Goal: Task Accomplishment & Management: Manage account settings

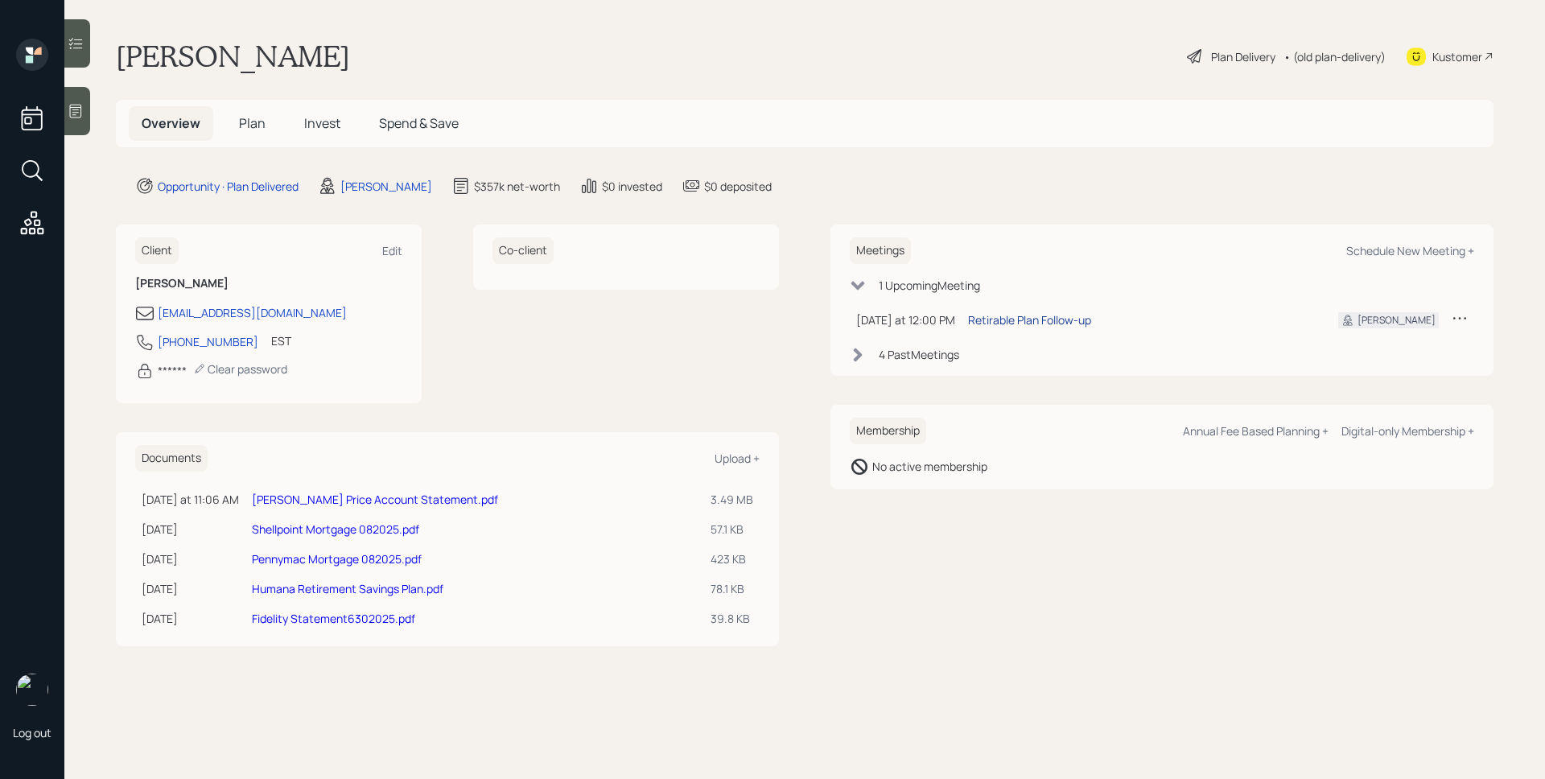
click at [1055, 325] on div "Retirable Plan Follow-up" at bounding box center [1029, 319] width 123 height 17
click at [85, 113] on div at bounding box center [77, 111] width 26 height 48
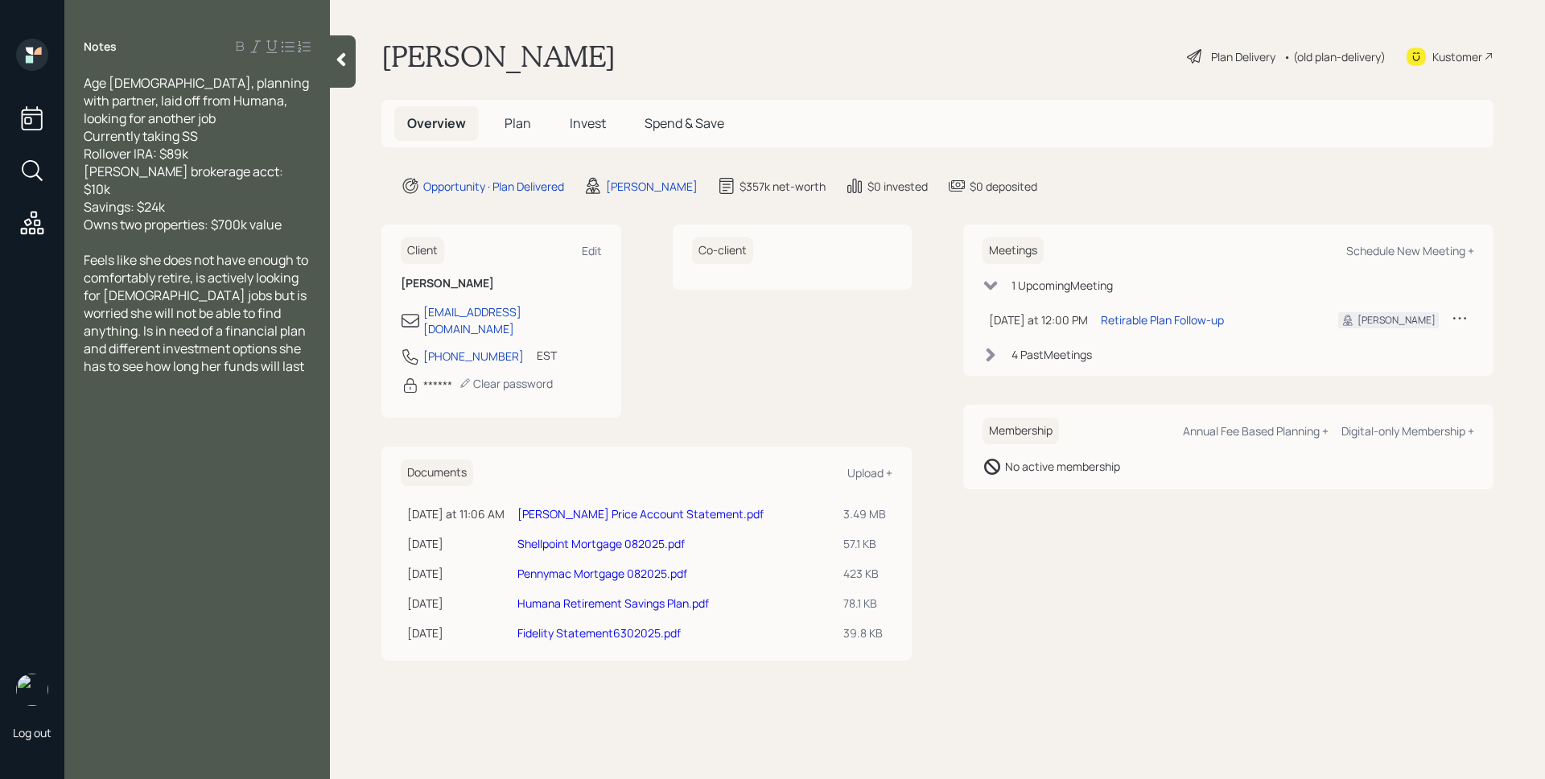
click at [922, 69] on div "[PERSON_NAME] Plan Delivery • (old plan-delivery) Kustomer" at bounding box center [937, 56] width 1112 height 35
click at [578, 137] on h5 "Invest" at bounding box center [588, 123] width 62 height 35
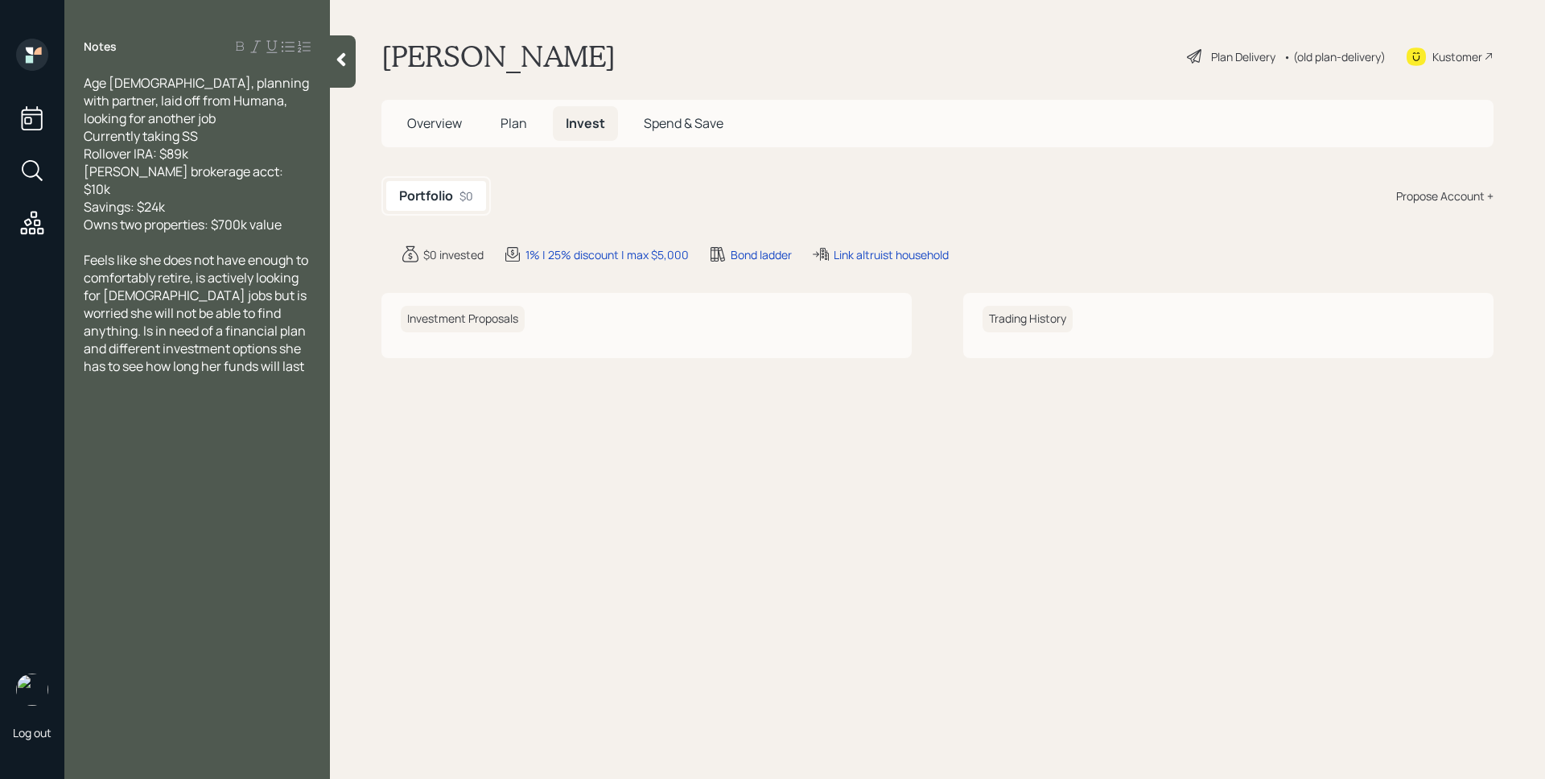
click at [452, 122] on span "Overview" at bounding box center [434, 123] width 55 height 18
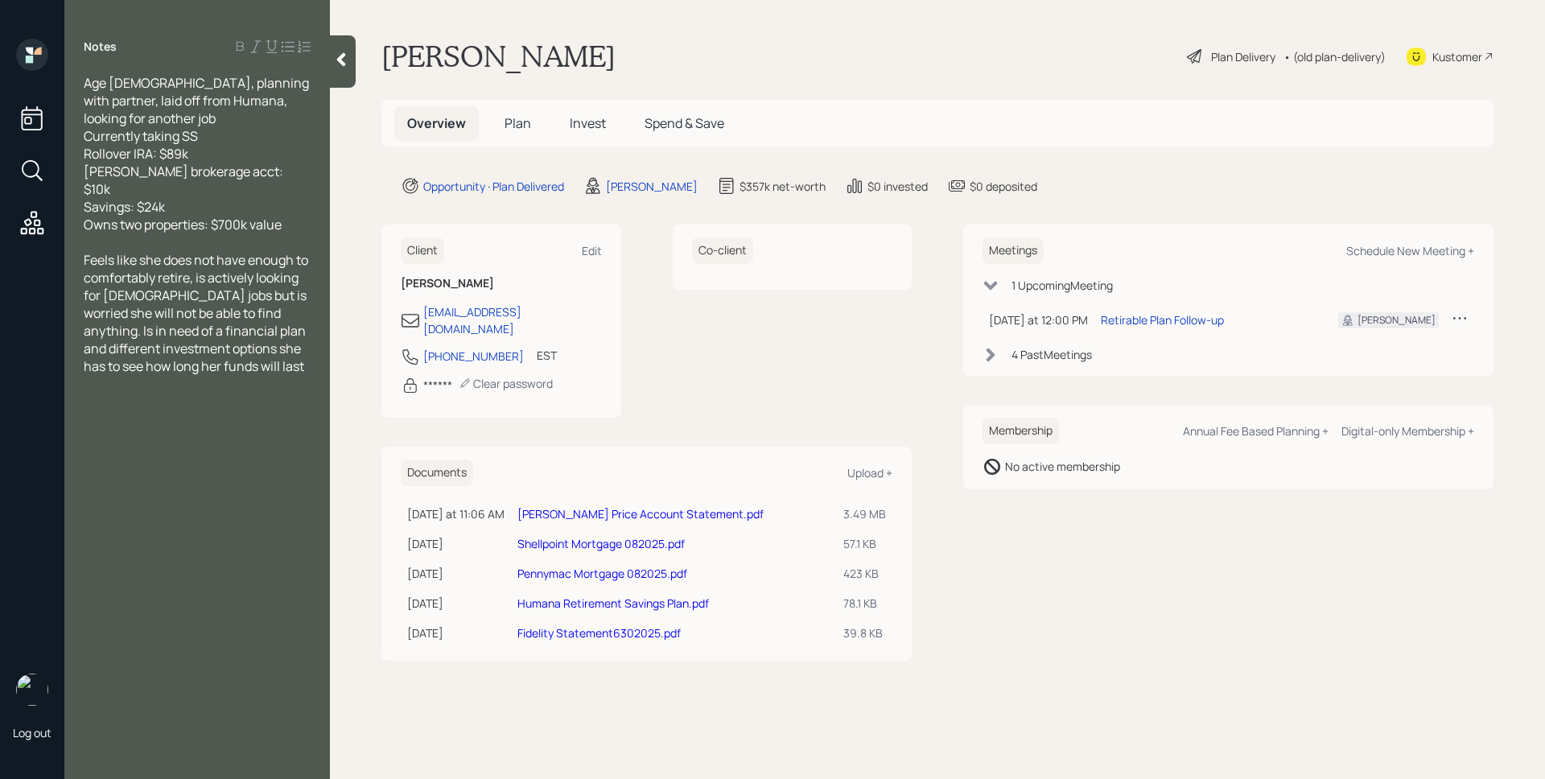
click at [528, 126] on span "Plan" at bounding box center [518, 123] width 27 height 18
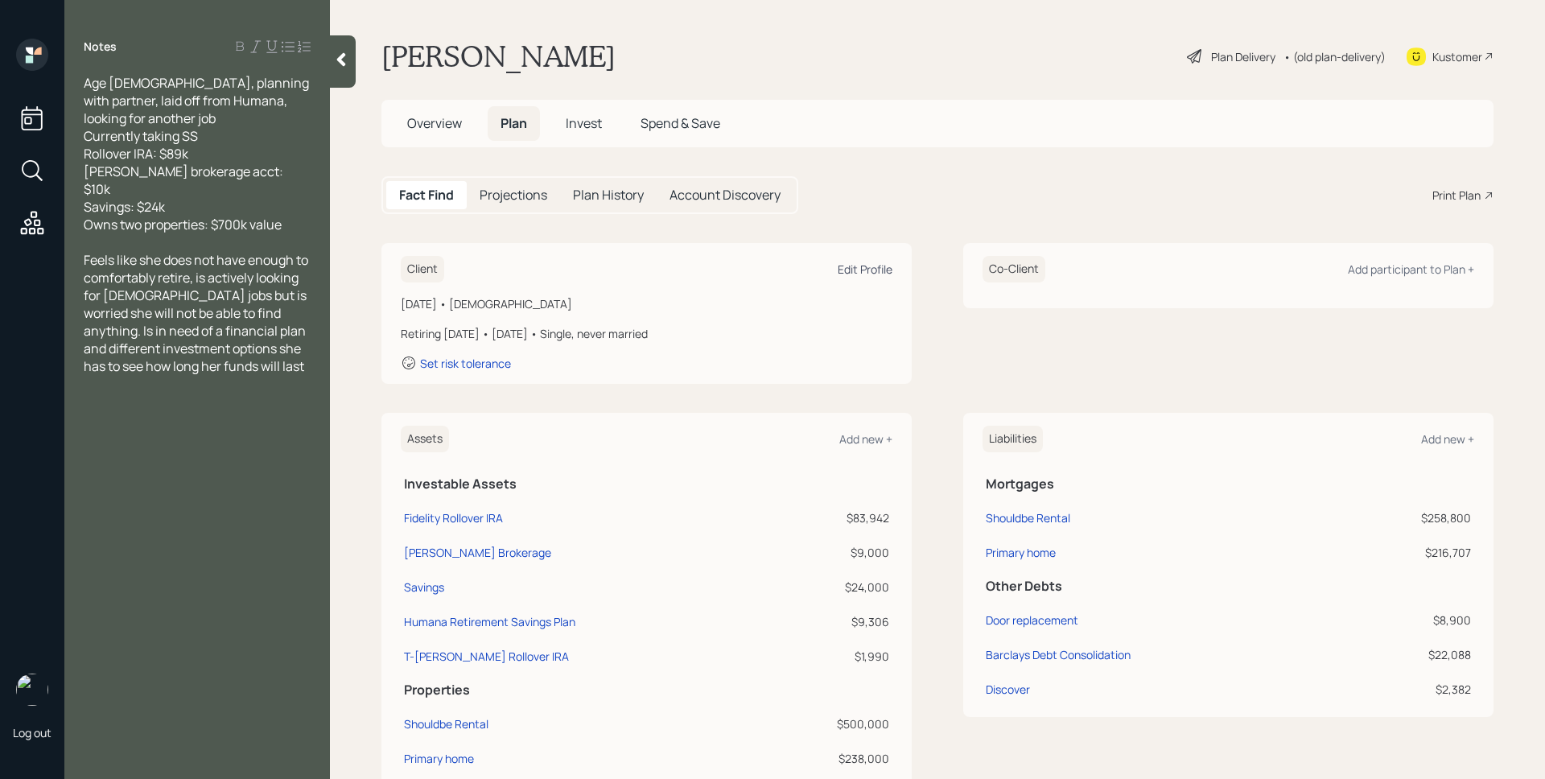
click at [876, 275] on div "Edit Profile" at bounding box center [865, 269] width 55 height 15
select select "9"
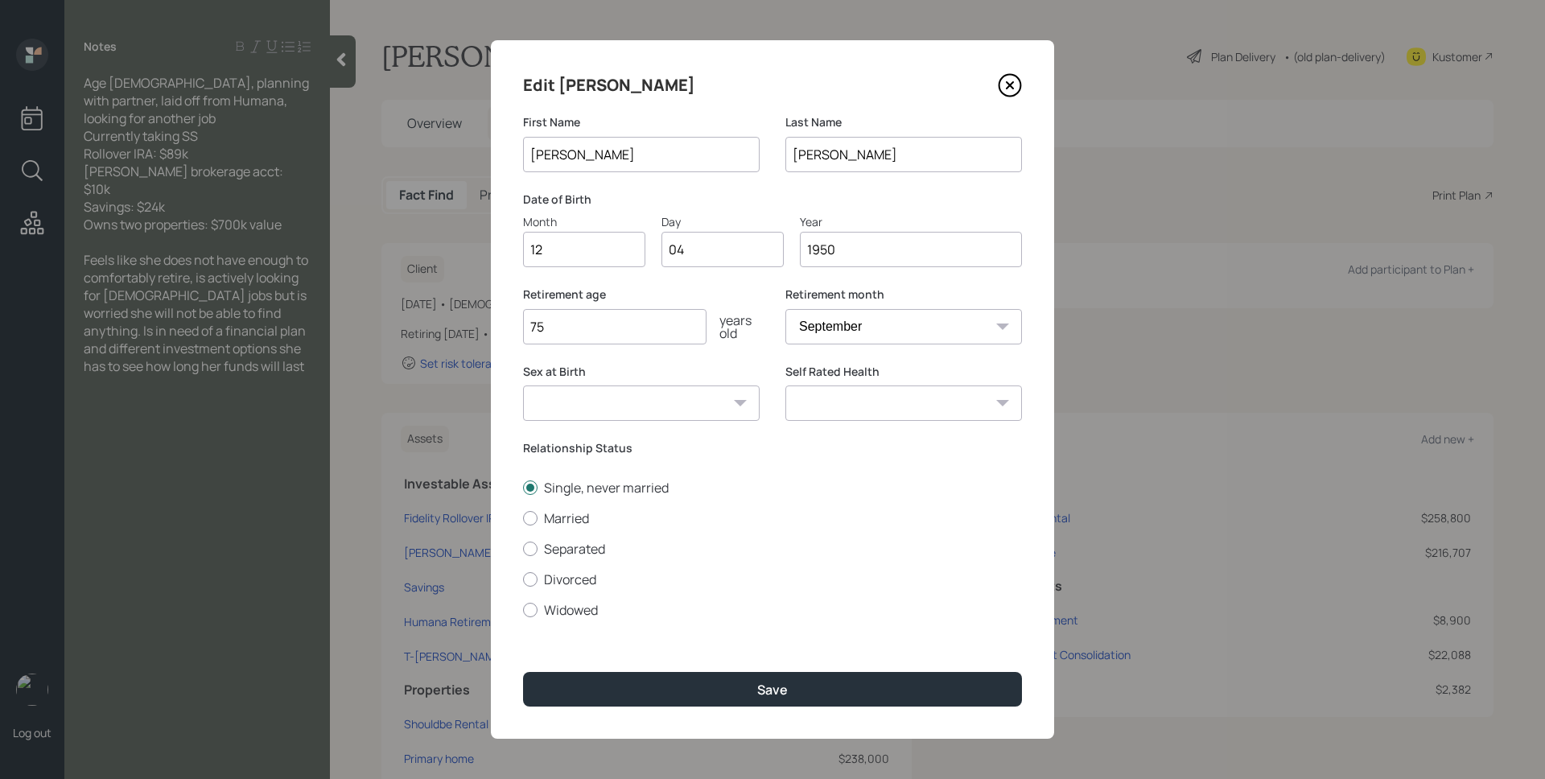
click at [599, 262] on input "12" at bounding box center [584, 249] width 122 height 35
click at [612, 220] on div "Month" at bounding box center [584, 221] width 122 height 17
click at [612, 232] on input "12" at bounding box center [584, 249] width 122 height 35
click at [734, 297] on label "Retirement age" at bounding box center [641, 295] width 237 height 16
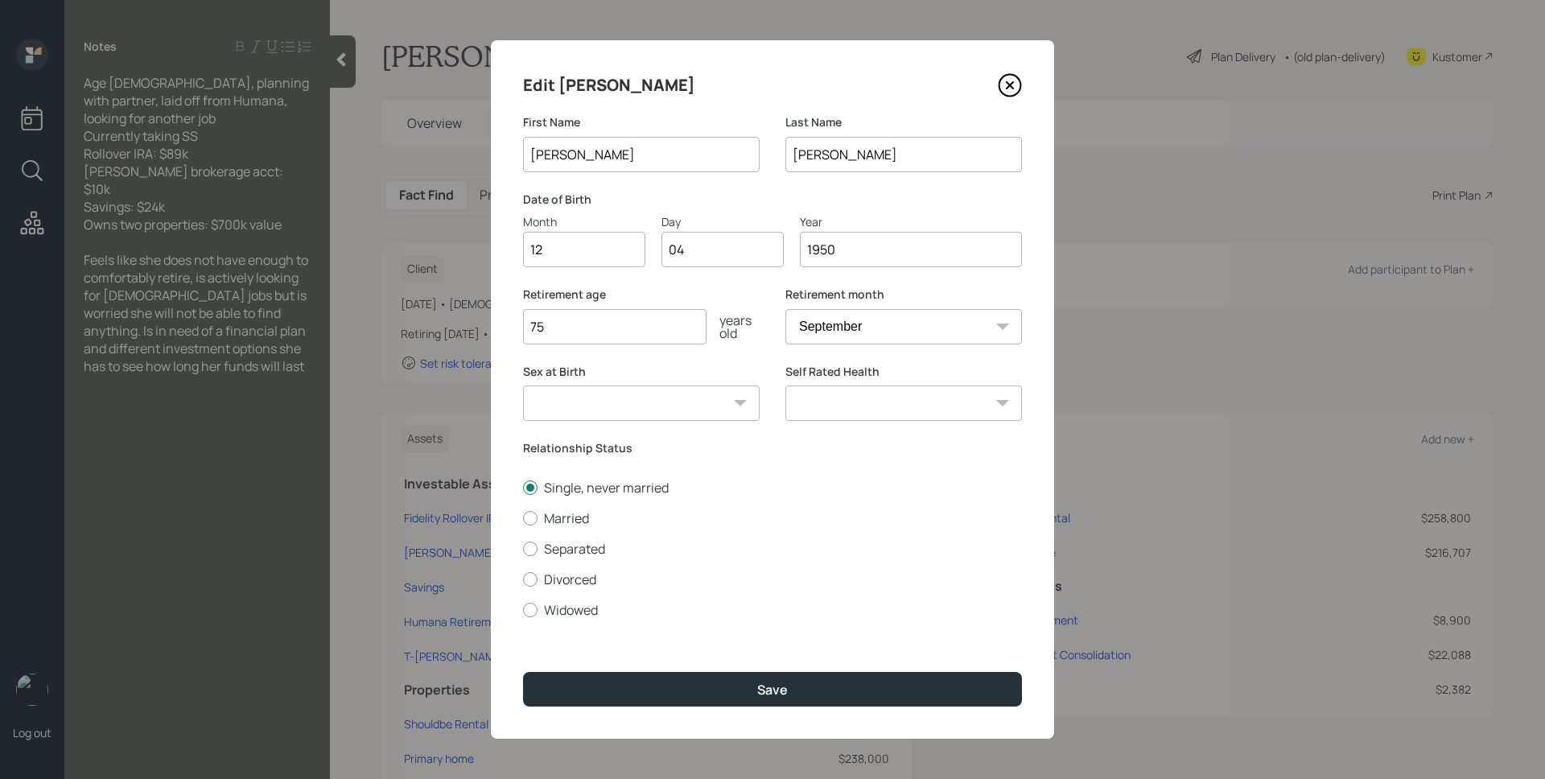
drag, startPoint x: 616, startPoint y: 336, endPoint x: 570, endPoint y: 309, distance: 53.4
click at [530, 334] on input "75" at bounding box center [614, 326] width 183 height 35
click at [1000, 91] on icon at bounding box center [1010, 85] width 24 height 24
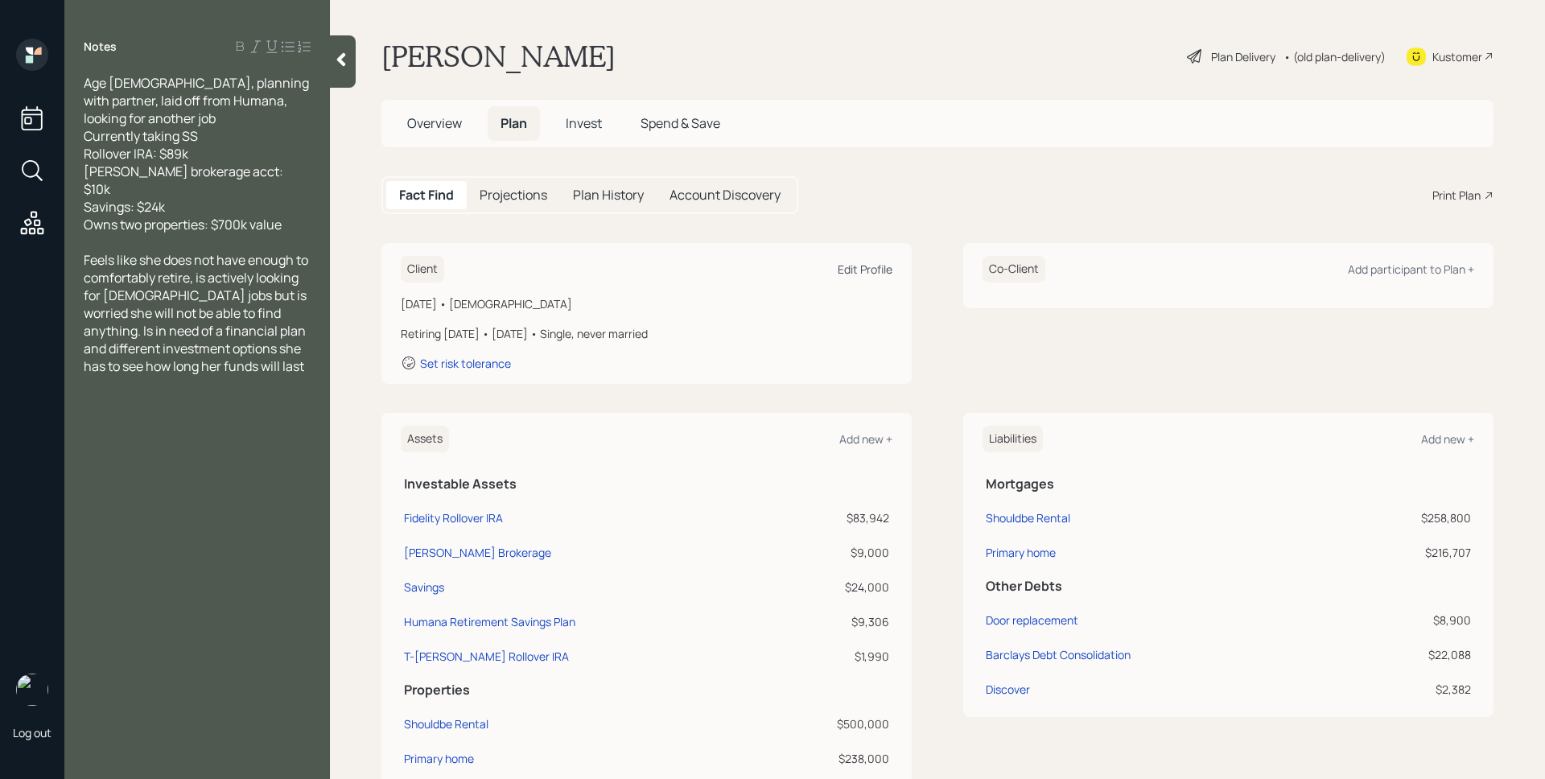
click at [841, 269] on div "Edit Profile" at bounding box center [865, 269] width 55 height 15
select select "9"
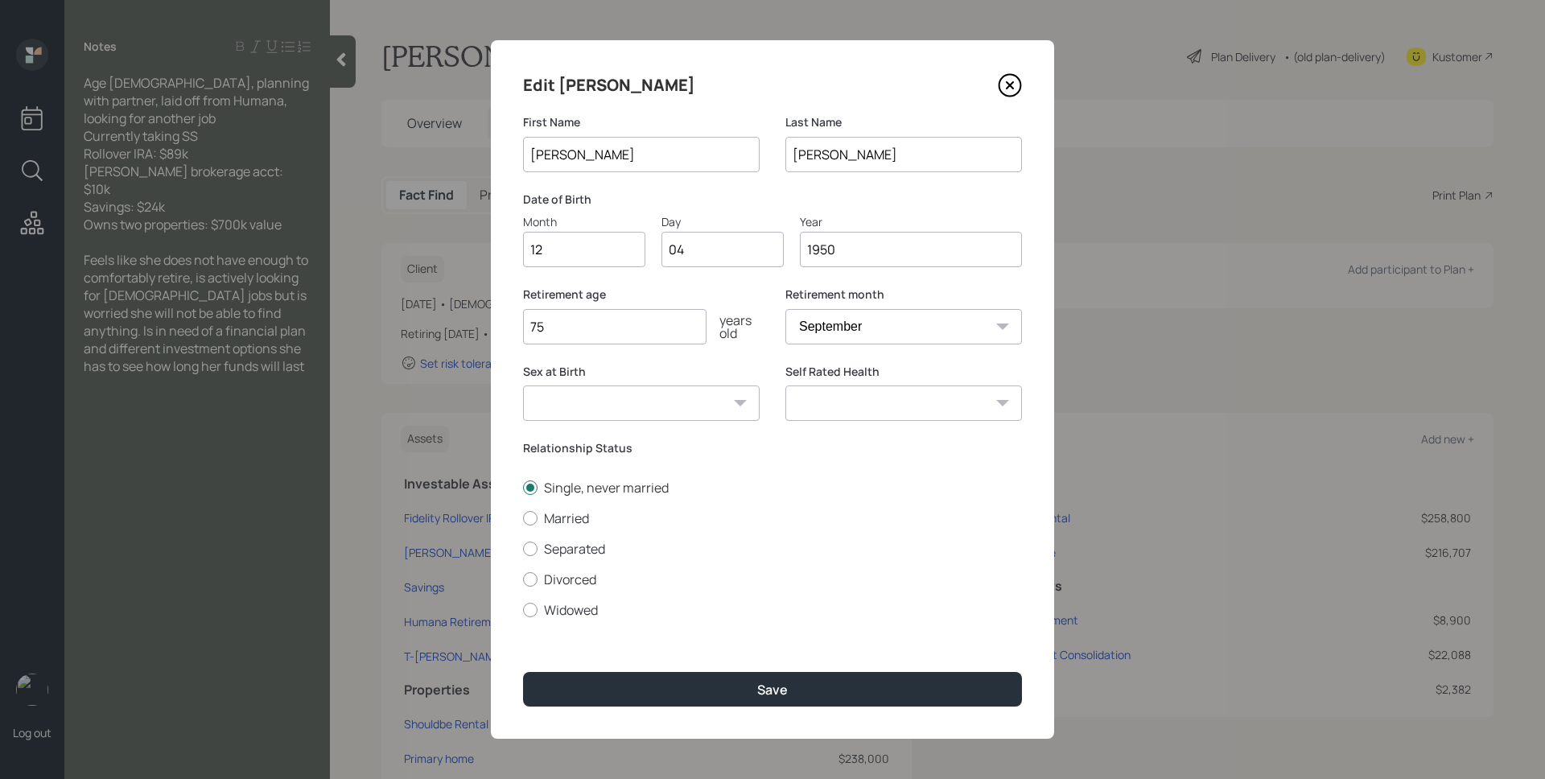
click at [651, 328] on input "75" at bounding box center [614, 326] width 183 height 35
click at [773, 295] on div "Retirement age [DEMOGRAPHIC_DATA] years old Retirement month January February M…" at bounding box center [772, 325] width 499 height 77
drag, startPoint x: 748, startPoint y: 685, endPoint x: 899, endPoint y: 327, distance: 388.5
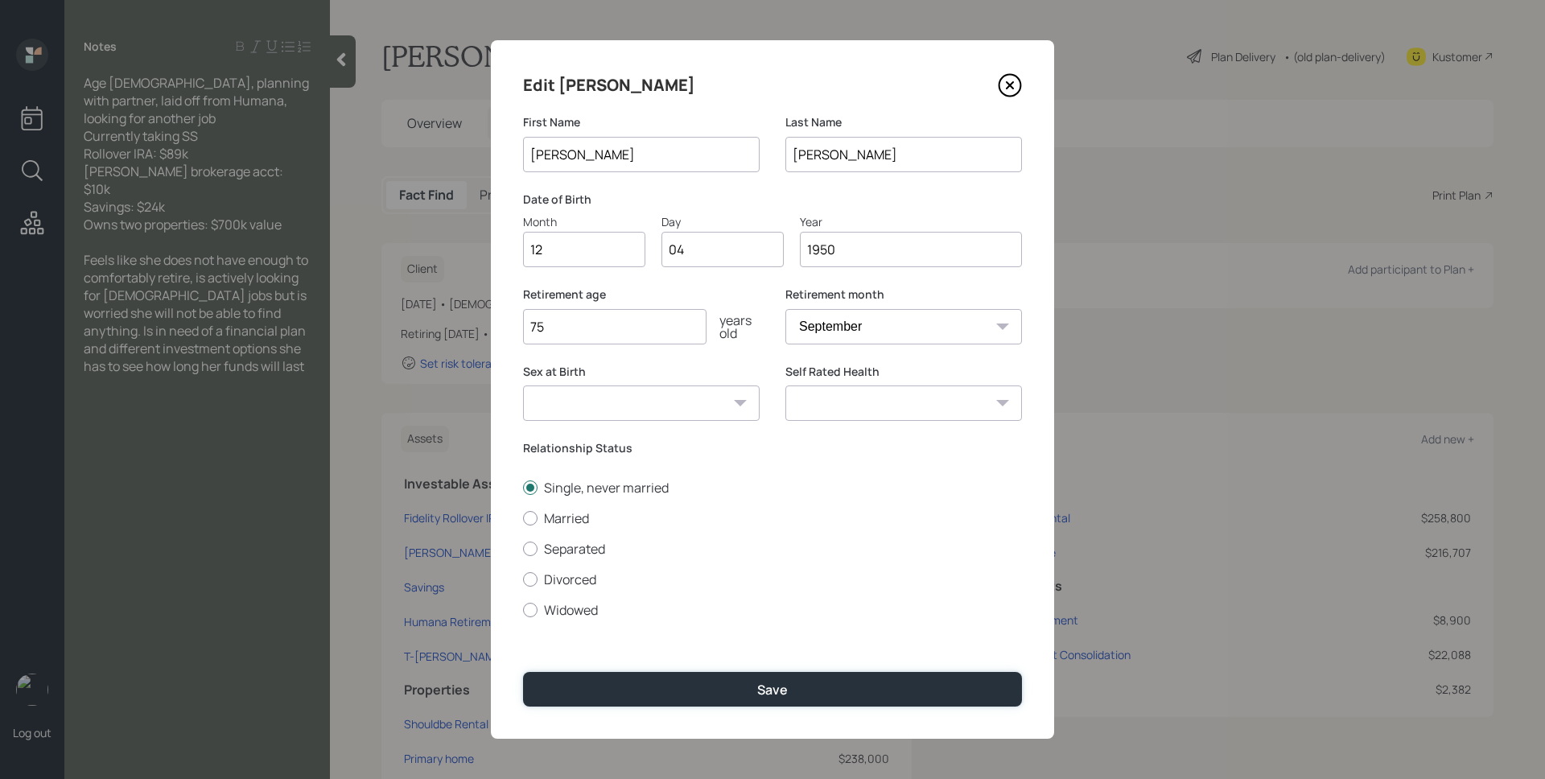
click at [750, 683] on button "Save" at bounding box center [772, 689] width 499 height 35
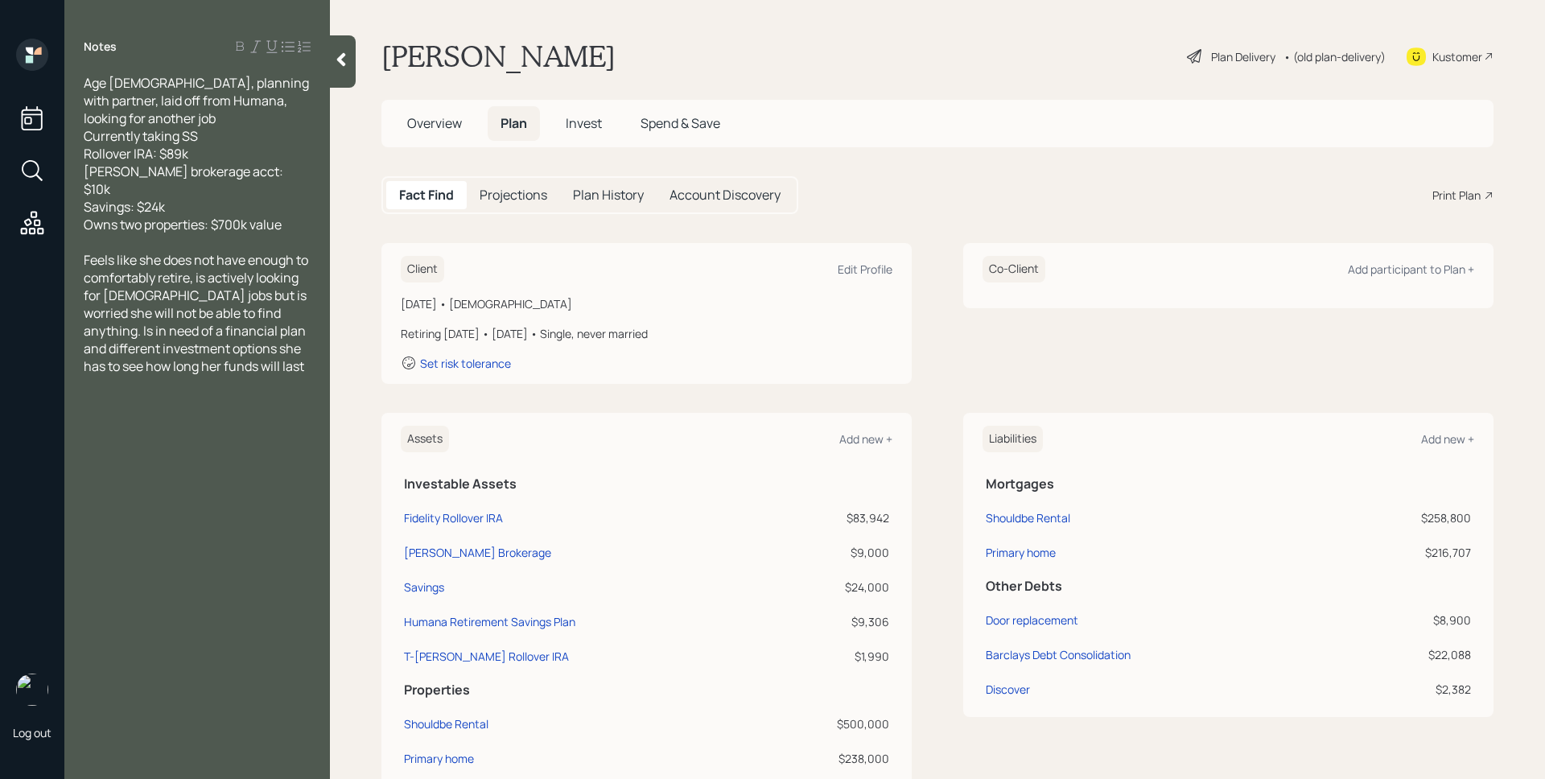
click at [1213, 51] on div "Plan Delivery" at bounding box center [1243, 56] width 64 height 17
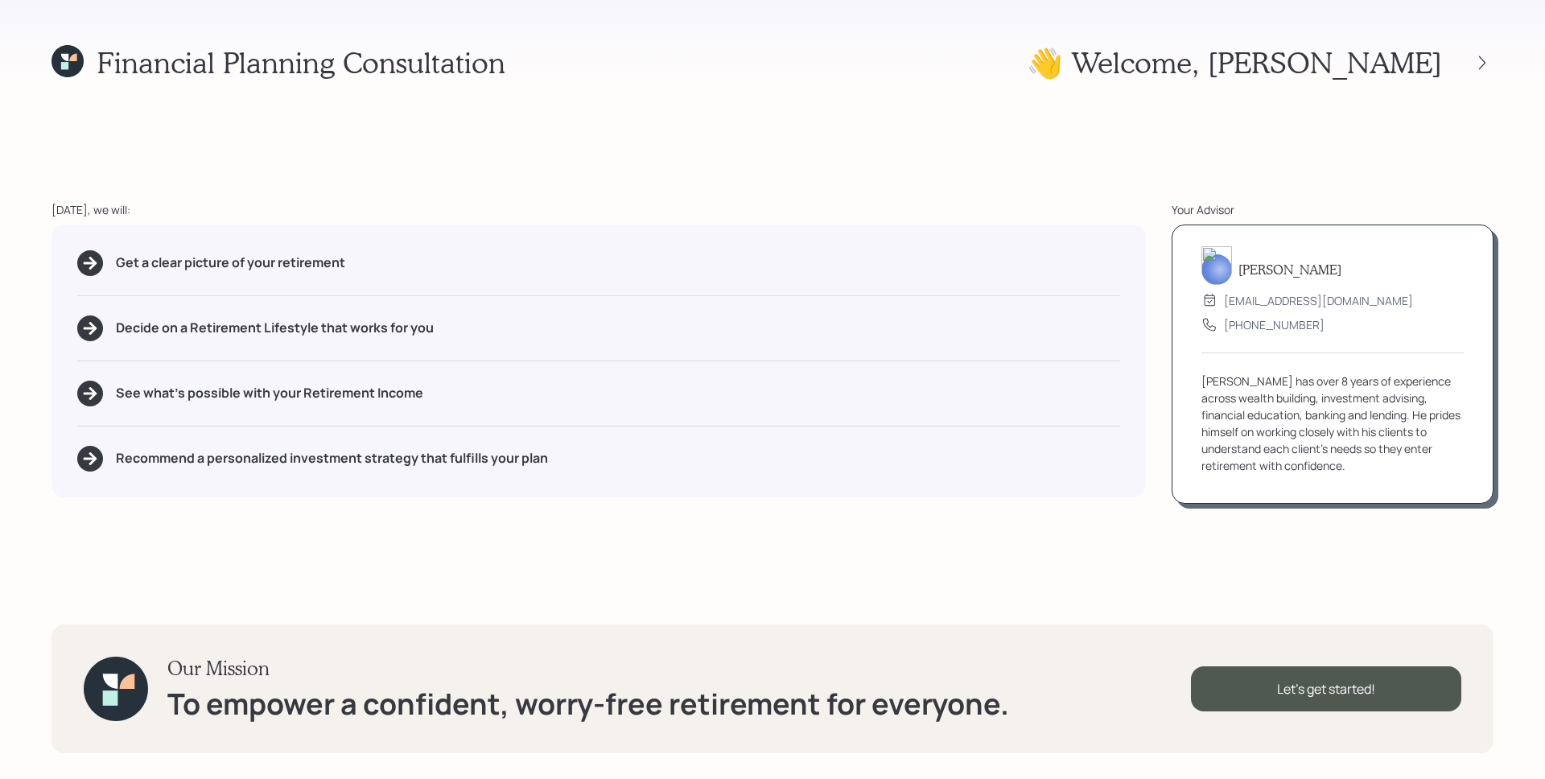
click at [1228, 158] on div "Financial Planning Consultation 👋 Welcome , [PERSON_NAME] [DATE], we will: Get …" at bounding box center [772, 389] width 1545 height 779
click at [1080, 166] on div "Financial Planning Consultation 👋 Welcome , [PERSON_NAME] [DATE], we will: Get …" at bounding box center [772, 389] width 1545 height 779
click at [926, 237] on div "Get a clear picture of your retirement Decide on a Retirement Lifestyle that wo…" at bounding box center [599, 361] width 1095 height 273
click at [1300, 625] on div "Our Mission To empower a confident, worry-free retirement for everyone. Let's g…" at bounding box center [773, 689] width 1442 height 129
click at [1337, 688] on div "Let's get started!" at bounding box center [1326, 688] width 270 height 45
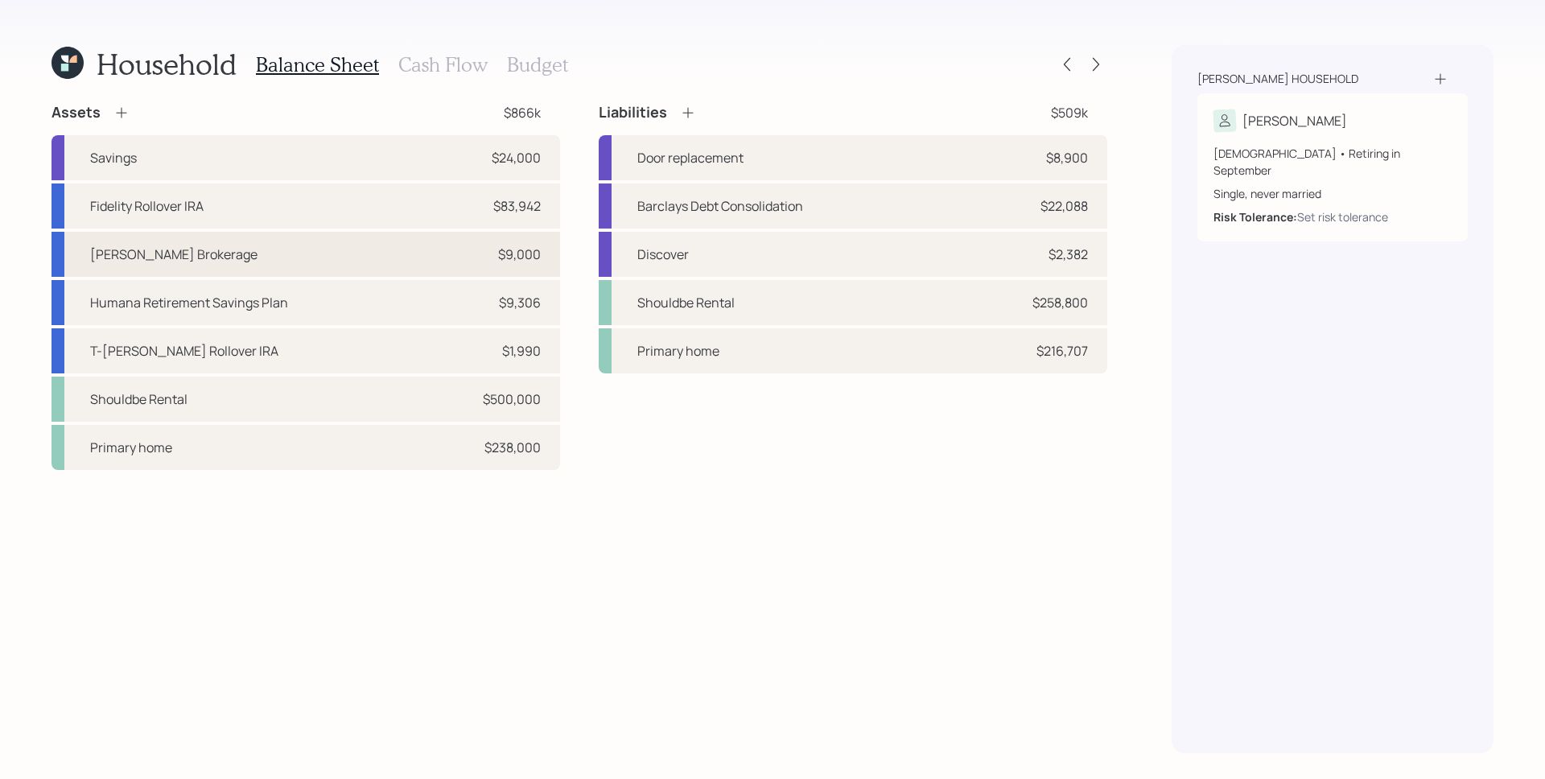
click at [497, 265] on div "[PERSON_NAME] Brokerage $9,000" at bounding box center [306, 254] width 509 height 45
select select "taxable"
select select "balanced"
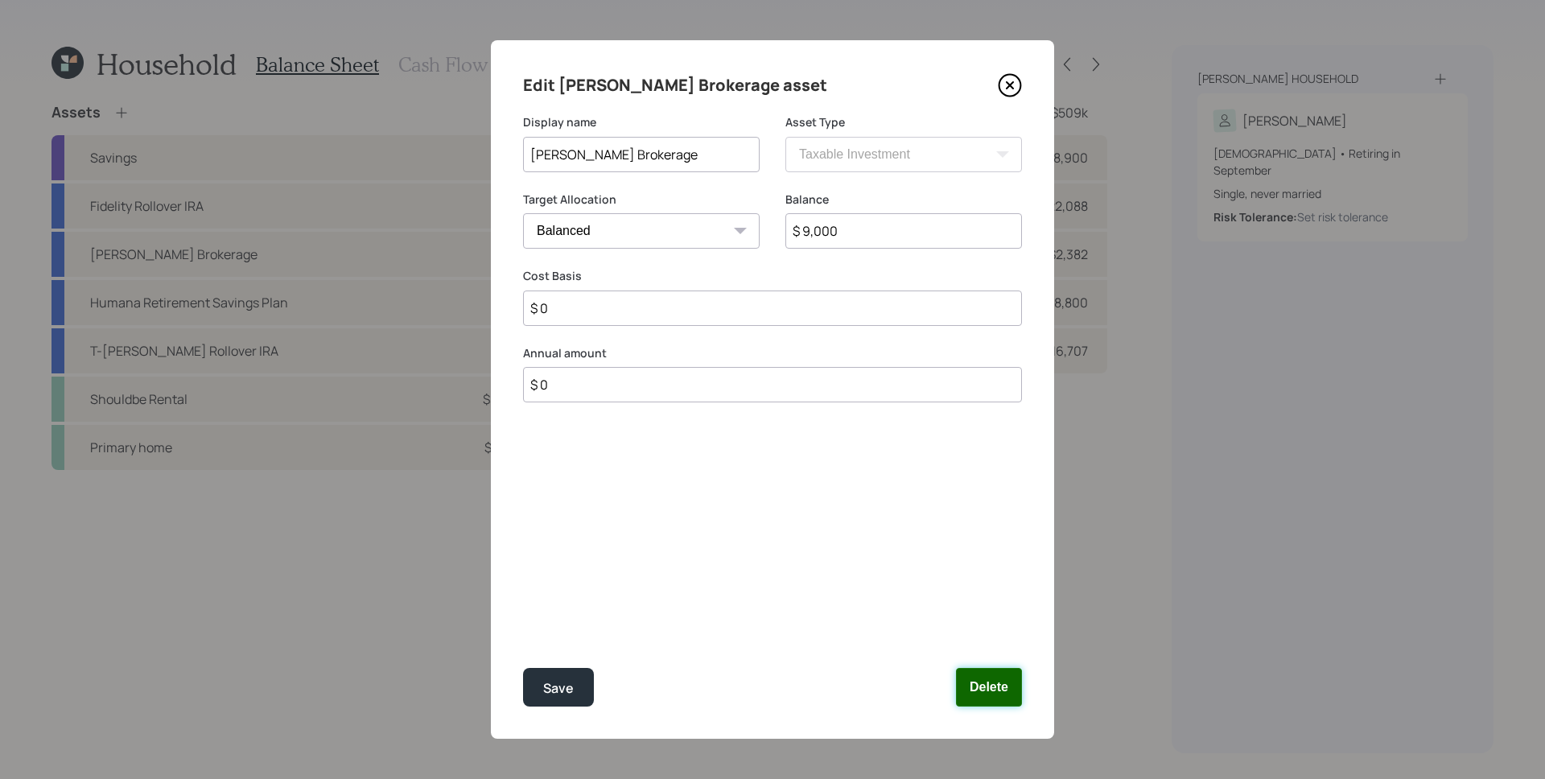
click at [983, 684] on button "Delete" at bounding box center [989, 687] width 66 height 39
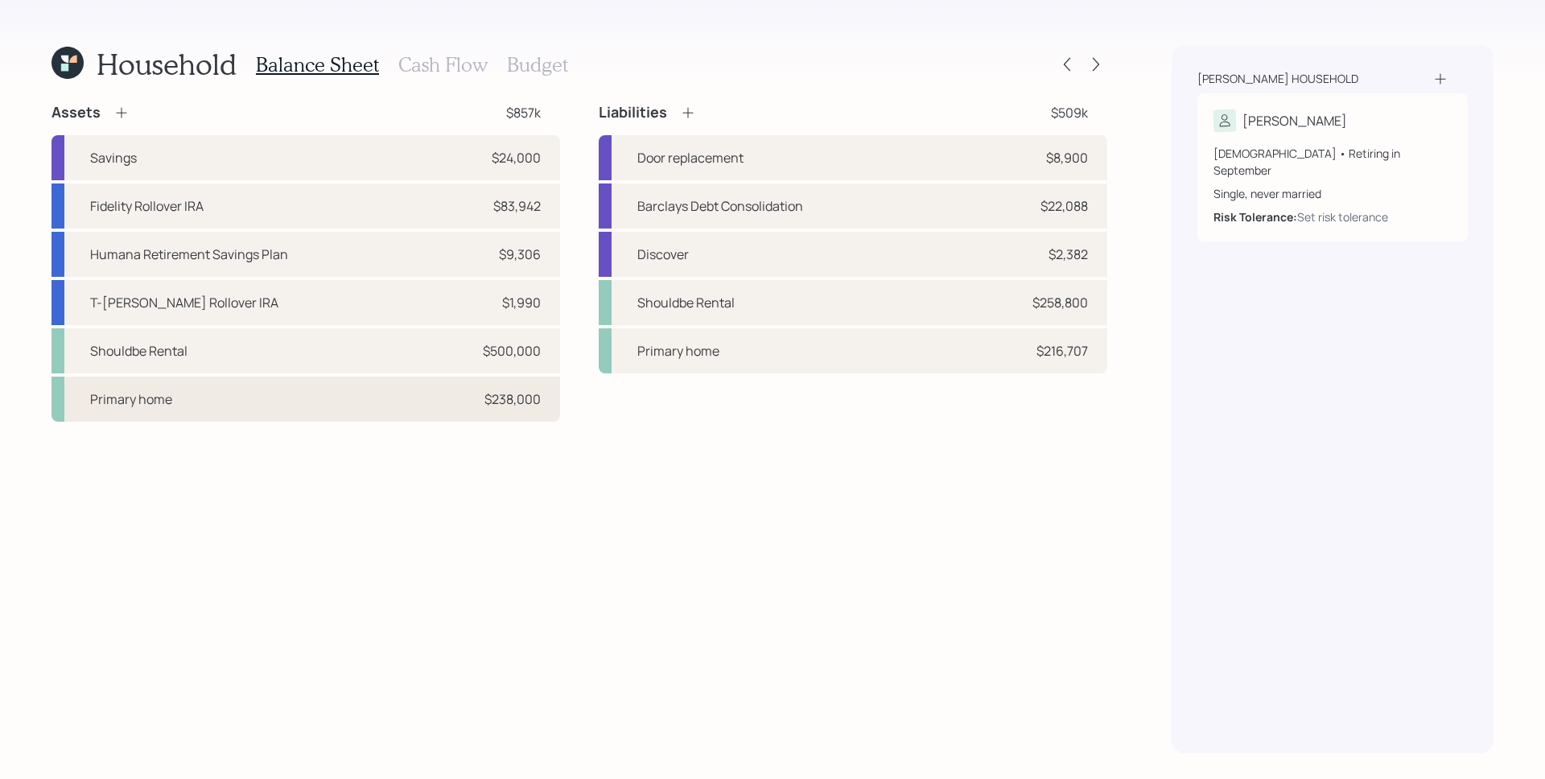
click at [520, 419] on div "Primary home $238,000" at bounding box center [306, 399] width 509 height 45
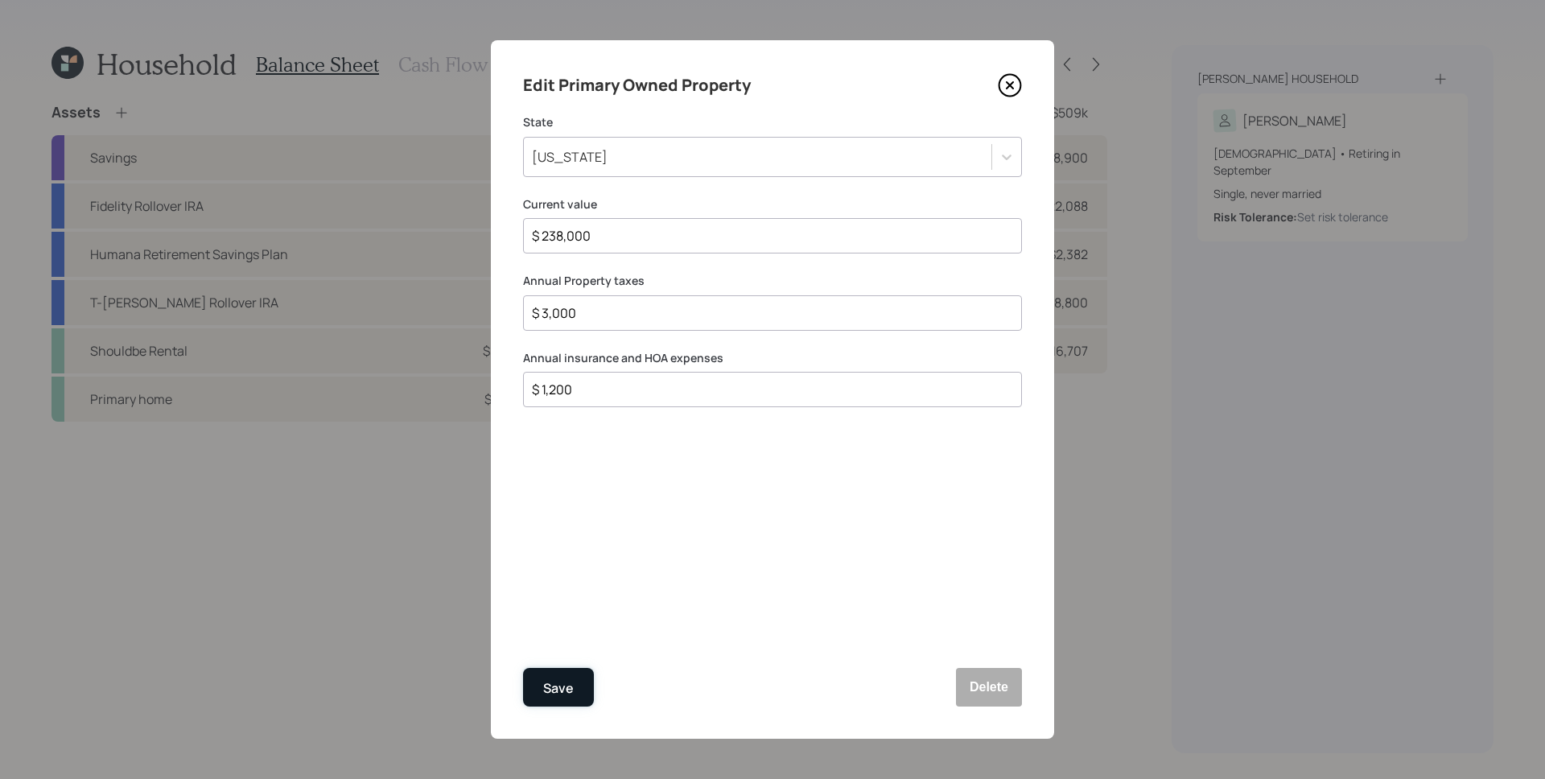
click at [551, 692] on div "Save" at bounding box center [558, 689] width 31 height 22
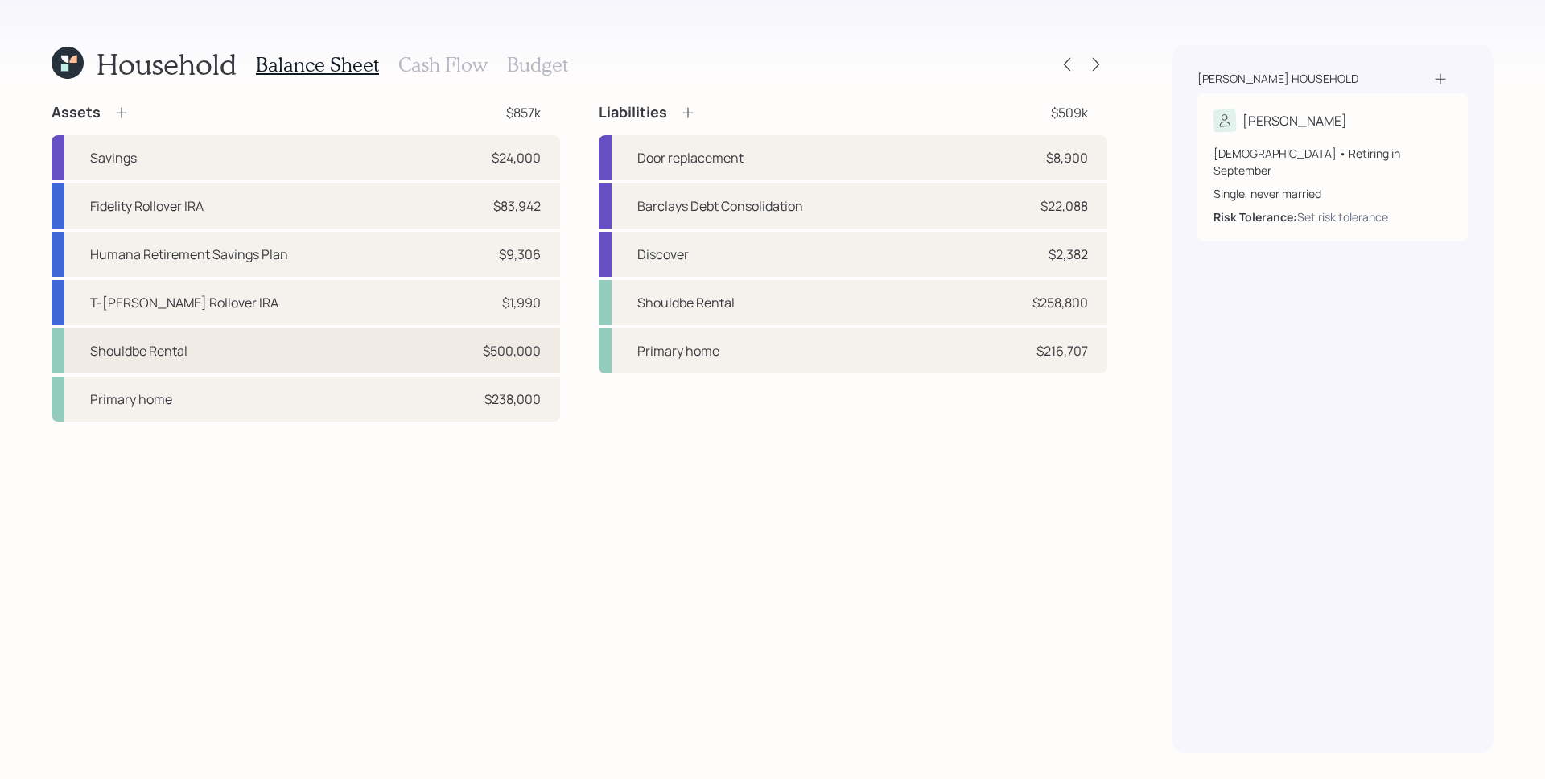
click at [179, 366] on div "Shouldbe Rental $500,000" at bounding box center [306, 350] width 509 height 45
select select "rental_property"
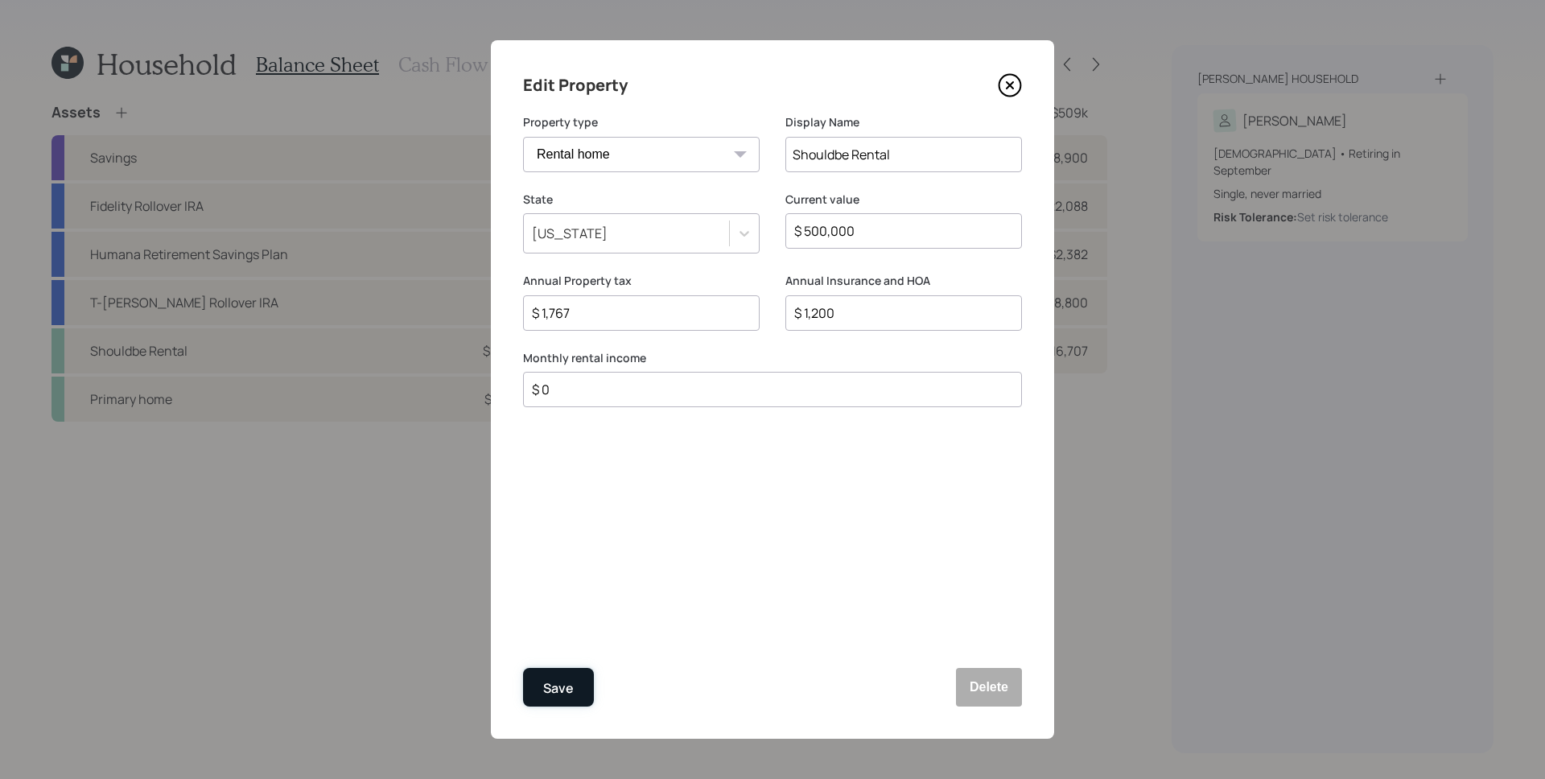
click at [575, 692] on button "Save" at bounding box center [558, 687] width 71 height 39
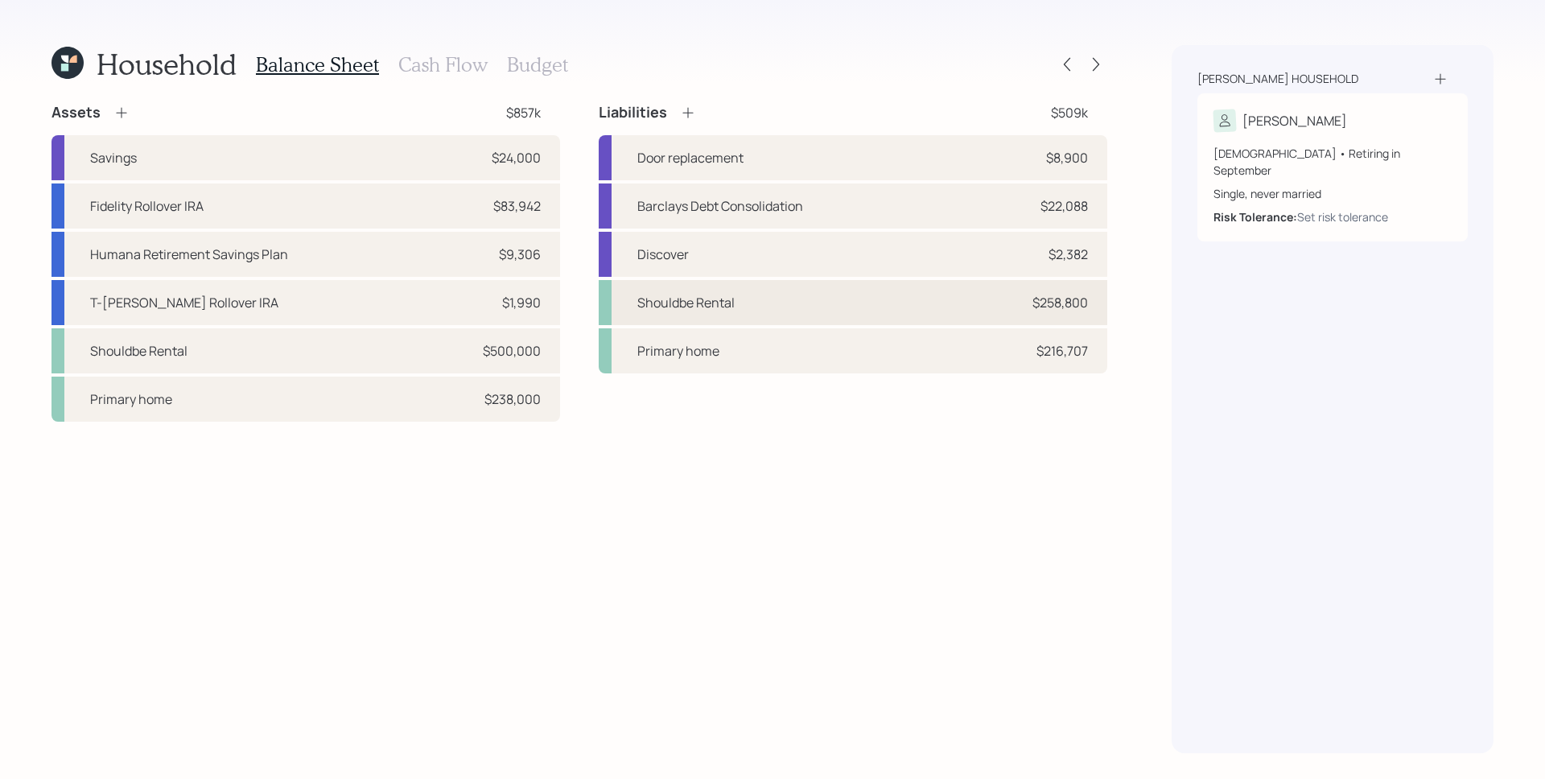
click at [806, 306] on div "Shouldbe Rental $258,800" at bounding box center [853, 302] width 509 height 45
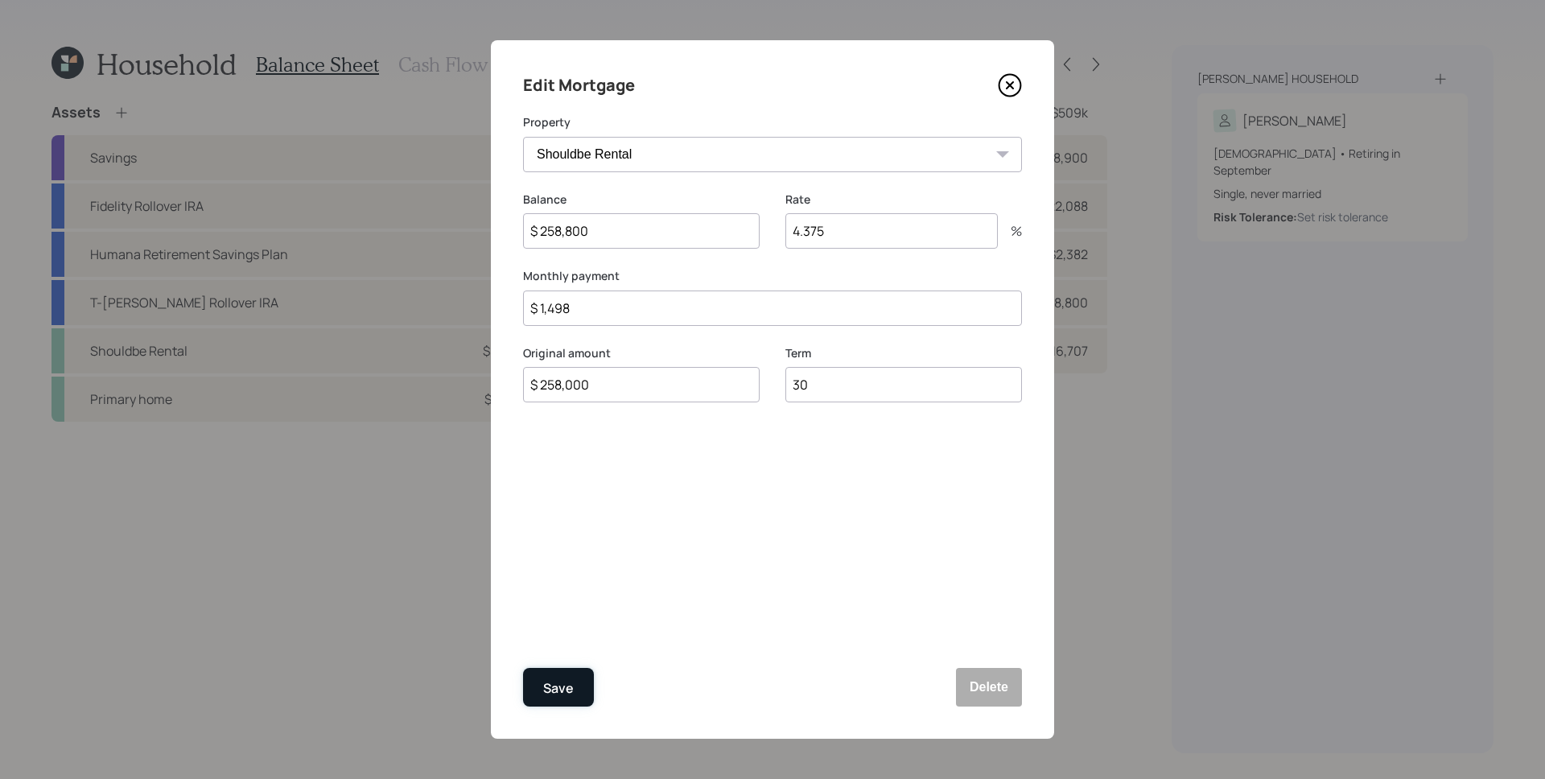
click at [573, 674] on button "Save" at bounding box center [558, 687] width 71 height 39
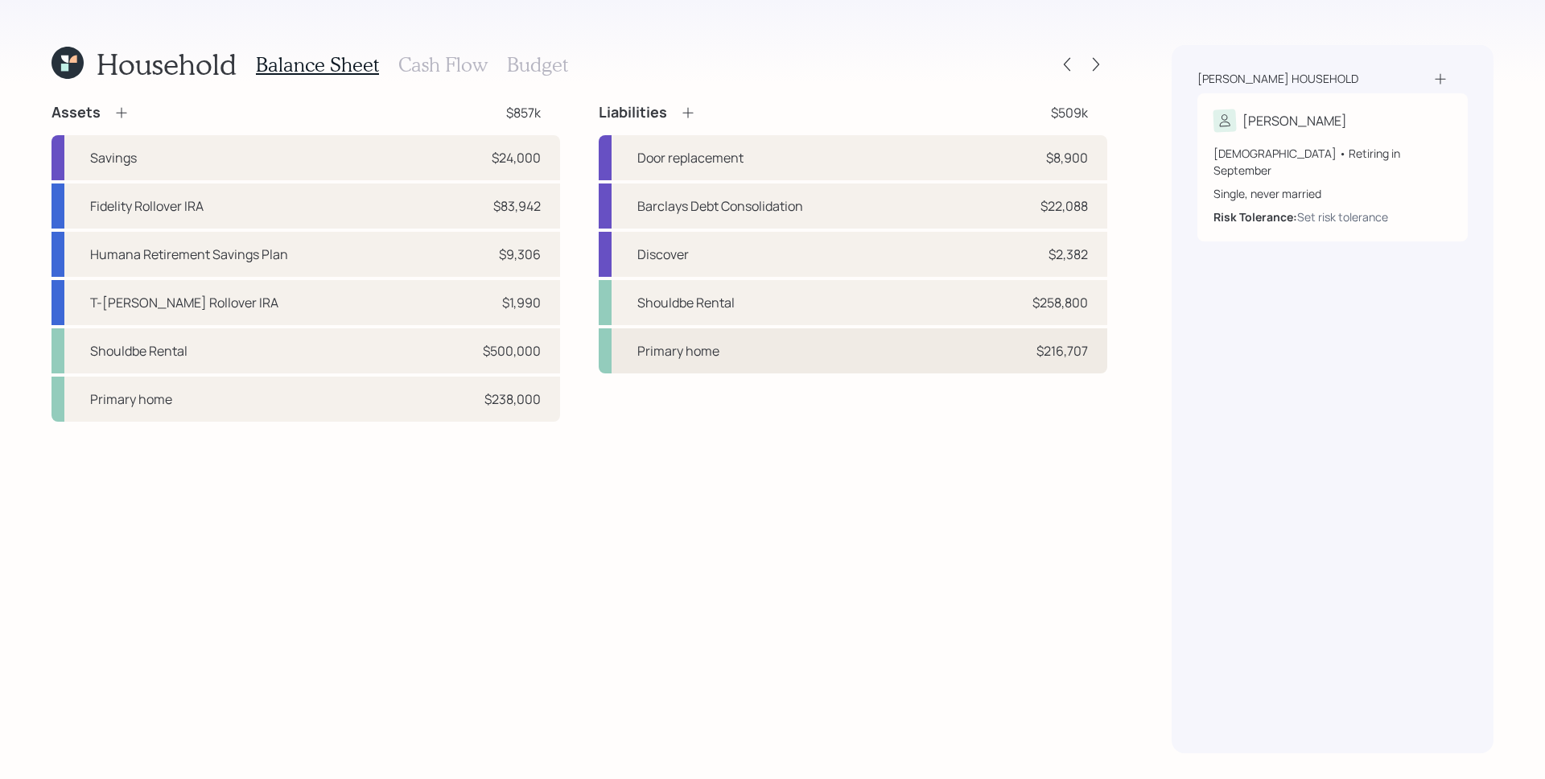
click at [790, 365] on div "Primary home $216,707" at bounding box center [853, 350] width 509 height 45
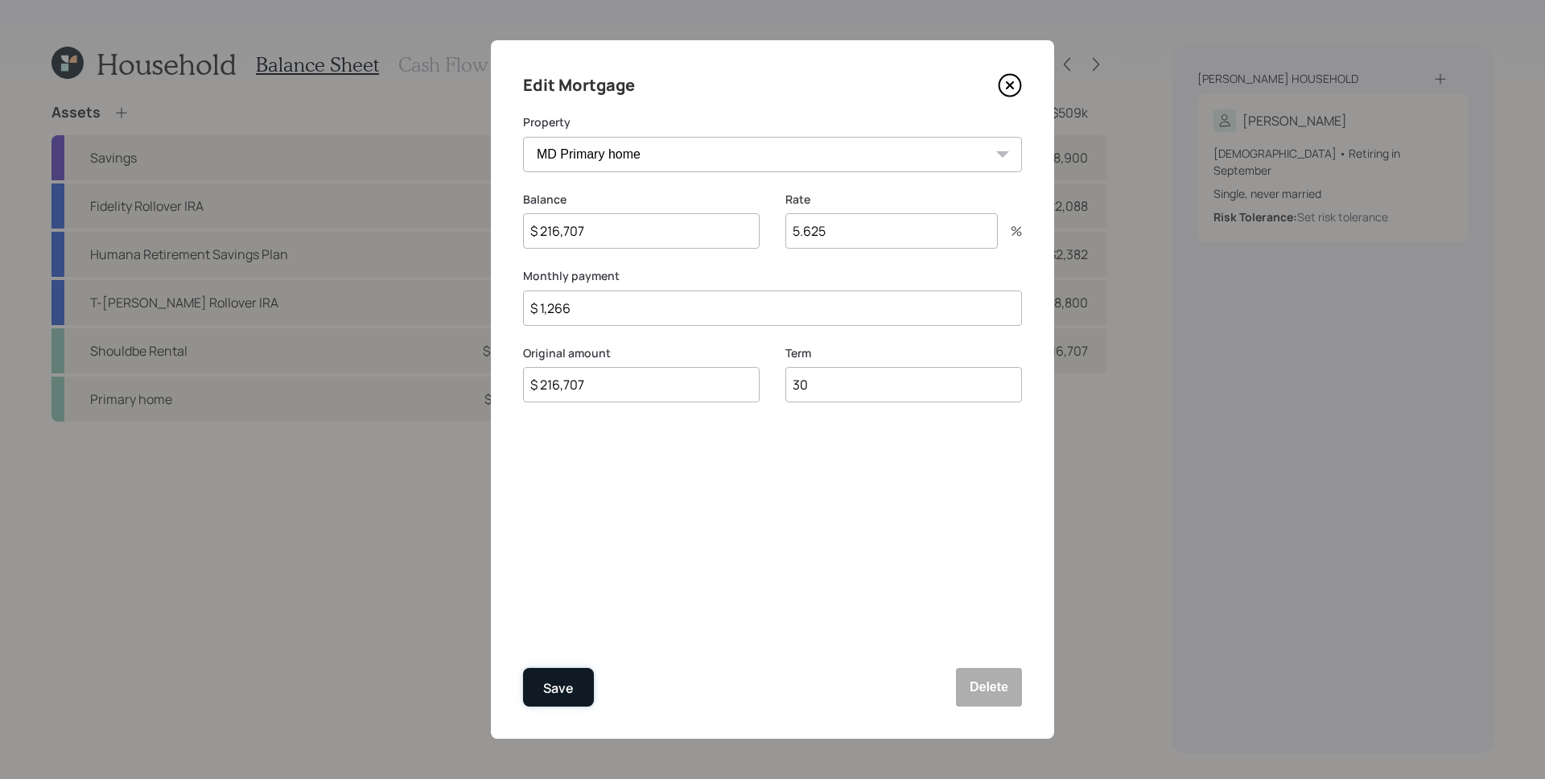
click at [567, 696] on div "Save" at bounding box center [558, 689] width 31 height 22
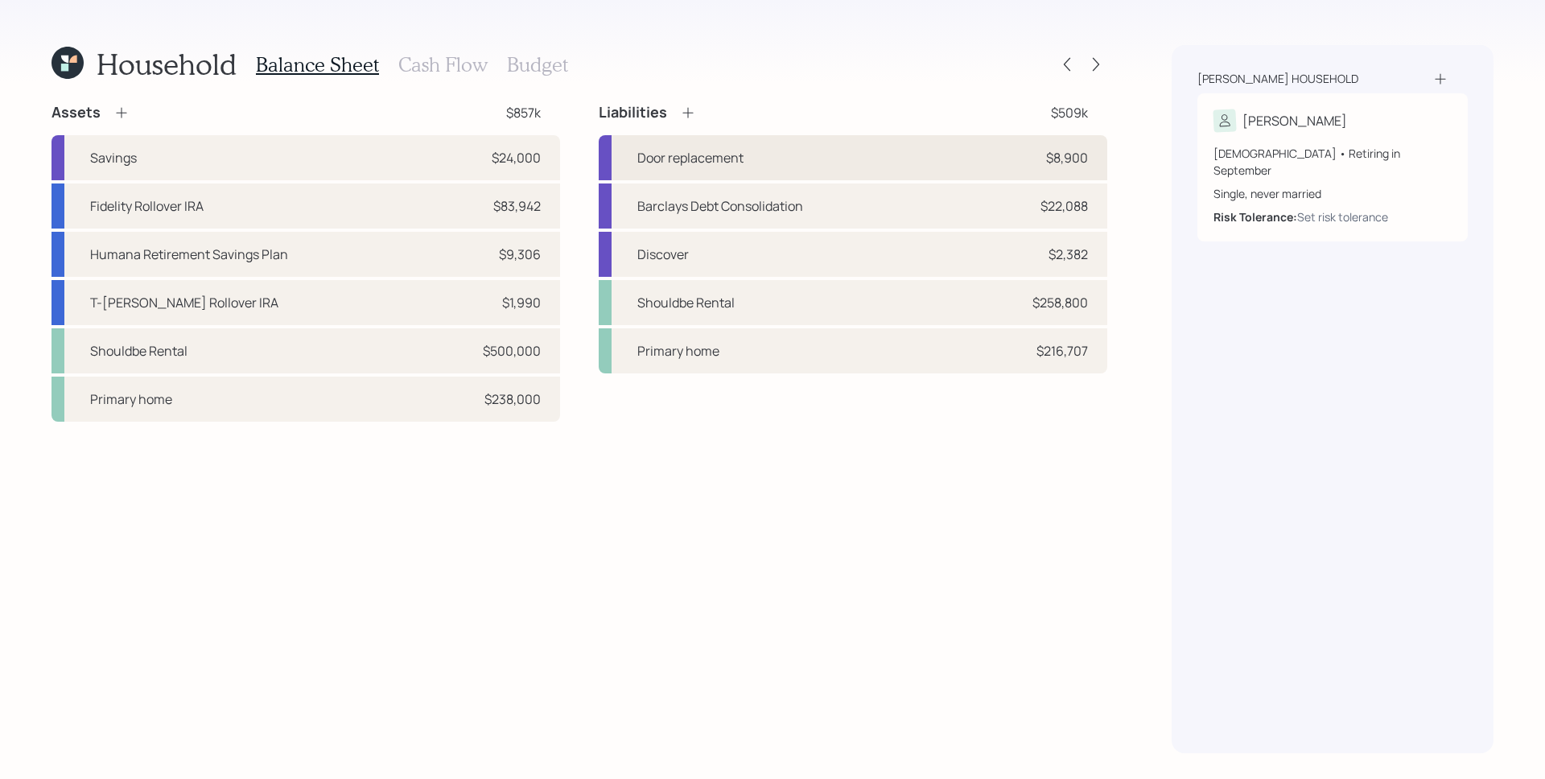
click at [1017, 176] on div "Door replacement $8,900" at bounding box center [853, 157] width 509 height 45
select select "credit_card"
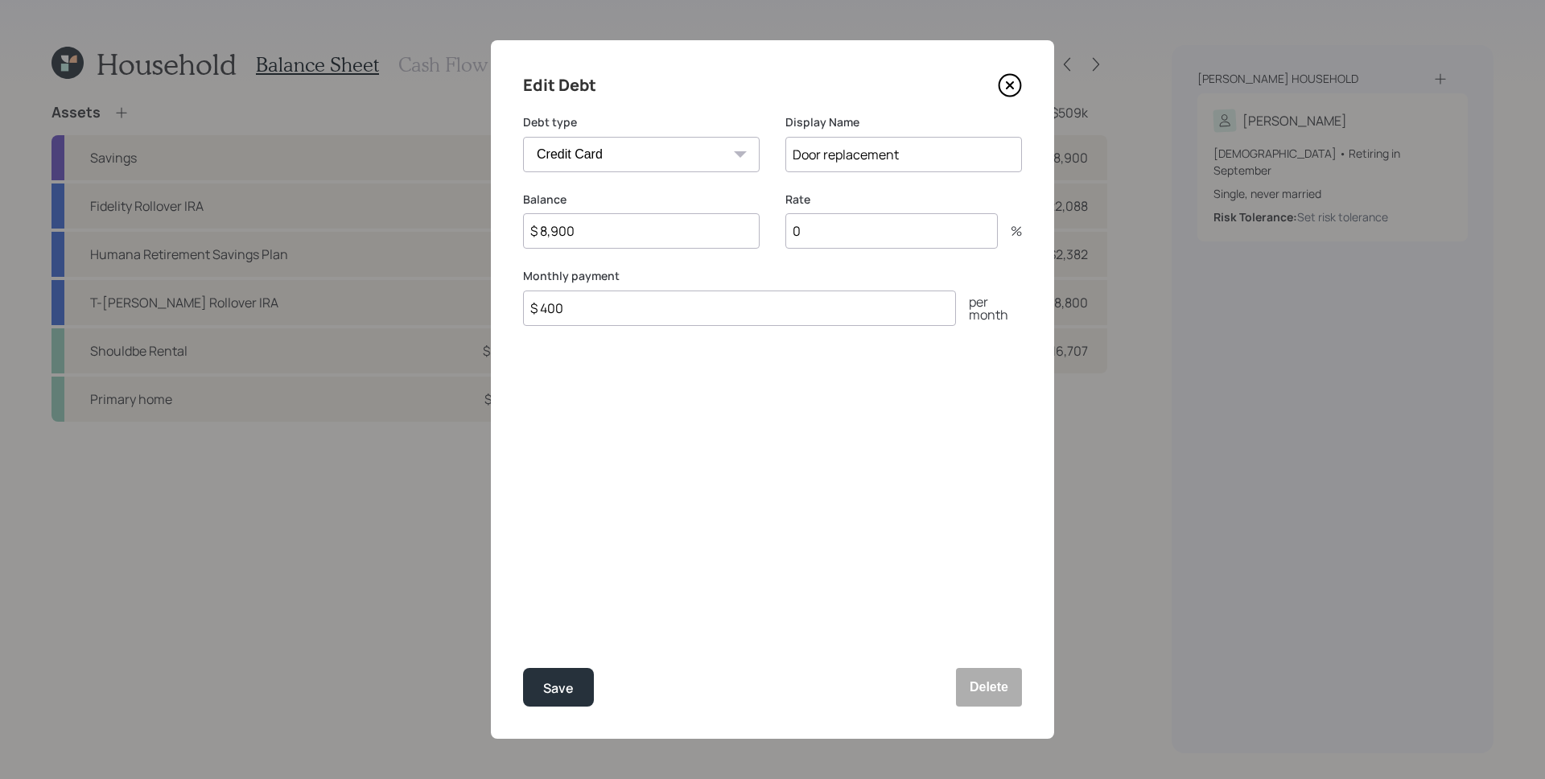
drag, startPoint x: 600, startPoint y: 241, endPoint x: 526, endPoint y: 245, distance: 74.1
click at [526, 245] on input "$ 8,900" at bounding box center [641, 230] width 237 height 35
click at [814, 221] on input "0" at bounding box center [891, 230] width 212 height 35
click at [639, 309] on input "$ 400" at bounding box center [739, 308] width 433 height 35
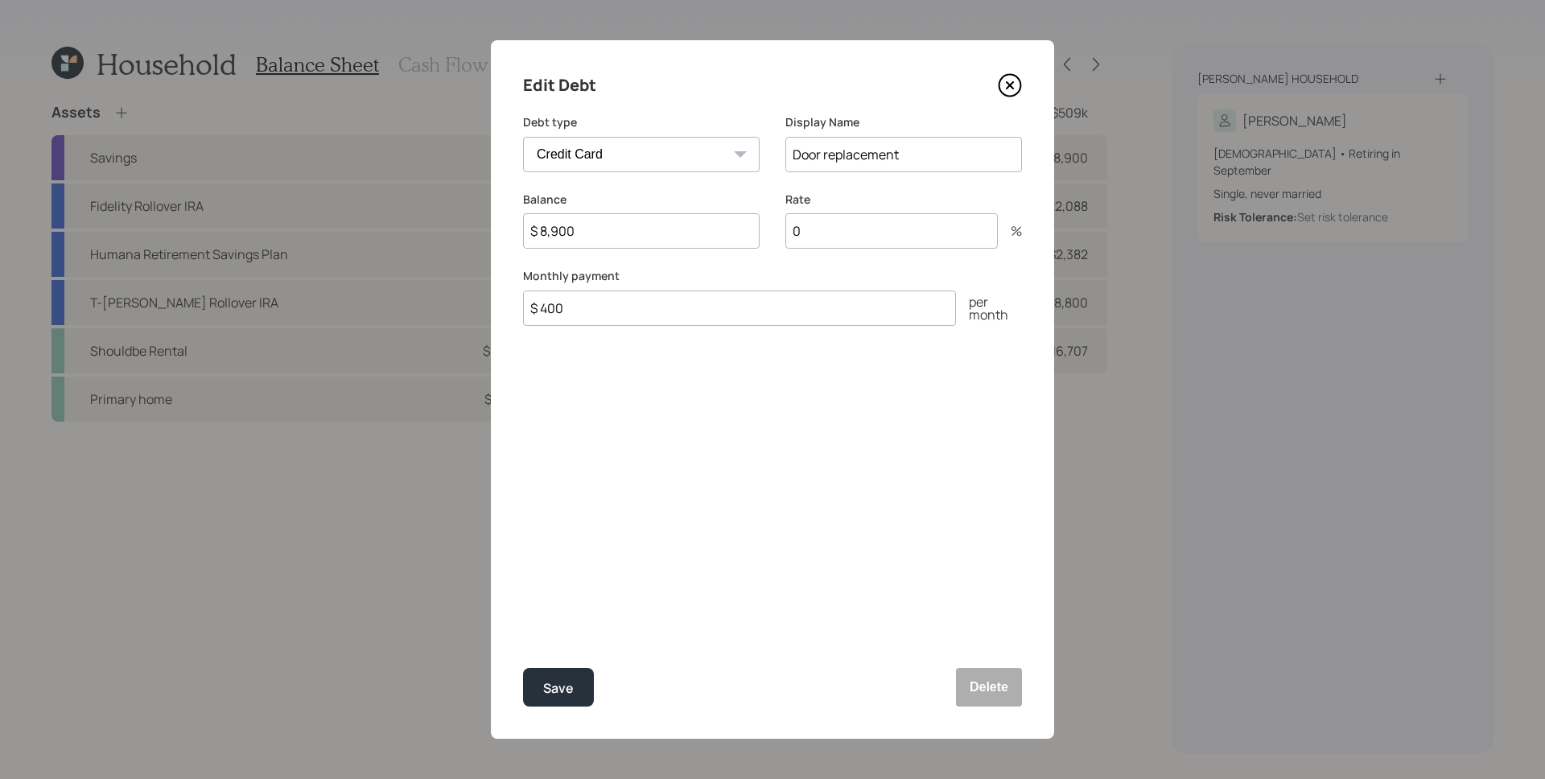
click at [639, 309] on input "$ 400" at bounding box center [739, 308] width 433 height 35
click at [665, 269] on label "Monthly payment" at bounding box center [772, 276] width 499 height 16
click at [827, 424] on div "Edit Debt Debt type Car Credit Card Medical Student Other Display Name Door rep…" at bounding box center [772, 389] width 563 height 699
click at [558, 687] on div "Save" at bounding box center [558, 689] width 31 height 22
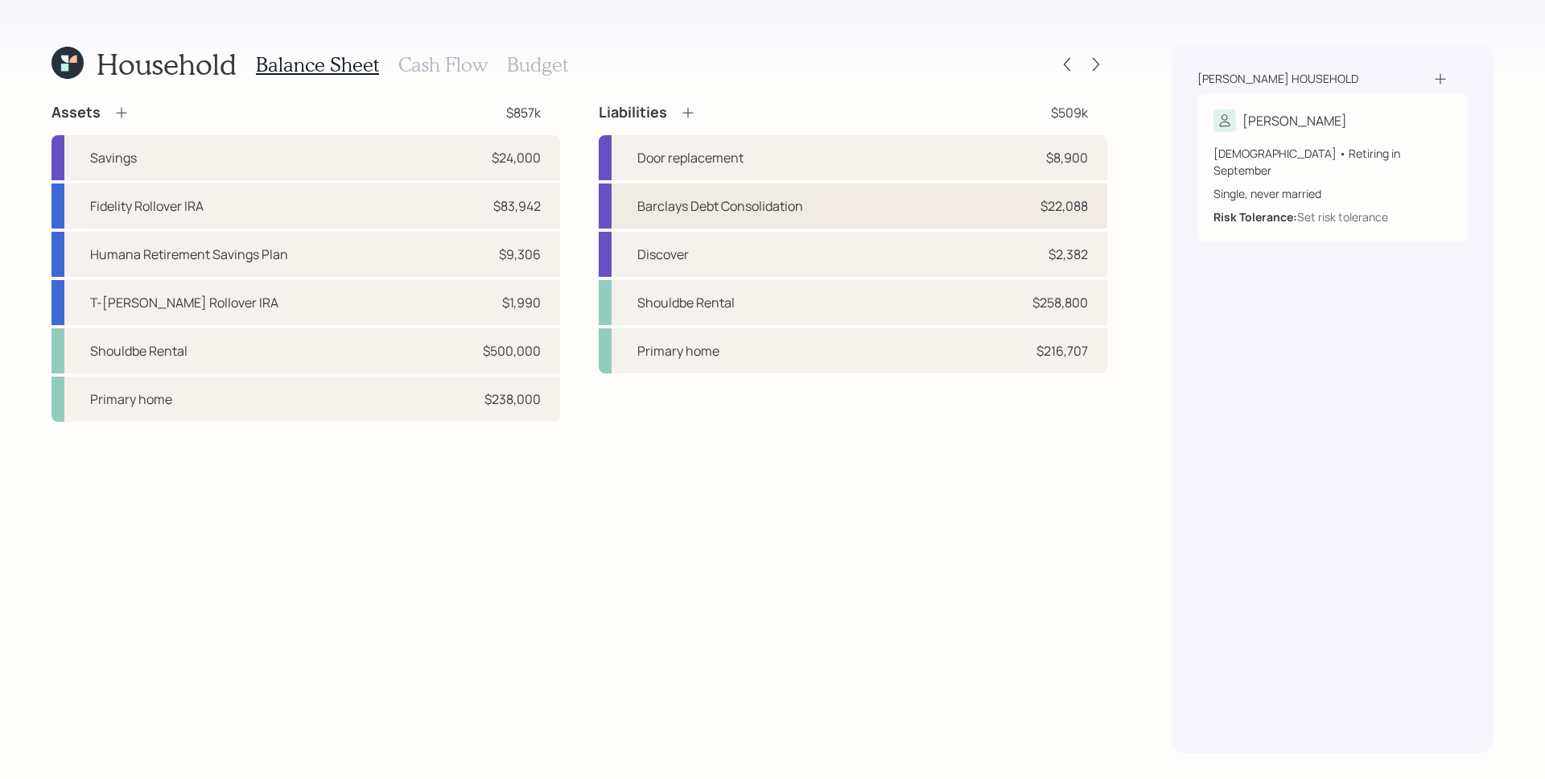
click at [935, 206] on div "Barclays Debt Consolidation $22,088" at bounding box center [853, 205] width 509 height 45
select select "credit_card"
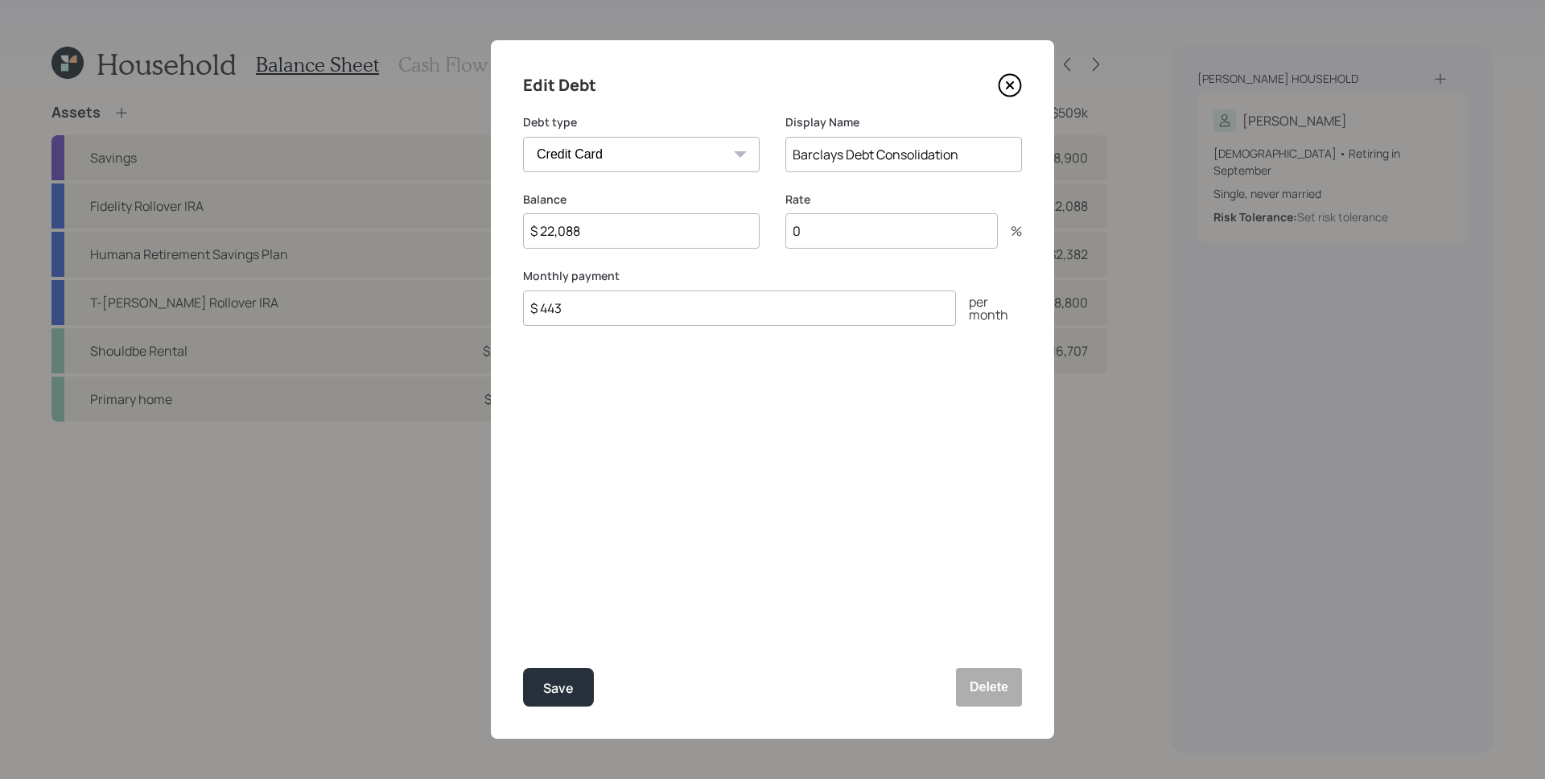
drag, startPoint x: 862, startPoint y: 239, endPoint x: 772, endPoint y: 226, distance: 91.1
click at [772, 226] on div "Balance $ 22,088 Rate 0 %" at bounding box center [772, 230] width 499 height 77
click at [772, 204] on div "Balance $ 22,088 Rate 0 %" at bounding box center [772, 230] width 499 height 77
click at [917, 243] on input "0" at bounding box center [891, 230] width 212 height 35
click at [917, 242] on input "0" at bounding box center [891, 230] width 212 height 35
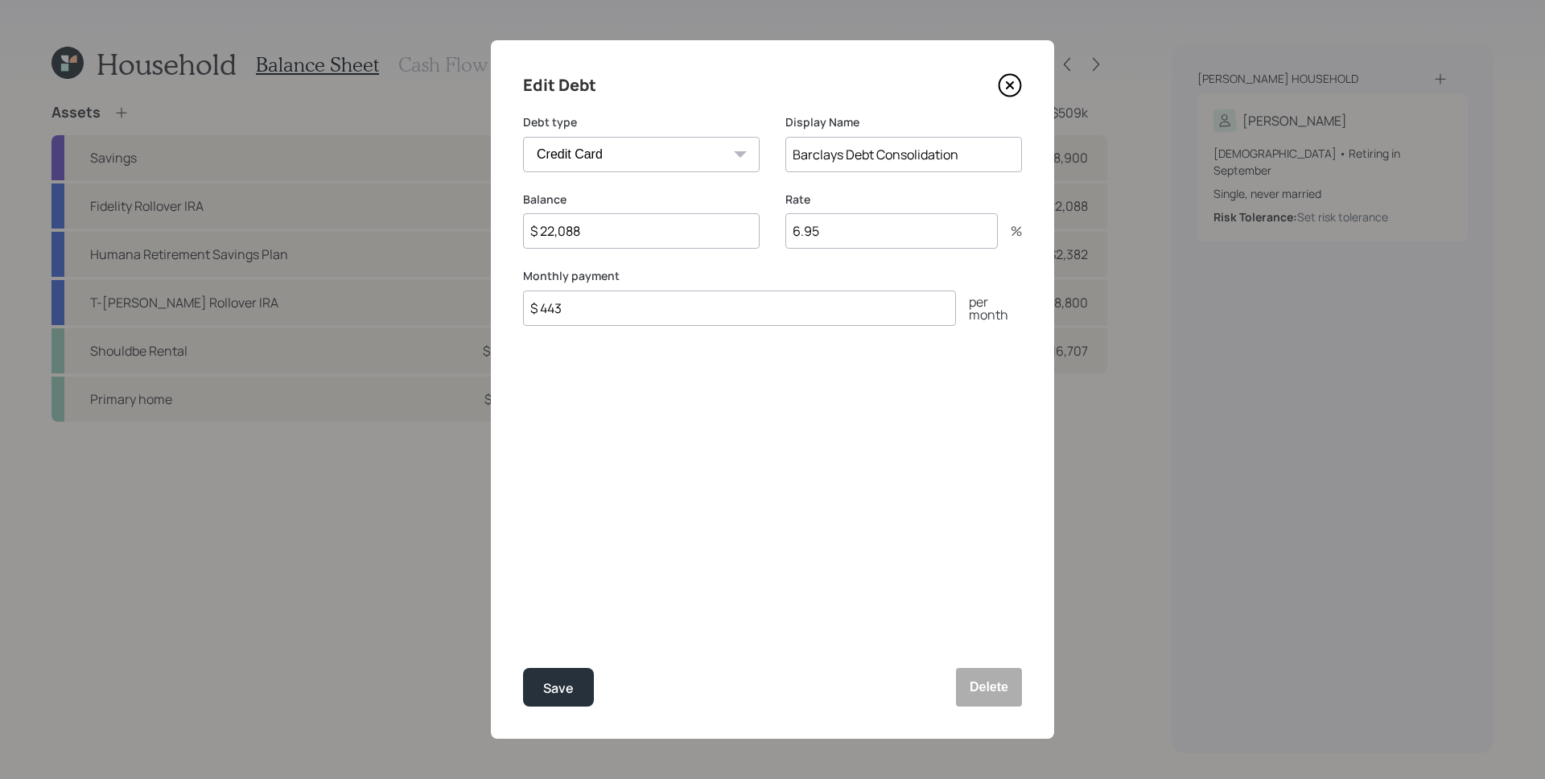
type input "6.95"
click at [840, 371] on div "Edit Debt Debt type Car Credit Card Medical Student Other Display Name Barclays…" at bounding box center [772, 389] width 563 height 699
click at [604, 307] on input "$ 443" at bounding box center [739, 308] width 433 height 35
click at [580, 695] on button "Save" at bounding box center [558, 687] width 71 height 39
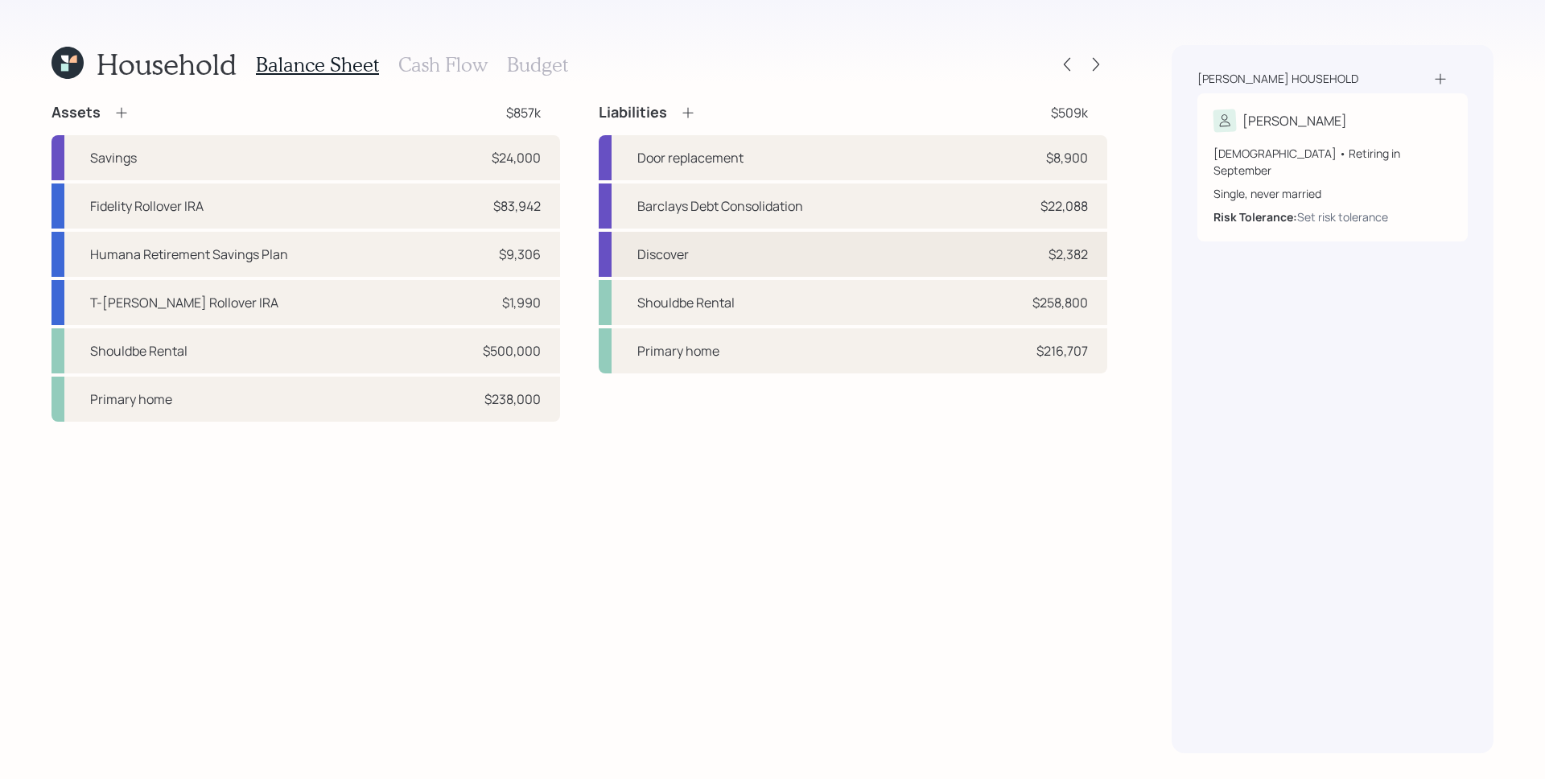
click at [810, 249] on div "Discover $2,382" at bounding box center [853, 254] width 509 height 45
select select "credit_card"
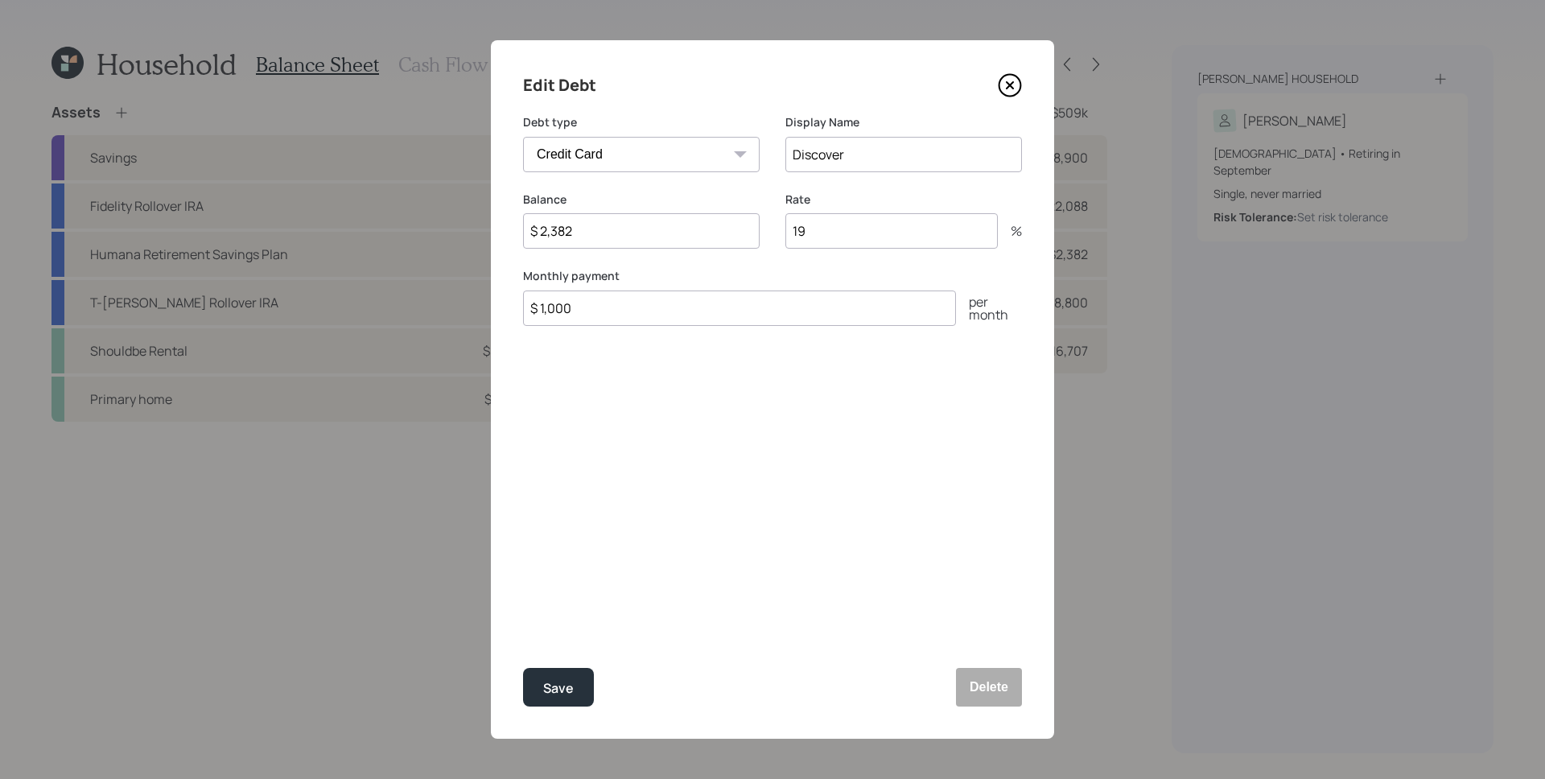
drag, startPoint x: 811, startPoint y: 229, endPoint x: 781, endPoint y: 229, distance: 29.8
click at [781, 229] on div "Balance $ 2,382 Rate 19 %" at bounding box center [772, 230] width 499 height 77
click at [769, 262] on div "Balance $ 2,382 Rate 19 %" at bounding box center [772, 230] width 499 height 77
click at [574, 678] on button "Save" at bounding box center [558, 687] width 71 height 39
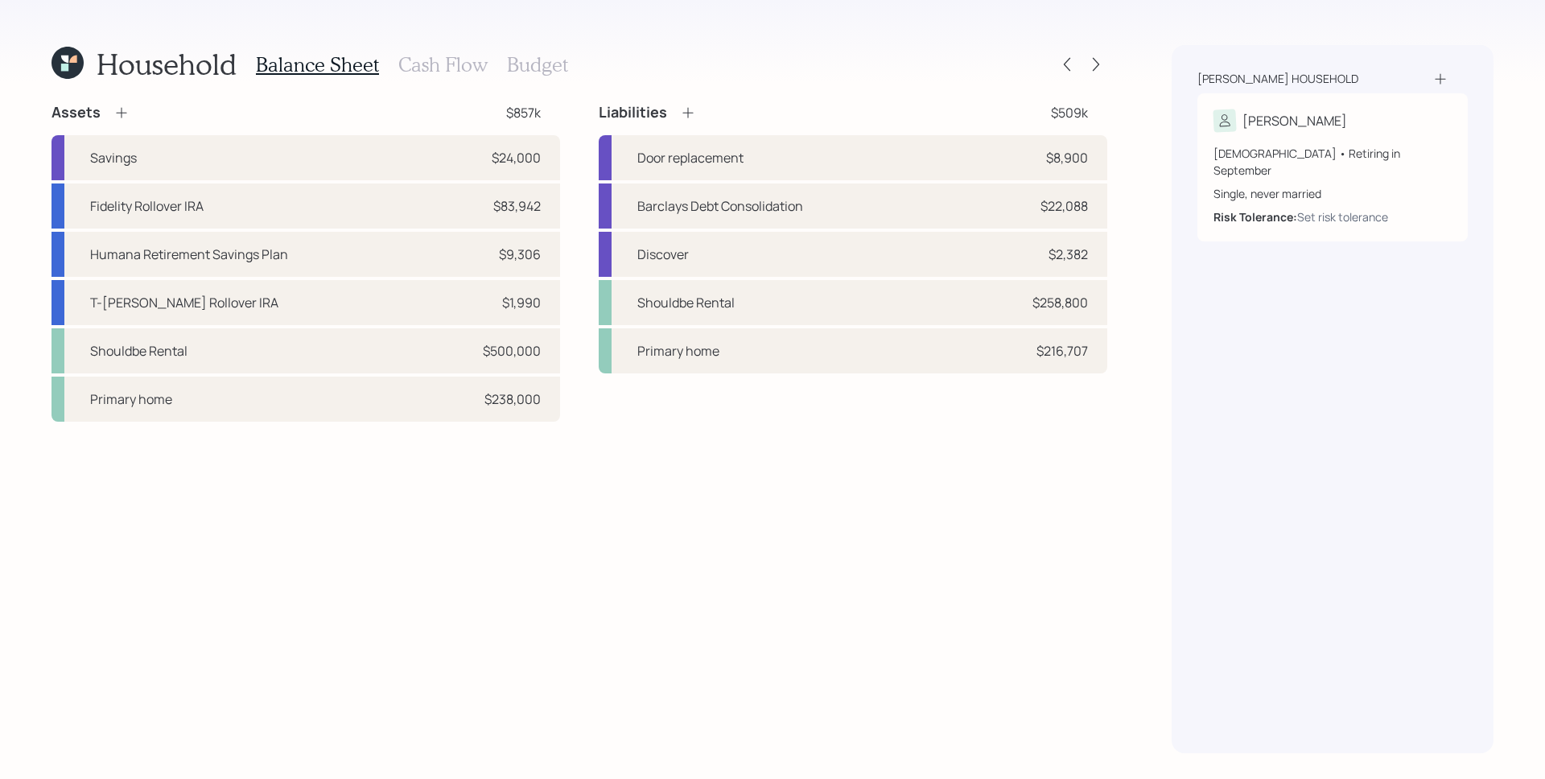
click at [683, 569] on div "Assets $857k Savings $24,000 Fidelity Rollover IRA $83,942 Humana Retirement Sa…" at bounding box center [580, 428] width 1056 height 650
click at [442, 61] on h3 "Cash Flow" at bounding box center [442, 64] width 89 height 23
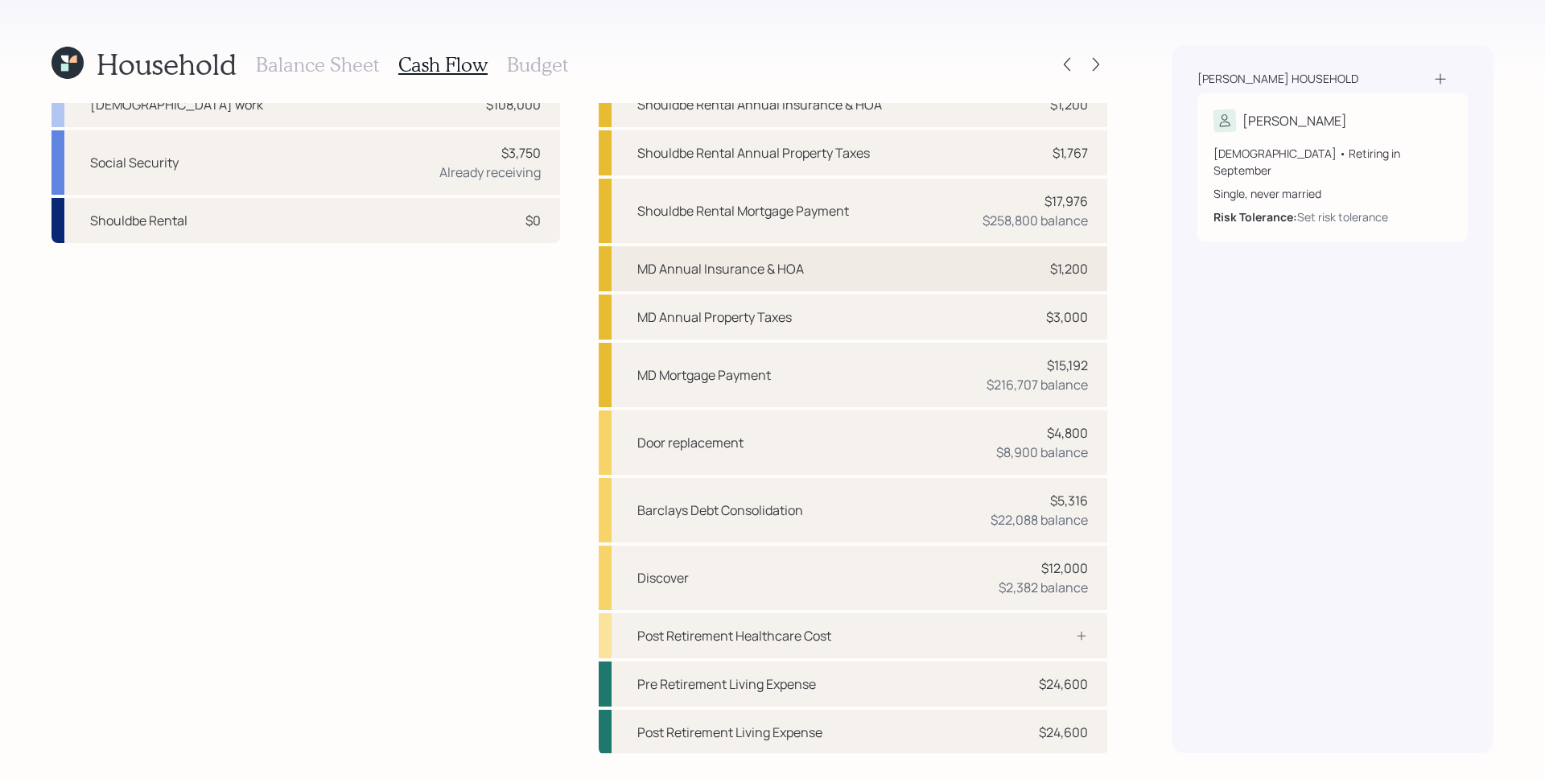
scroll to position [52, 0]
click at [995, 735] on div "Post Retirement Living Expense $24,600" at bounding box center [853, 731] width 509 height 45
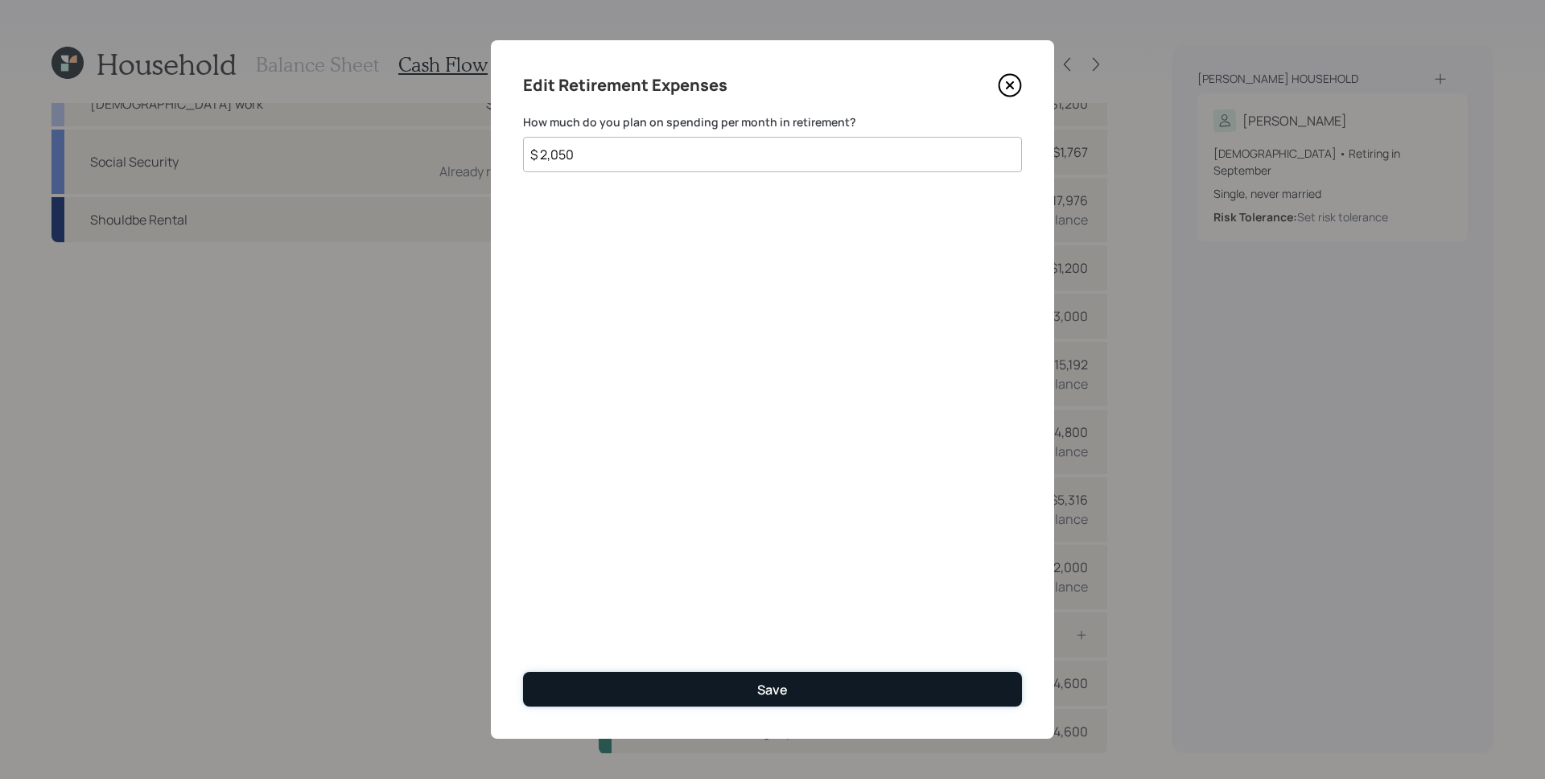
click at [832, 687] on button "Save" at bounding box center [772, 689] width 499 height 35
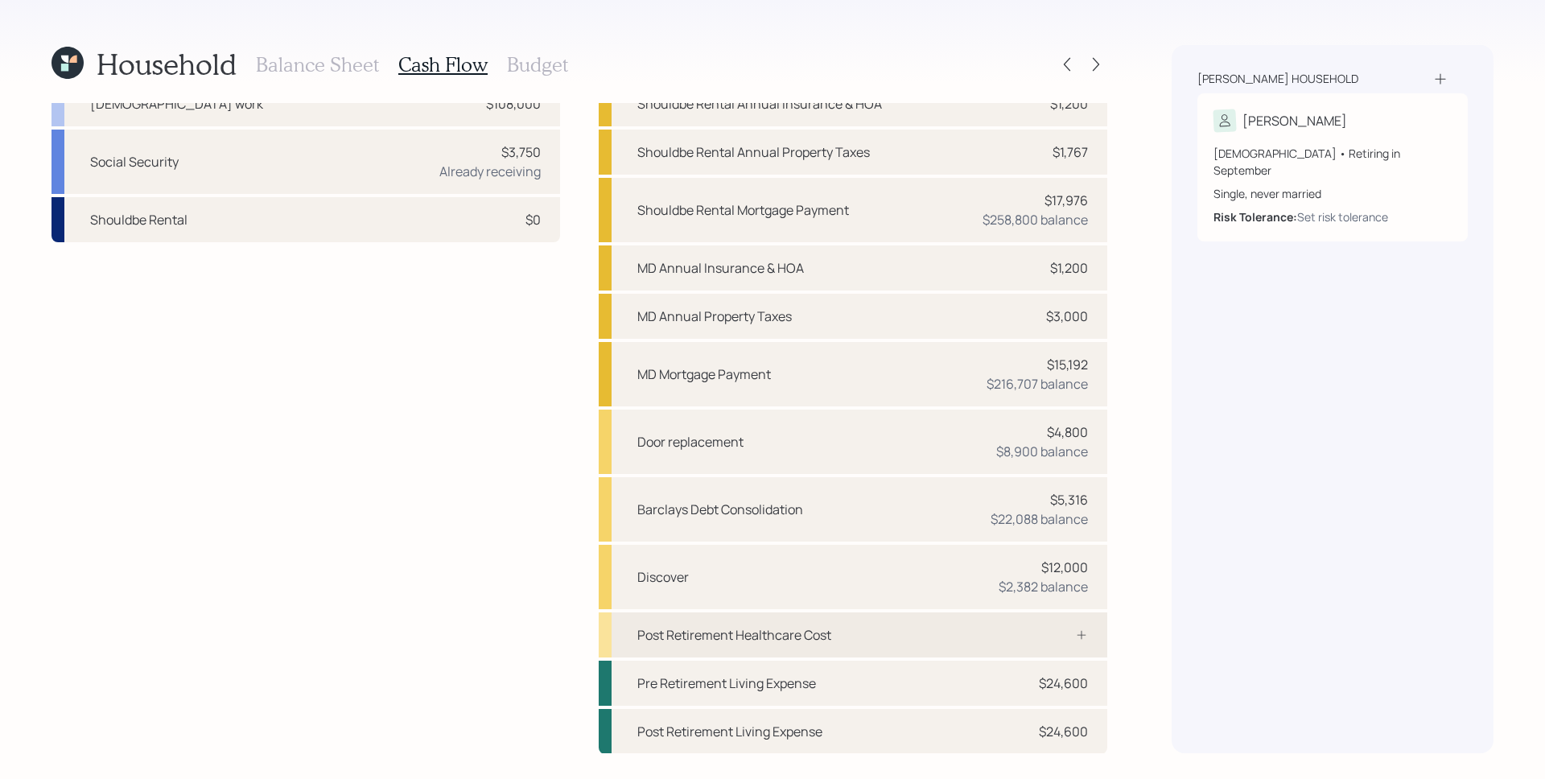
click at [740, 632] on div "Post Retirement Healthcare Cost" at bounding box center [734, 634] width 194 height 19
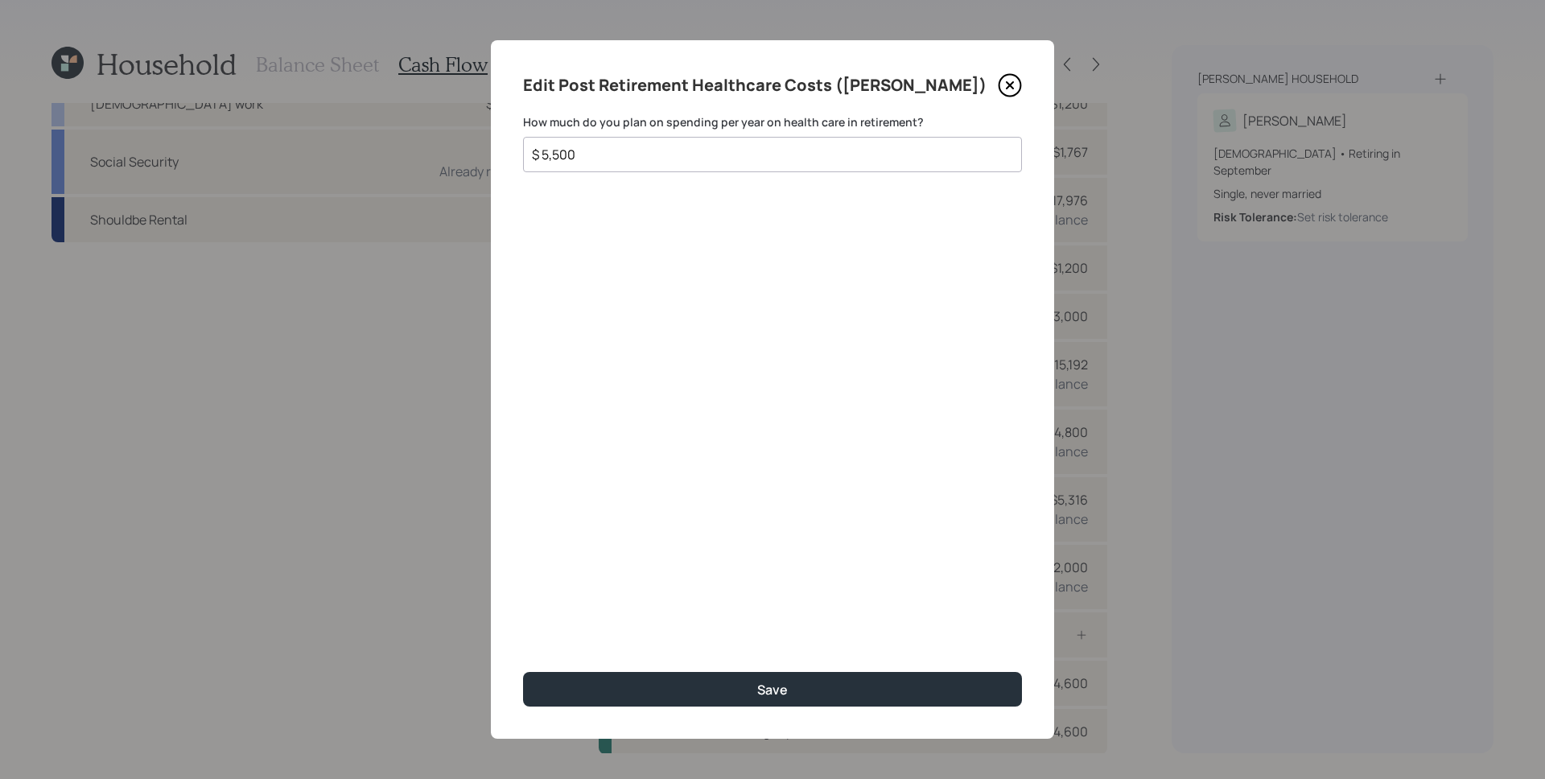
type input "$ 5,500"
click at [656, 325] on div "Edit Post Retirement Healthcare Costs ([PERSON_NAME]) How much do you plan on s…" at bounding box center [772, 389] width 563 height 699
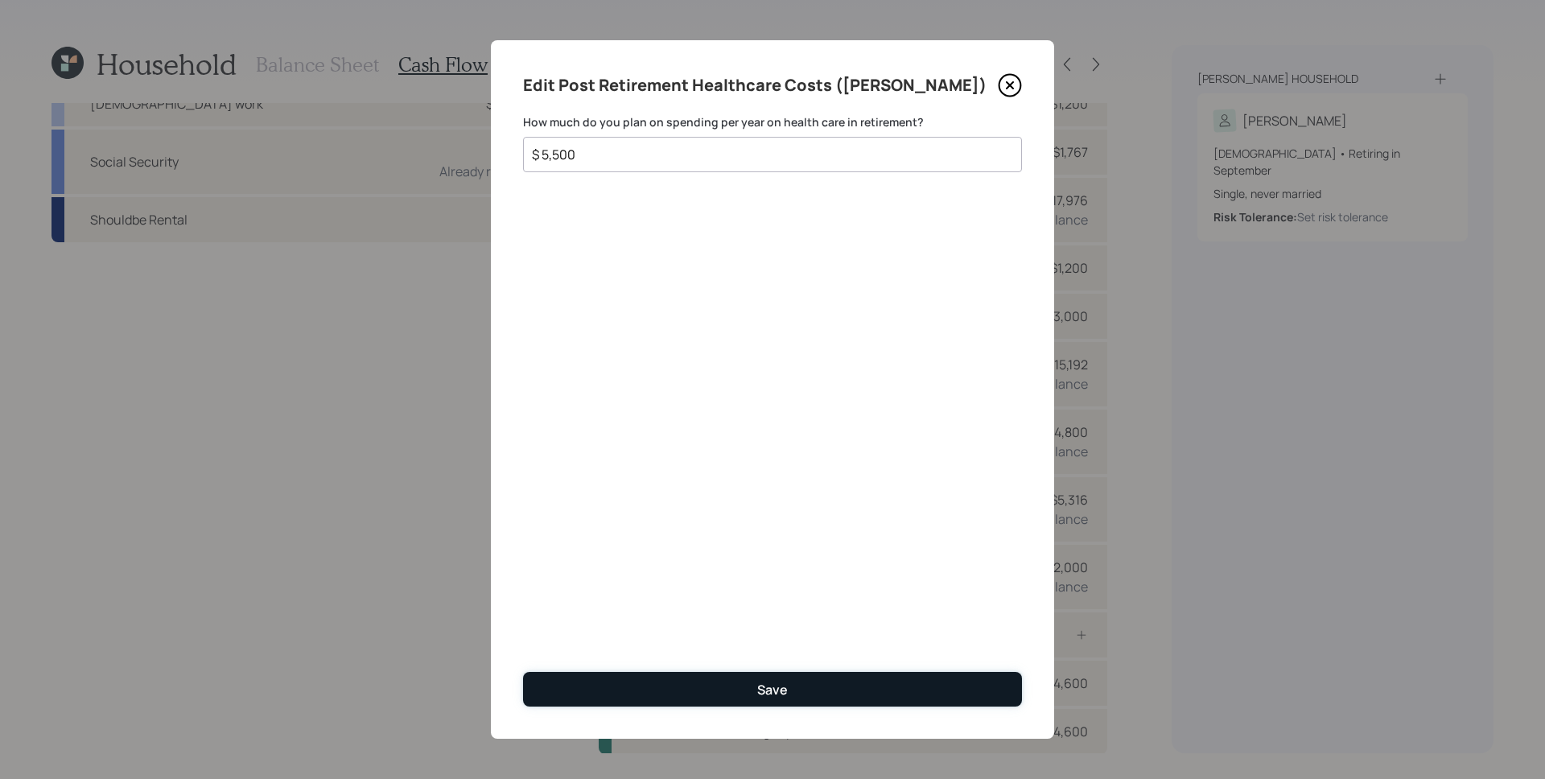
click at [850, 692] on button "Save" at bounding box center [772, 689] width 499 height 35
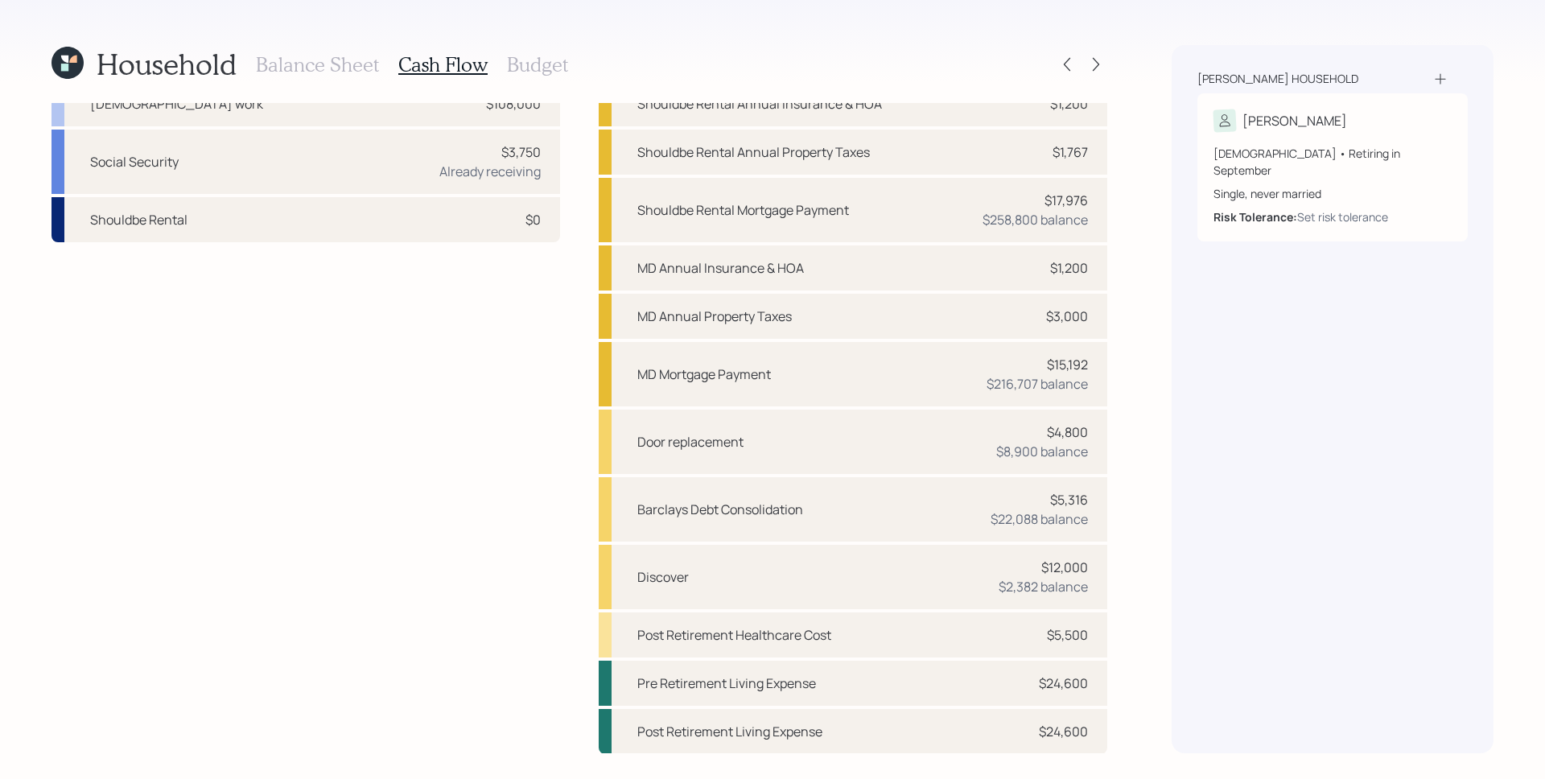
click at [328, 66] on h3 "Balance Sheet" at bounding box center [317, 64] width 123 height 23
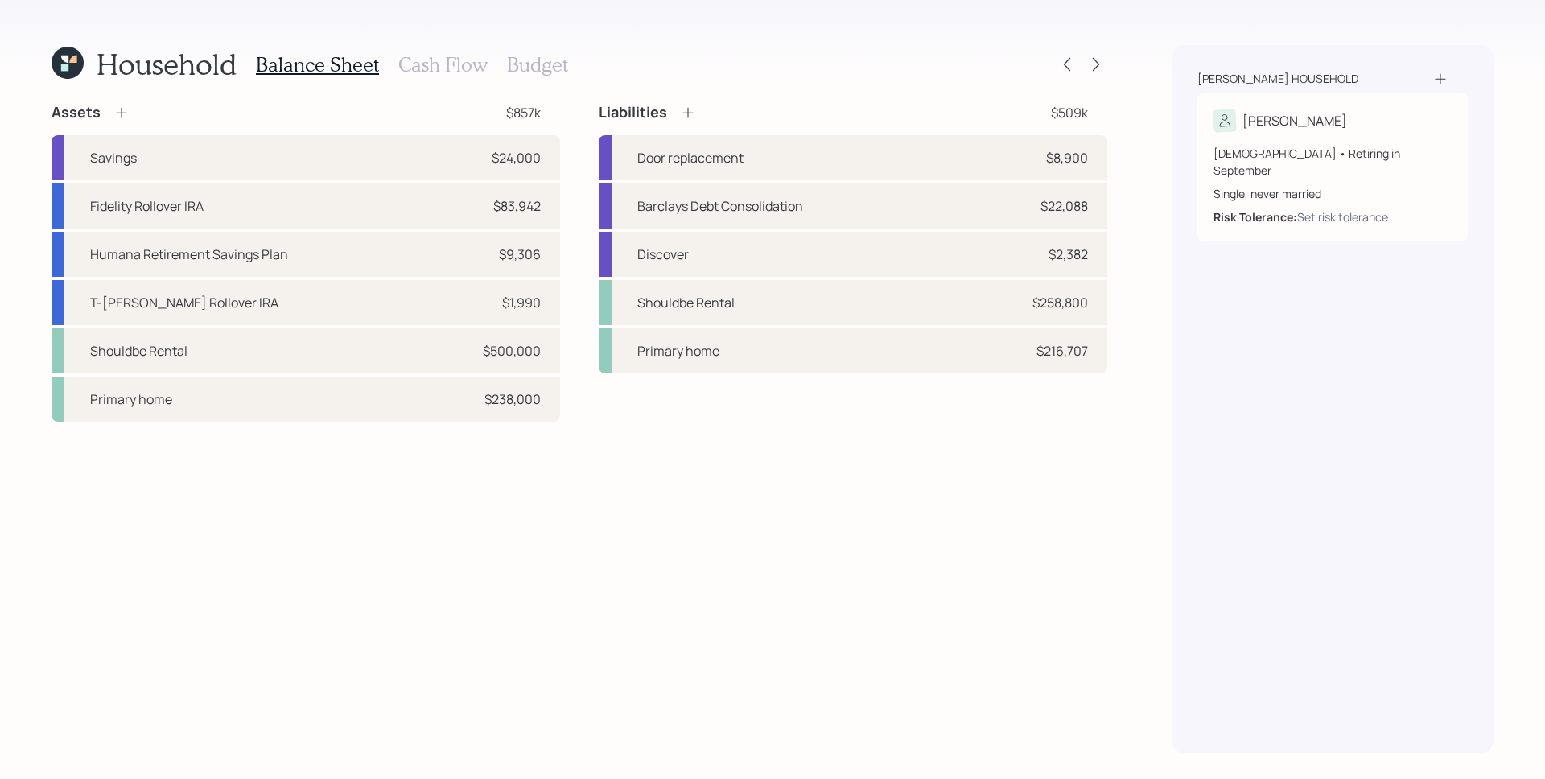
drag, startPoint x: 425, startPoint y: 66, endPoint x: 436, endPoint y: 80, distance: 17.7
click at [425, 66] on h3 "Cash Flow" at bounding box center [442, 64] width 89 height 23
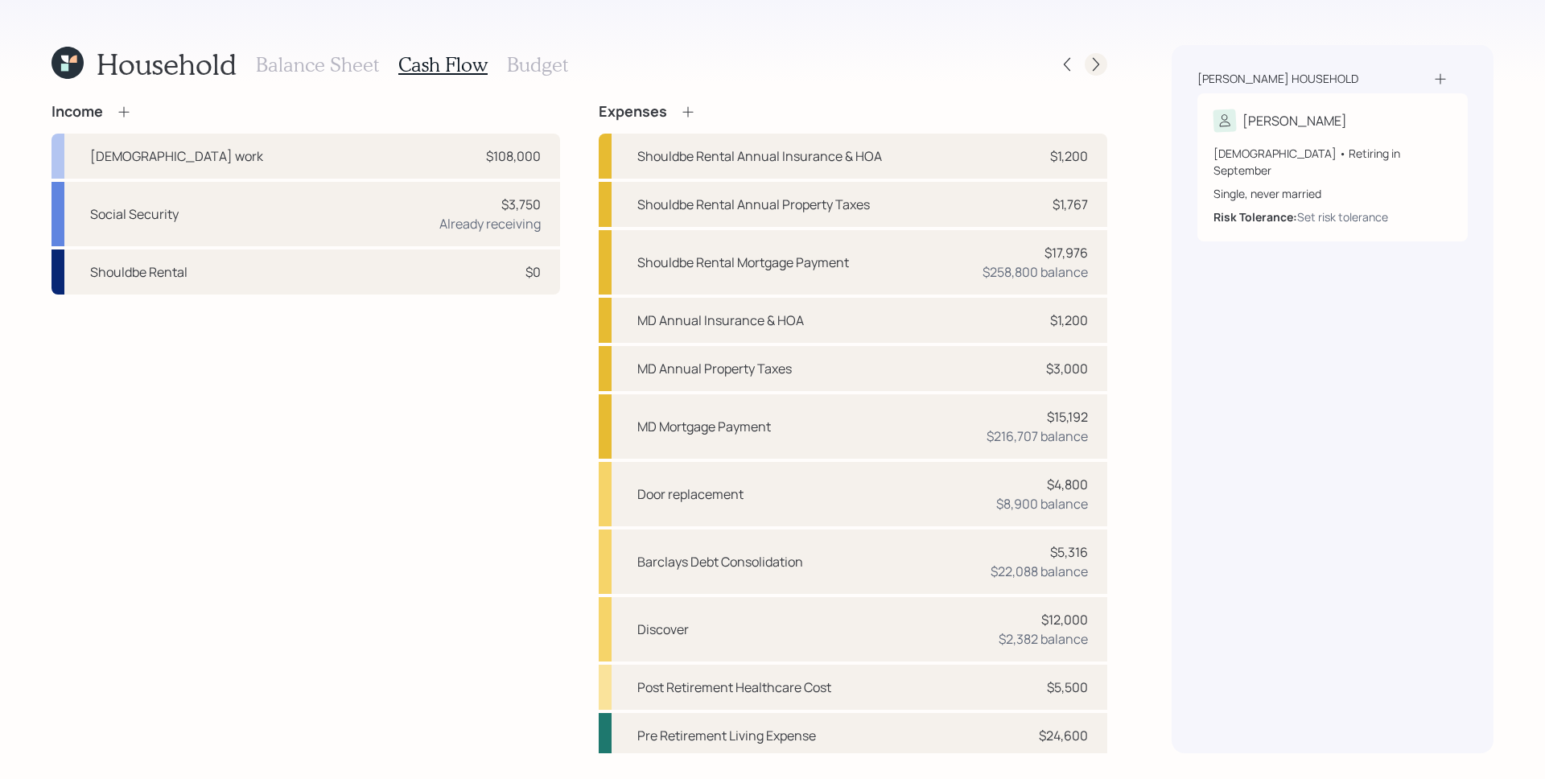
click at [1091, 60] on icon at bounding box center [1096, 64] width 16 height 16
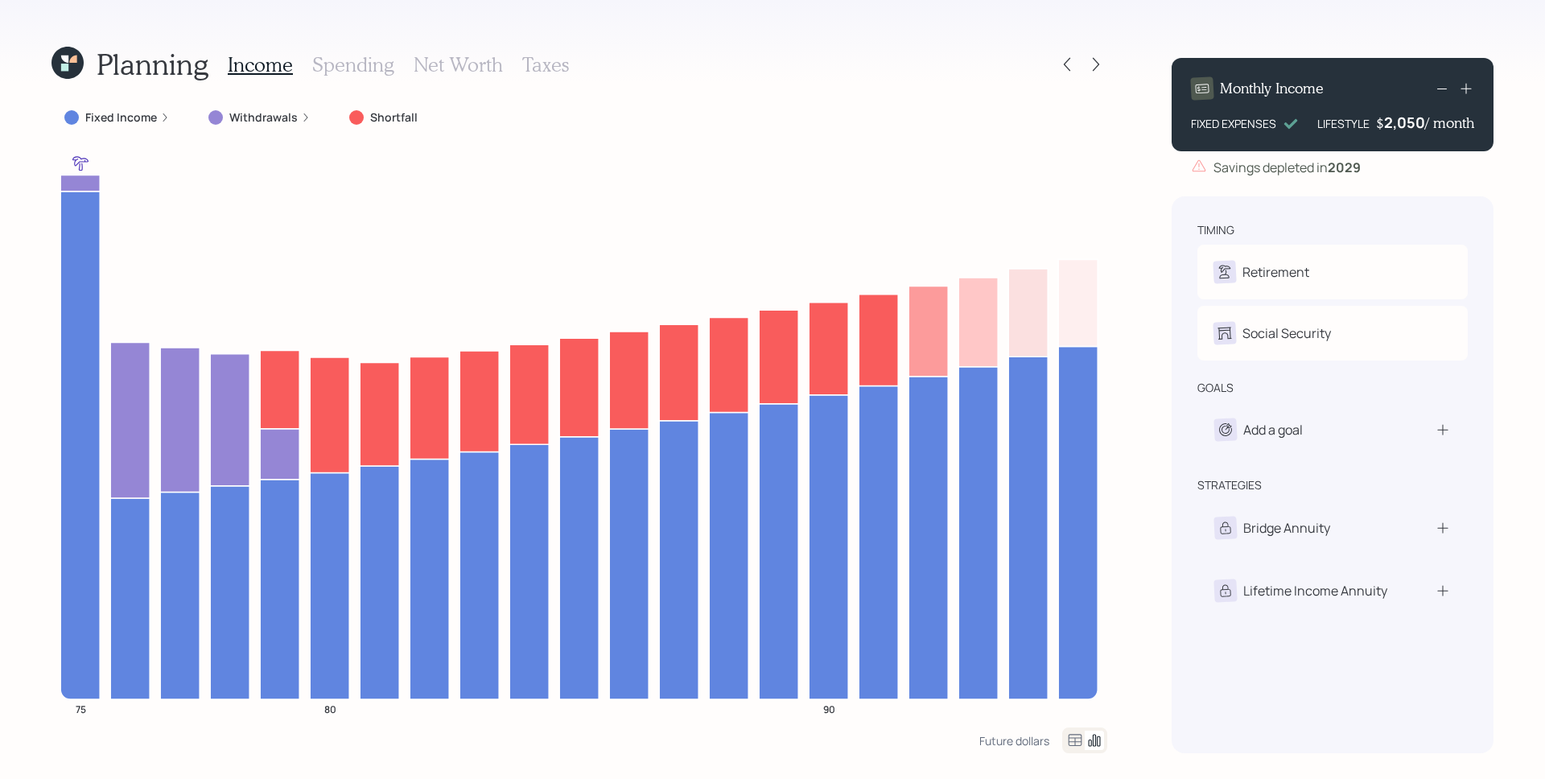
click at [127, 121] on label "Fixed Income" at bounding box center [121, 117] width 72 height 16
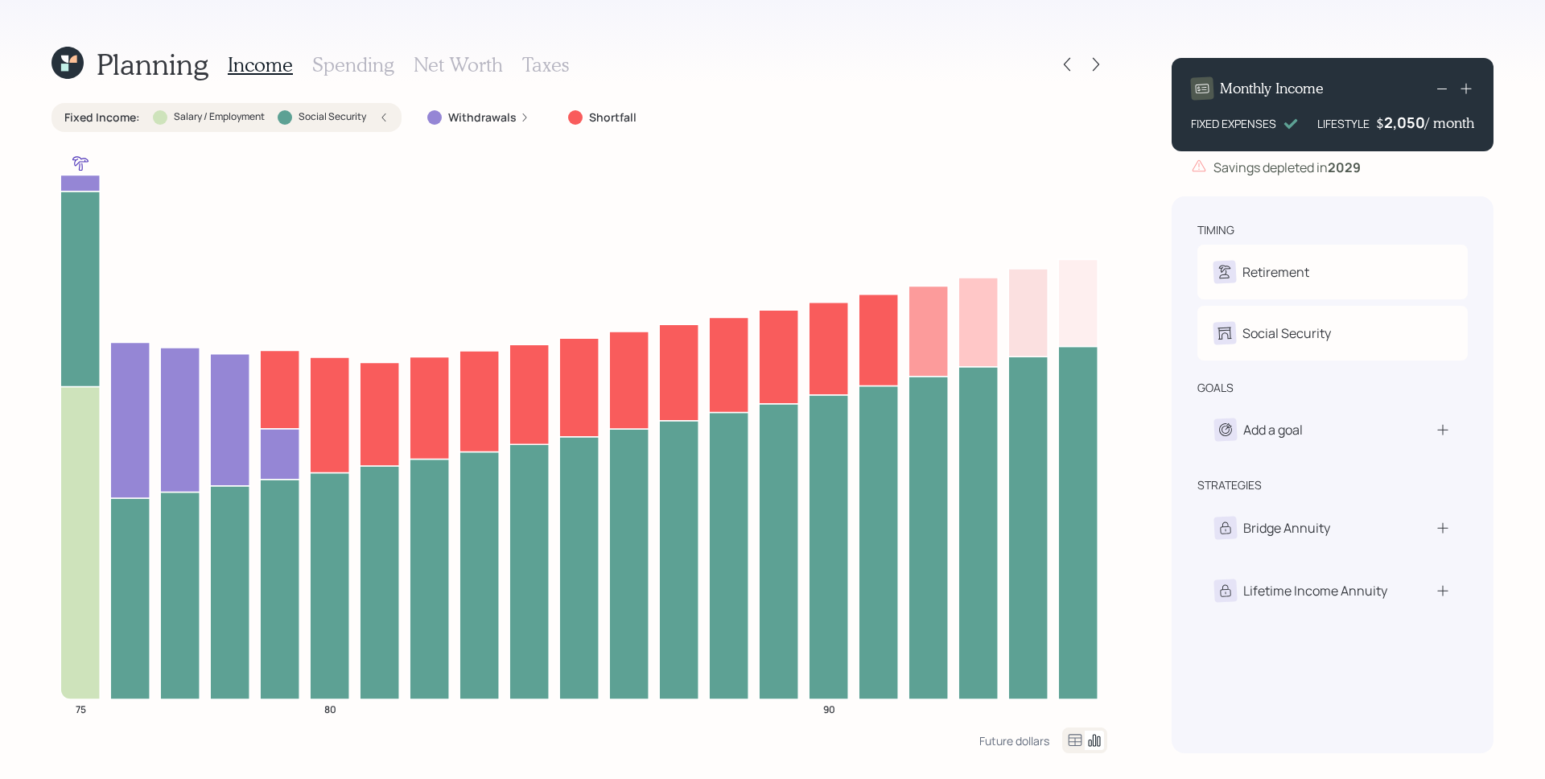
click at [382, 116] on icon at bounding box center [384, 117] width 4 height 8
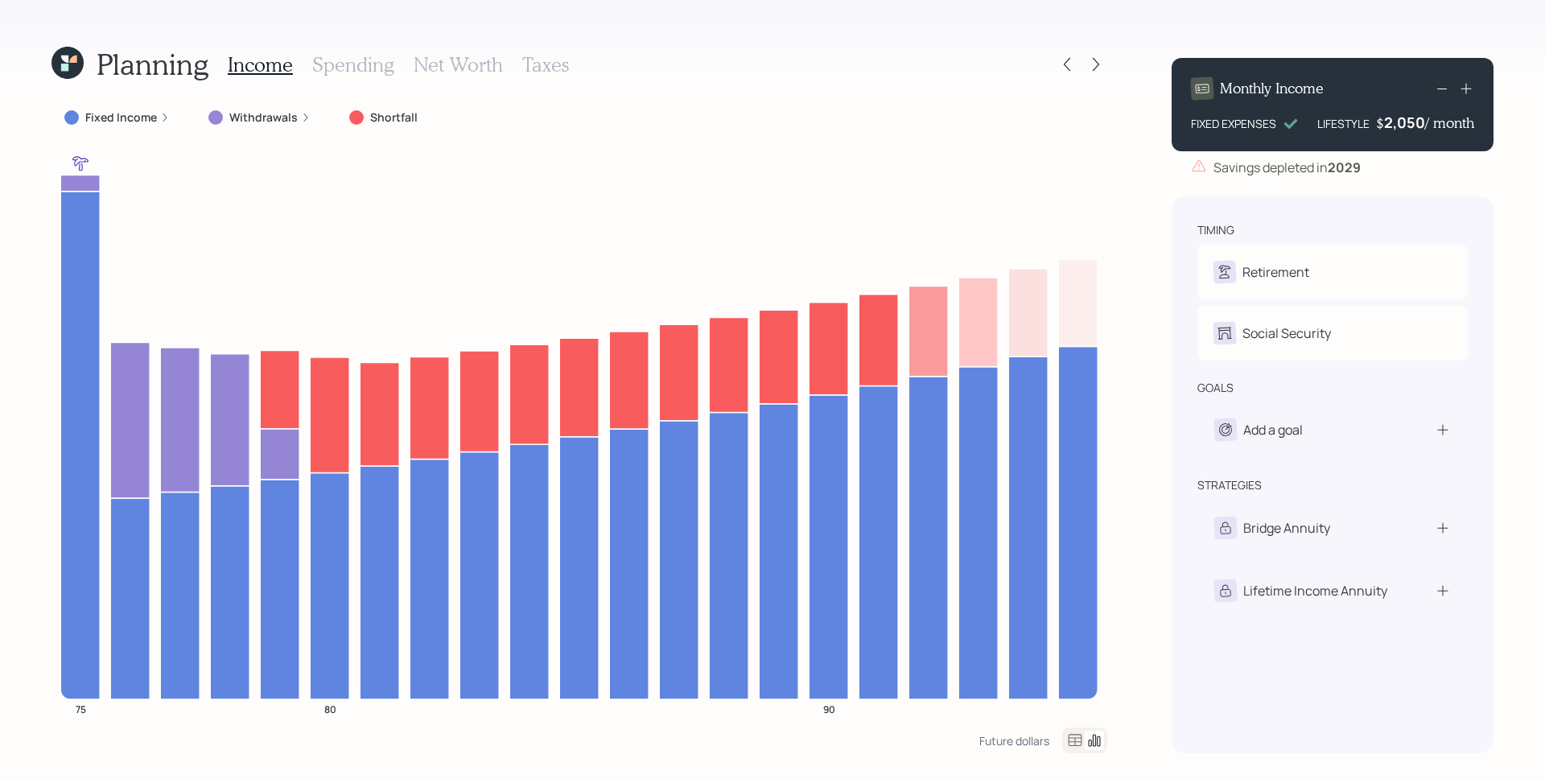
click at [260, 118] on label "Withdrawals" at bounding box center [263, 117] width 68 height 16
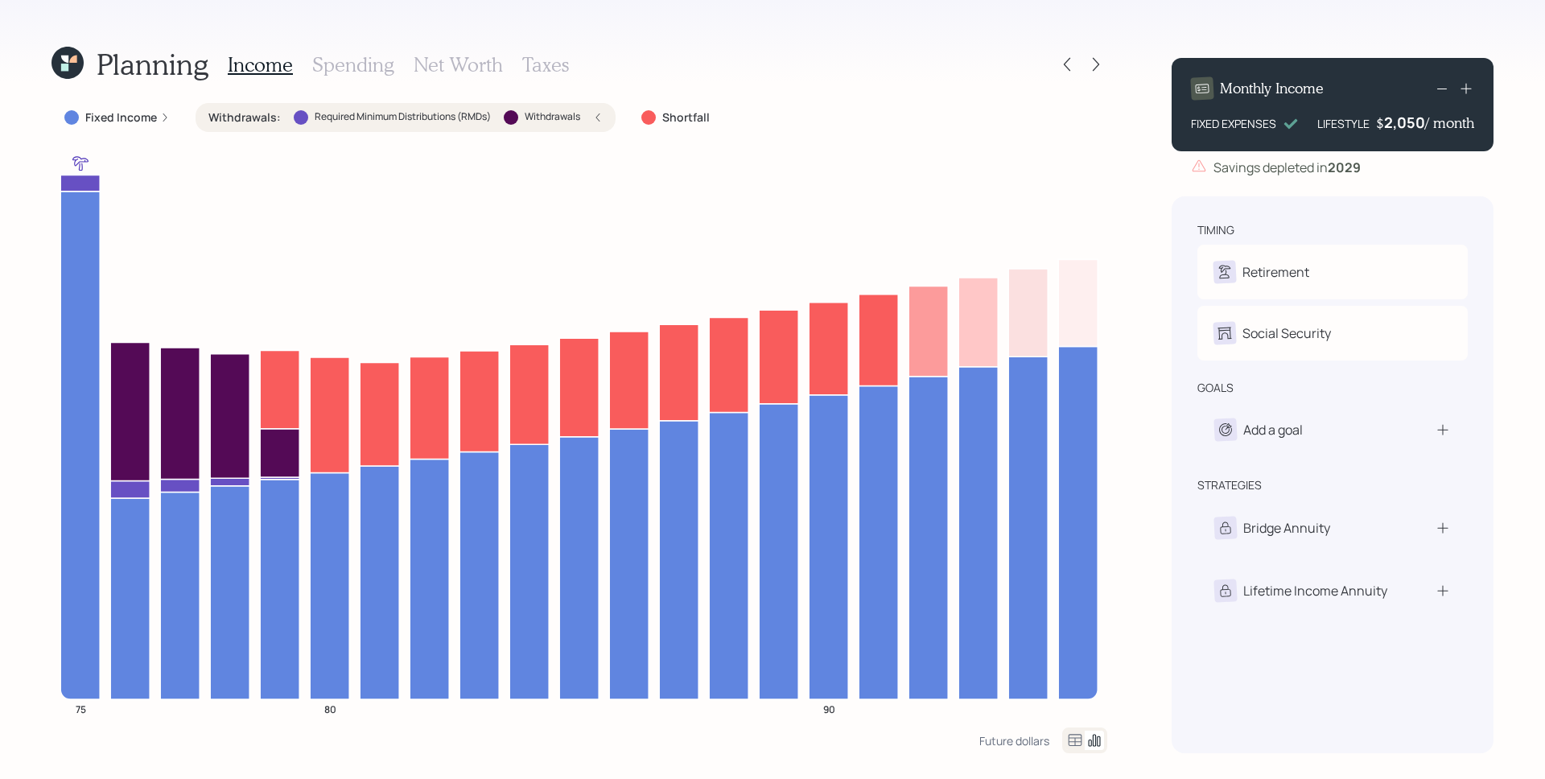
click at [600, 118] on icon at bounding box center [598, 118] width 10 height 10
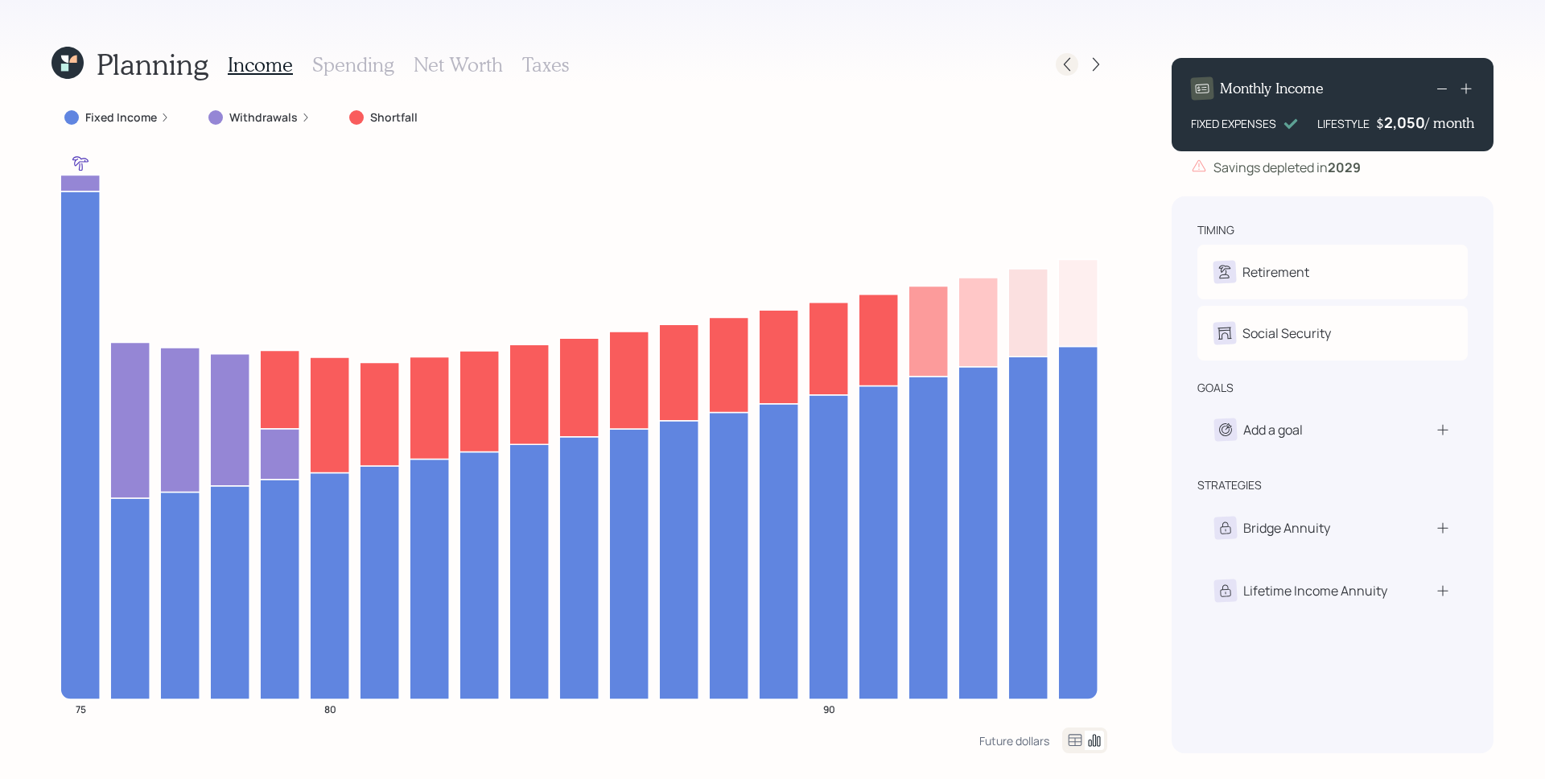
click at [1073, 63] on icon at bounding box center [1067, 64] width 16 height 16
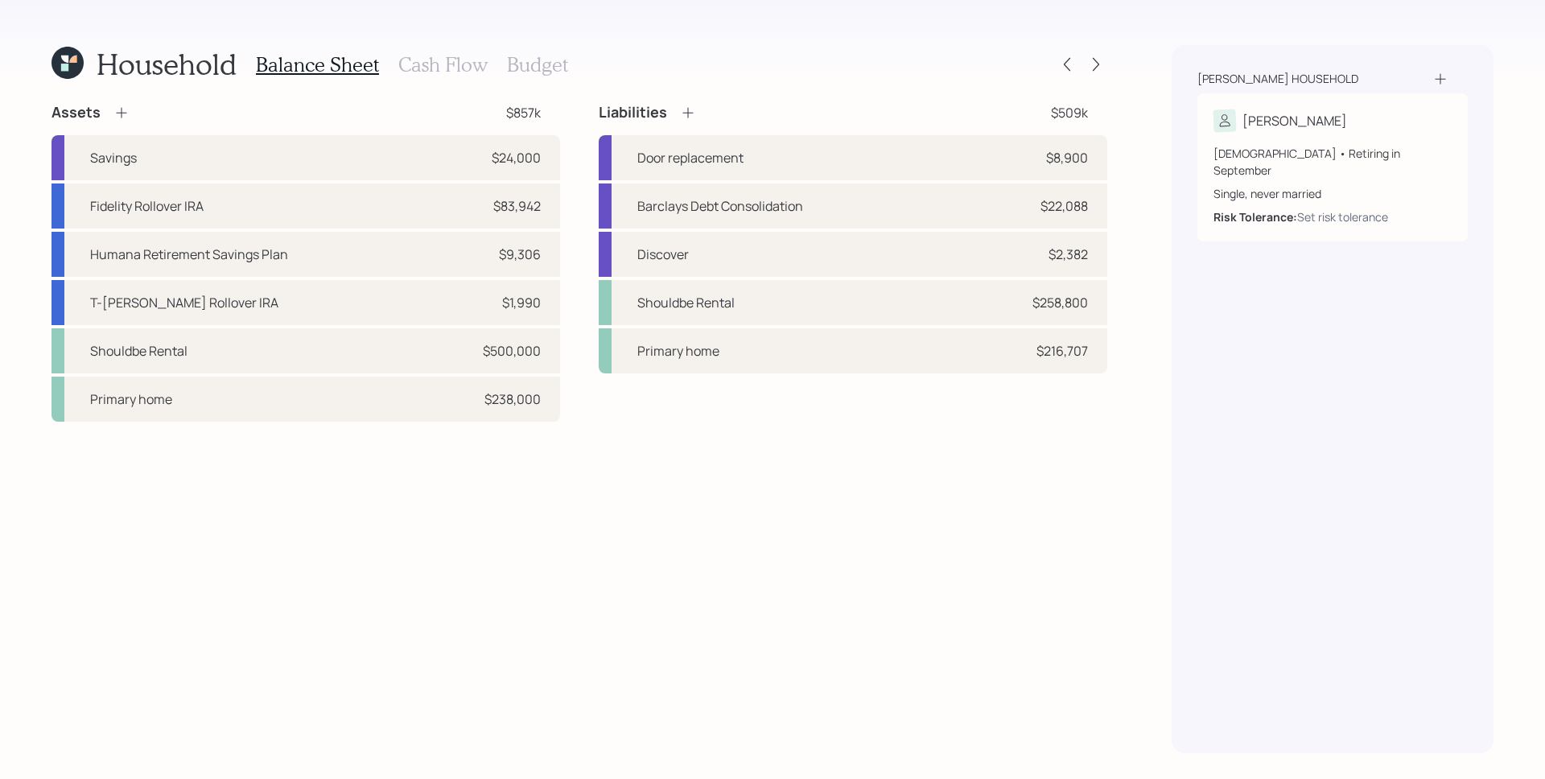
click at [430, 65] on h3 "Cash Flow" at bounding box center [442, 64] width 89 height 23
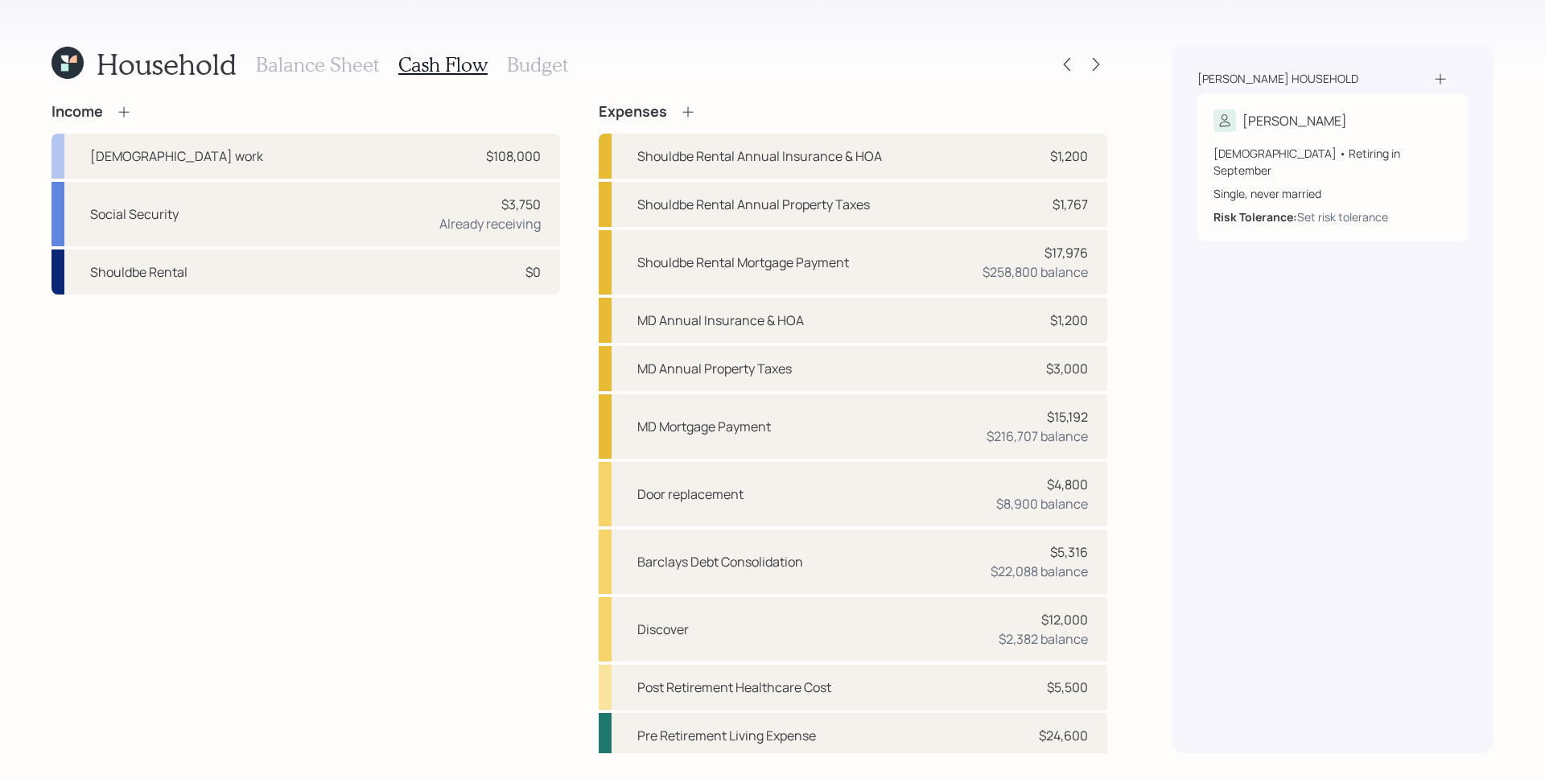
click at [125, 113] on icon at bounding box center [124, 112] width 16 height 16
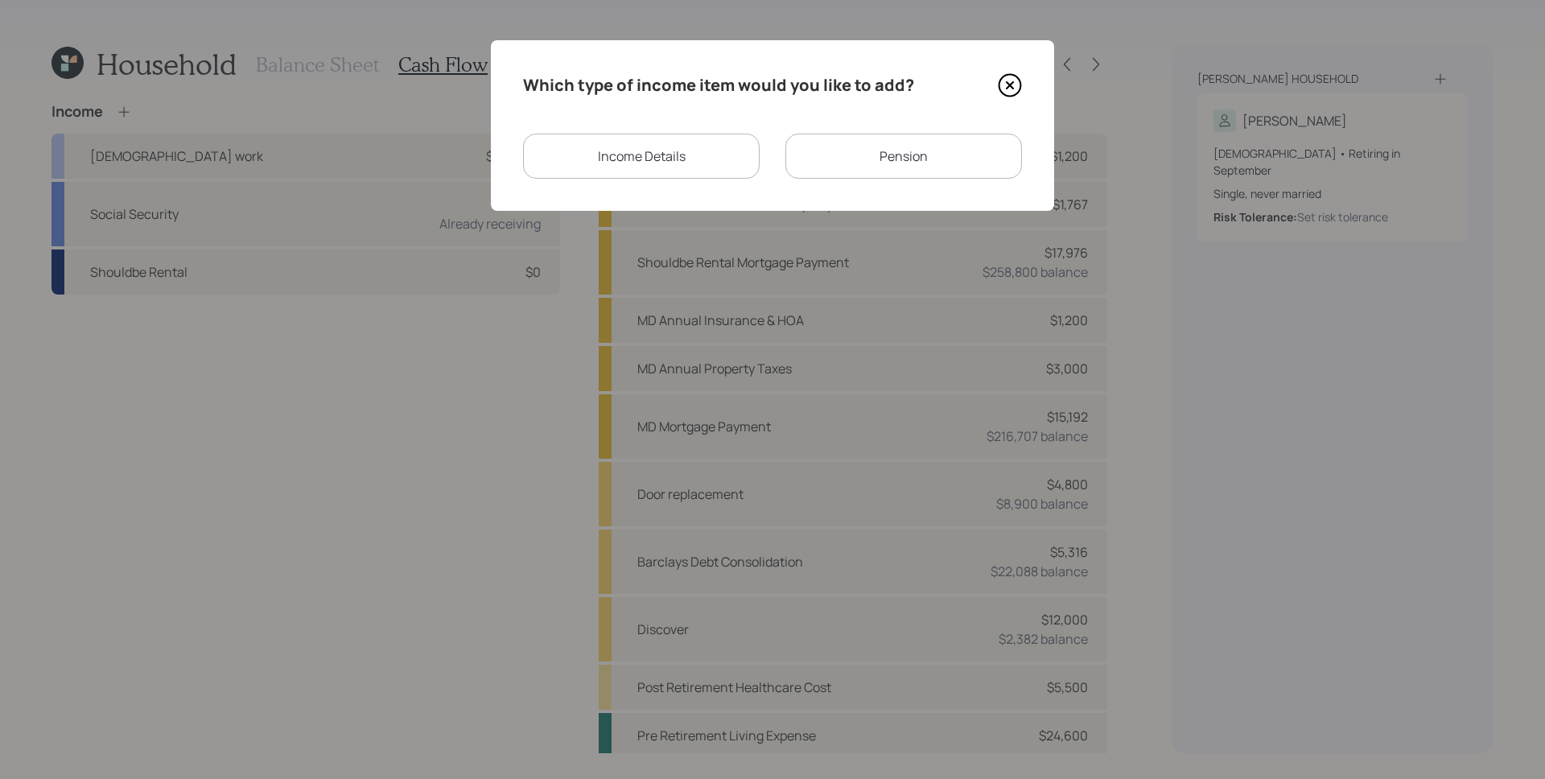
click at [583, 146] on div "Income Details" at bounding box center [641, 156] width 237 height 45
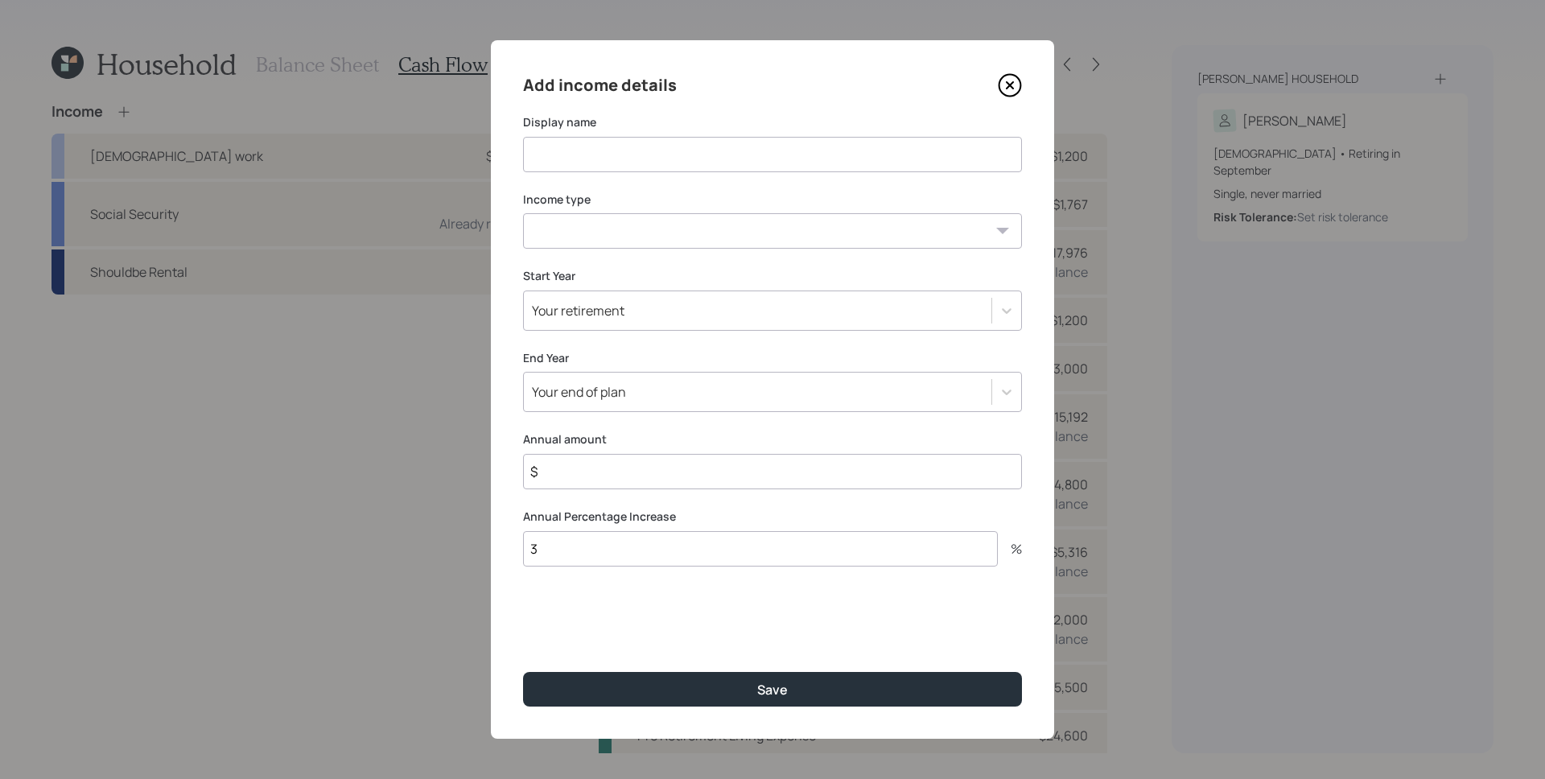
click at [620, 150] on input at bounding box center [772, 154] width 499 height 35
type input "$500 month"
click at [709, 220] on select "[DEMOGRAPHIC_DATA] work [DEMOGRAPHIC_DATA] work Self employment Other" at bounding box center [772, 230] width 499 height 35
select select "other"
click at [523, 213] on select "[DEMOGRAPHIC_DATA] work [DEMOGRAPHIC_DATA] work Self employment Other" at bounding box center [772, 230] width 499 height 35
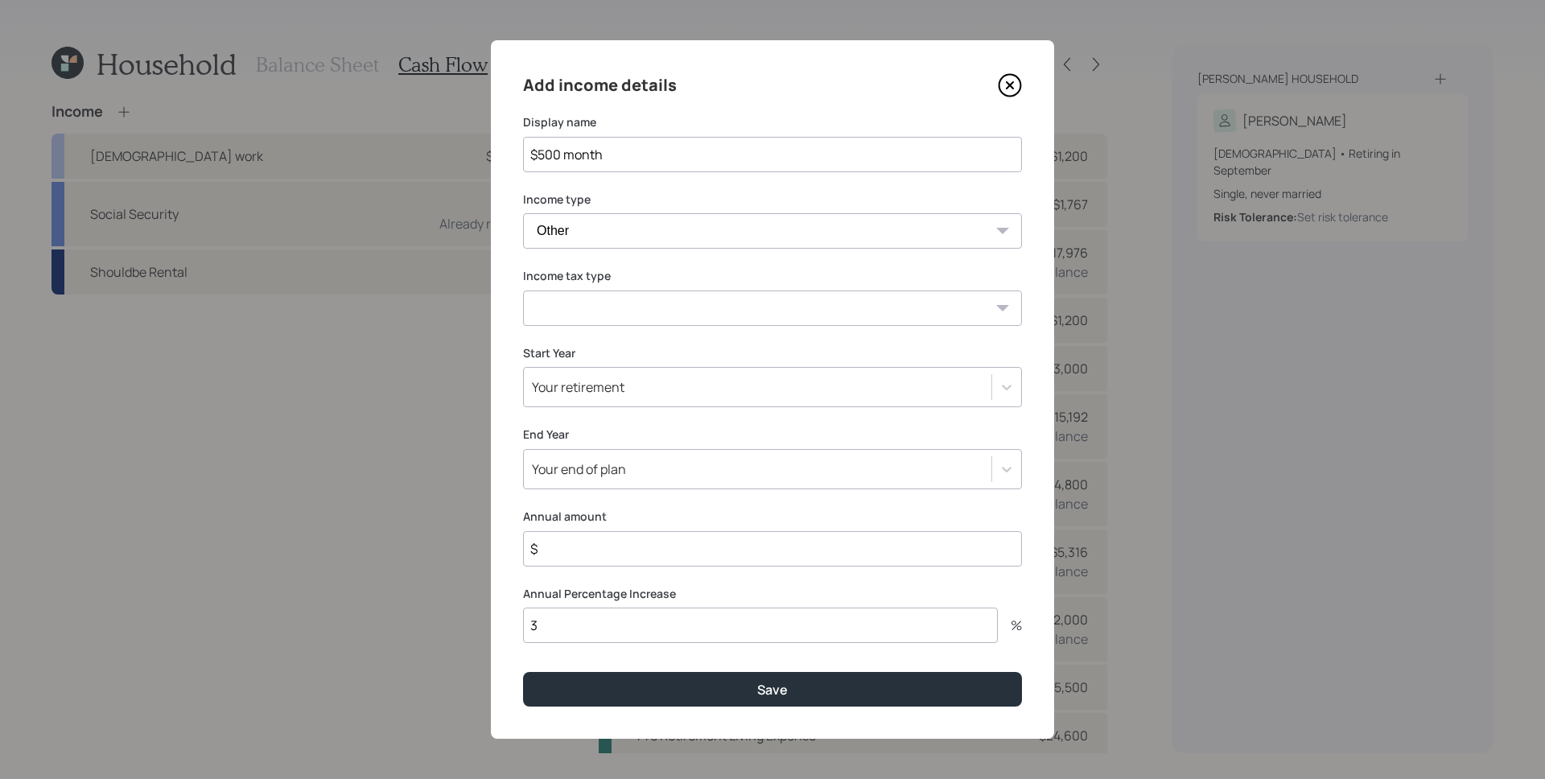
click at [622, 300] on select "Tax-free Earned Self Employment Alimony Royalties Pension / Annuity Interest Di…" at bounding box center [772, 308] width 499 height 35
select select "tax_free"
click at [523, 291] on select "Tax-free Earned Self Employment Alimony Royalties Pension / Annuity Interest Di…" at bounding box center [772, 308] width 499 height 35
click at [662, 377] on div "Your retirement" at bounding box center [758, 386] width 468 height 27
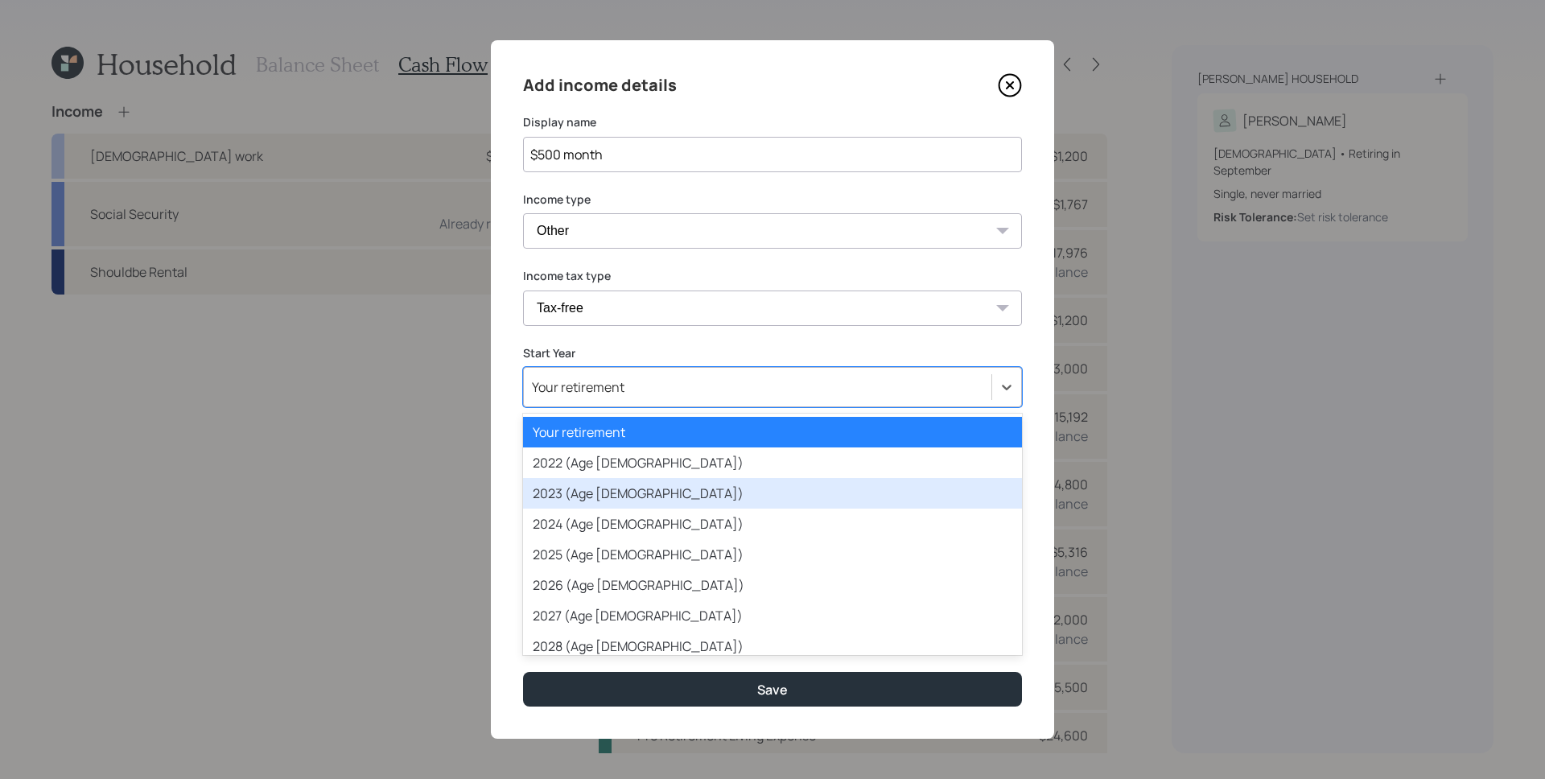
click at [635, 480] on div "2023 (Age [DEMOGRAPHIC_DATA])" at bounding box center [772, 493] width 499 height 31
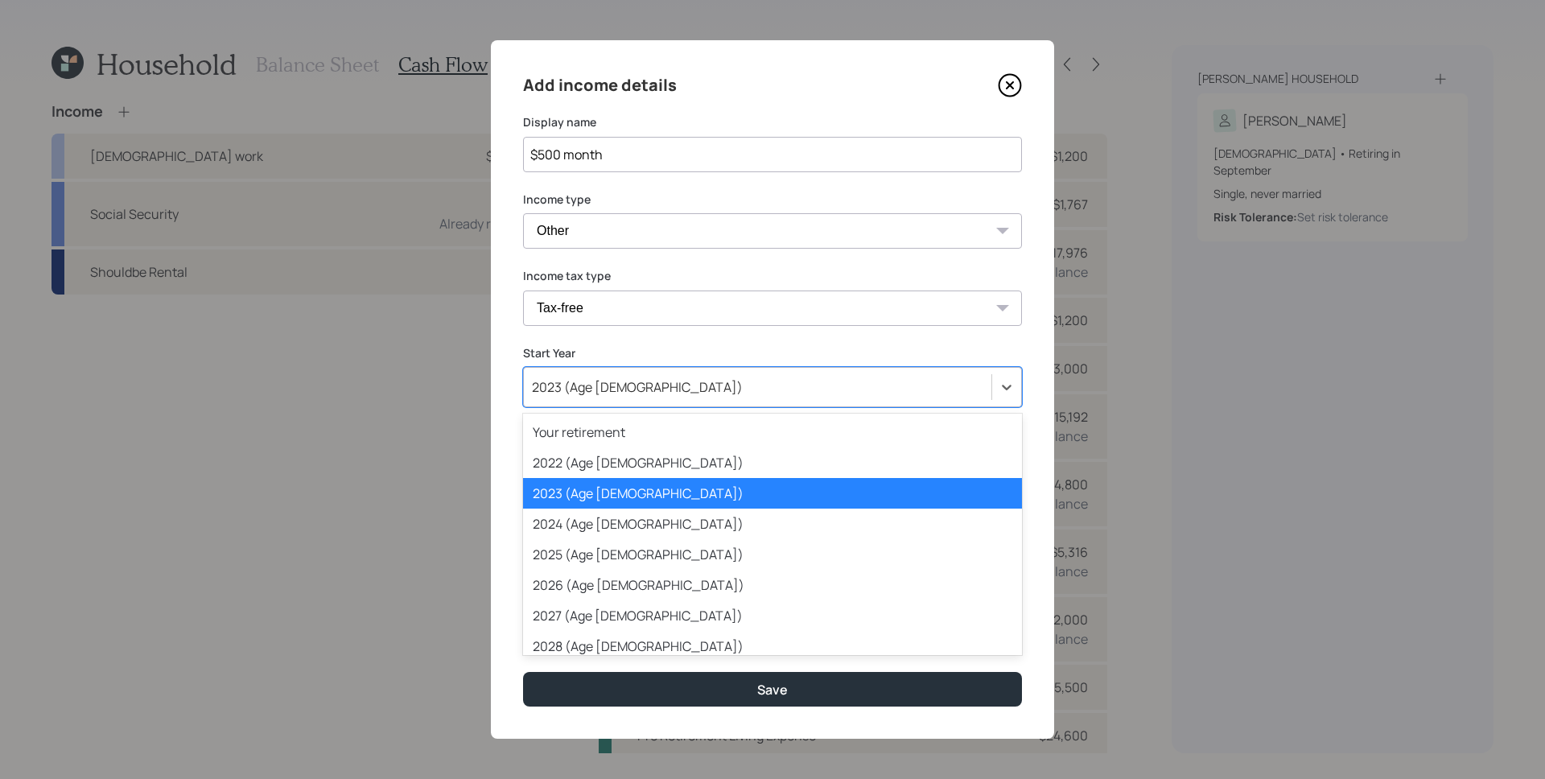
click at [619, 394] on div "2023 (Age [DEMOGRAPHIC_DATA])" at bounding box center [758, 386] width 468 height 27
click at [598, 496] on div "2023 (Age [DEMOGRAPHIC_DATA])" at bounding box center [772, 493] width 499 height 31
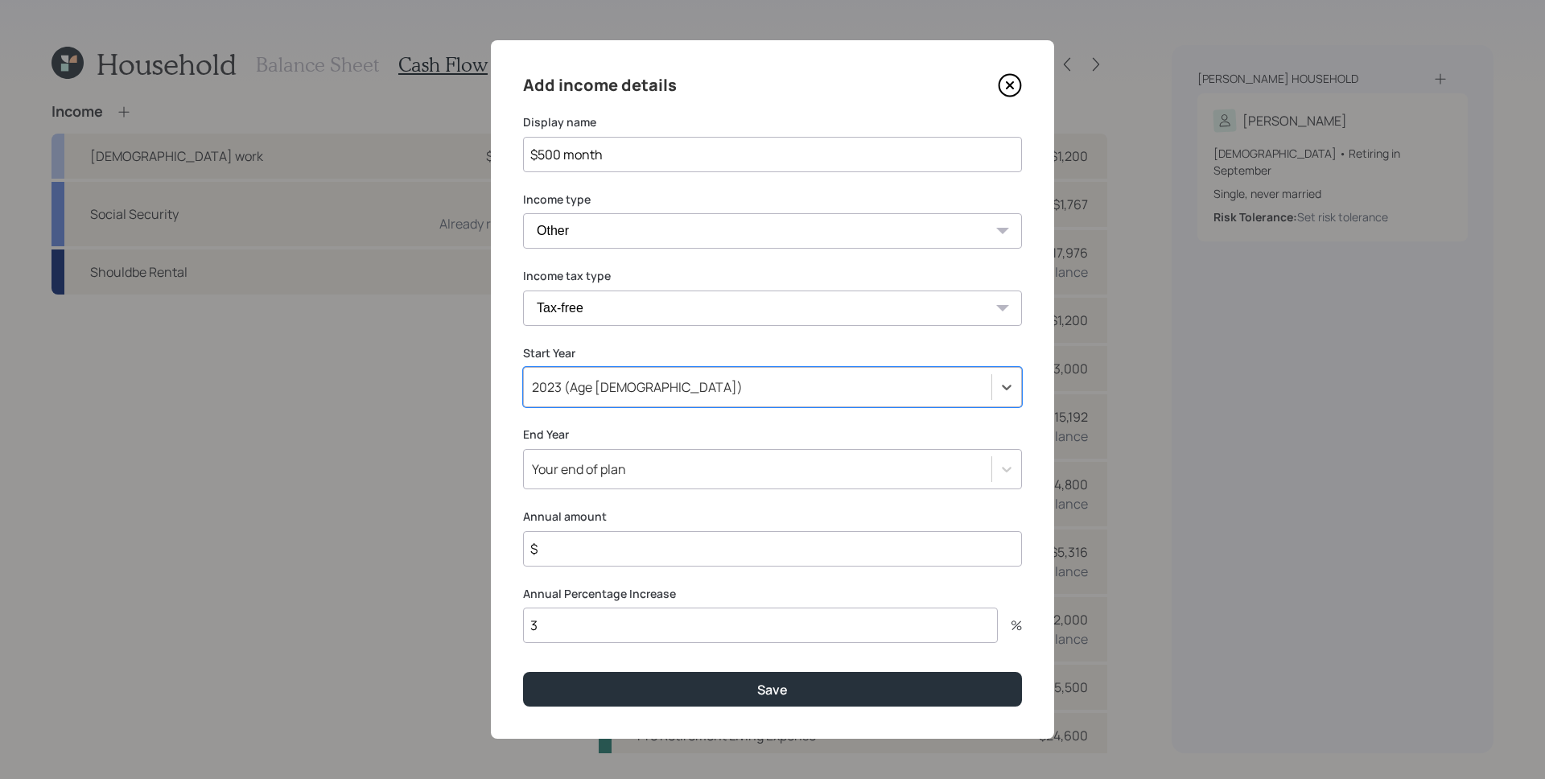
click at [629, 545] on input "$" at bounding box center [772, 548] width 499 height 35
type input "$ 6,000"
click at [531, 617] on input "3" at bounding box center [760, 625] width 475 height 35
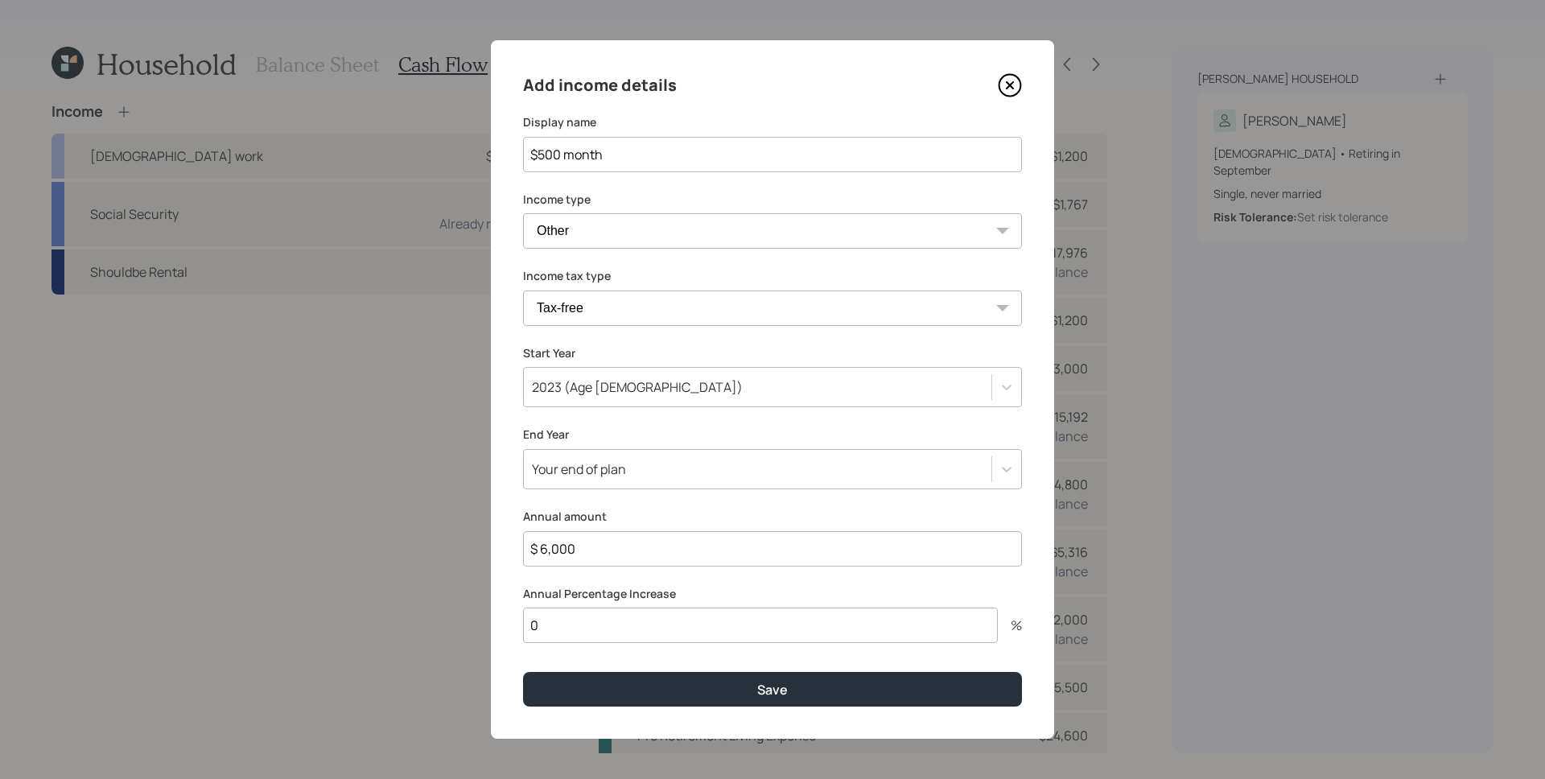
type input "0"
click at [523, 672] on button "Save" at bounding box center [772, 689] width 499 height 35
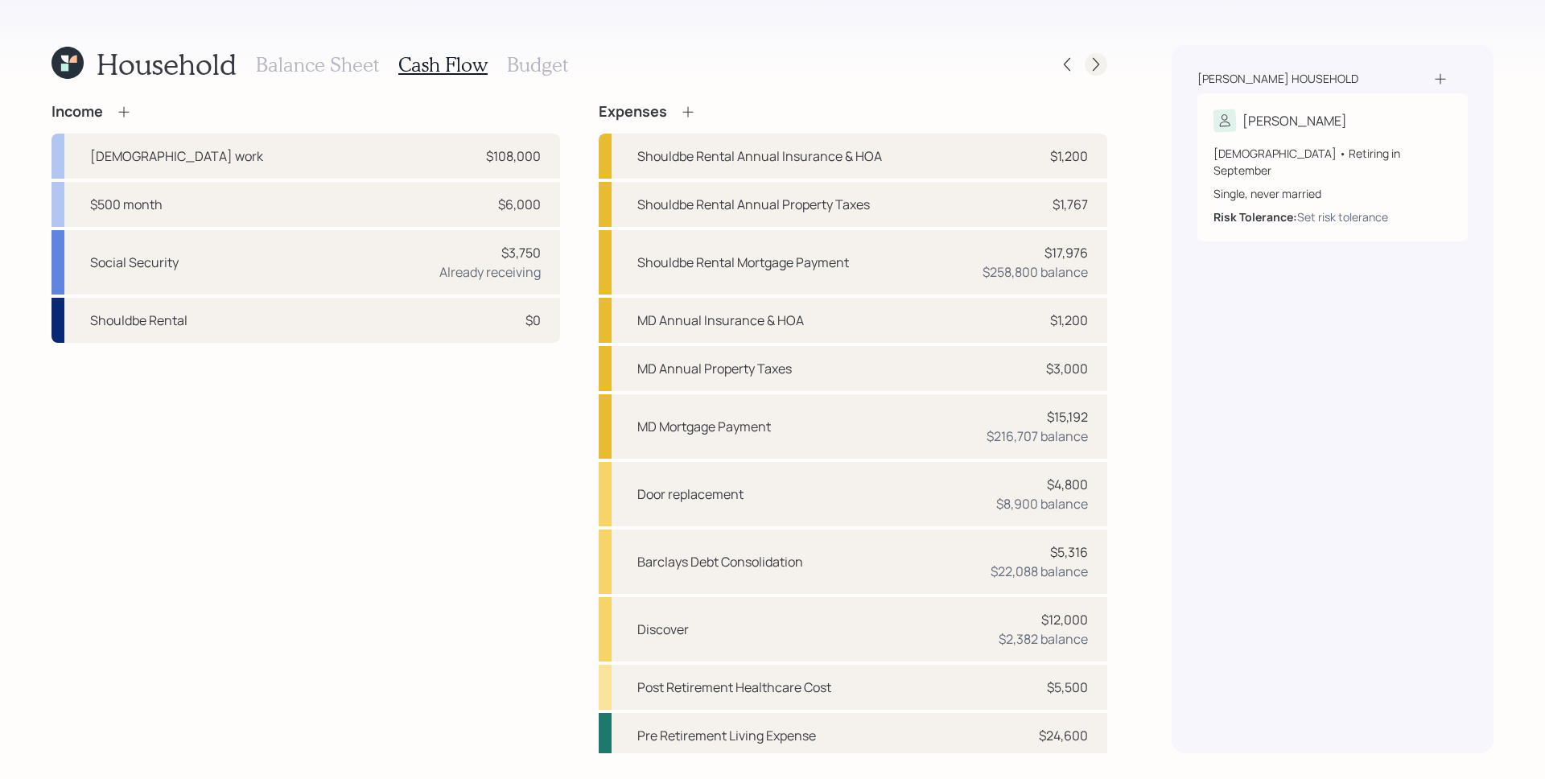
click at [1095, 53] on div at bounding box center [1096, 64] width 23 height 23
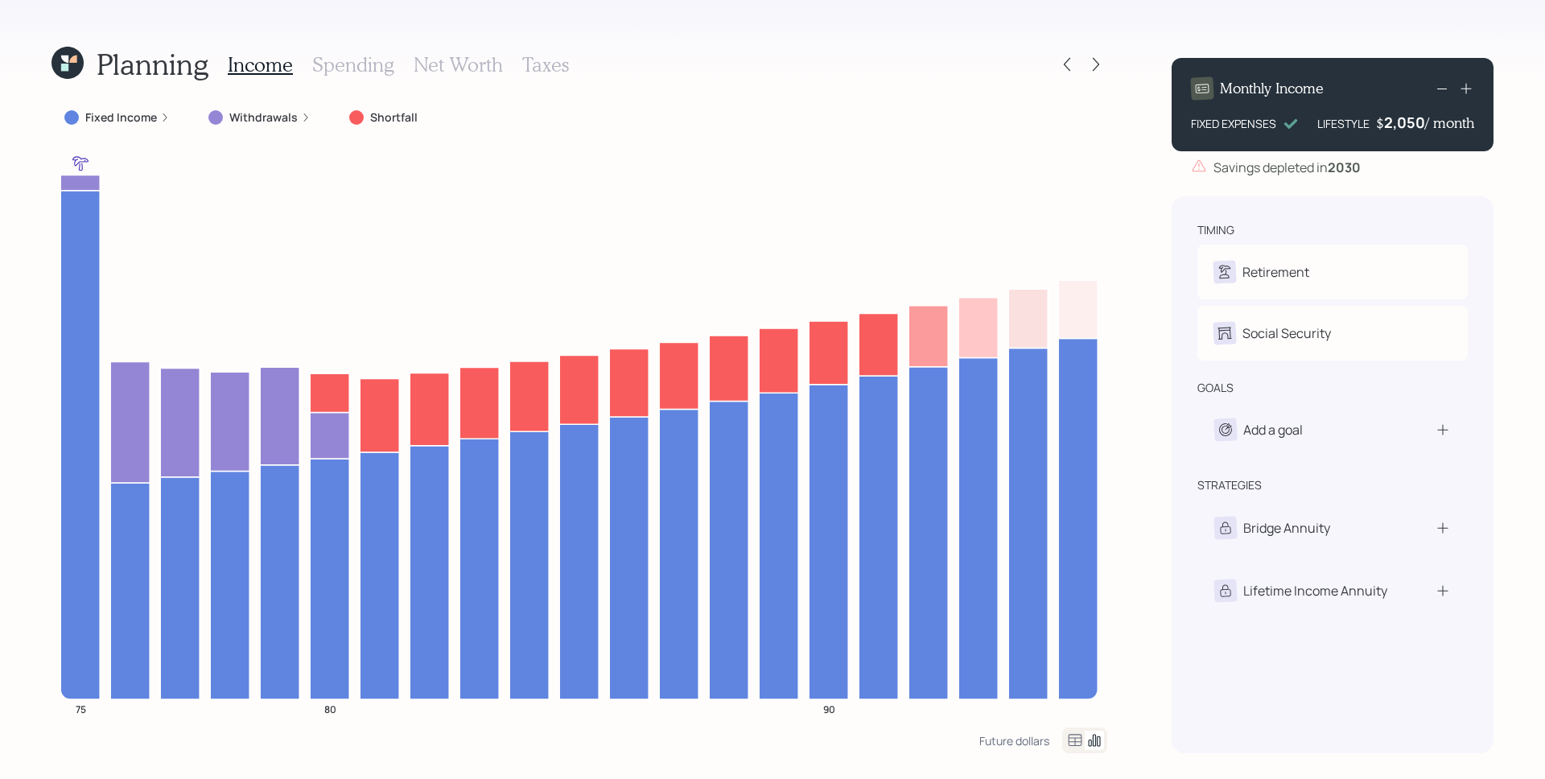
click at [367, 65] on h3 "Spending" at bounding box center [353, 64] width 82 height 23
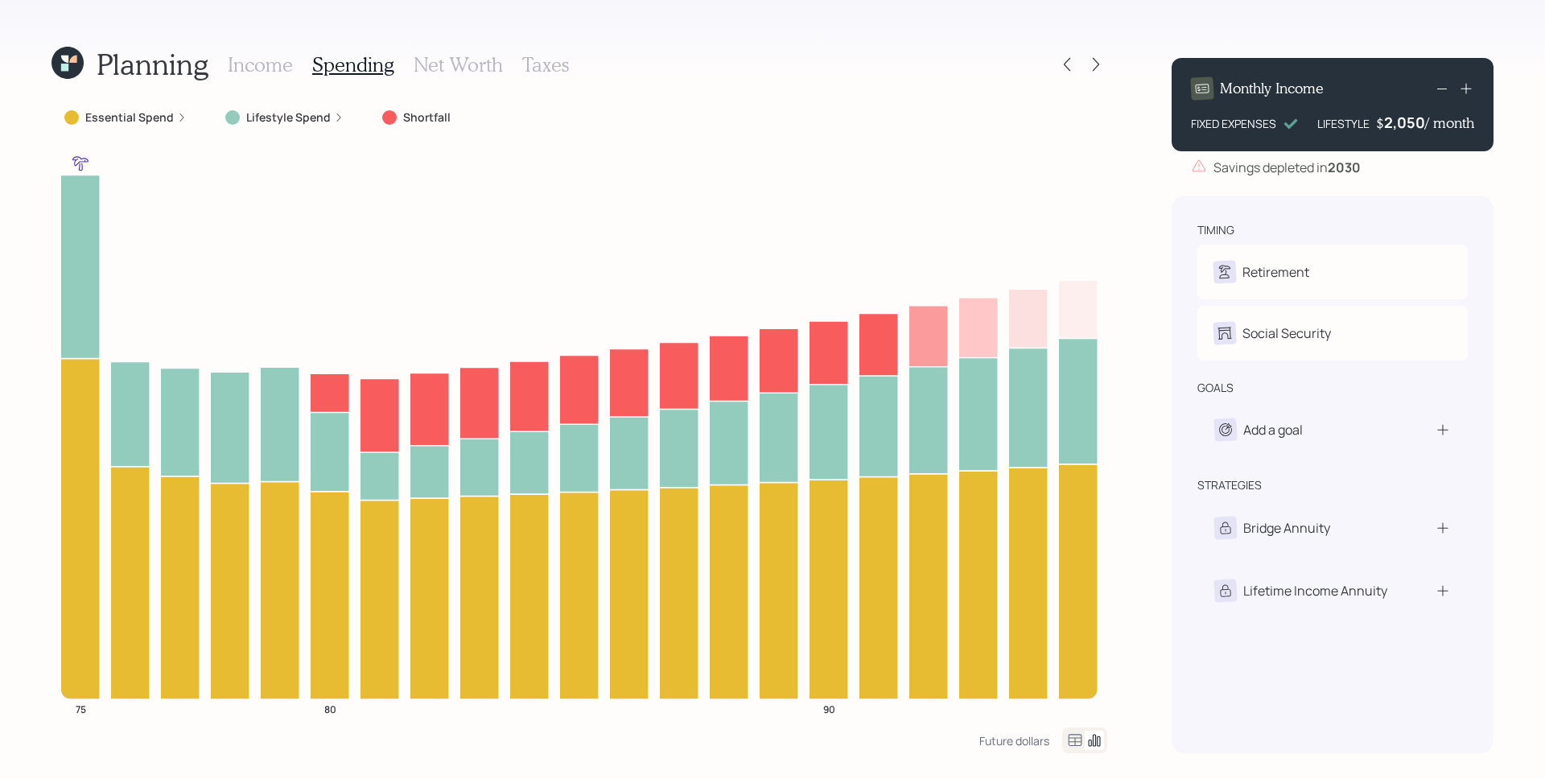
click at [299, 113] on label "Lifestyle Spend" at bounding box center [288, 117] width 85 height 16
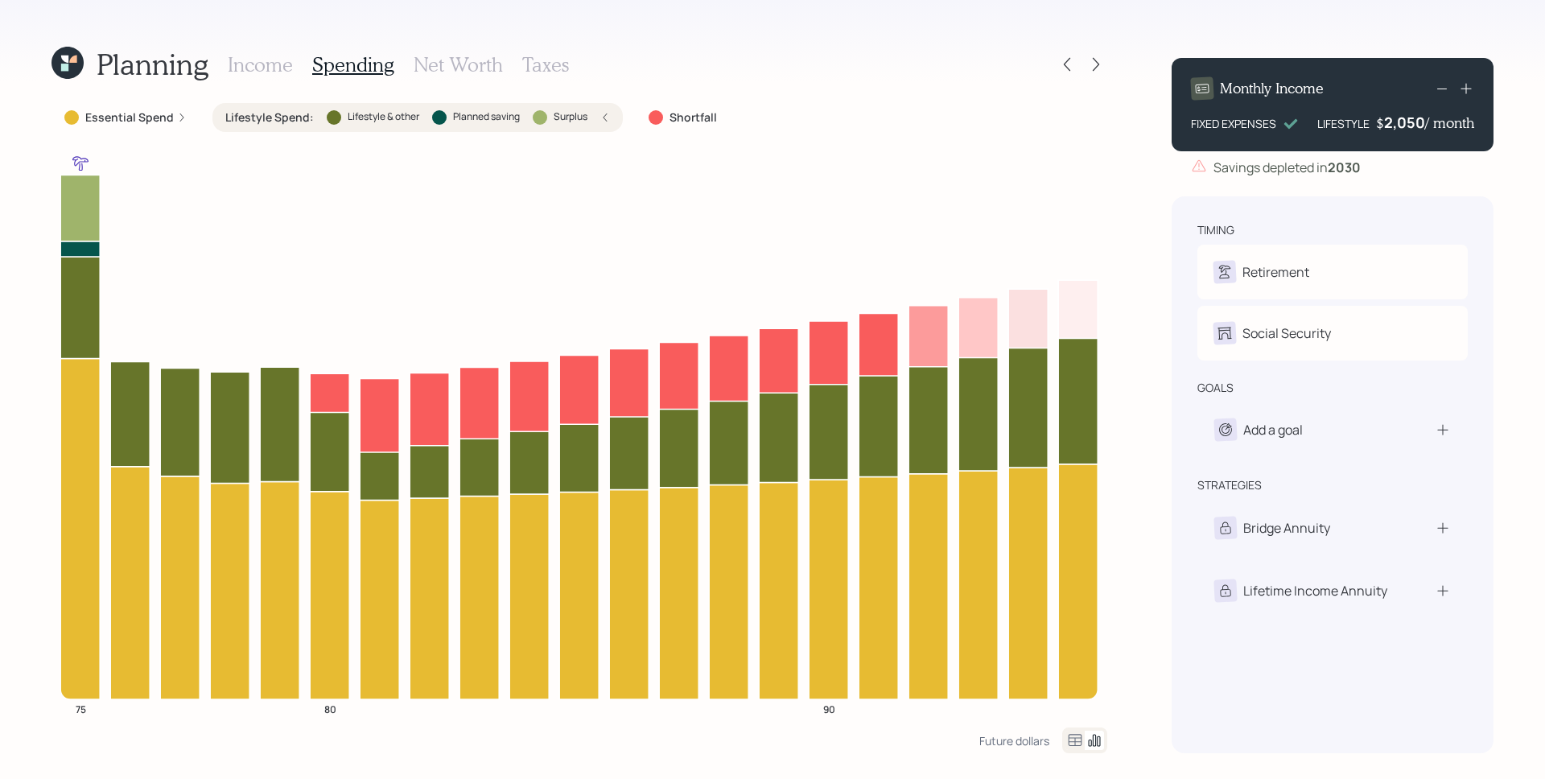
click at [126, 123] on label "Essential Spend" at bounding box center [129, 117] width 89 height 16
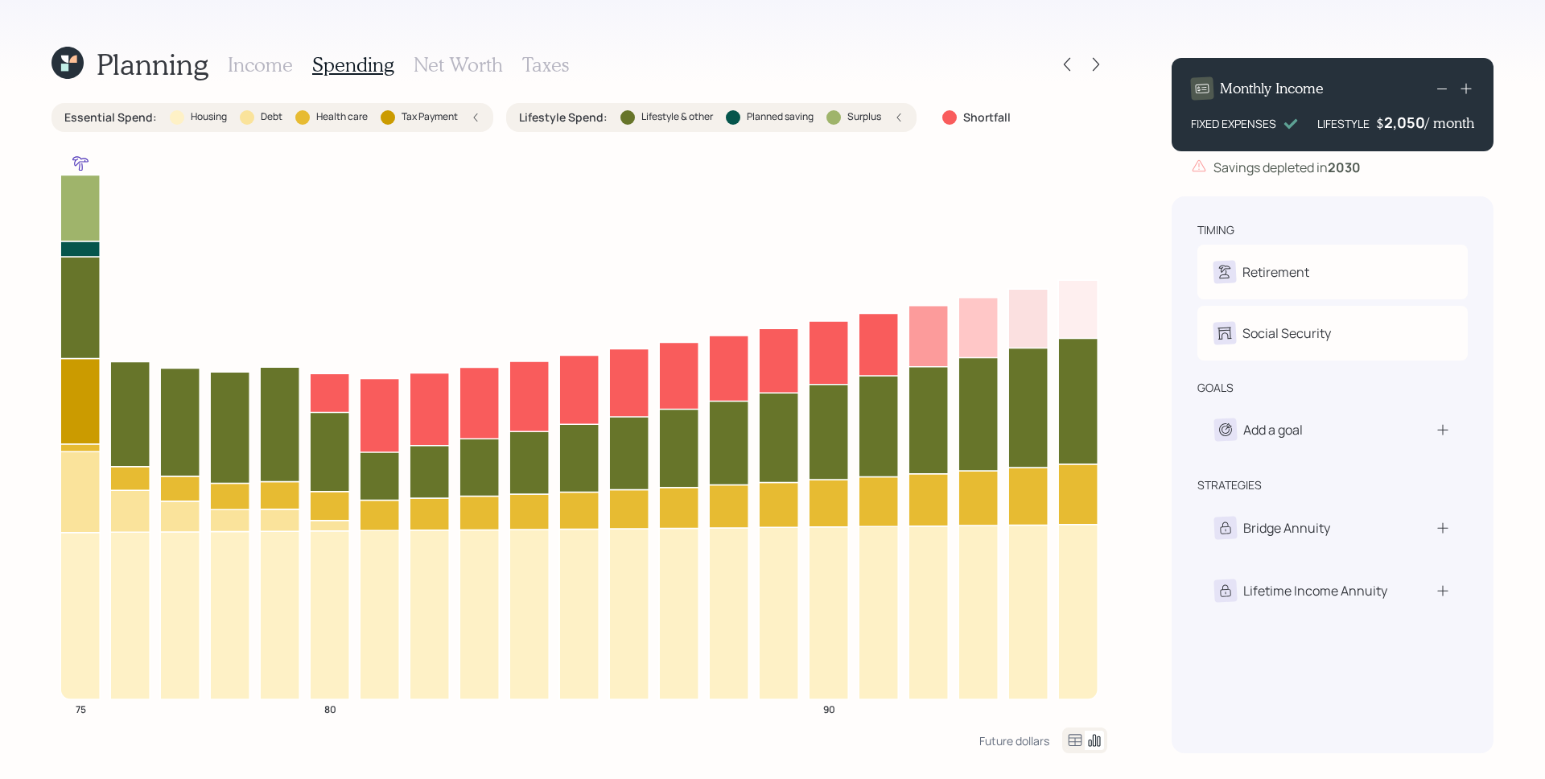
click at [906, 124] on div "Lifestyle Spend : Lifestyle & other Planned saving Surplus" at bounding box center [711, 117] width 410 height 29
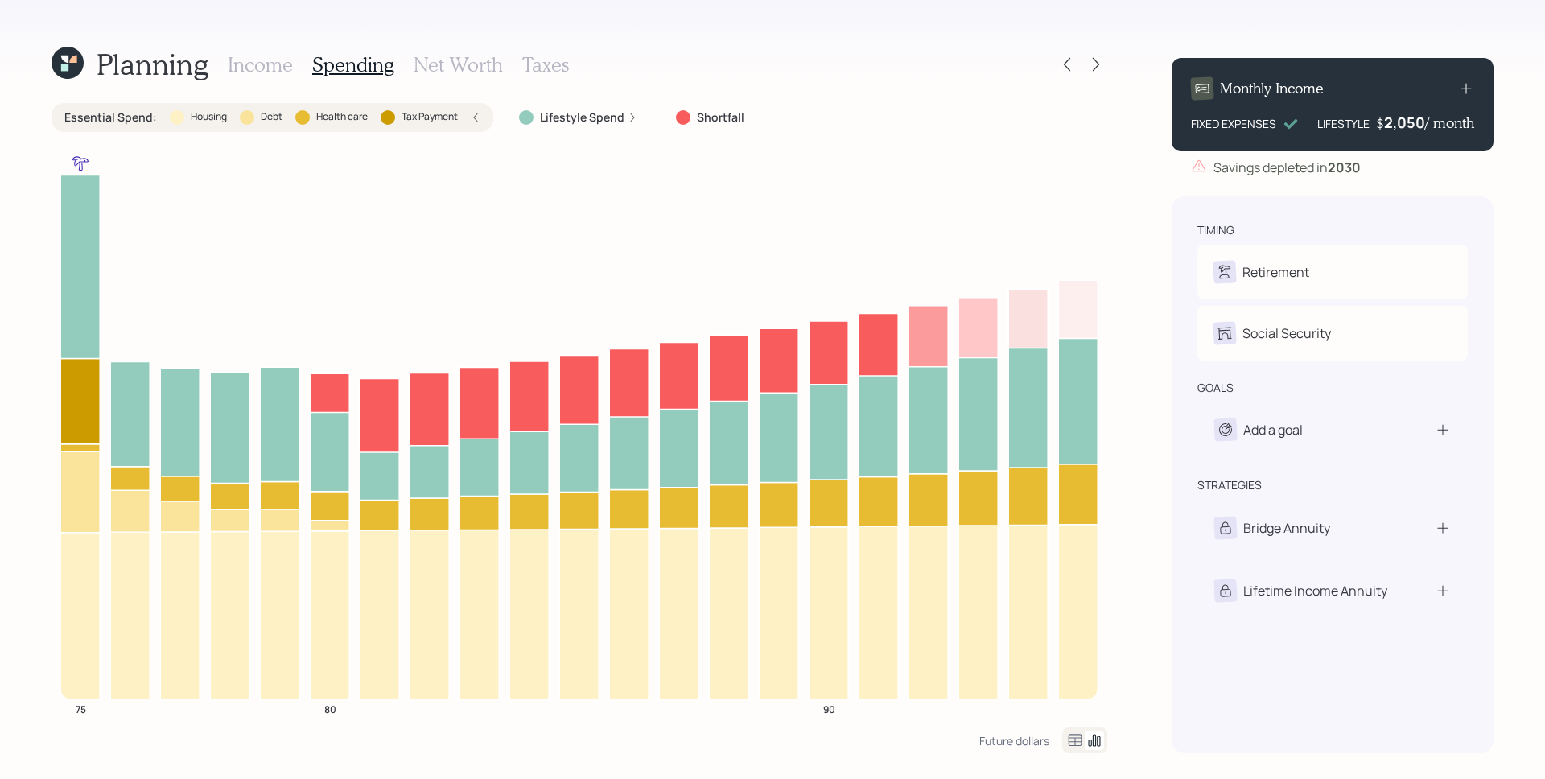
click at [257, 64] on h3 "Income" at bounding box center [260, 64] width 65 height 23
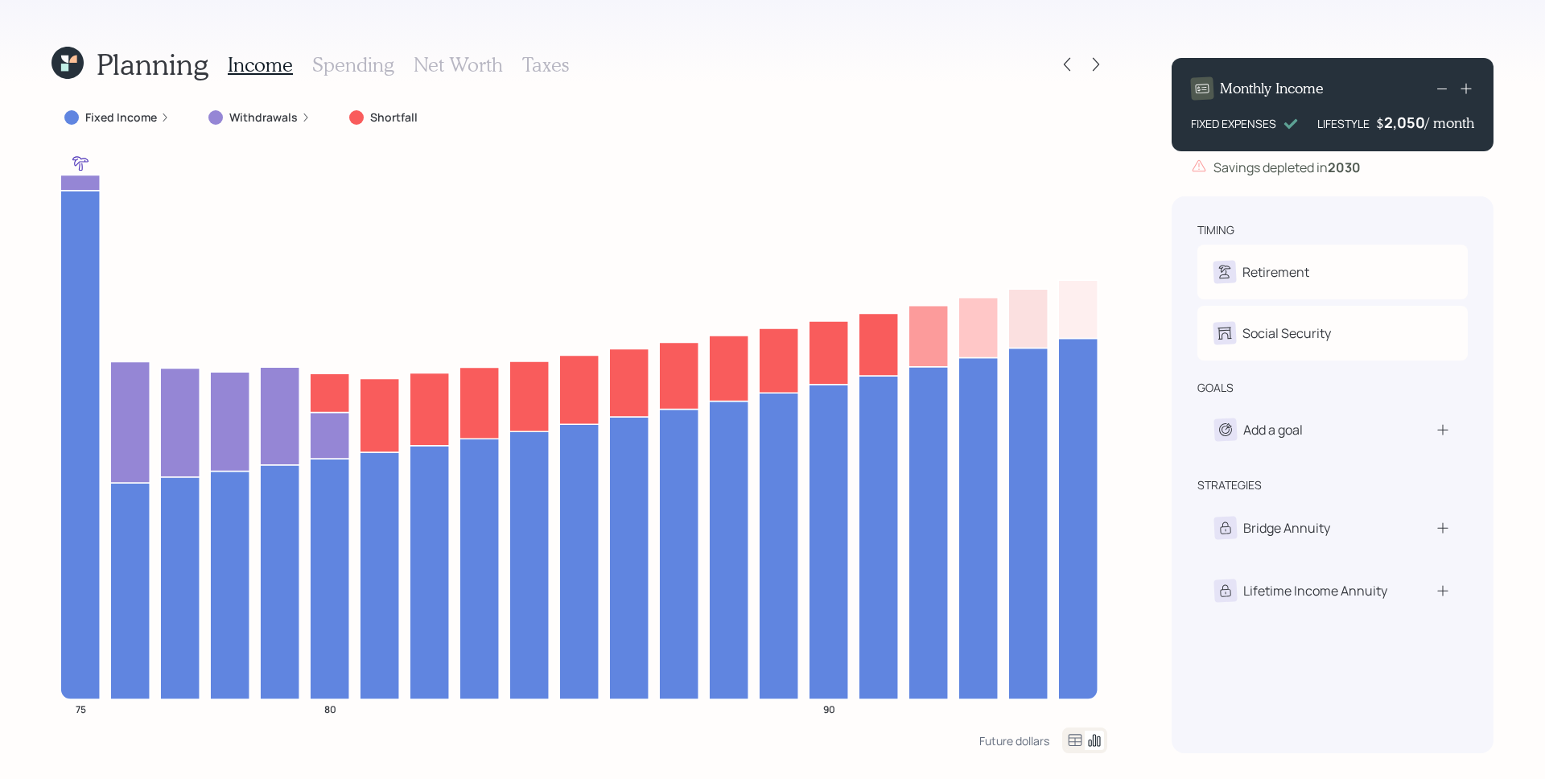
click at [1055, 61] on div "Planning Income Spending Net Worth Taxes" at bounding box center [580, 64] width 1056 height 39
click at [1062, 62] on icon at bounding box center [1067, 64] width 16 height 16
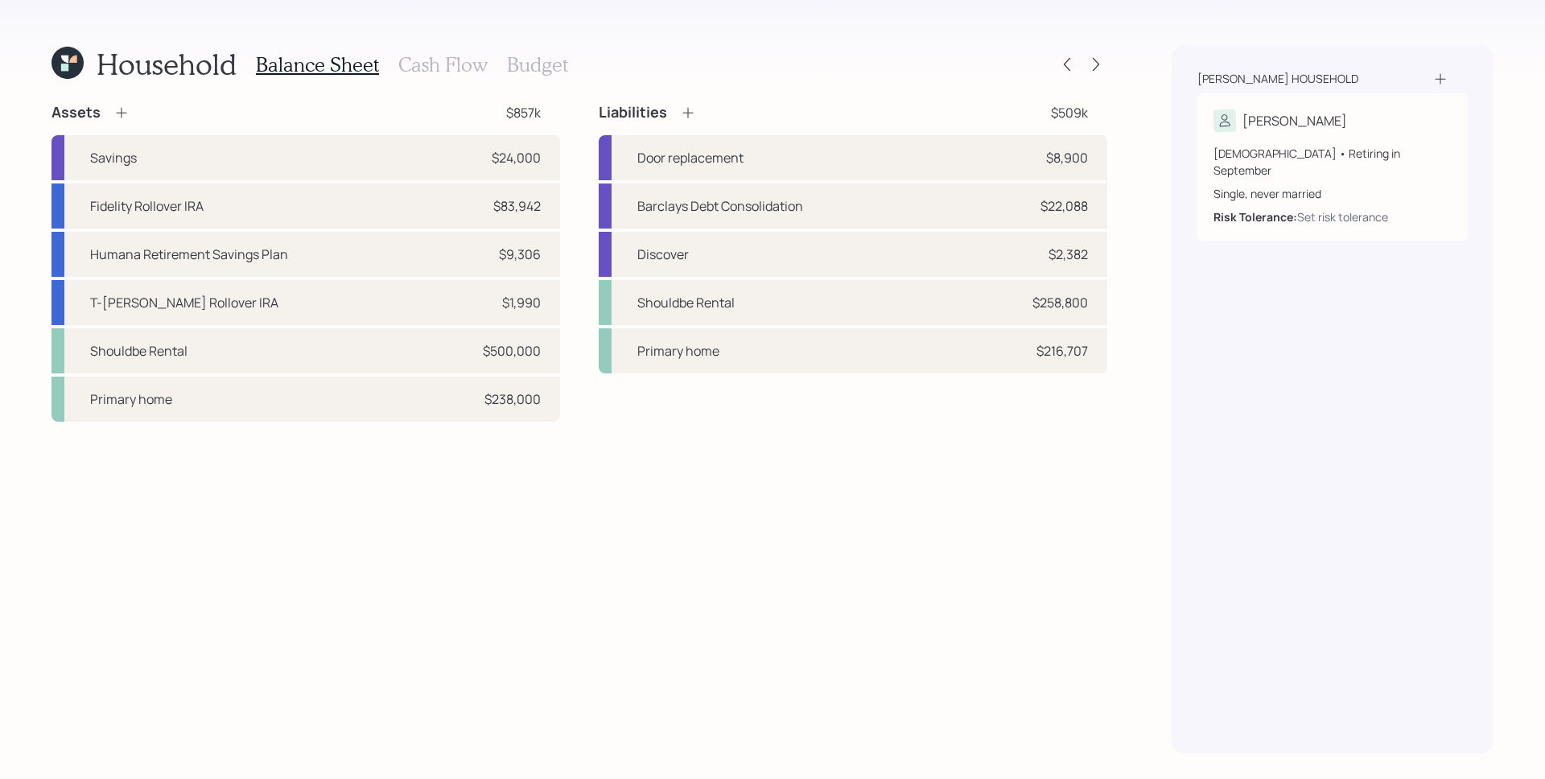
click at [124, 114] on icon at bounding box center [121, 113] width 16 height 16
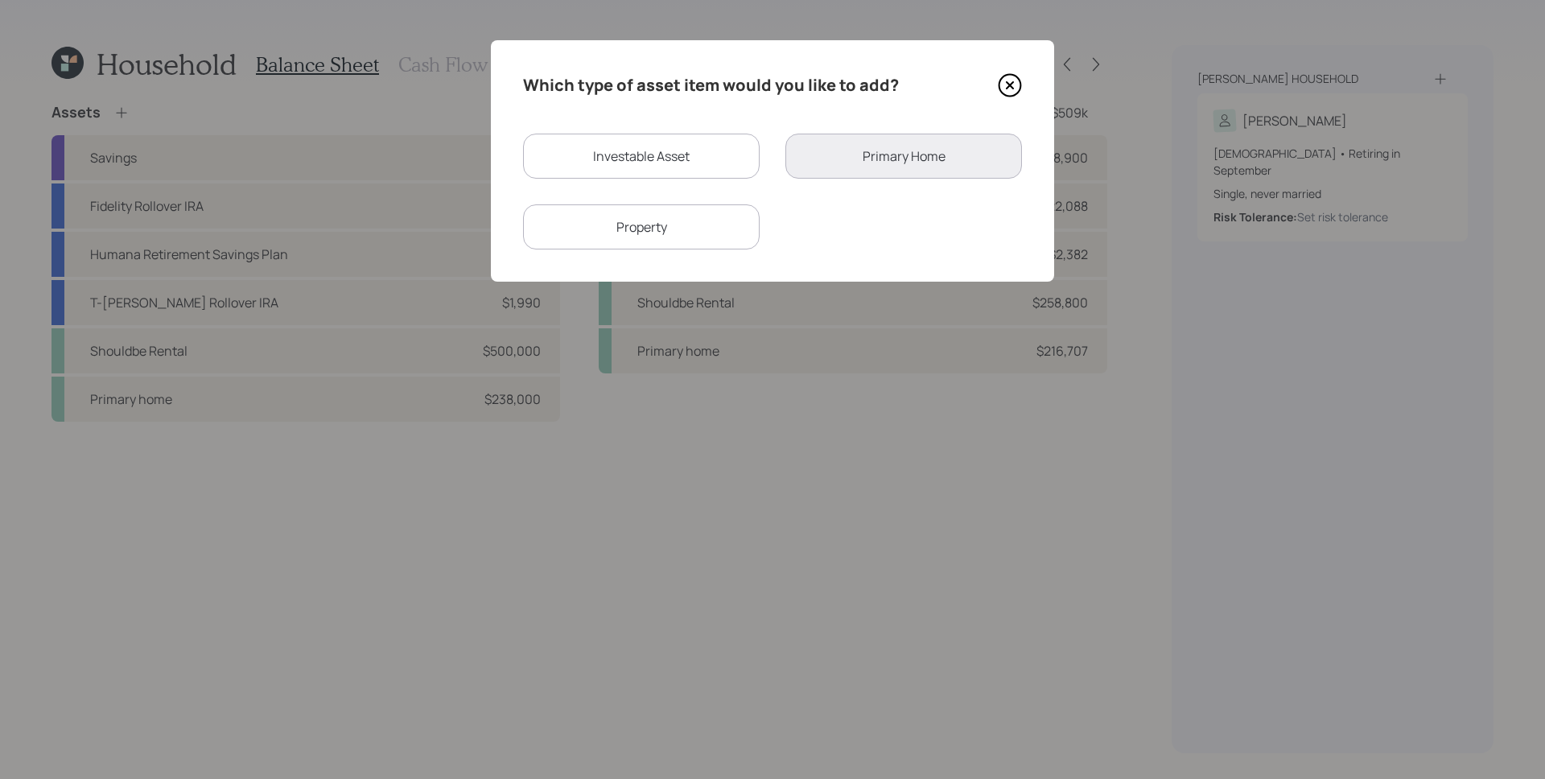
click at [1013, 96] on icon at bounding box center [1011, 86] width 22 height 22
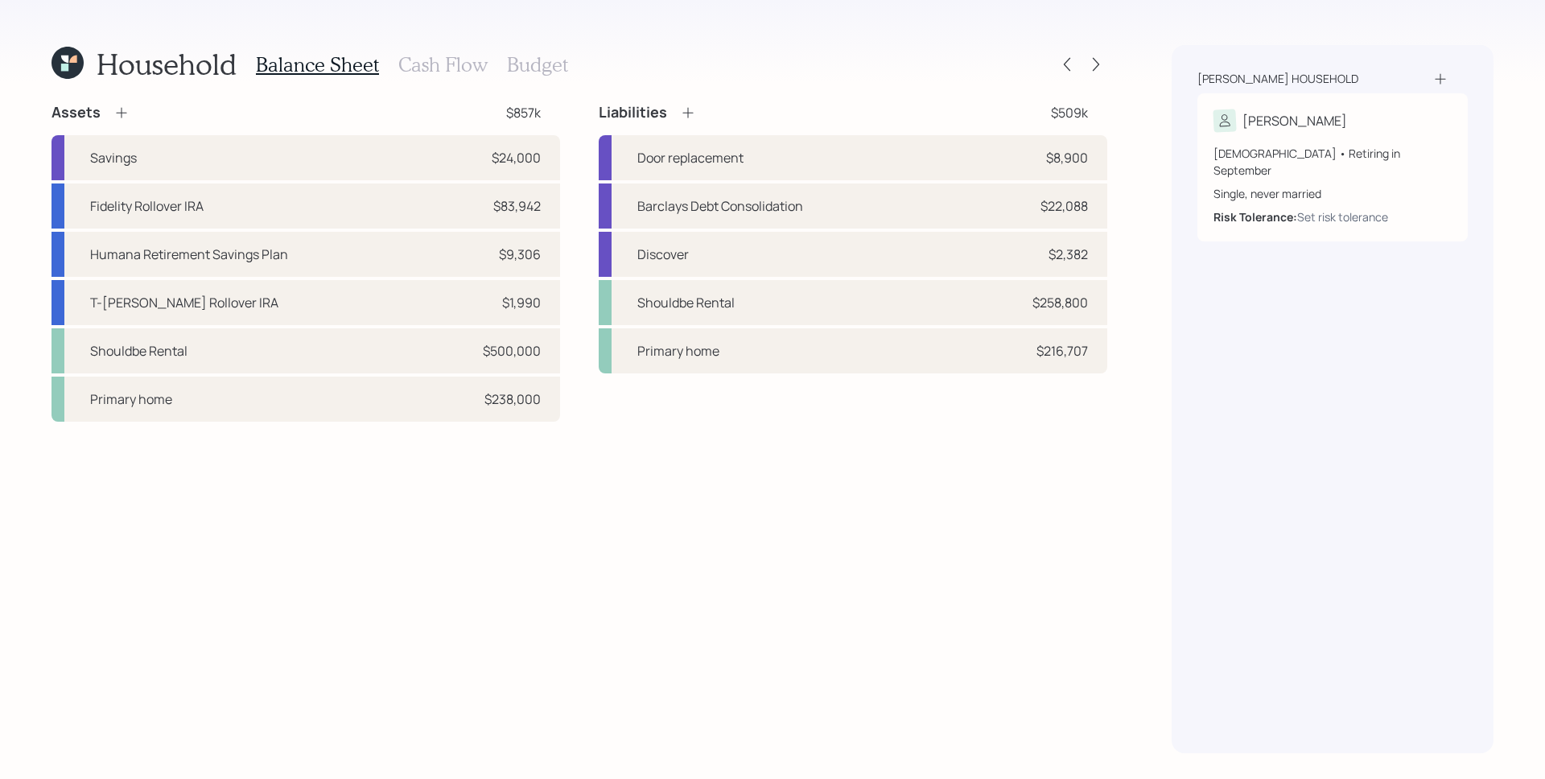
click at [459, 58] on h3 "Cash Flow" at bounding box center [442, 64] width 89 height 23
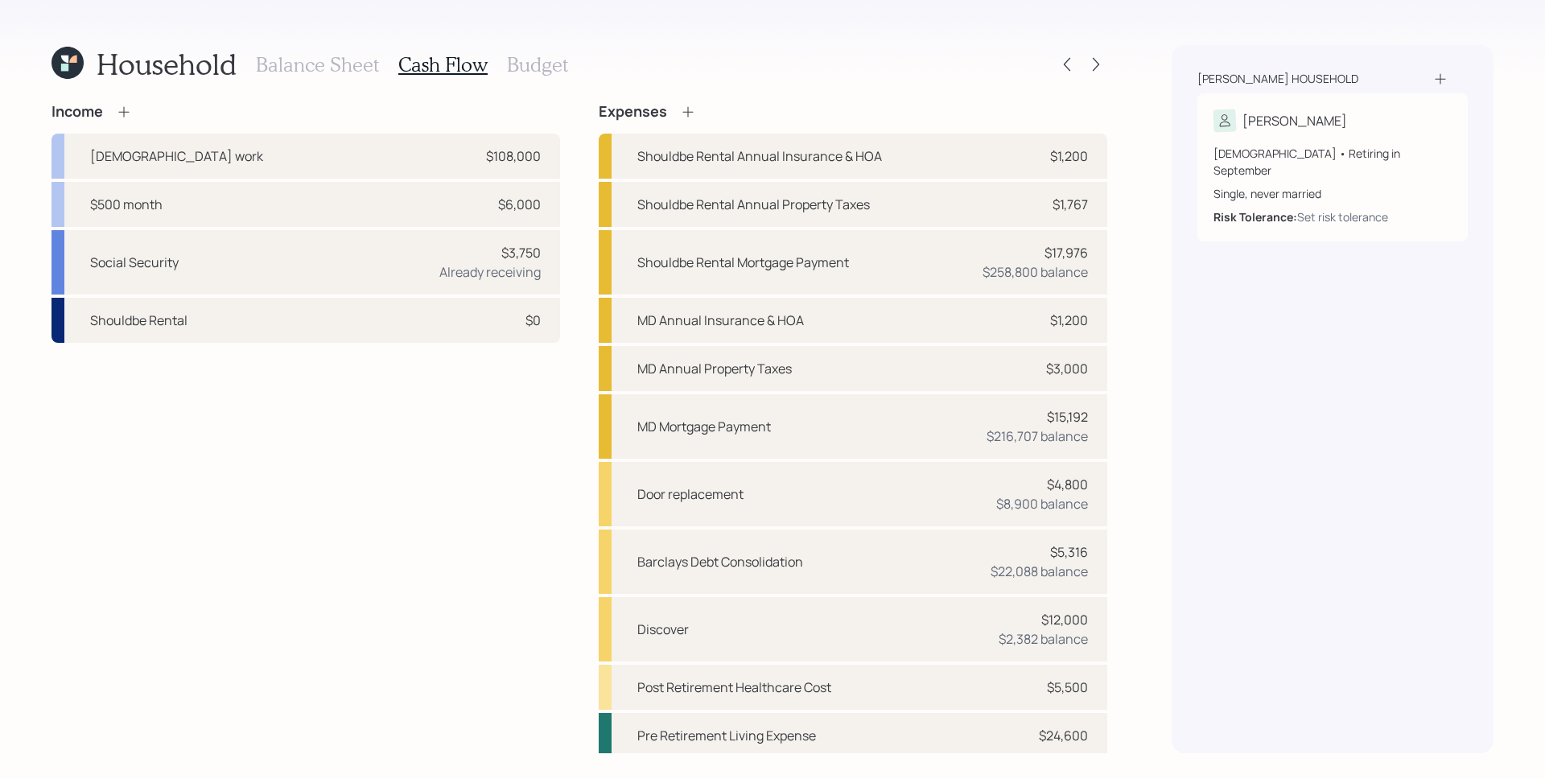
click at [126, 109] on icon at bounding box center [124, 112] width 16 height 16
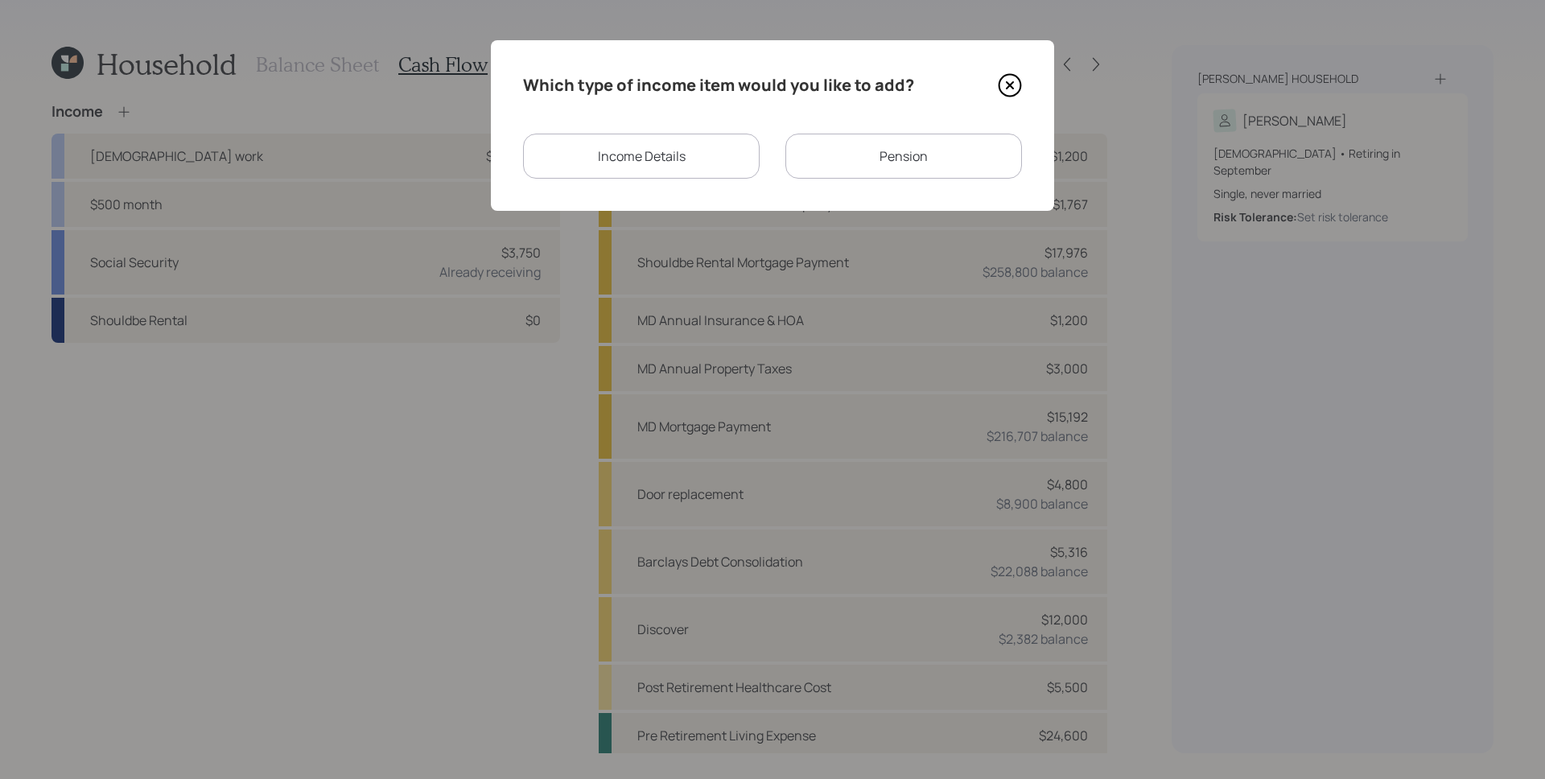
click at [647, 165] on div "Income Details" at bounding box center [641, 156] width 237 height 45
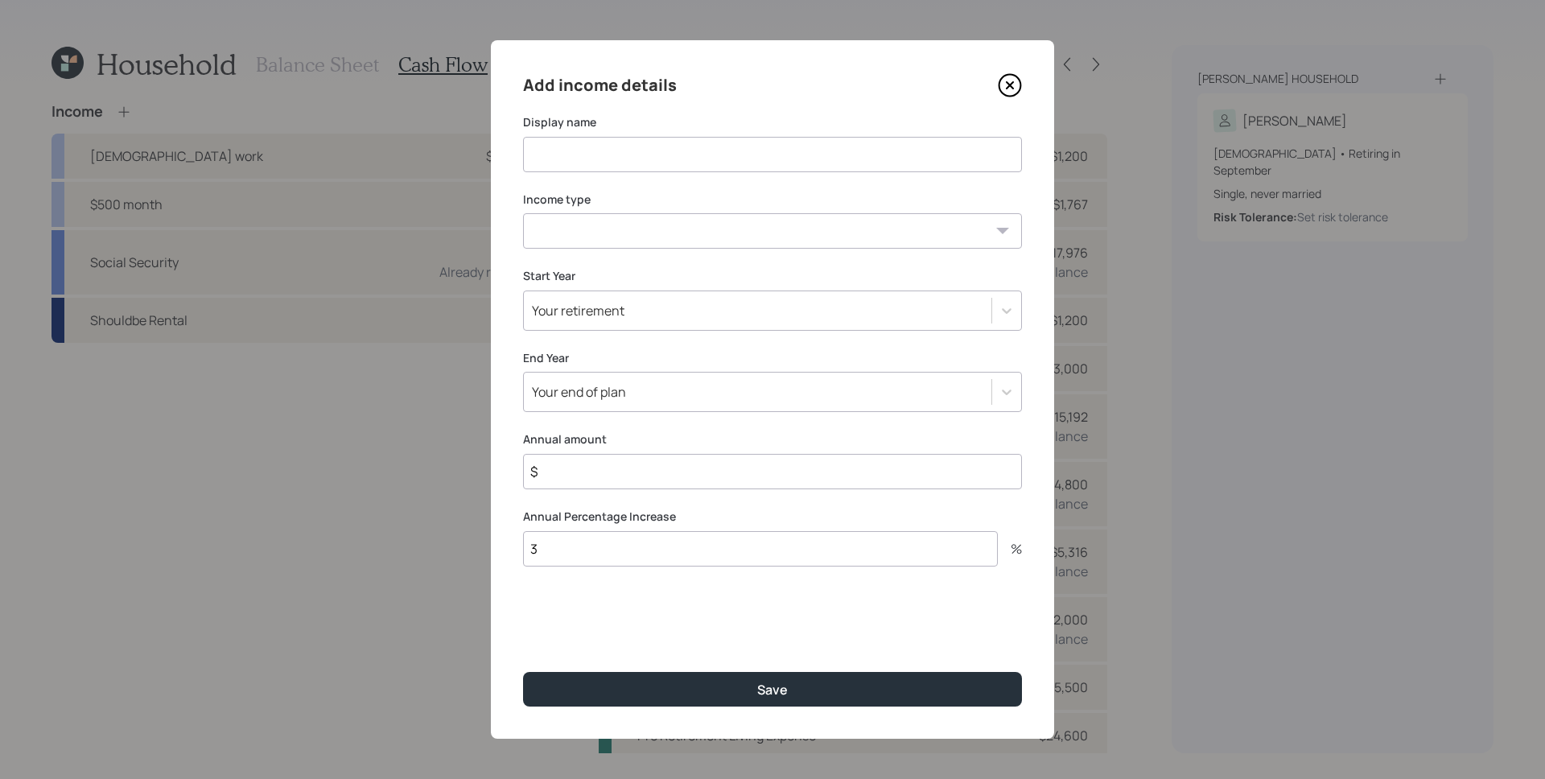
click at [1010, 85] on icon at bounding box center [1010, 85] width 6 height 6
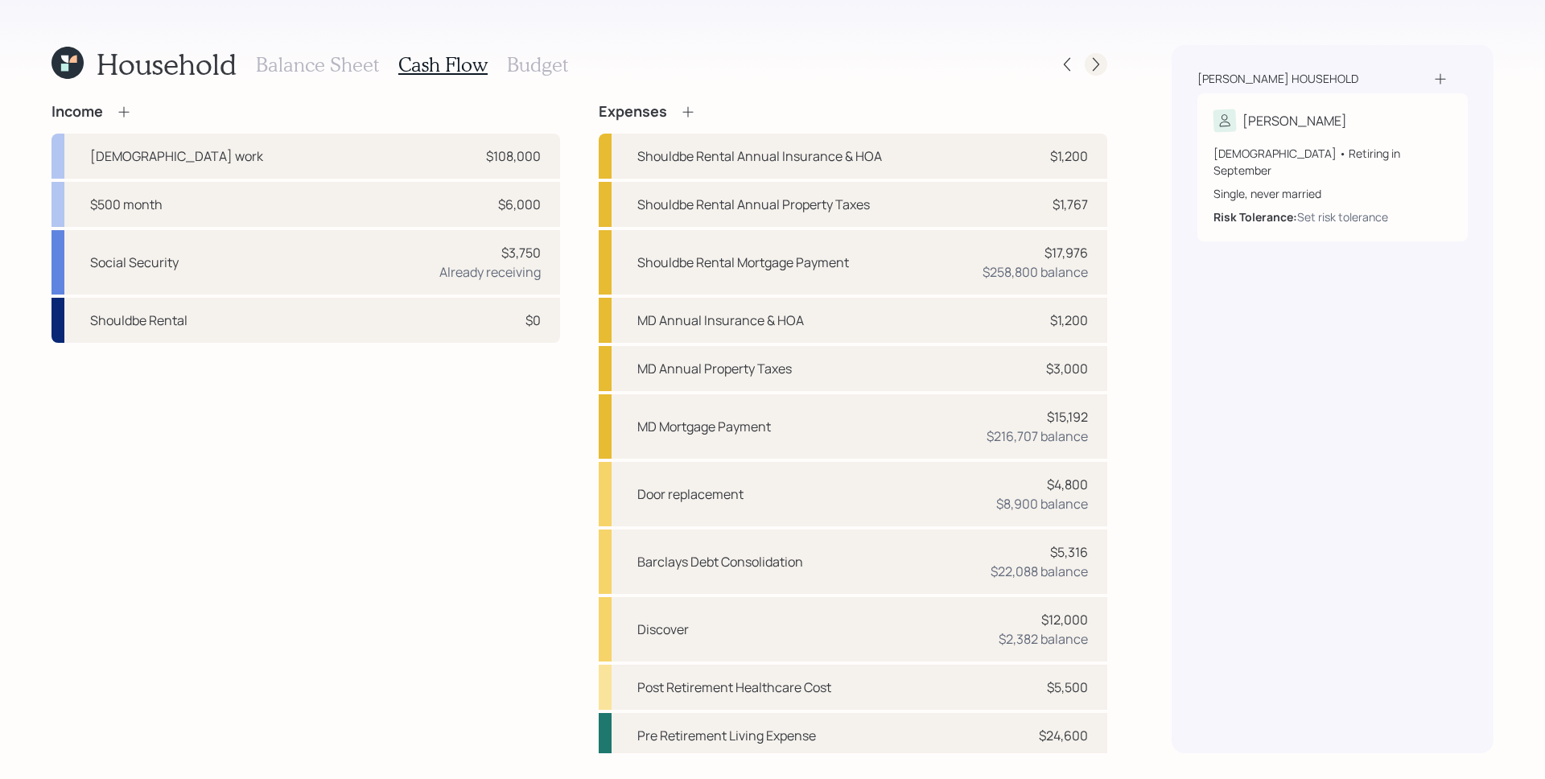
click at [1095, 65] on icon at bounding box center [1096, 64] width 16 height 16
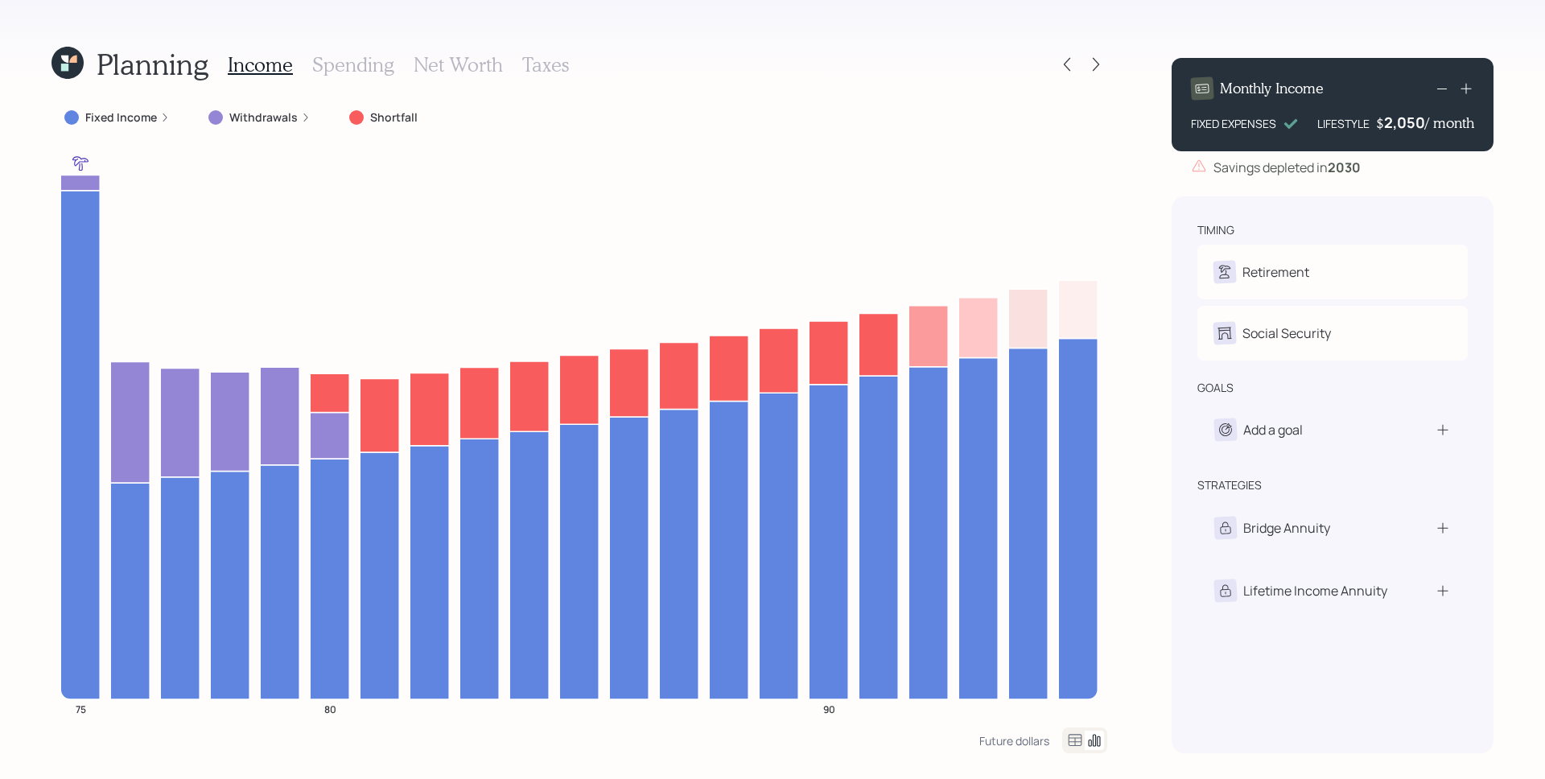
click at [269, 118] on label "Withdrawals" at bounding box center [263, 117] width 68 height 16
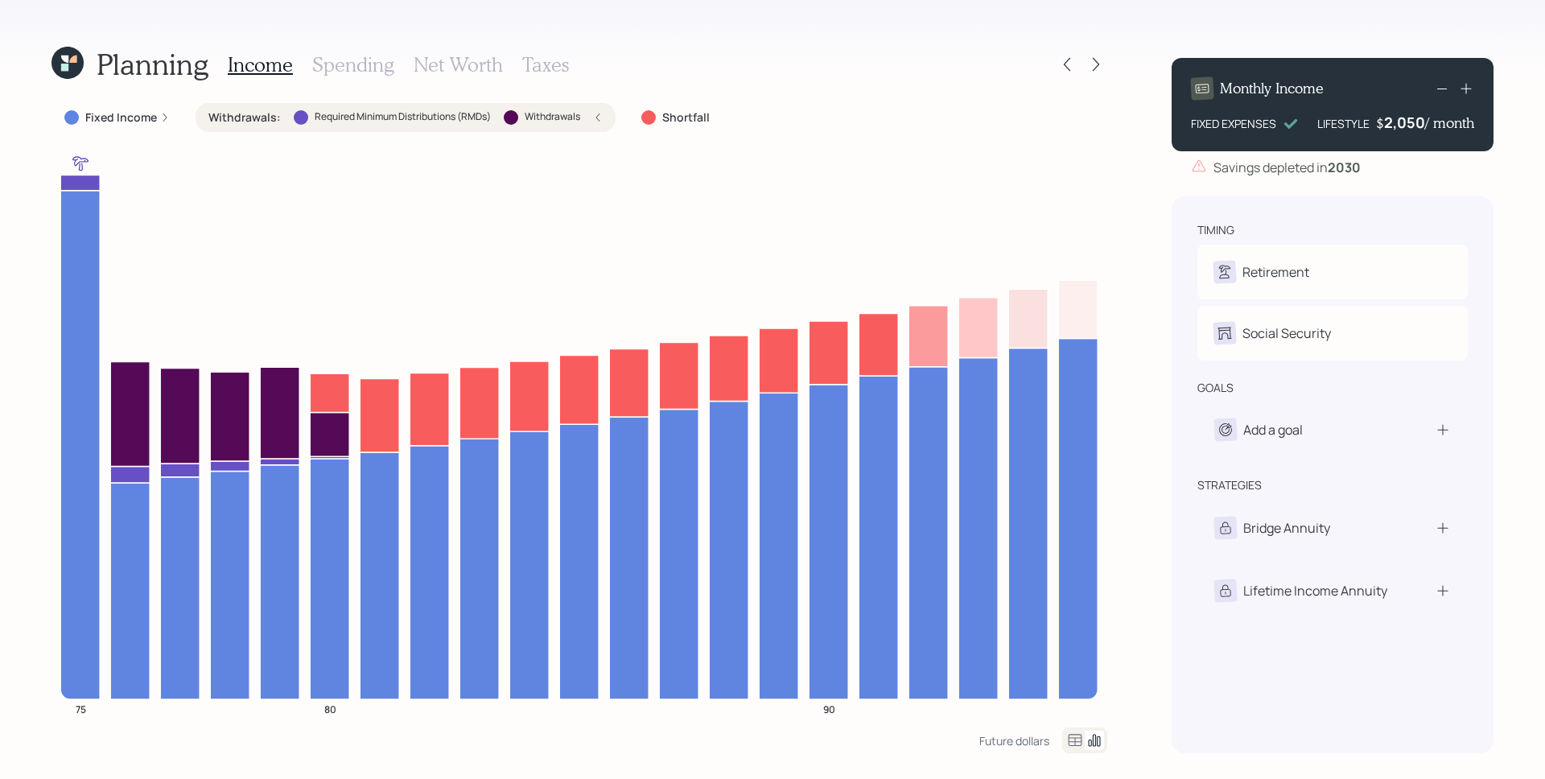
click at [603, 122] on div "Withdrawals : Required Minimum Distributions (RMDs) Withdrawals" at bounding box center [405, 117] width 394 height 16
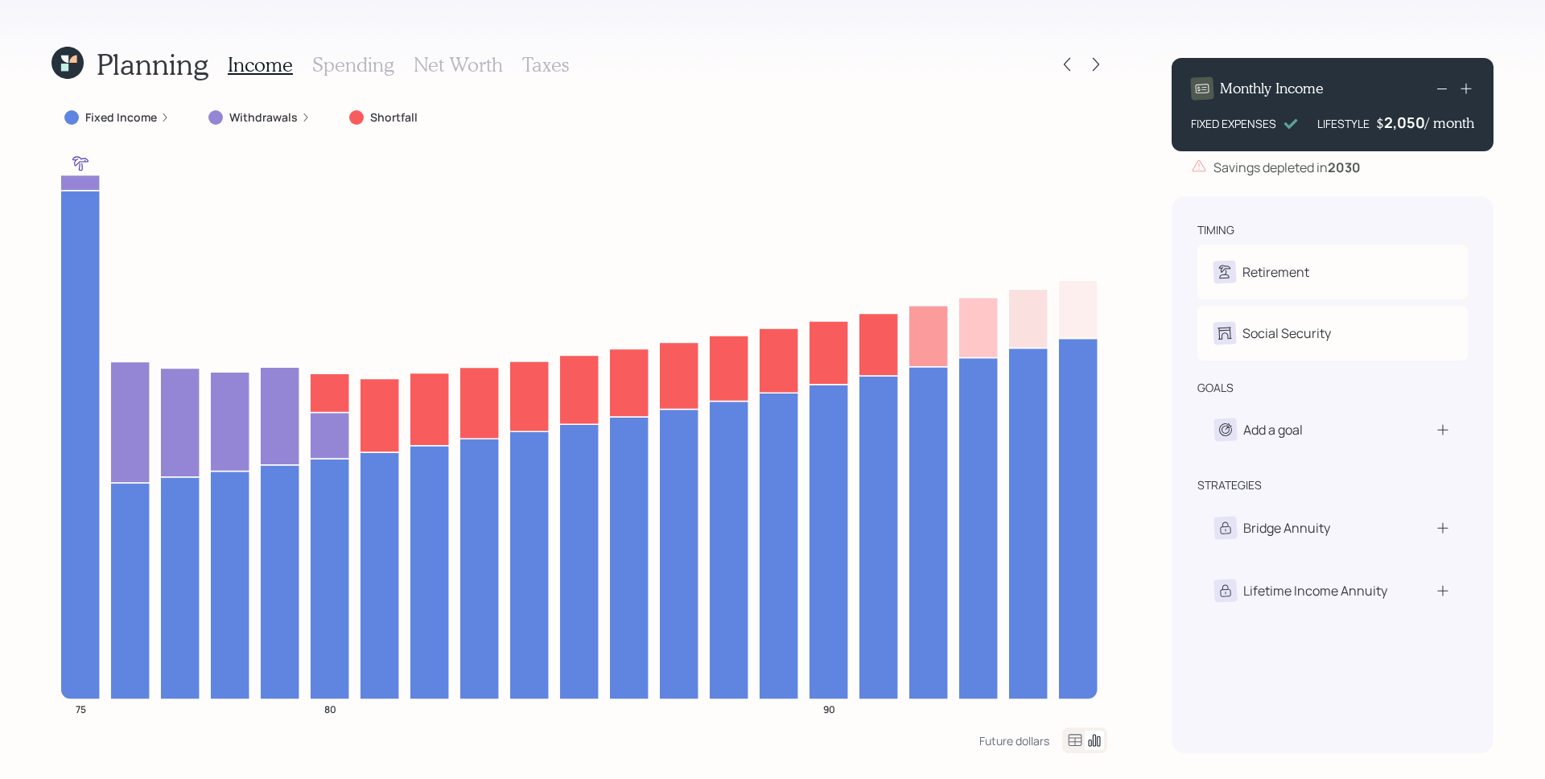
click at [1070, 740] on icon at bounding box center [1075, 740] width 19 height 19
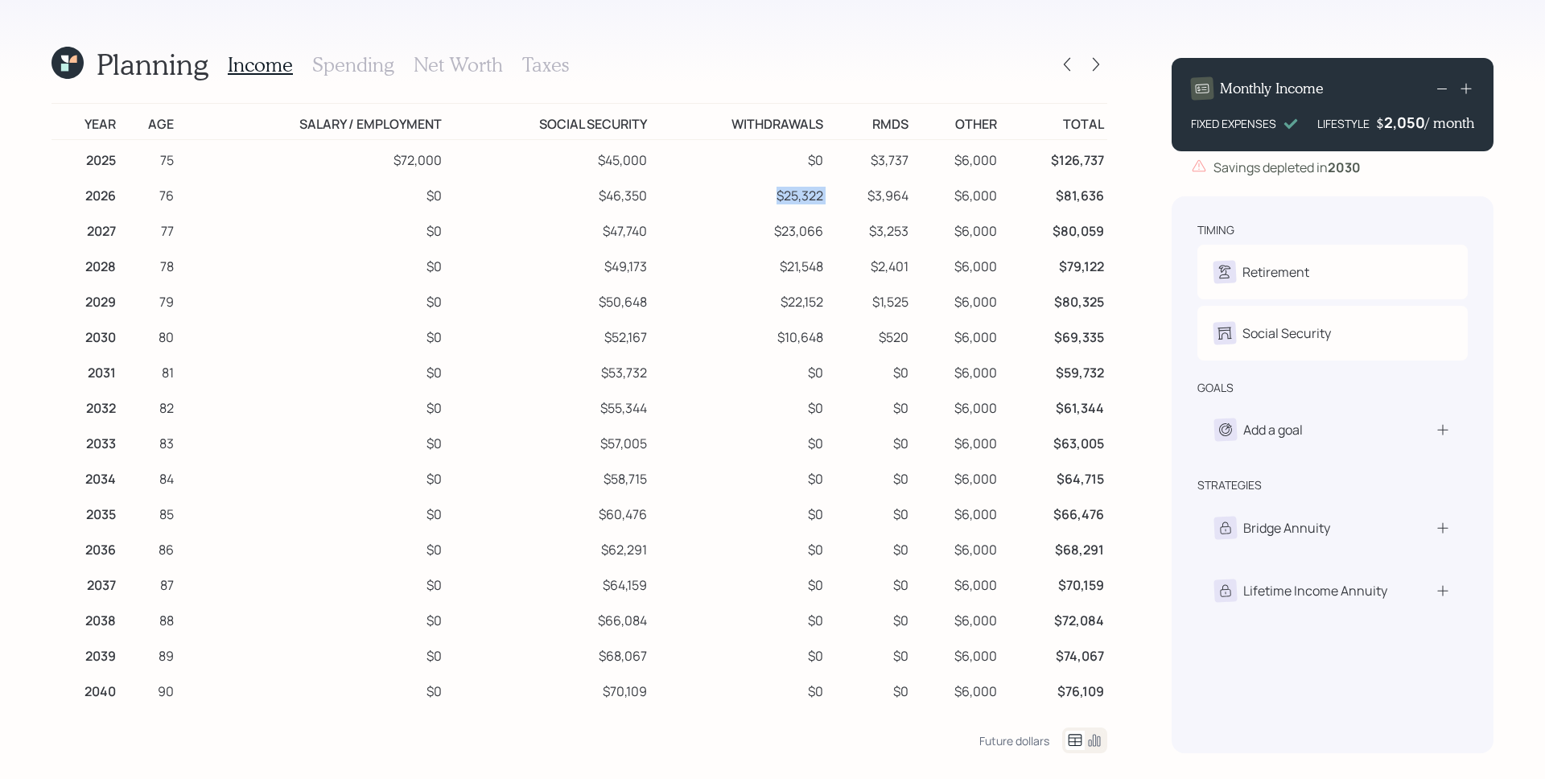
drag, startPoint x: 798, startPoint y: 193, endPoint x: 746, endPoint y: 199, distance: 51.8
click at [746, 199] on tr "2026 76 $0 $46,350 $25,322 $3,964 $6,000 $81,636" at bounding box center [580, 192] width 1056 height 35
click at [797, 192] on td "$25,322" at bounding box center [738, 192] width 176 height 35
drag, startPoint x: 823, startPoint y: 200, endPoint x: 762, endPoint y: 200, distance: 61.2
click at [762, 200] on tr "2026 76 $0 $46,350 $25,322 $3,964 $6,000 $81,636" at bounding box center [580, 192] width 1056 height 35
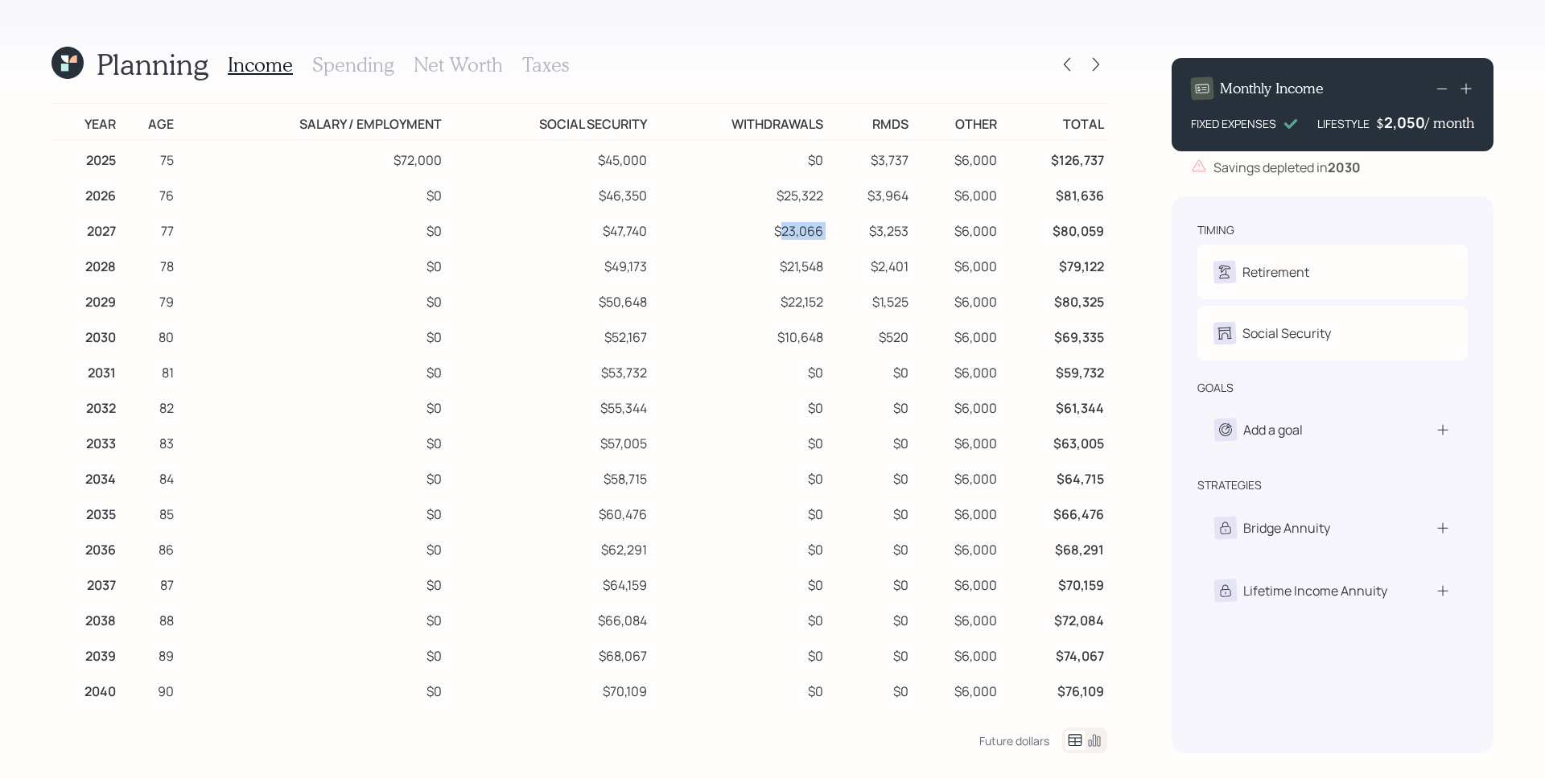
drag, startPoint x: 820, startPoint y: 239, endPoint x: 773, endPoint y: 234, distance: 47.7
click at [773, 234] on tr "2027 77 $0 $47,740 $23,066 $3,253 $6,000 $80,059" at bounding box center [580, 228] width 1056 height 35
drag, startPoint x: 811, startPoint y: 266, endPoint x: 779, endPoint y: 268, distance: 32.3
click at [779, 268] on td "$21,548" at bounding box center [738, 263] width 176 height 35
click at [831, 278] on td "$2,401" at bounding box center [869, 263] width 85 height 35
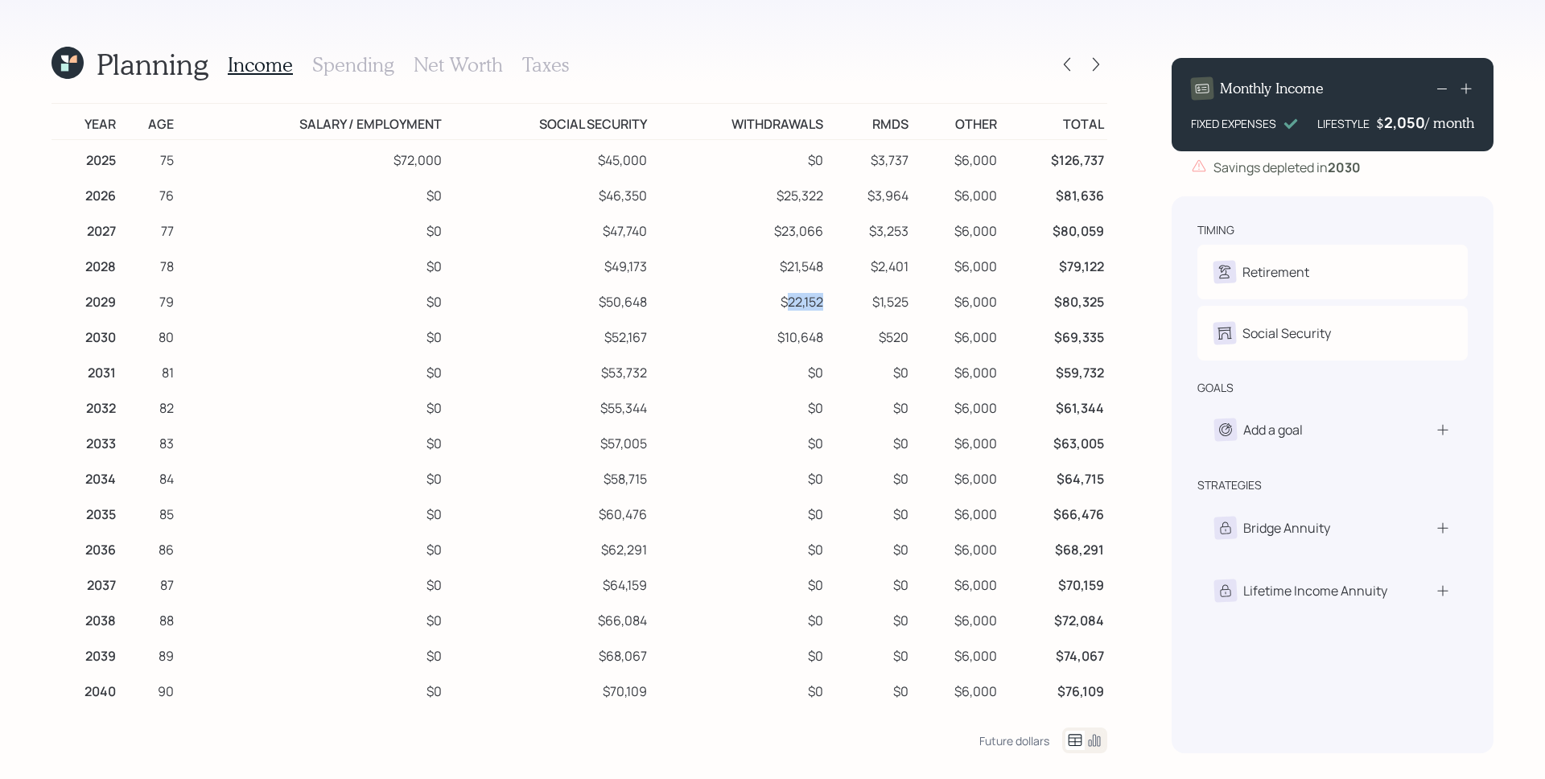
drag, startPoint x: 816, startPoint y: 299, endPoint x: 776, endPoint y: 301, distance: 40.3
click at [776, 301] on td "$22,152" at bounding box center [738, 299] width 176 height 35
click at [714, 262] on td "$21,548" at bounding box center [738, 263] width 176 height 35
click at [382, 72] on h3 "Spending" at bounding box center [353, 64] width 82 height 23
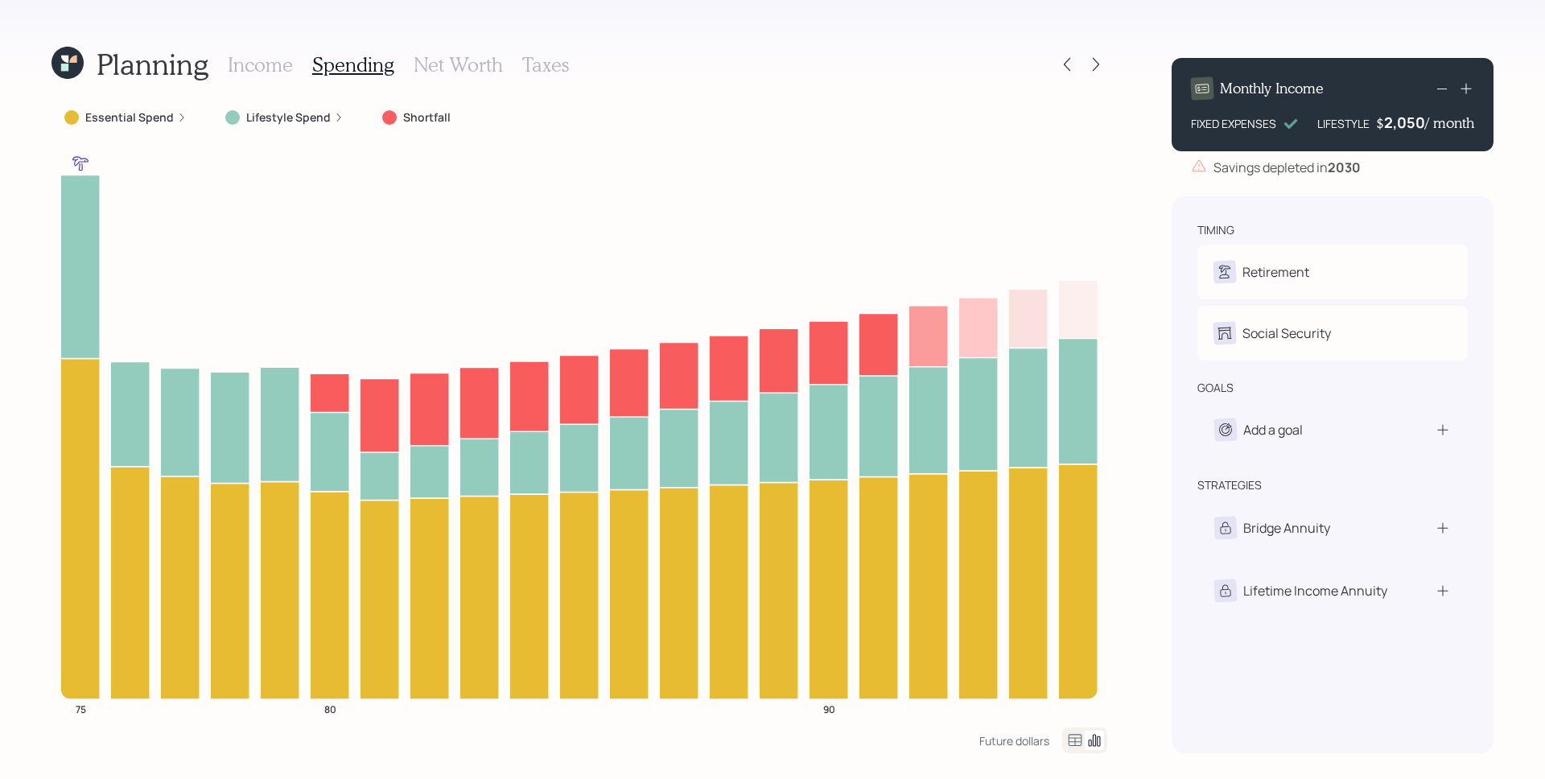
click at [1078, 738] on icon at bounding box center [1076, 740] width 14 height 12
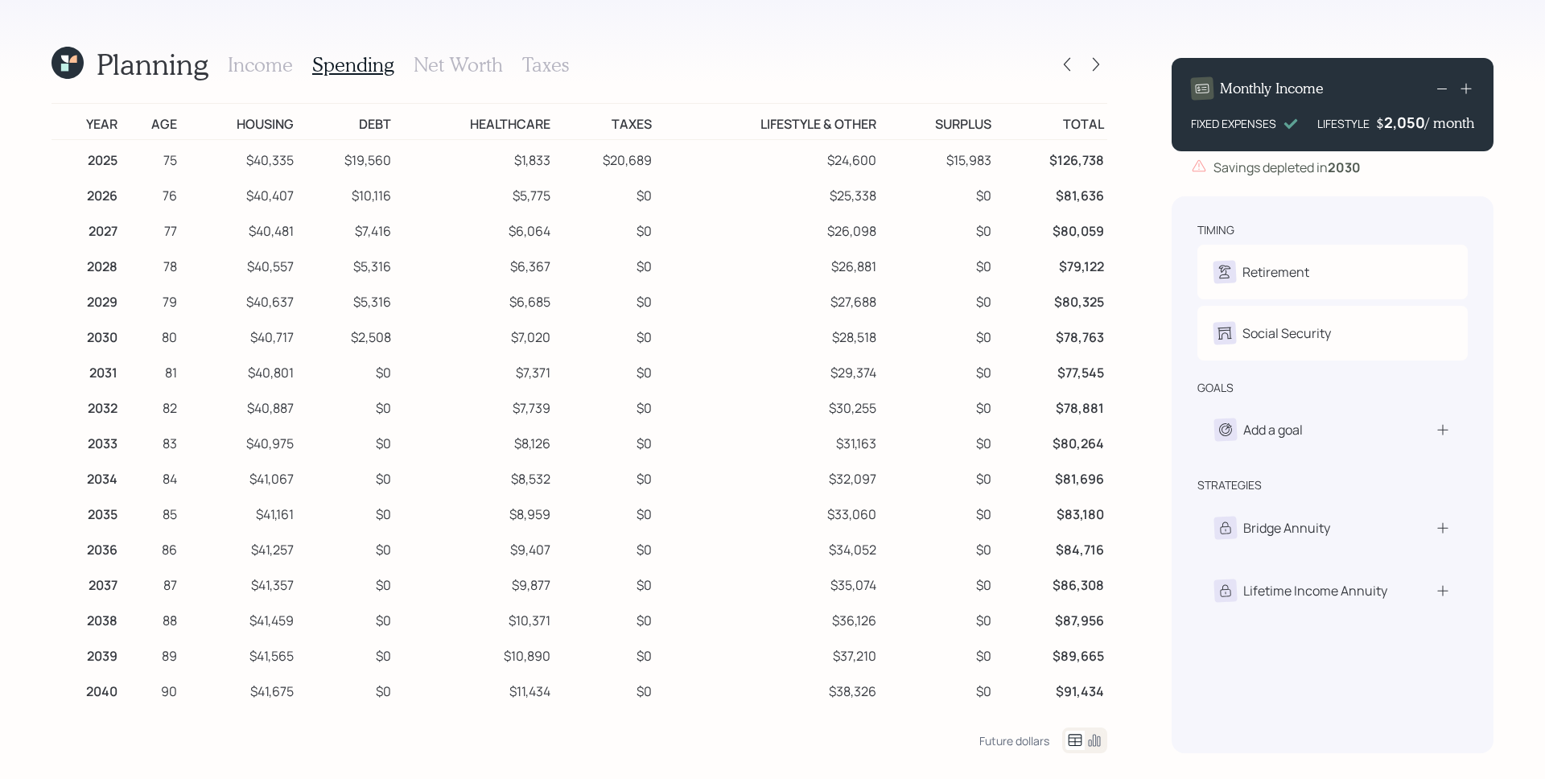
click at [245, 60] on h3 "Income" at bounding box center [260, 64] width 65 height 23
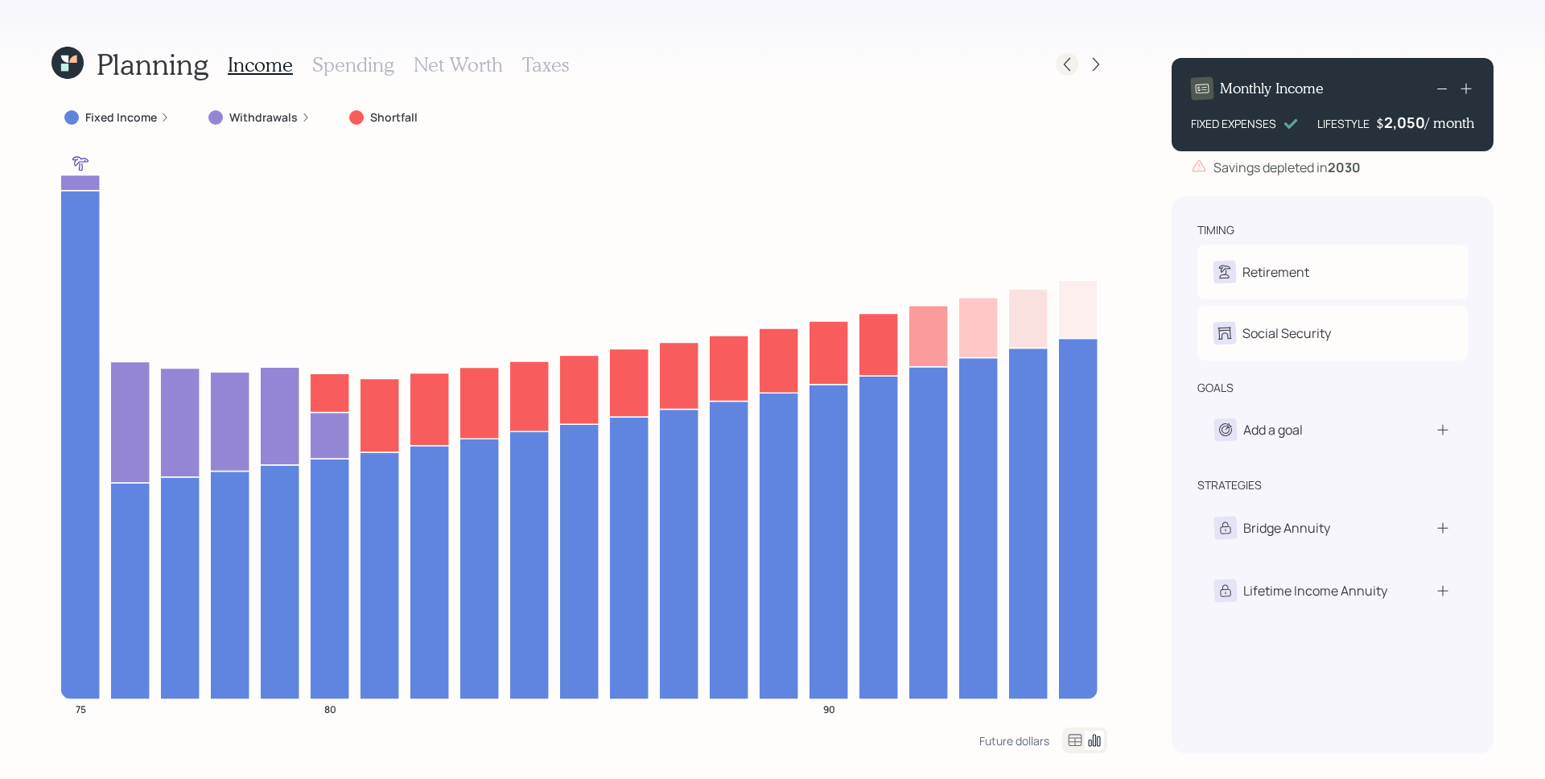
click at [1069, 60] on icon at bounding box center [1067, 65] width 6 height 14
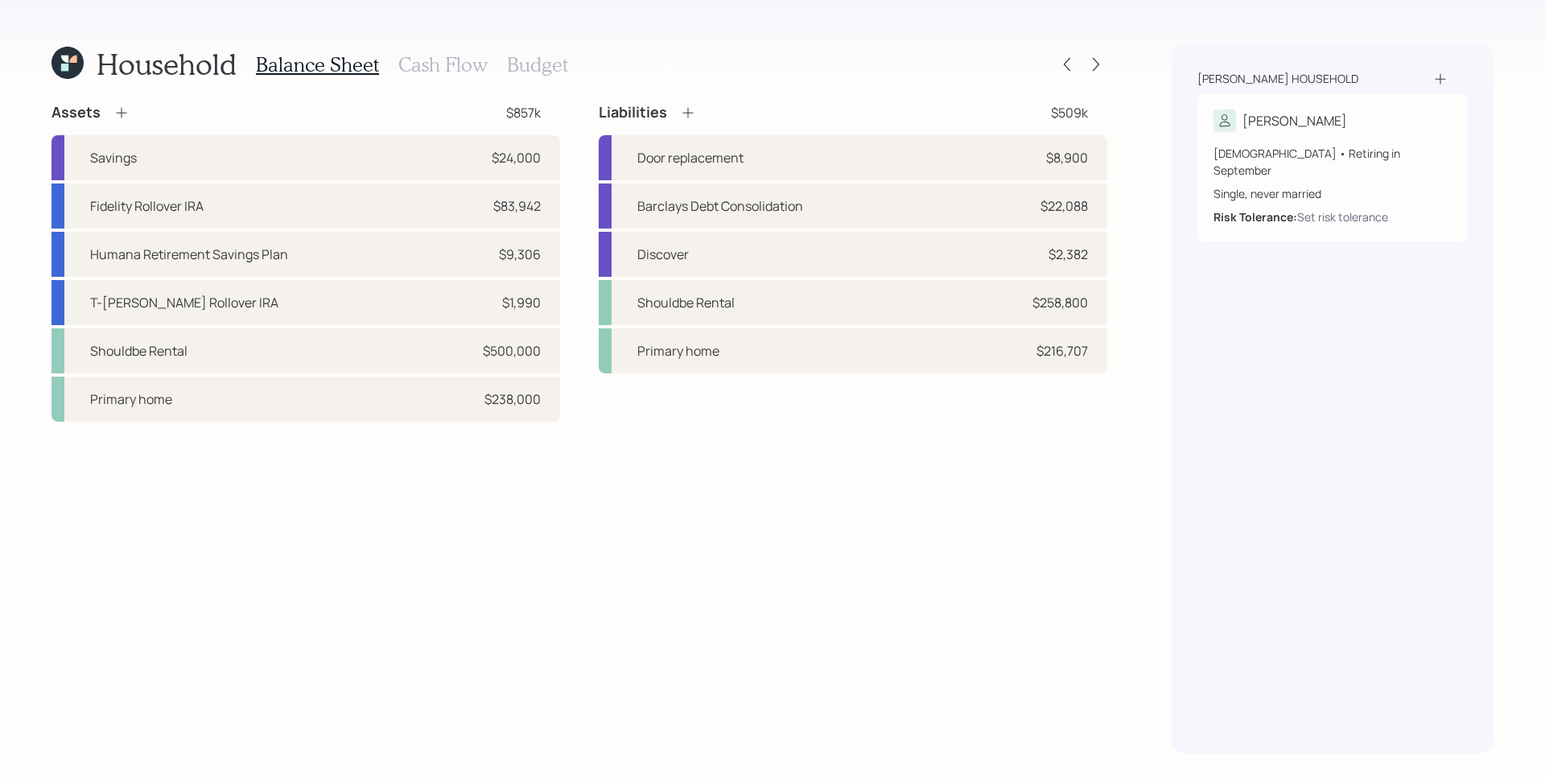
click at [442, 68] on h3 "Cash Flow" at bounding box center [442, 64] width 89 height 23
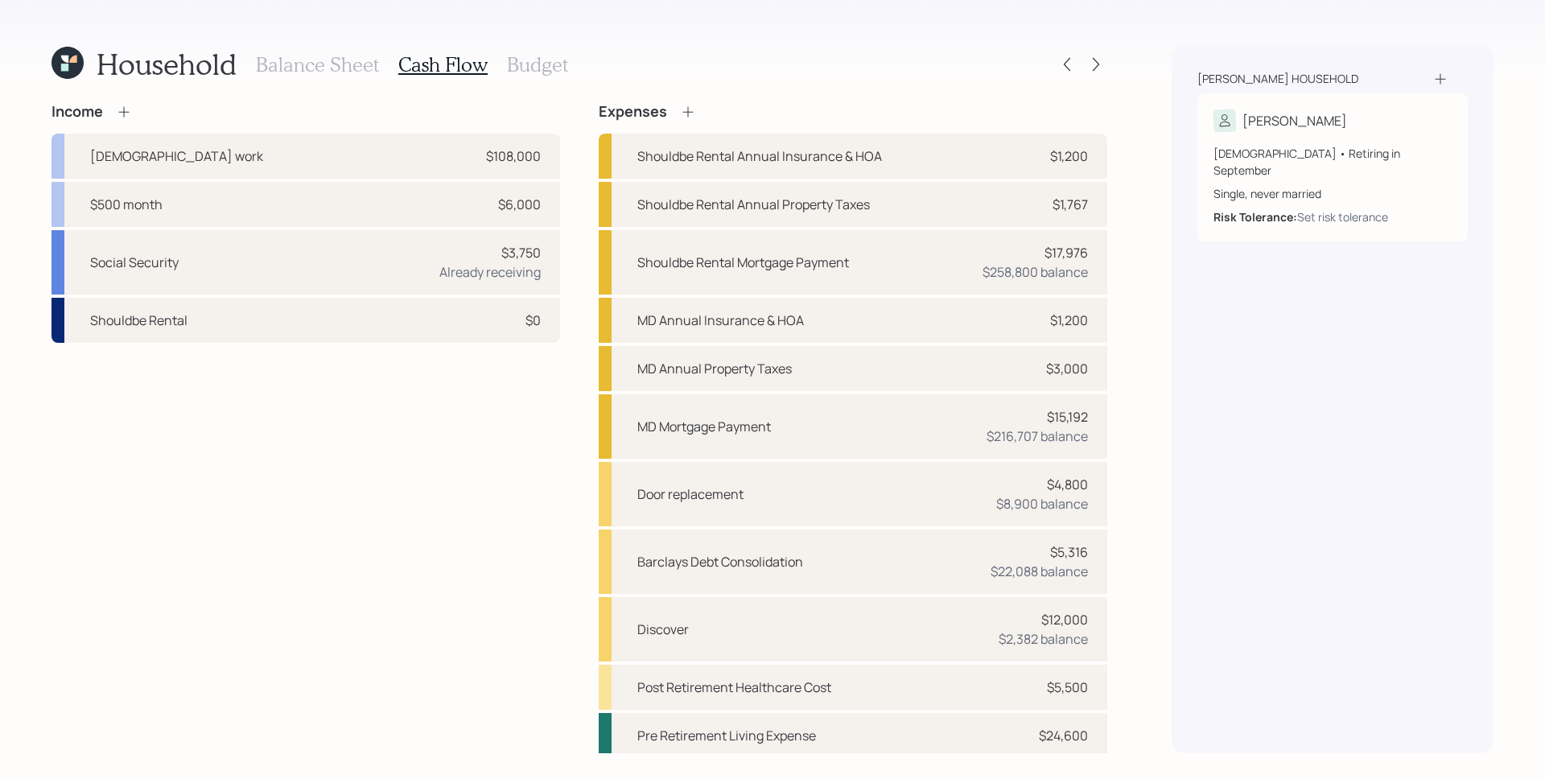
click at [123, 115] on icon at bounding box center [124, 112] width 16 height 16
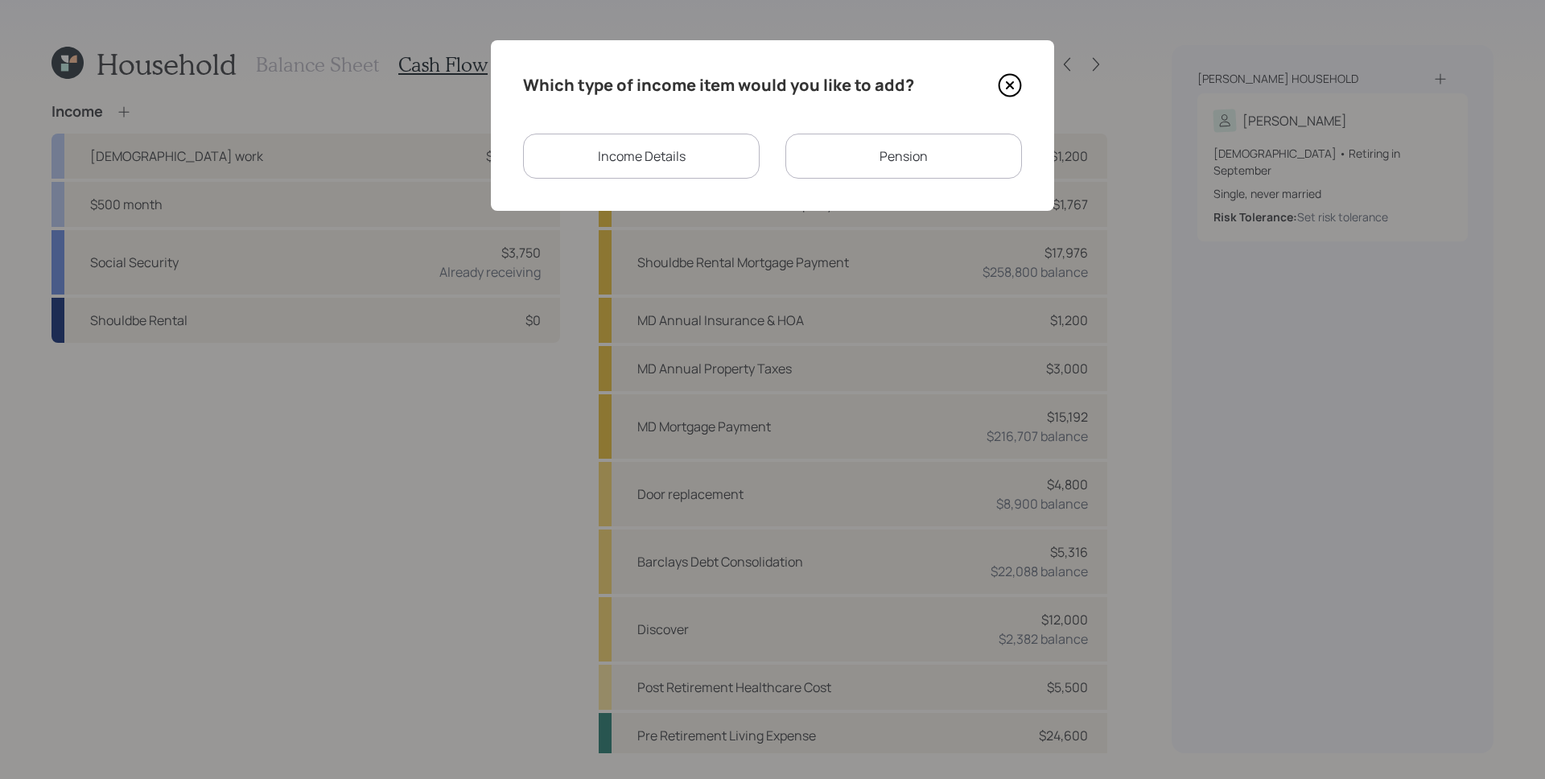
click at [710, 151] on div "Income Details" at bounding box center [641, 156] width 237 height 45
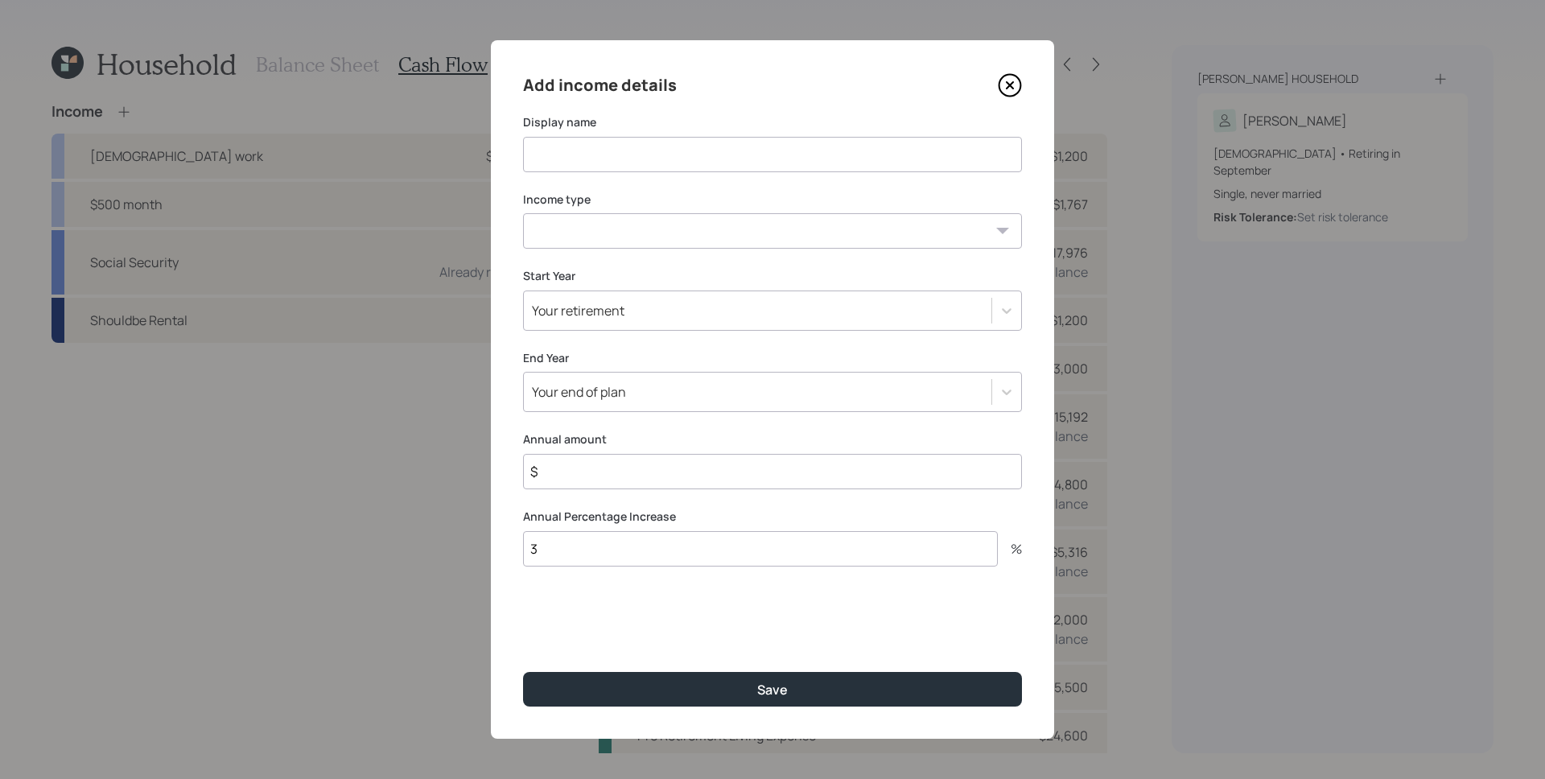
click at [695, 235] on select "[DEMOGRAPHIC_DATA] work [DEMOGRAPHIC_DATA] work Self employment Other" at bounding box center [772, 230] width 499 height 35
select select "part_time"
click at [523, 213] on select "[DEMOGRAPHIC_DATA] work [DEMOGRAPHIC_DATA] work Self employment Other" at bounding box center [772, 230] width 499 height 35
click at [652, 155] on input at bounding box center [772, 154] width 499 height 35
type input "P"
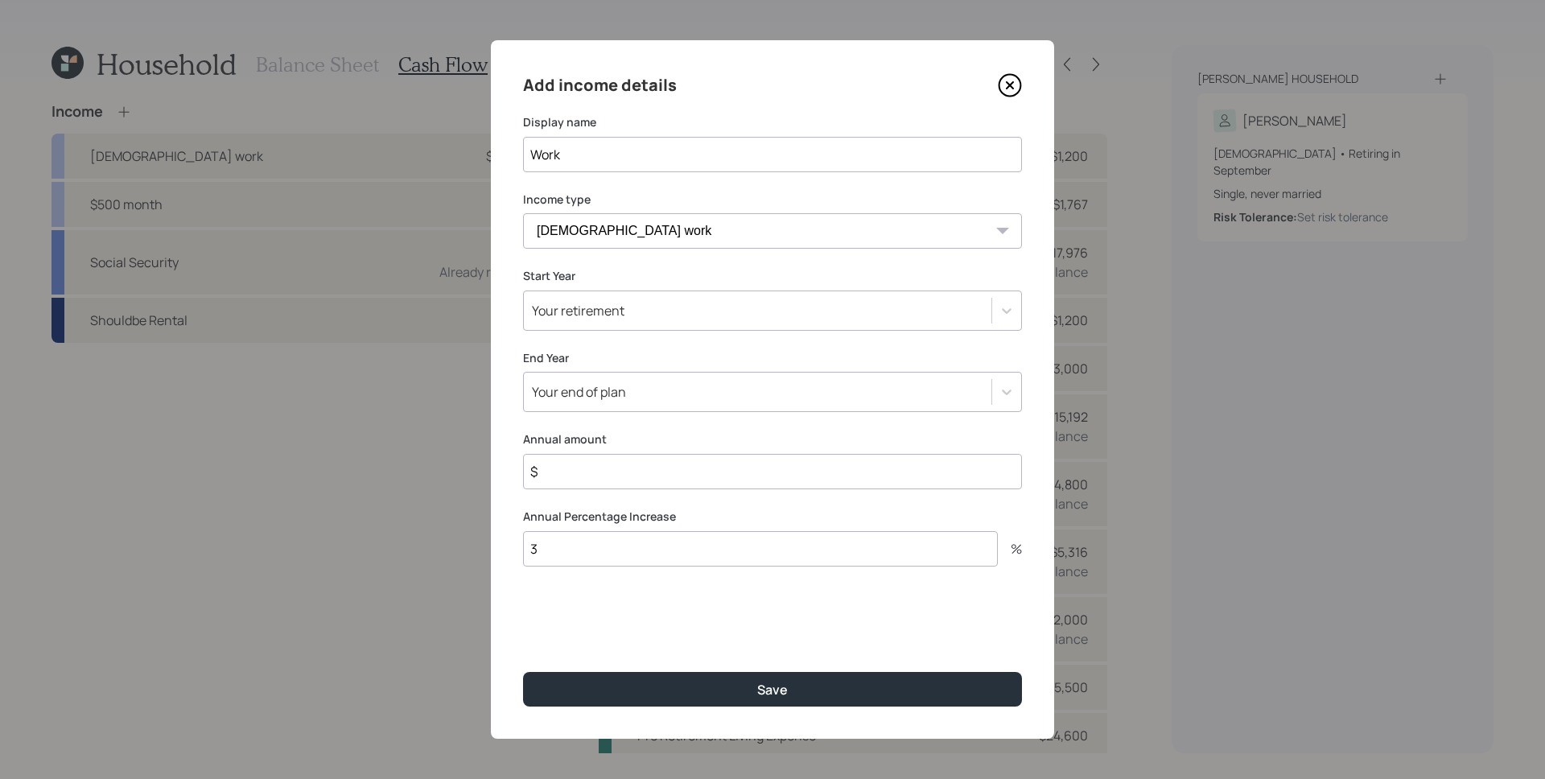
type input "Work"
click at [638, 323] on div "Your retirement" at bounding box center [758, 310] width 468 height 27
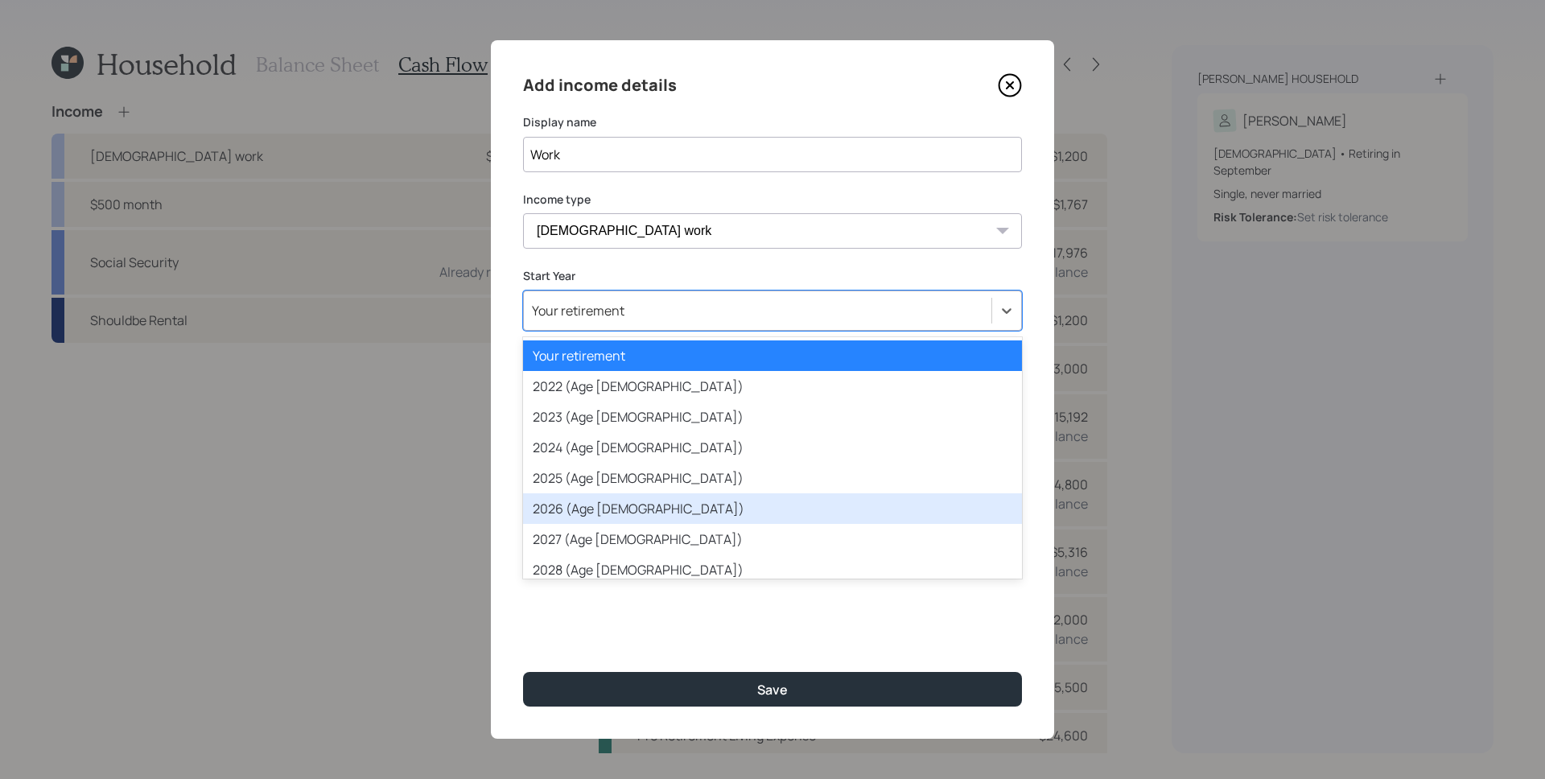
click at [606, 503] on div "2026 (Age [DEMOGRAPHIC_DATA])" at bounding box center [772, 508] width 499 height 31
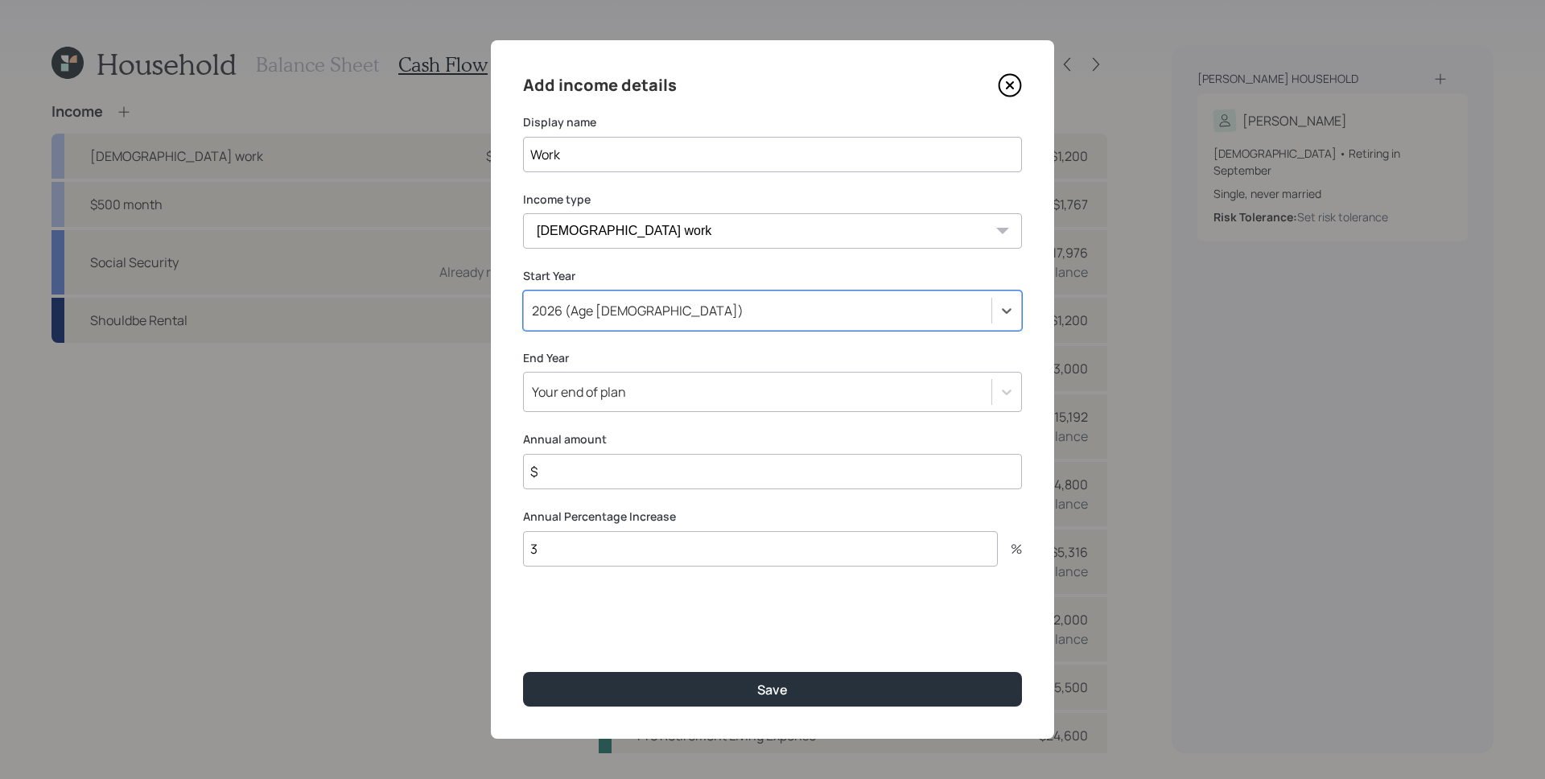
click at [620, 390] on div "Your end of plan" at bounding box center [579, 392] width 94 height 18
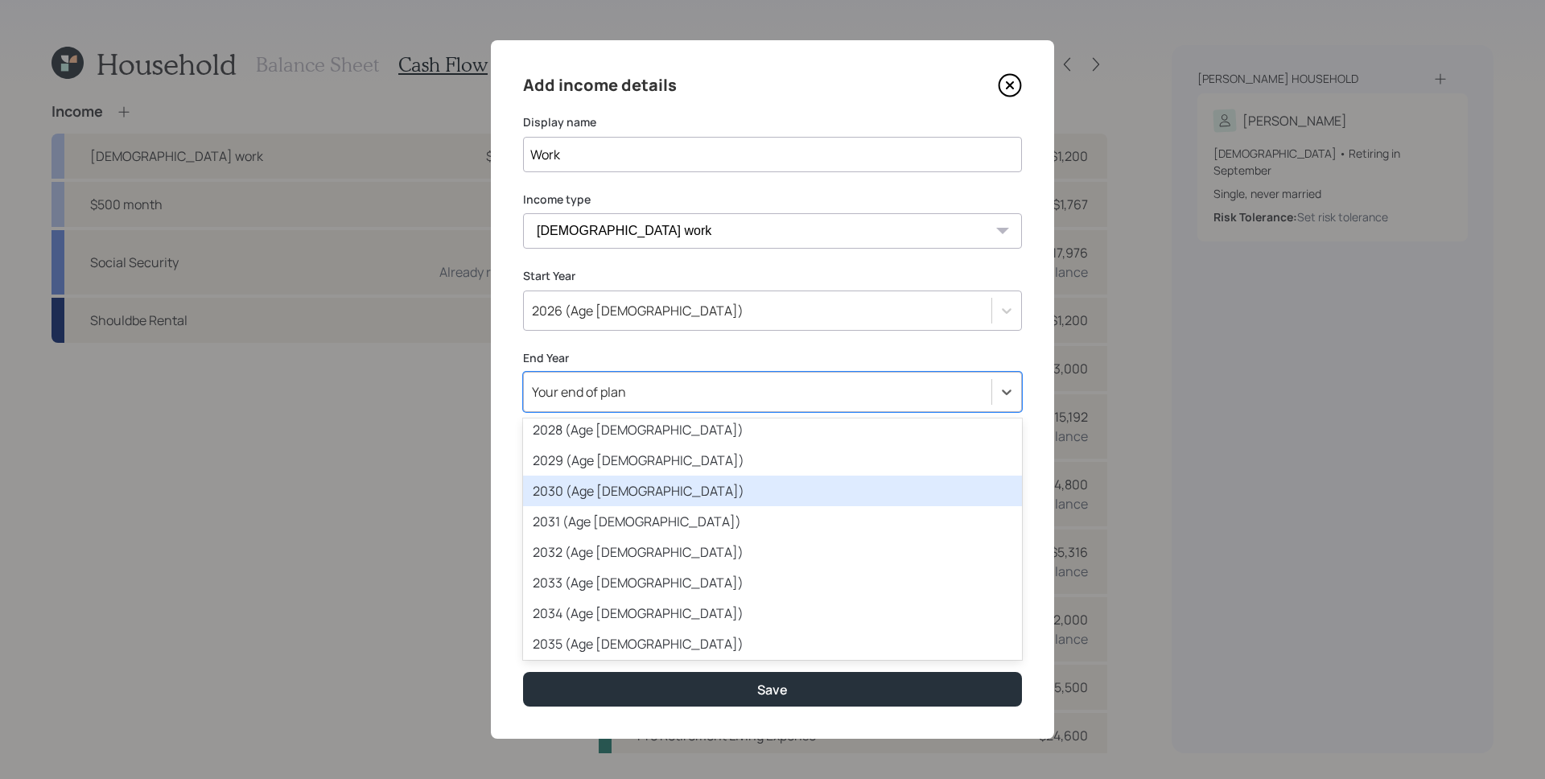
scroll to position [264, 0]
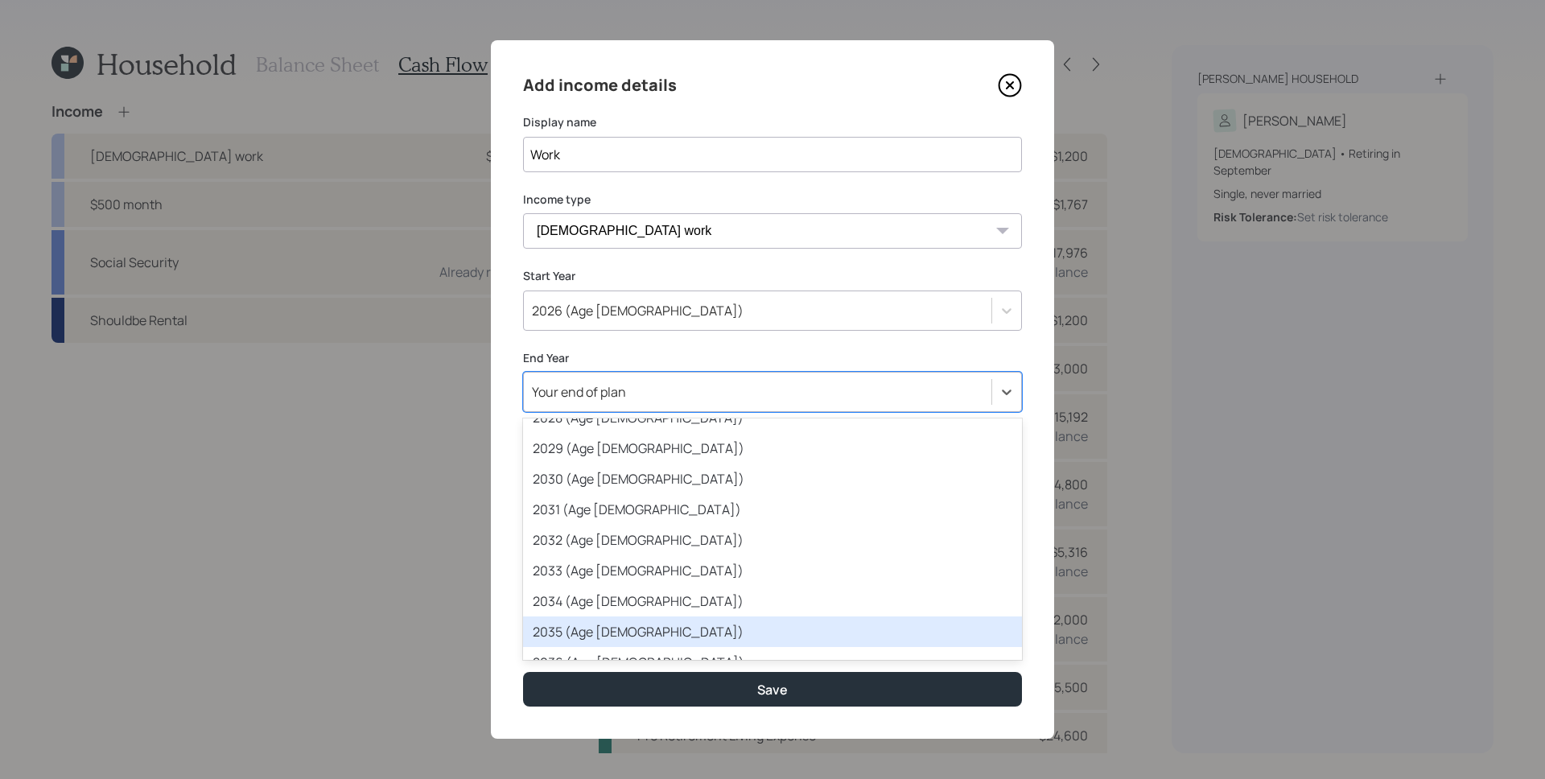
click at [619, 628] on div "2035 (Age [DEMOGRAPHIC_DATA])" at bounding box center [772, 631] width 499 height 31
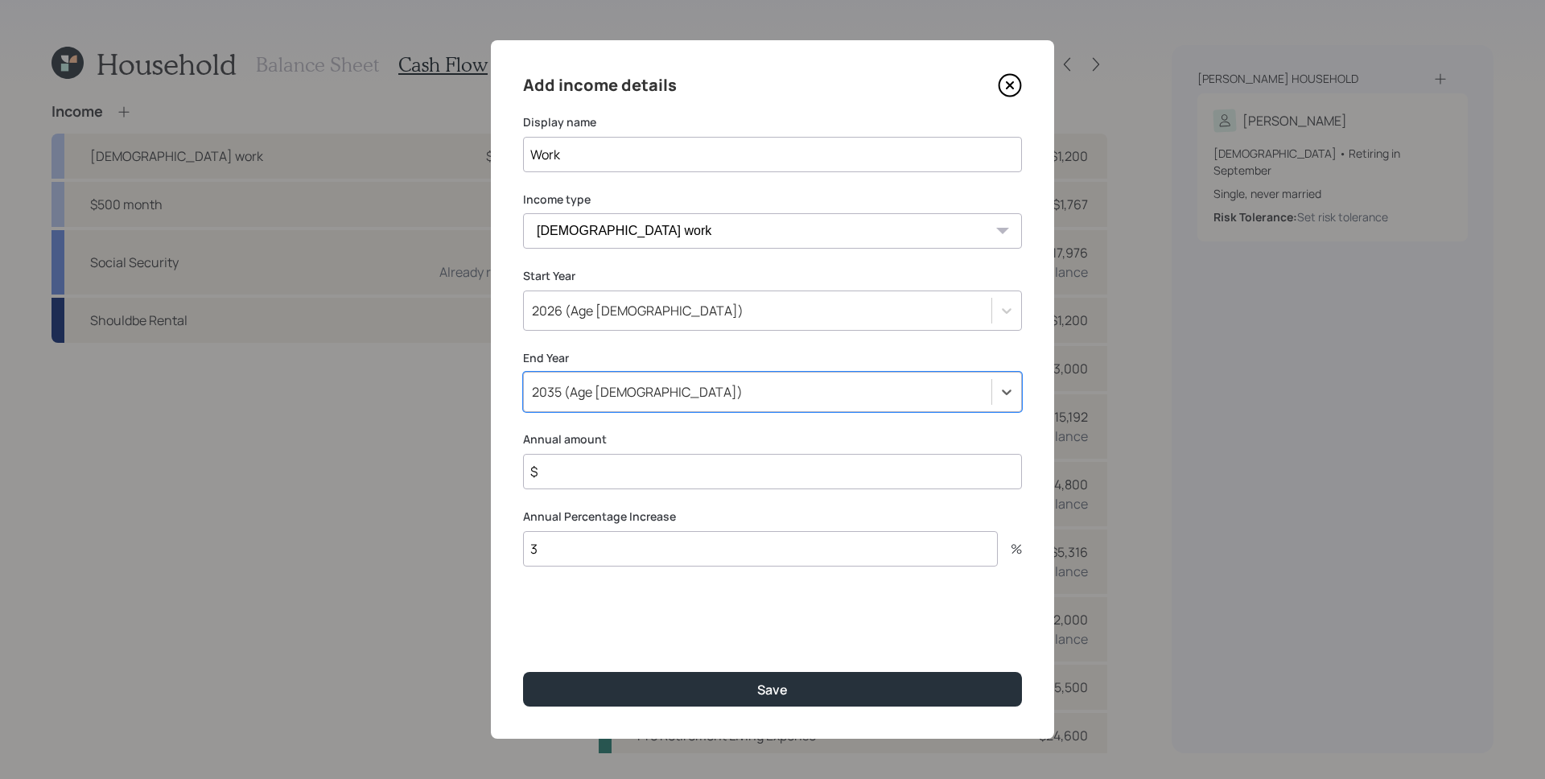
click at [583, 474] on input "$" at bounding box center [772, 471] width 499 height 35
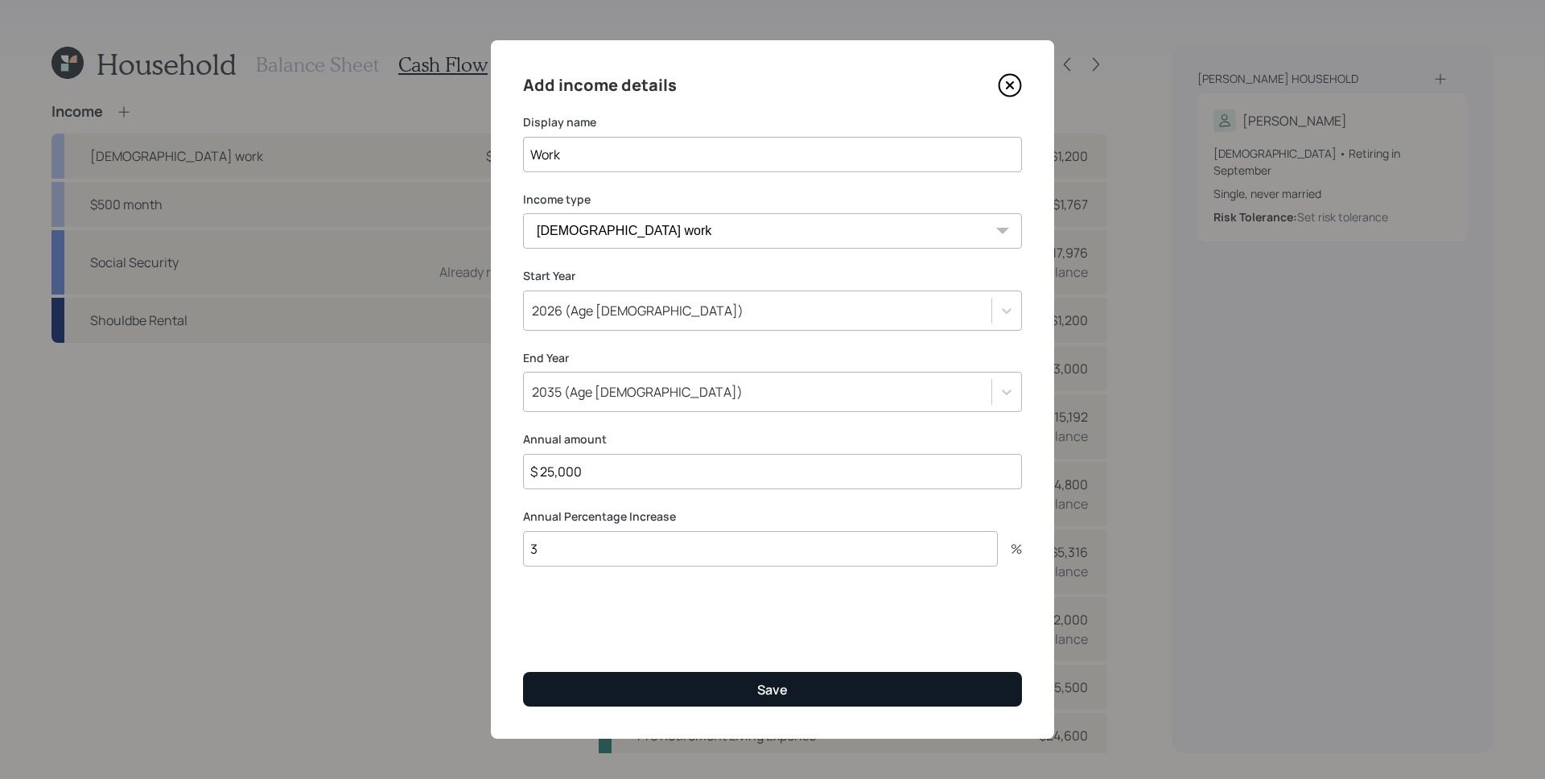
type input "$ 25,000"
click at [665, 699] on button "Save" at bounding box center [772, 689] width 499 height 35
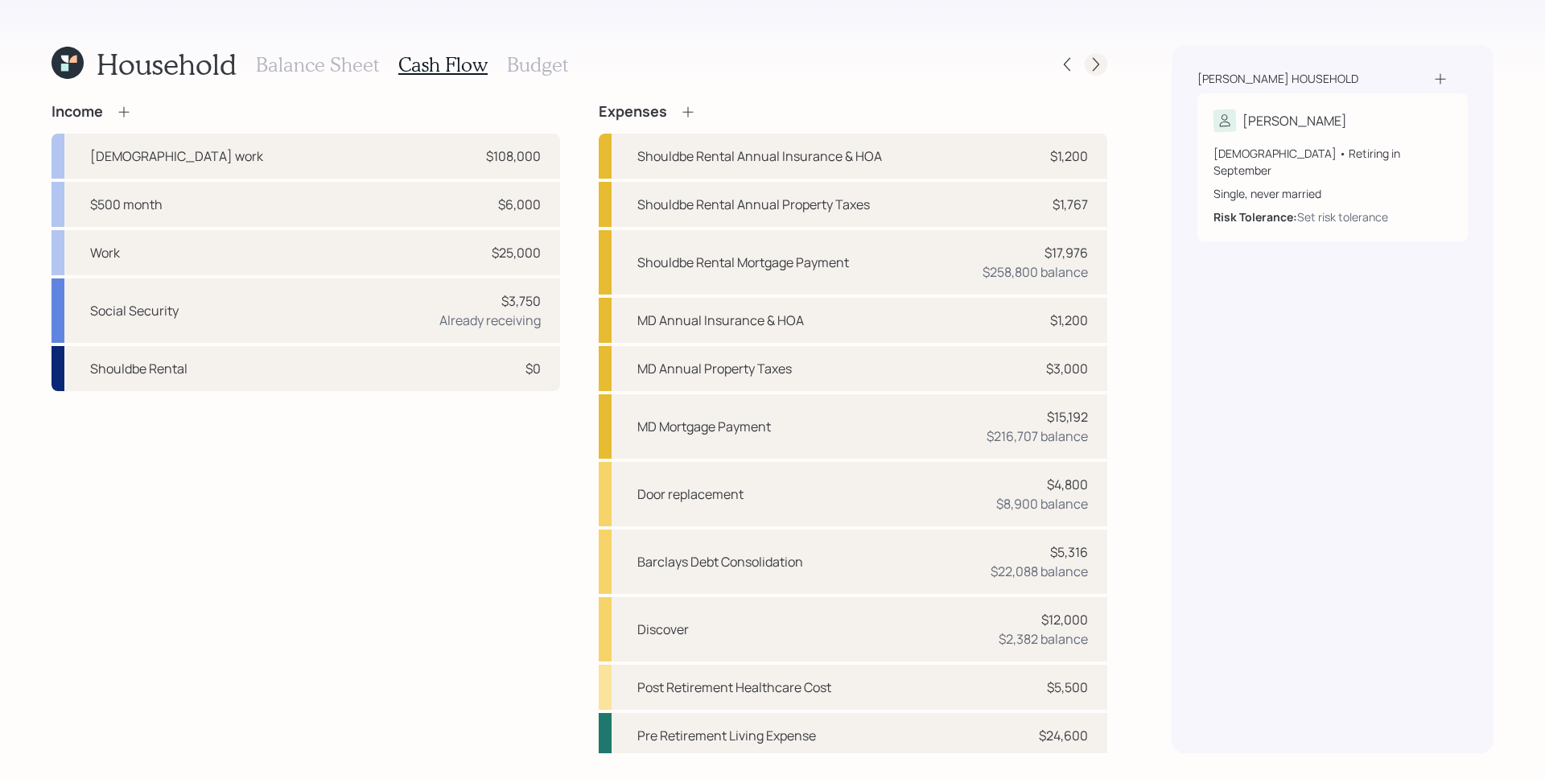
click at [1095, 60] on icon at bounding box center [1096, 65] width 6 height 14
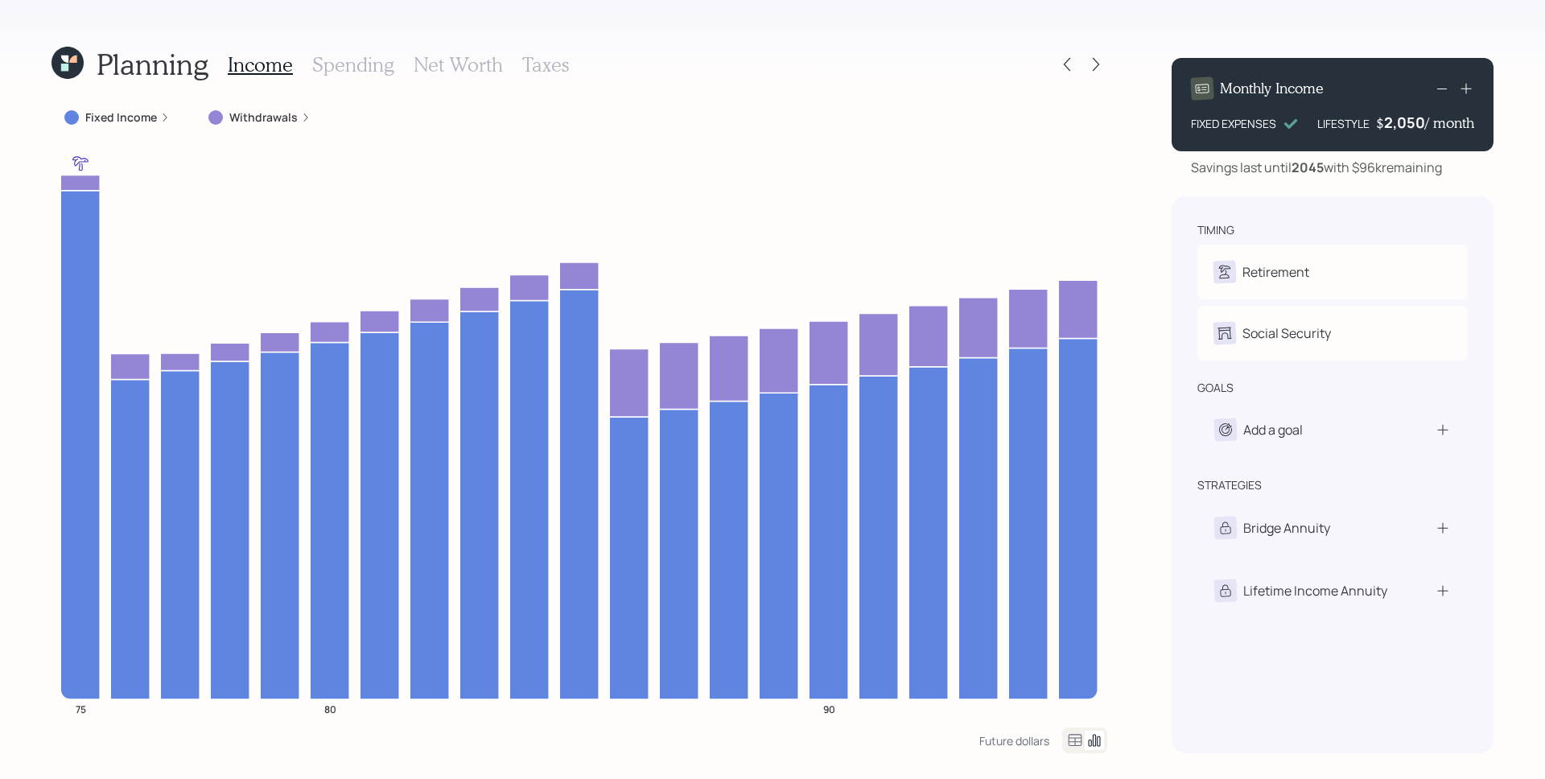
click at [152, 123] on label "Fixed Income" at bounding box center [121, 117] width 72 height 16
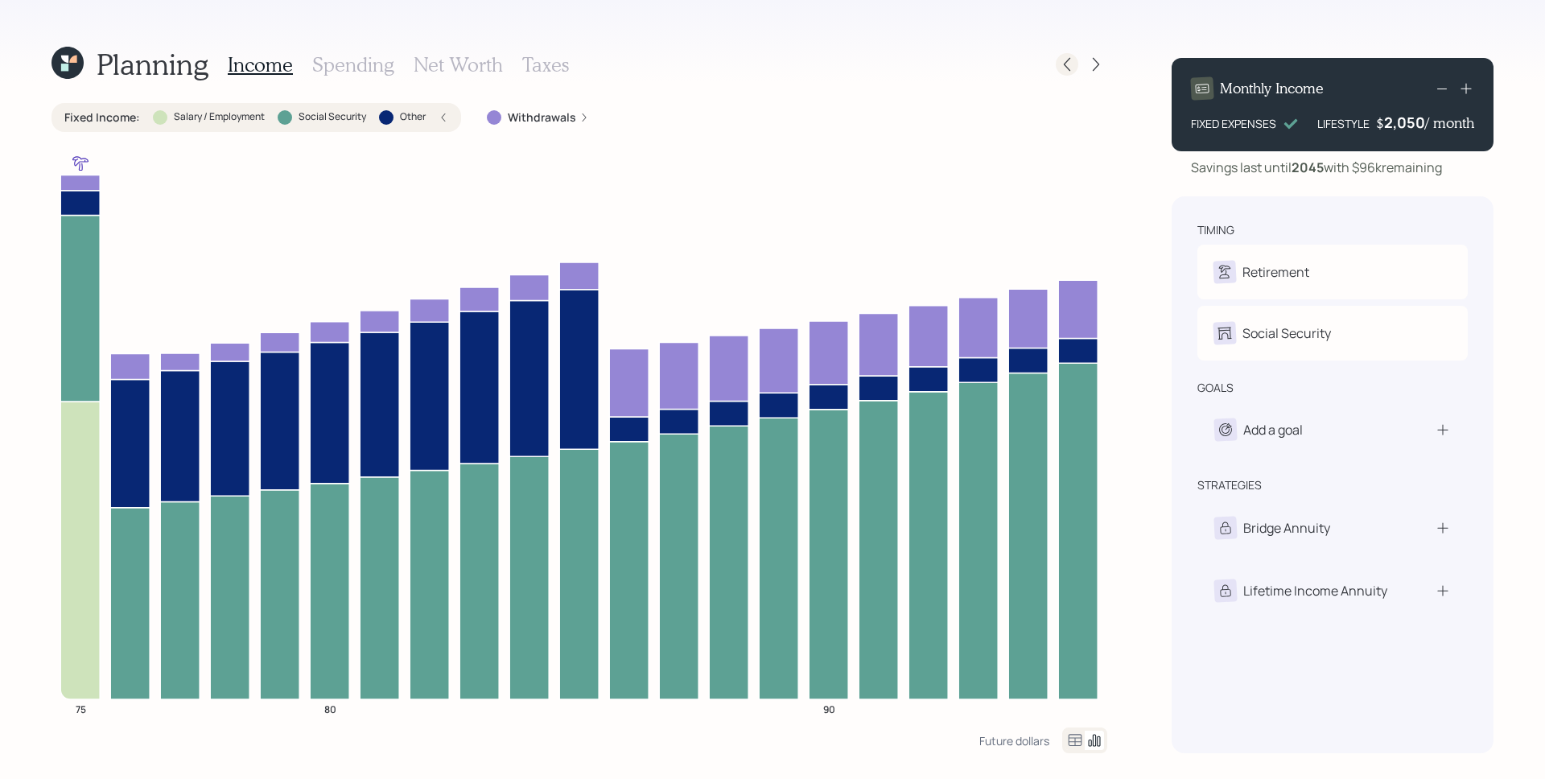
click at [1073, 68] on icon at bounding box center [1067, 64] width 16 height 16
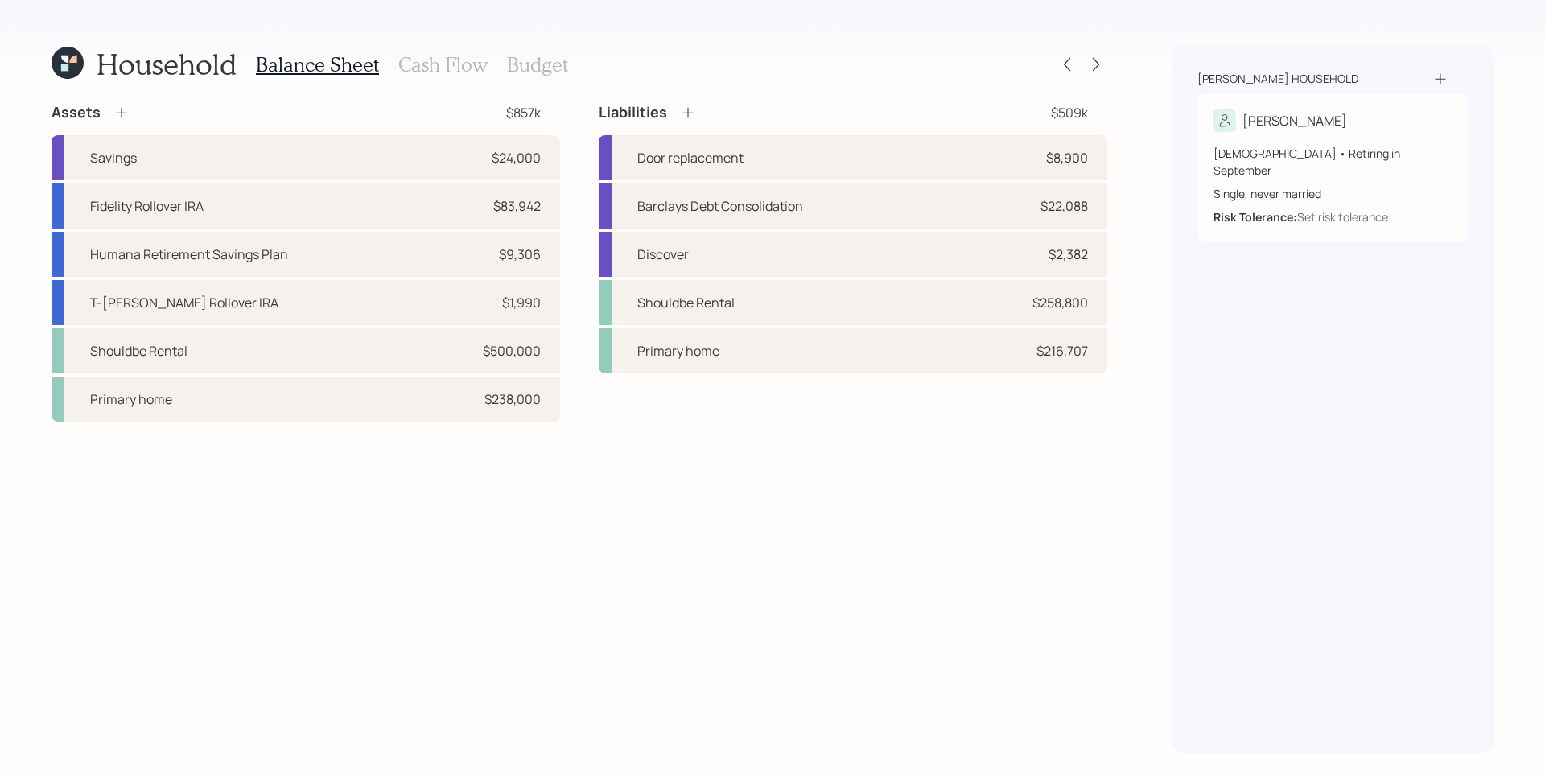
click at [439, 50] on div "Balance Sheet Cash Flow Budget" at bounding box center [412, 64] width 312 height 39
drag, startPoint x: 444, startPoint y: 60, endPoint x: 458, endPoint y: 76, distance: 21.1
click at [444, 60] on h3 "Cash Flow" at bounding box center [442, 64] width 89 height 23
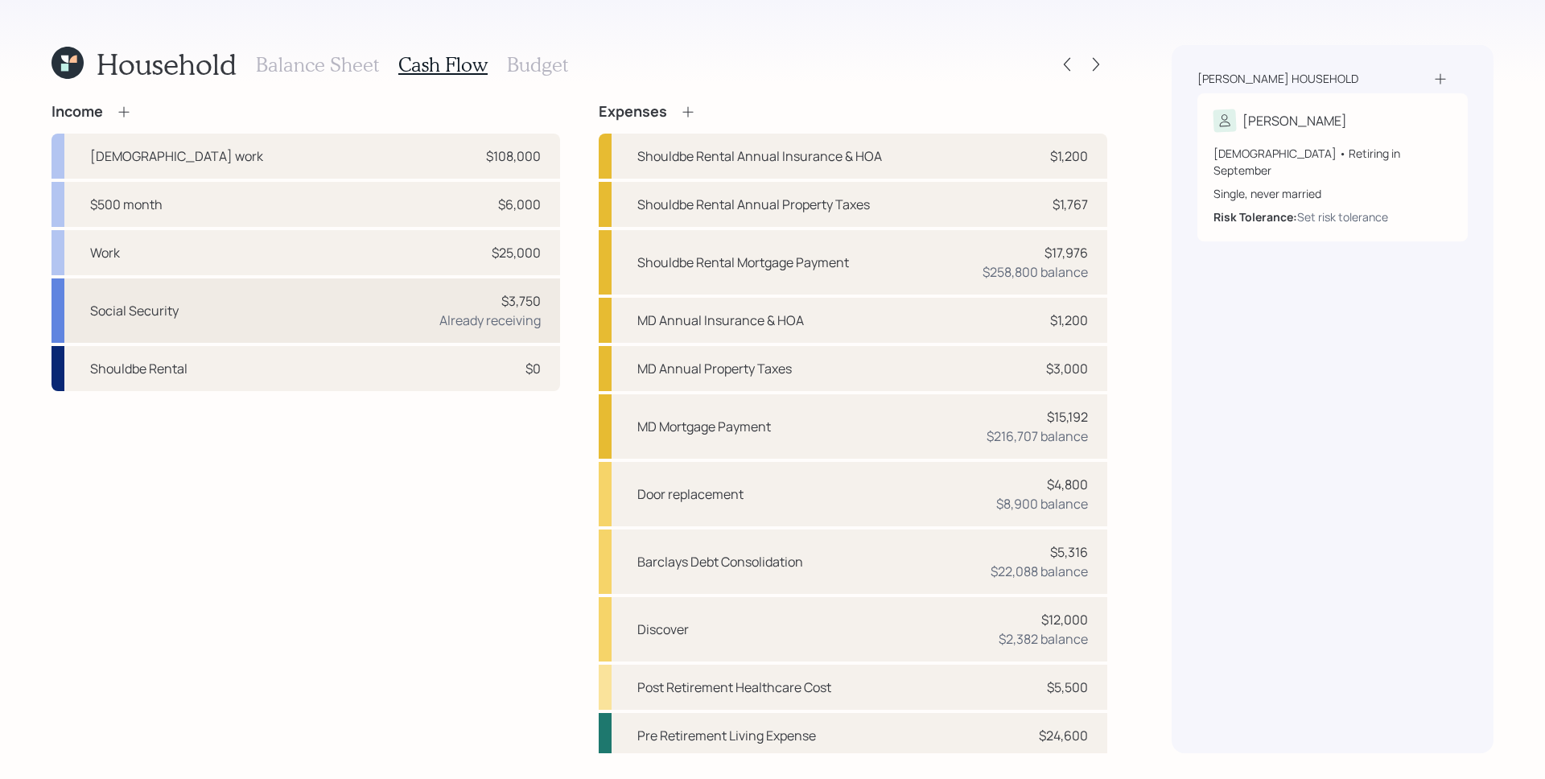
click at [460, 304] on div "$3,750 Already receiving" at bounding box center [489, 310] width 101 height 39
select select "12"
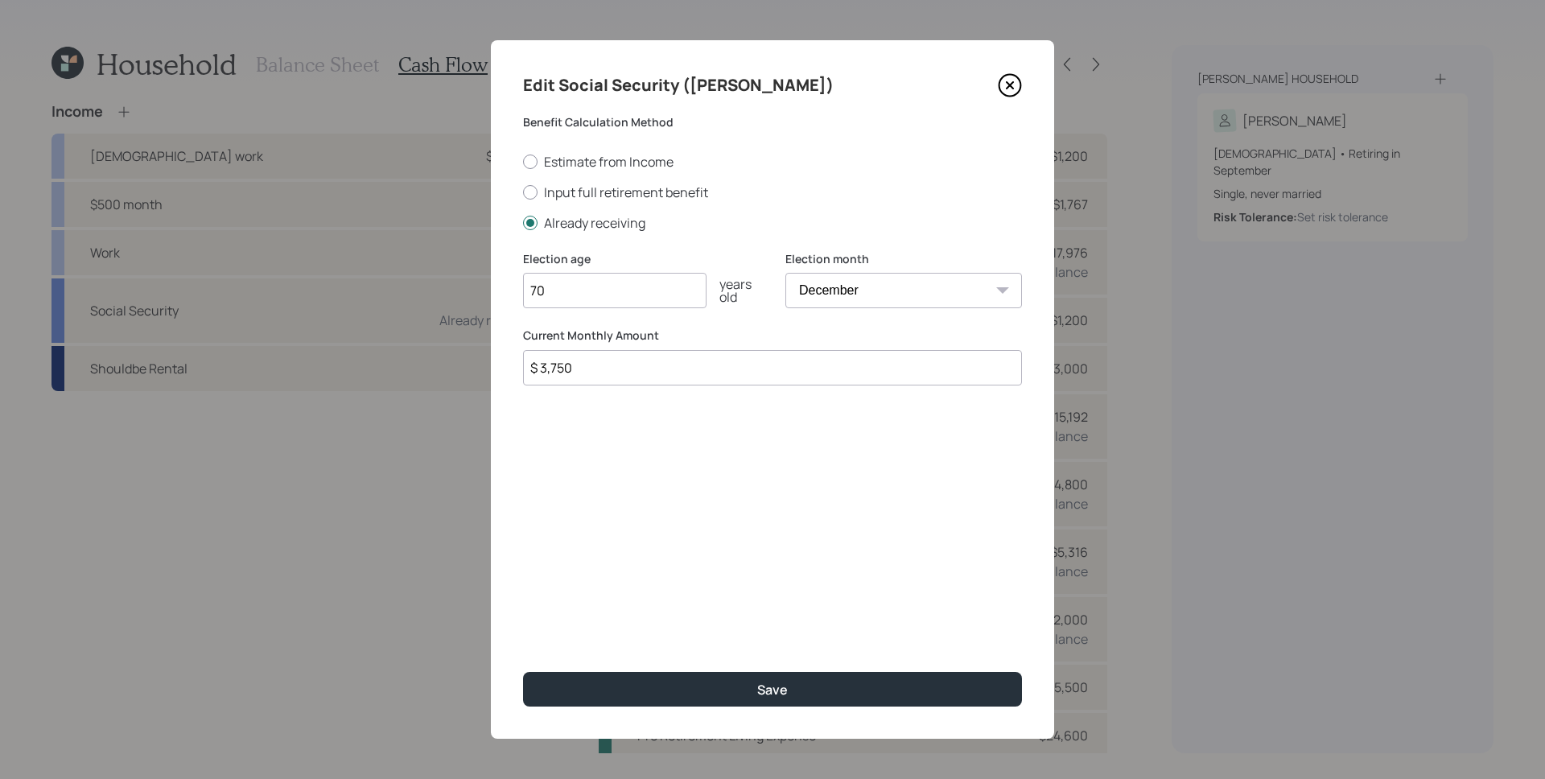
click at [1012, 80] on icon at bounding box center [1010, 85] width 24 height 24
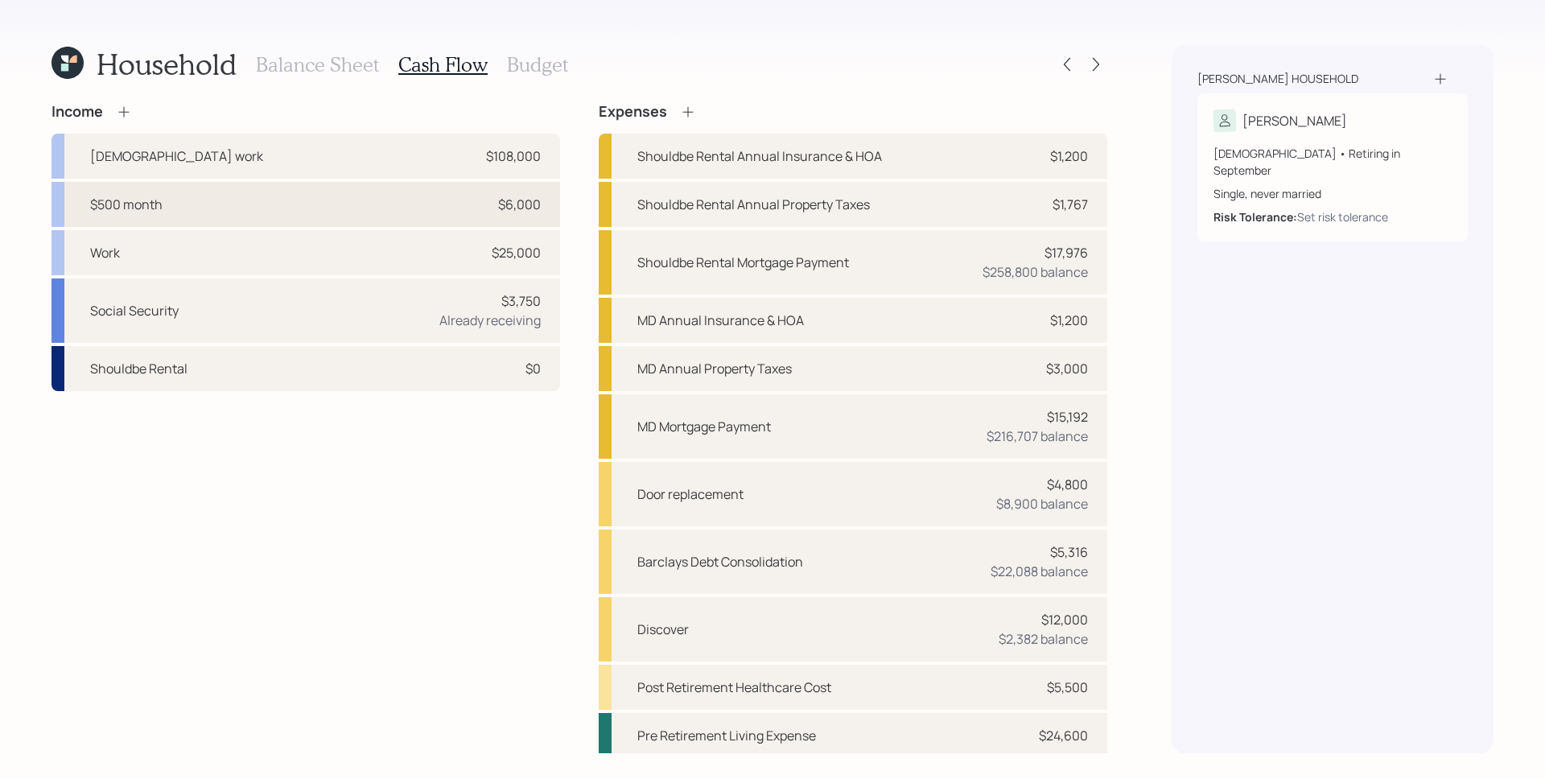
click at [371, 202] on div "$500 month $6,000" at bounding box center [306, 204] width 509 height 45
select select "other"
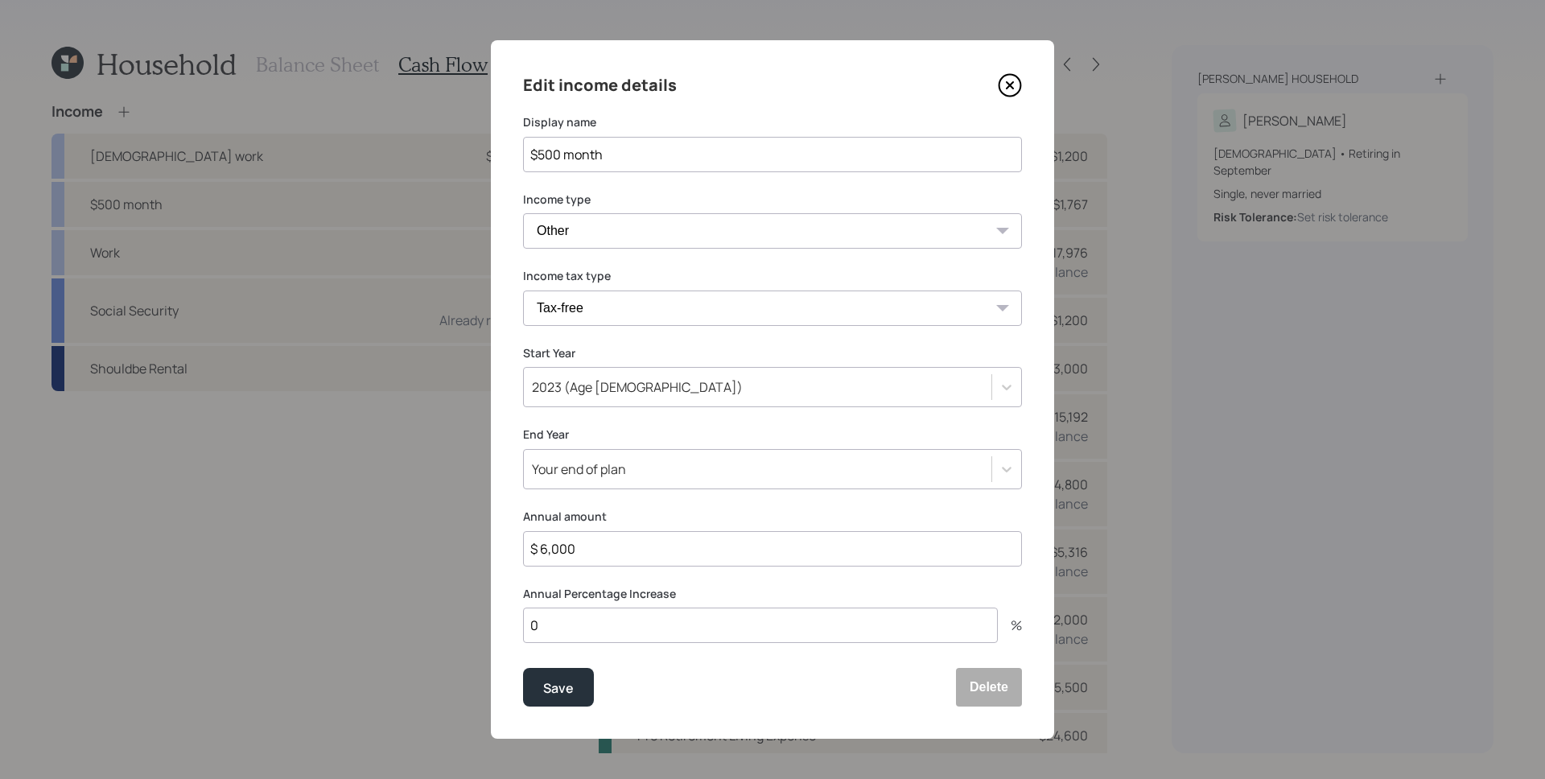
drag, startPoint x: 1009, startPoint y: 80, endPoint x: 903, endPoint y: 109, distance: 110.1
click at [1009, 80] on icon at bounding box center [1010, 85] width 24 height 24
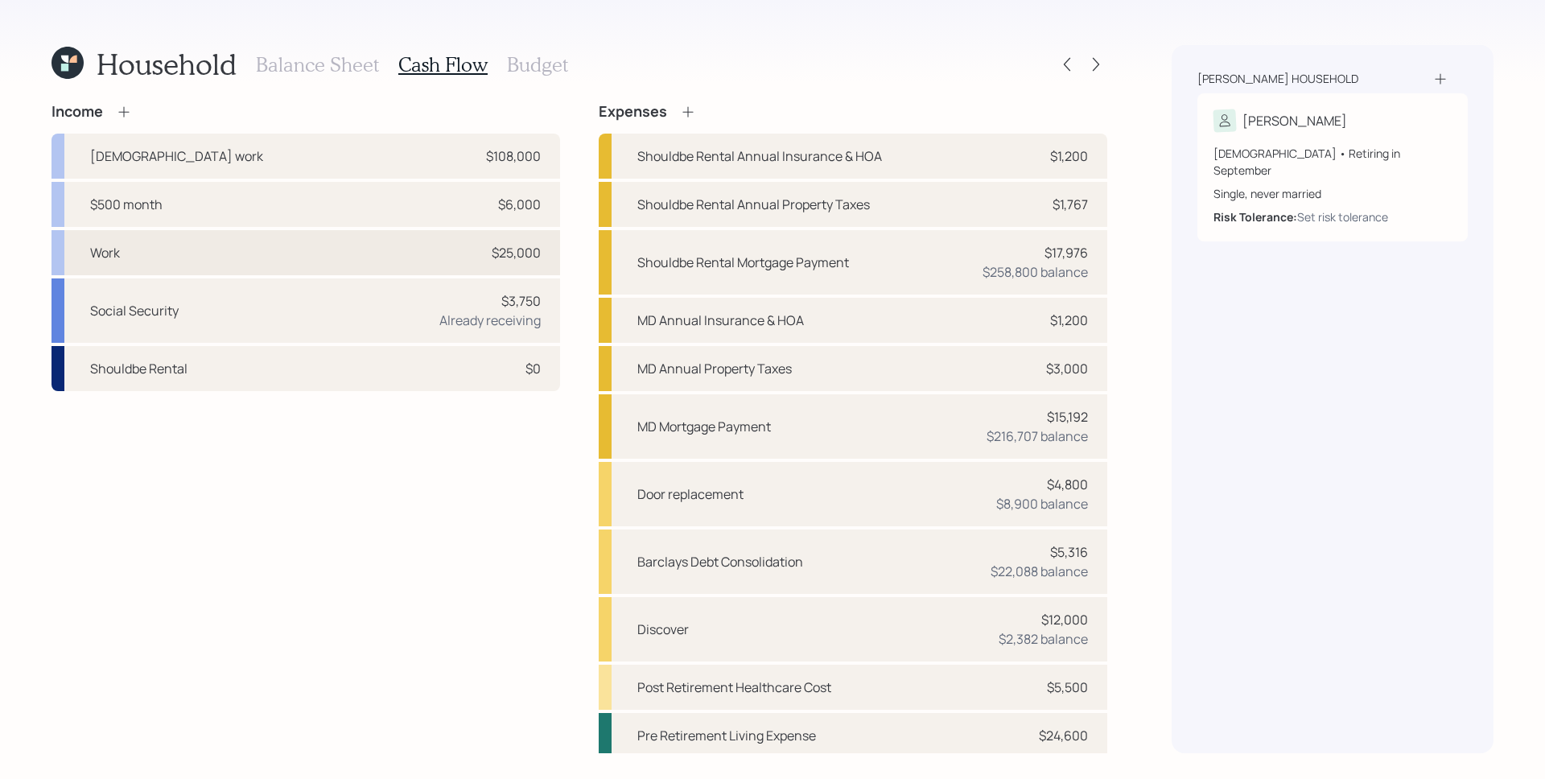
click at [380, 255] on div "Work $25,000" at bounding box center [306, 252] width 509 height 45
select select "part_time"
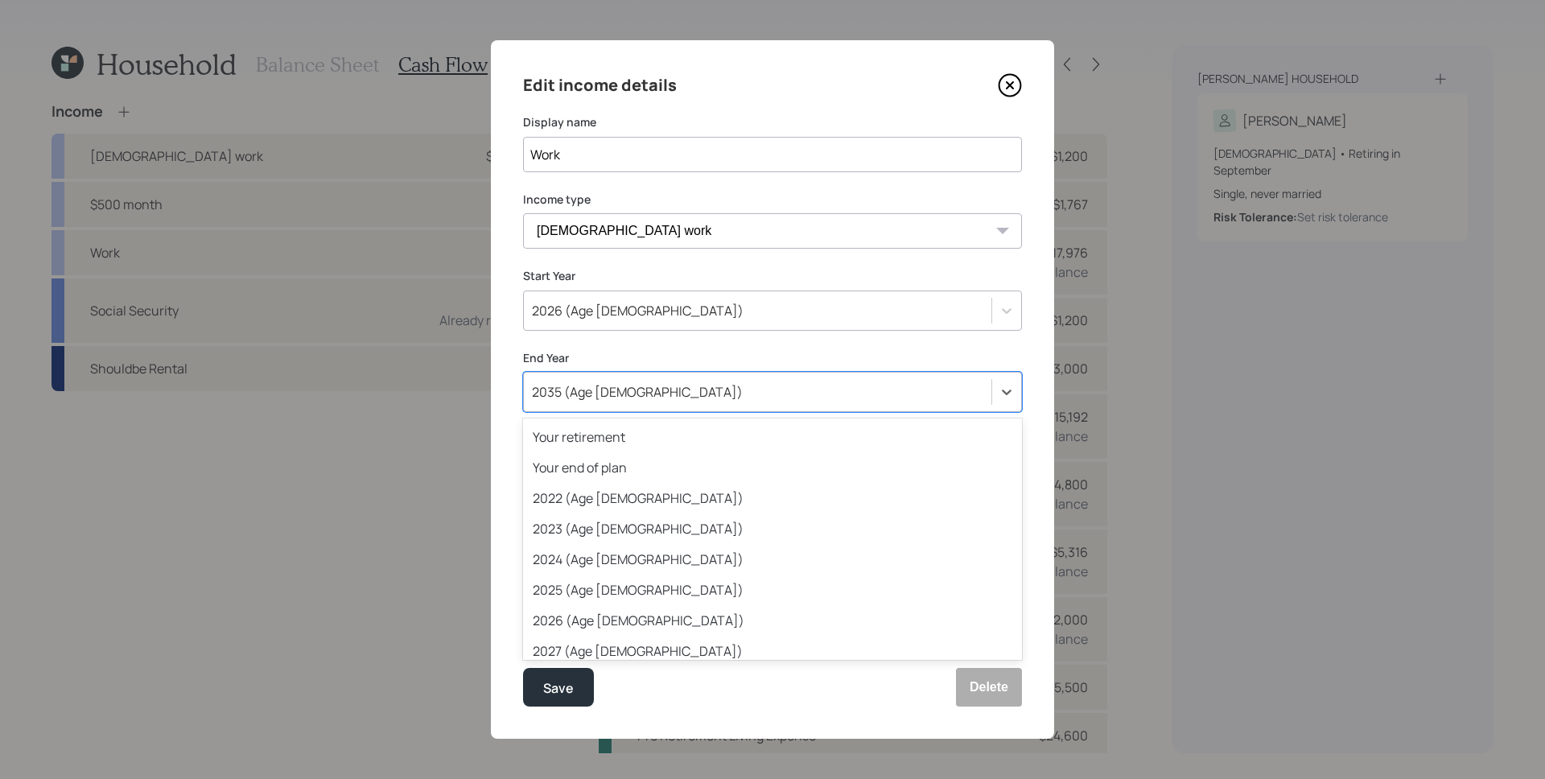
click at [614, 387] on div "2035 (Age [DEMOGRAPHIC_DATA])" at bounding box center [637, 392] width 211 height 18
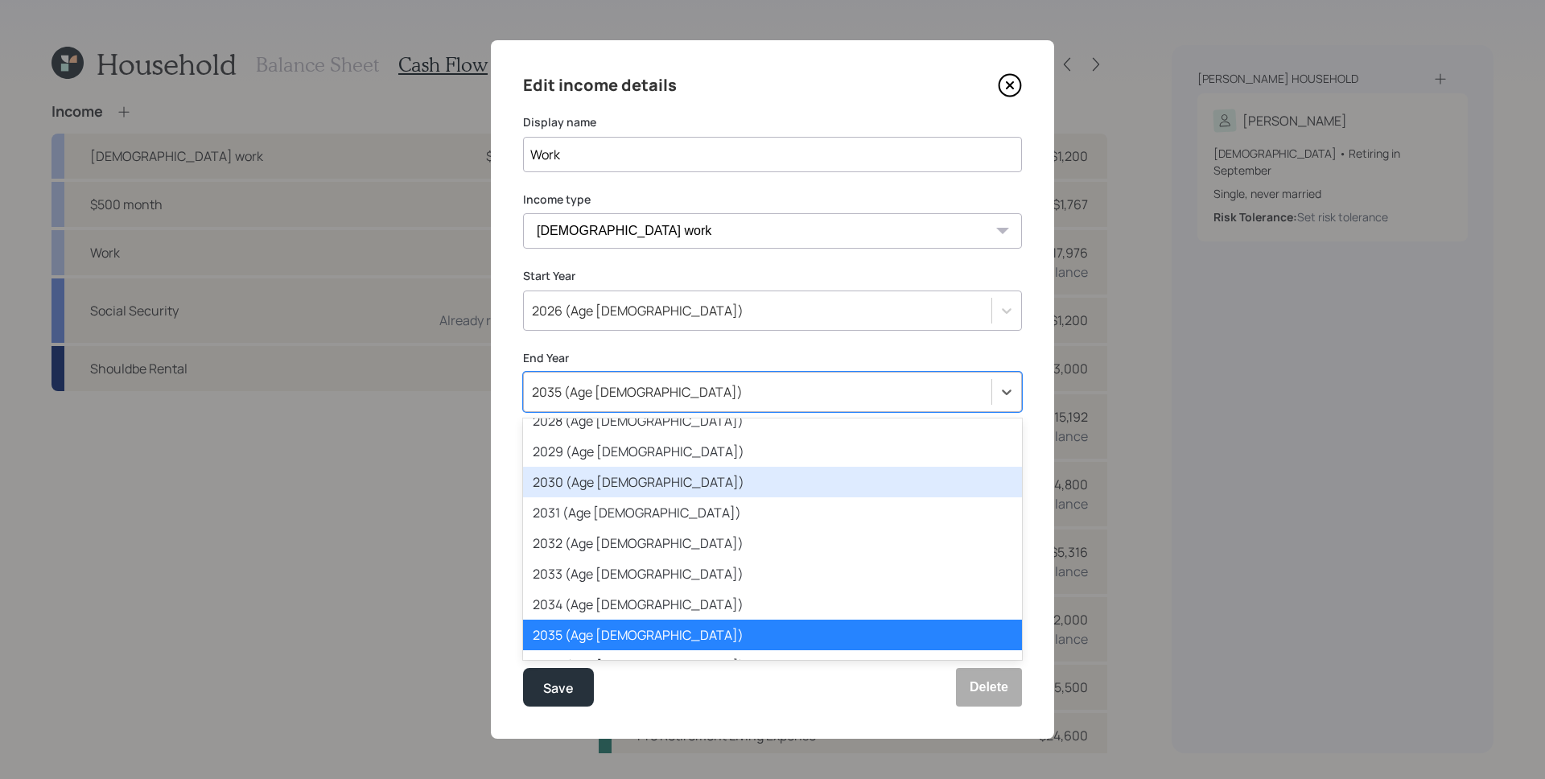
click at [654, 484] on div "2030 (Age [DEMOGRAPHIC_DATA])" at bounding box center [772, 482] width 499 height 31
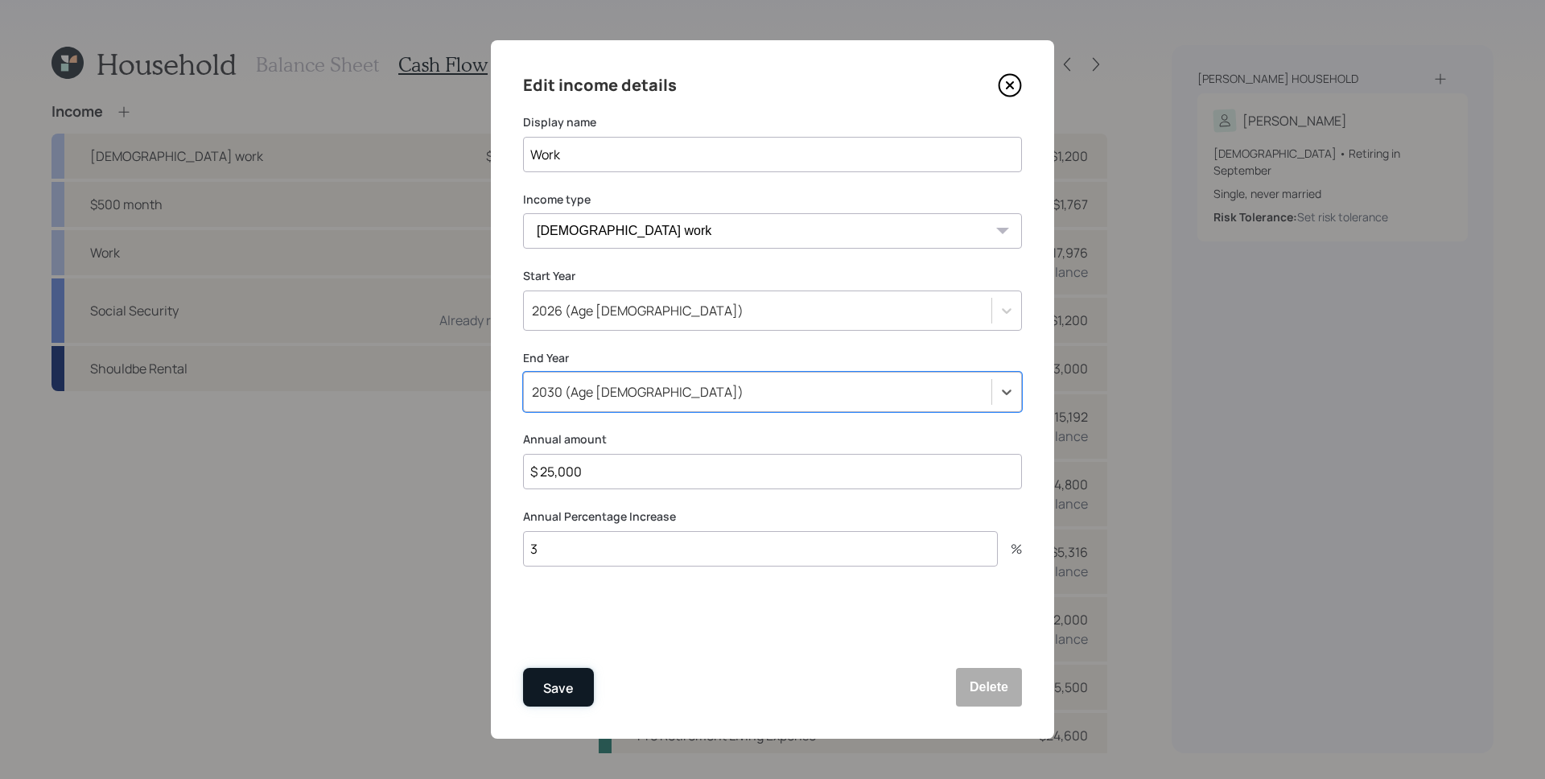
click at [557, 690] on div "Save" at bounding box center [558, 689] width 31 height 22
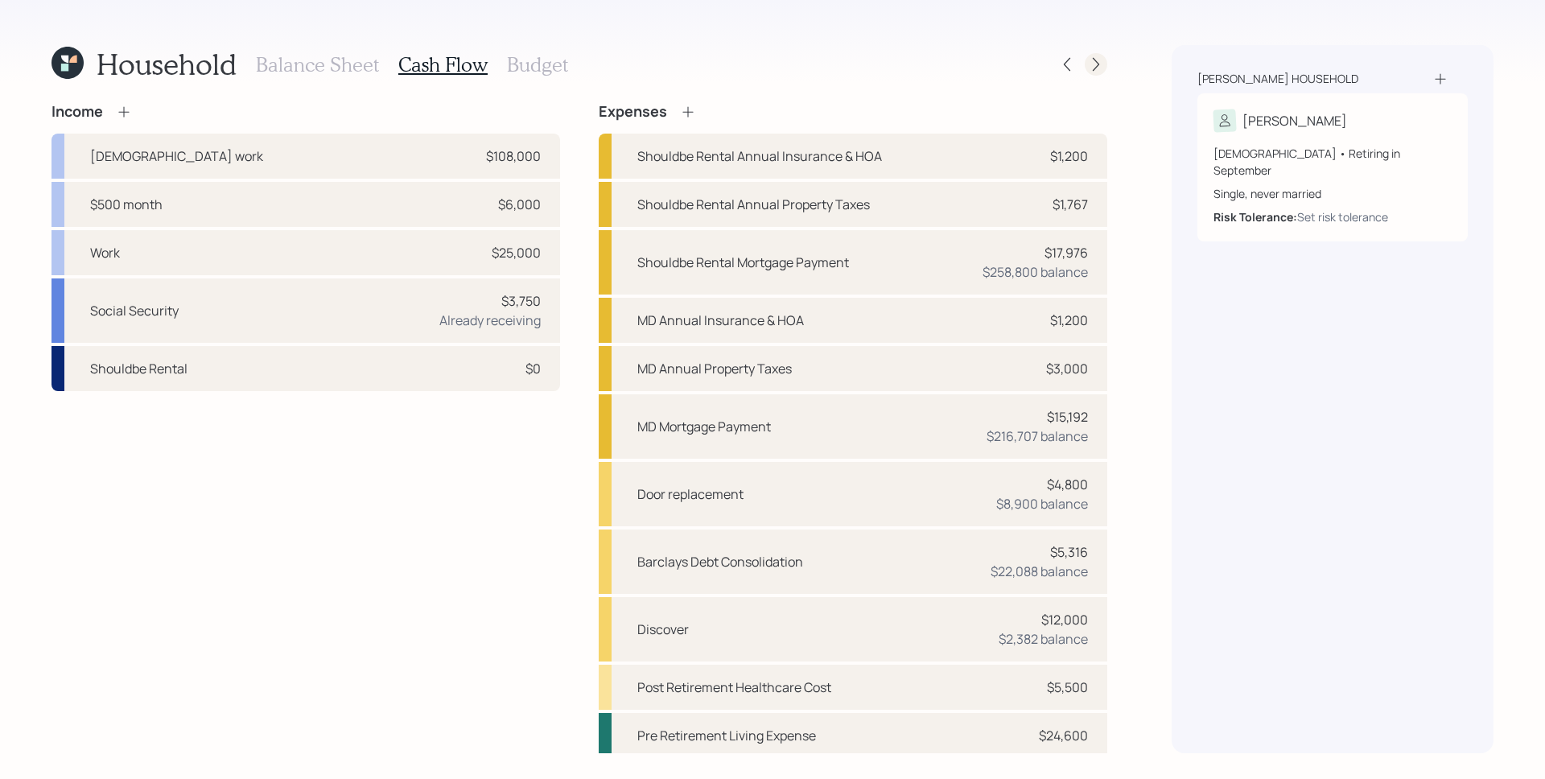
click at [1095, 61] on icon at bounding box center [1096, 64] width 16 height 16
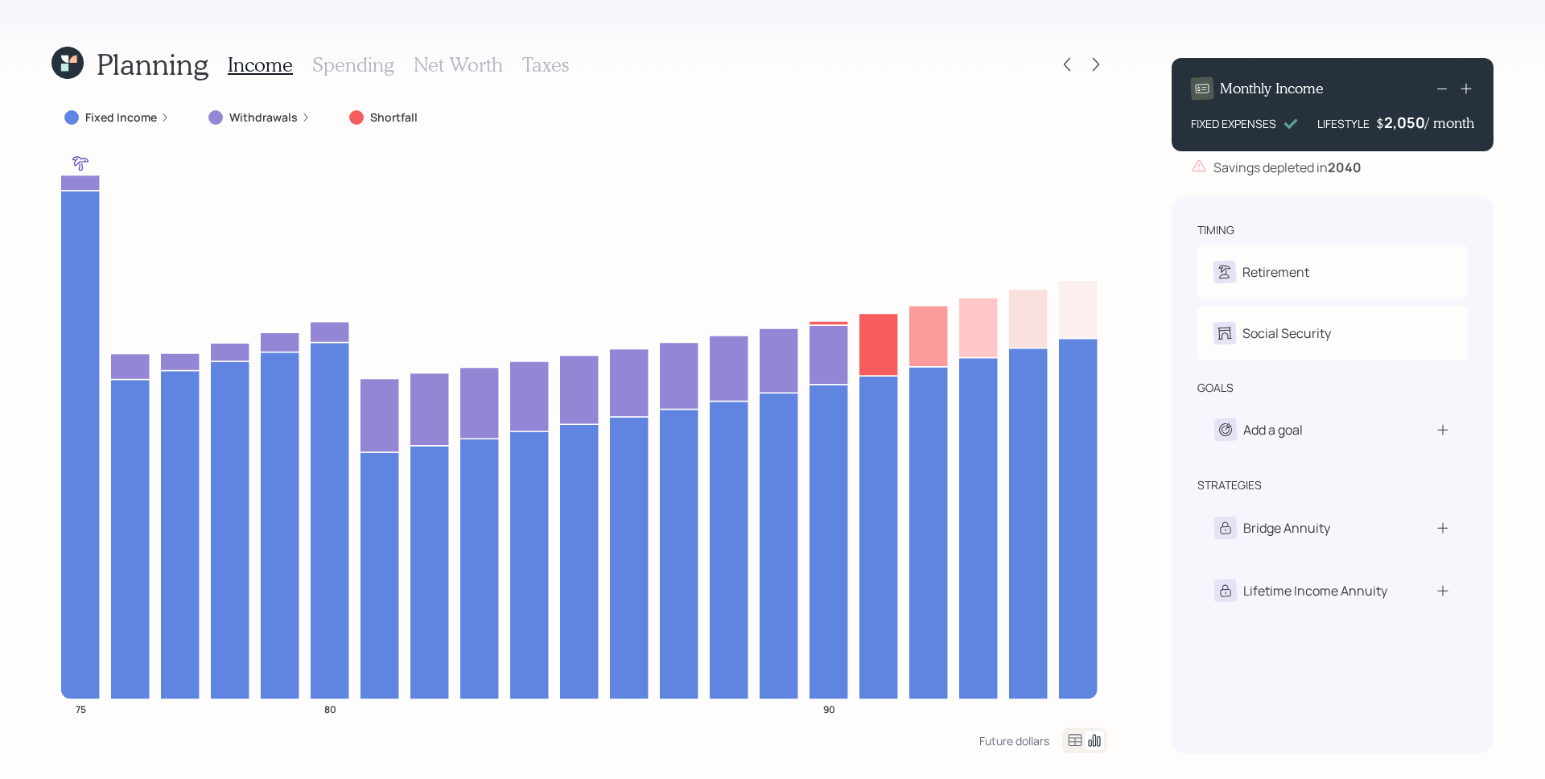
click at [336, 62] on h3 "Spending" at bounding box center [353, 64] width 82 height 23
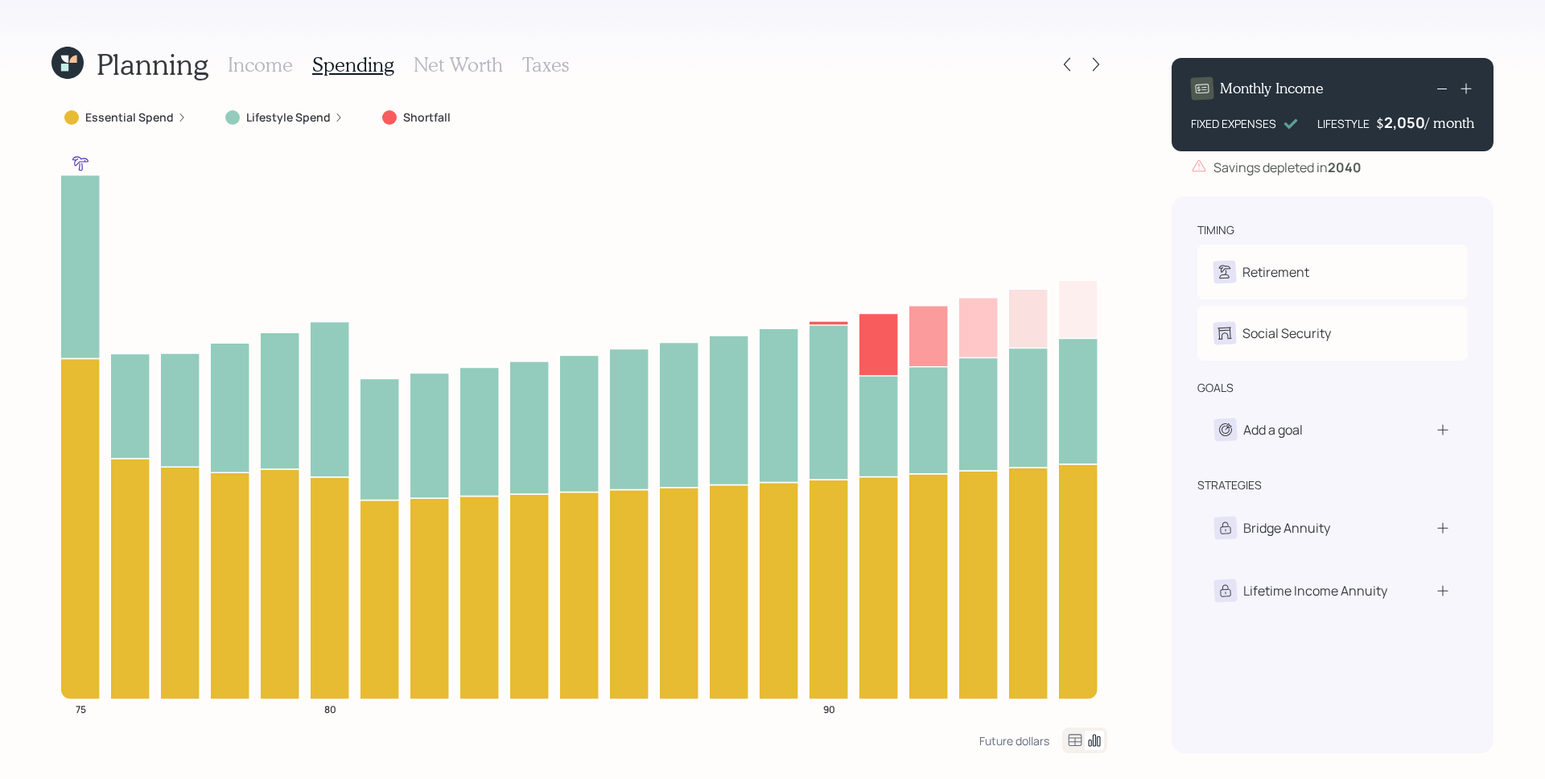
click at [168, 118] on label "Essential Spend" at bounding box center [129, 117] width 89 height 16
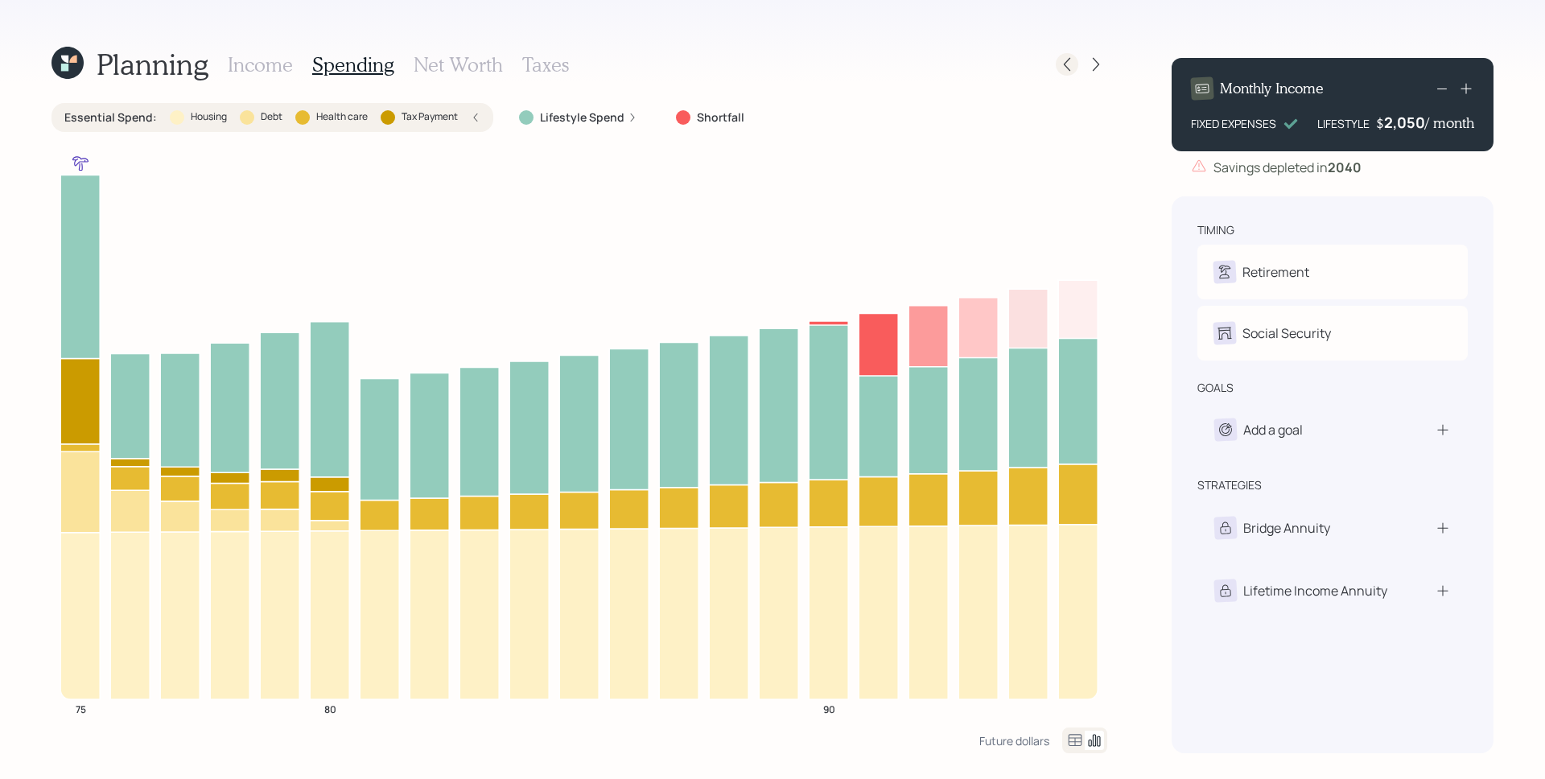
click at [1070, 61] on icon at bounding box center [1067, 64] width 16 height 16
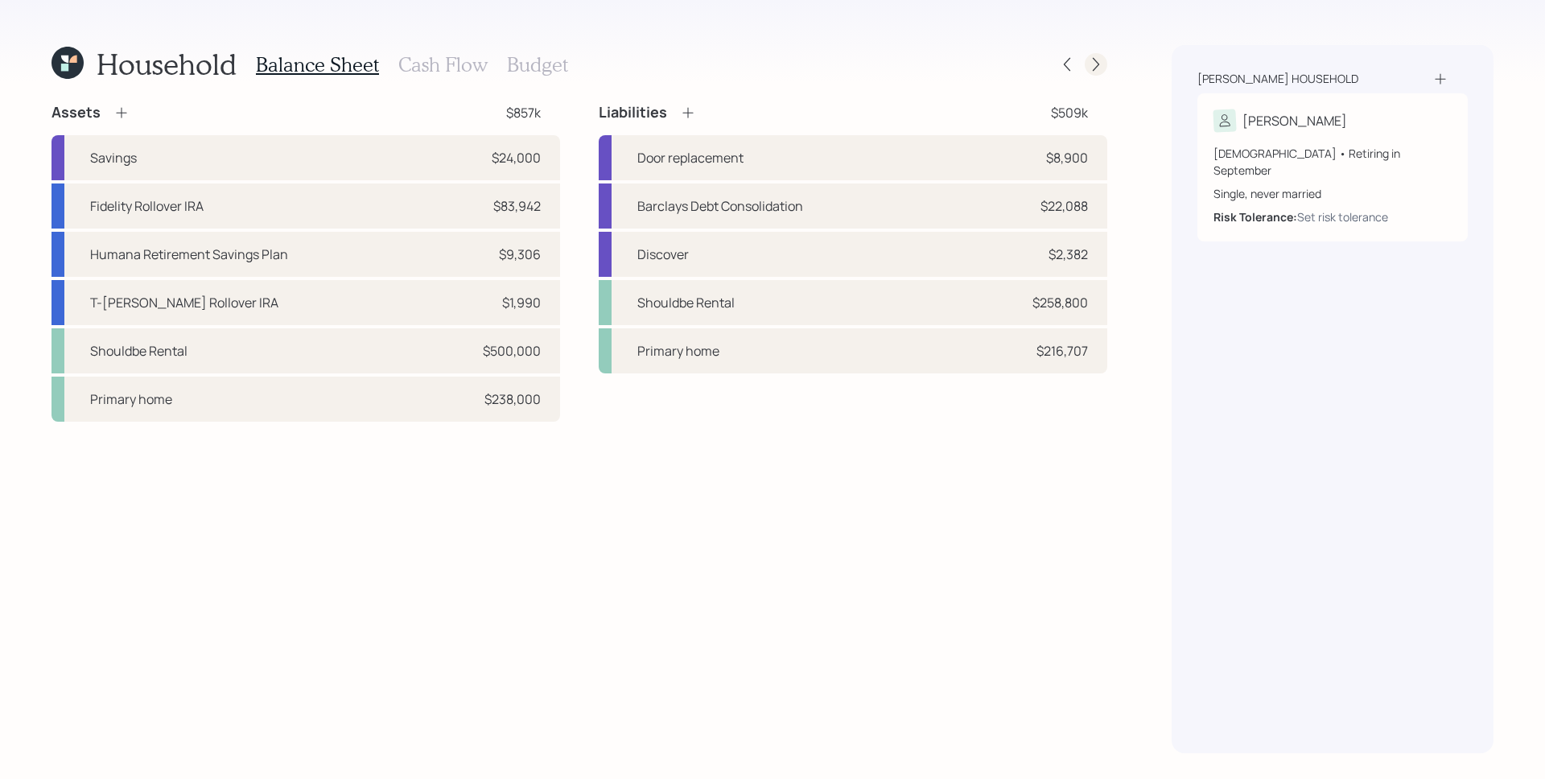
click at [1095, 68] on icon at bounding box center [1096, 65] width 6 height 14
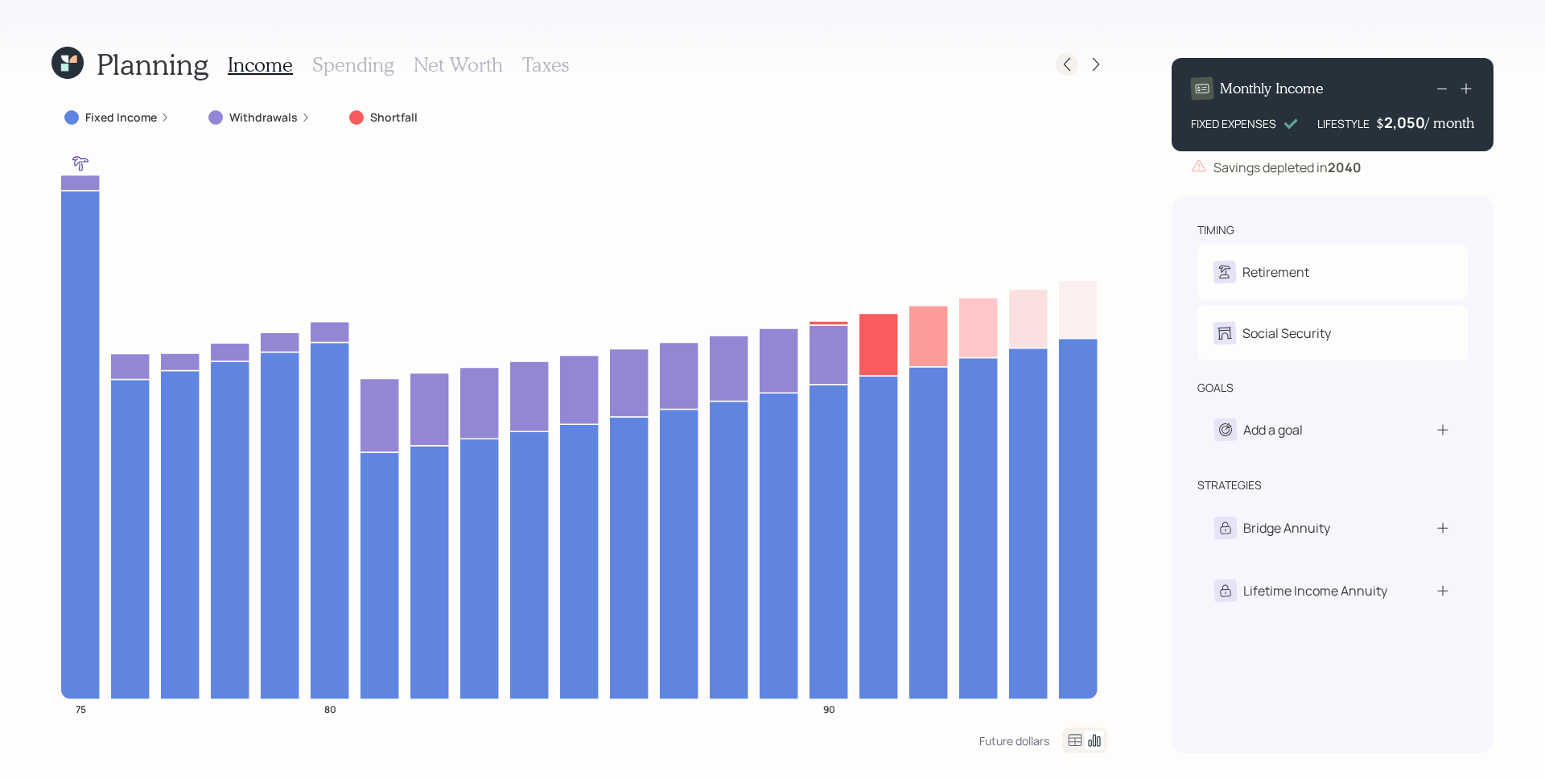
click at [1062, 67] on icon at bounding box center [1067, 64] width 16 height 16
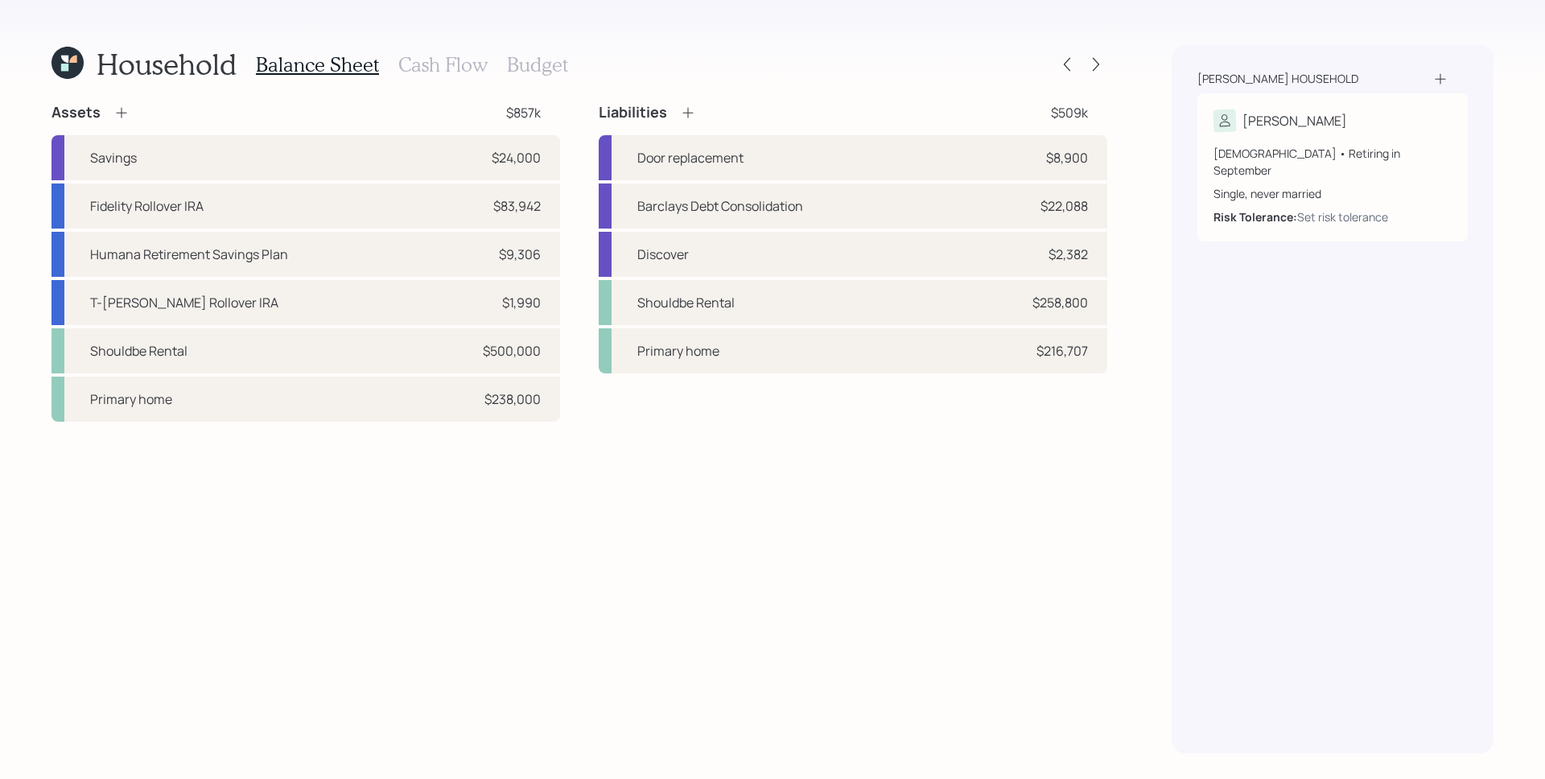
click at [453, 72] on h3 "Cash Flow" at bounding box center [442, 64] width 89 height 23
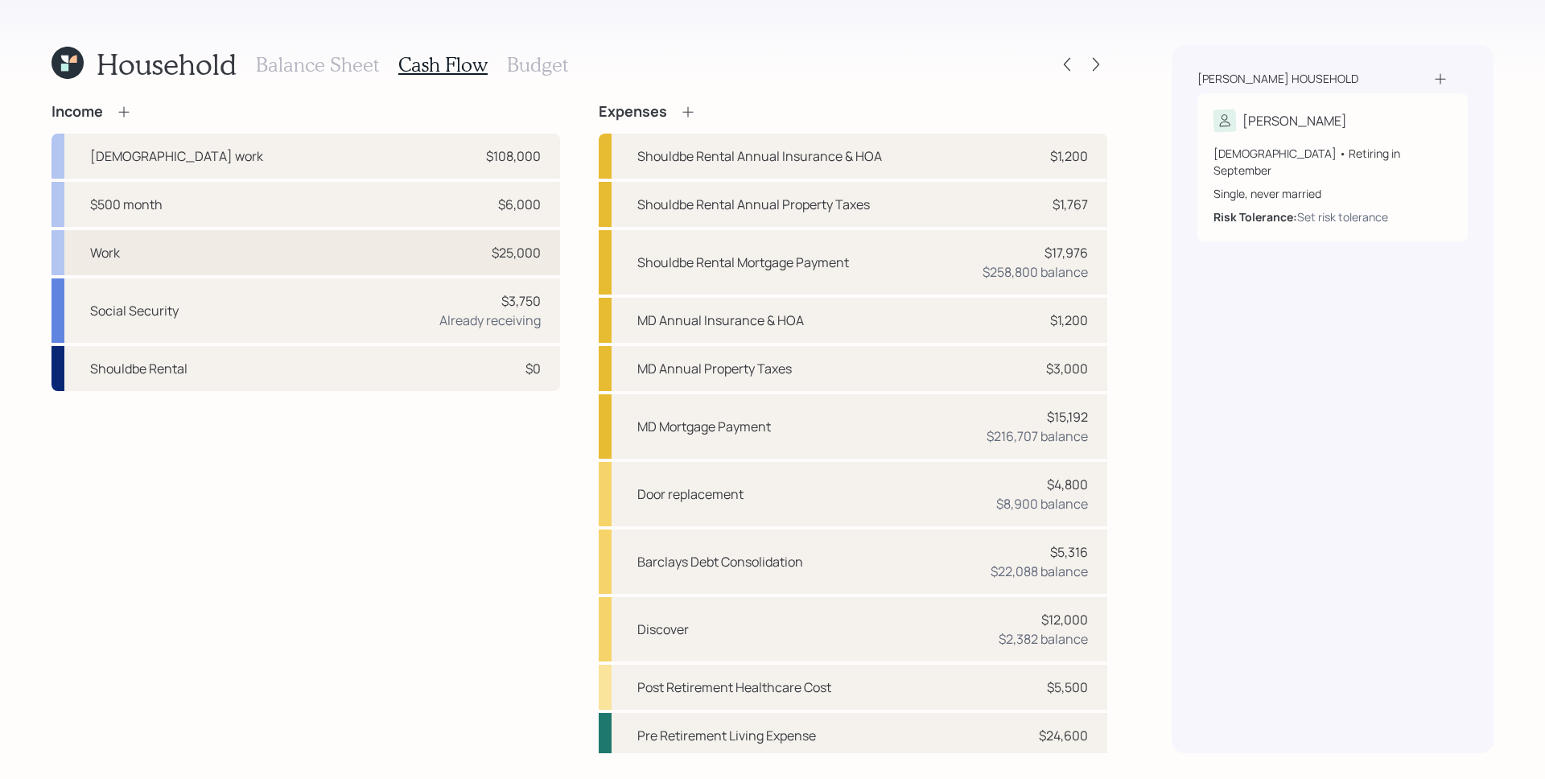
click at [201, 247] on div "Work $25,000" at bounding box center [306, 252] width 509 height 45
select select "part_time"
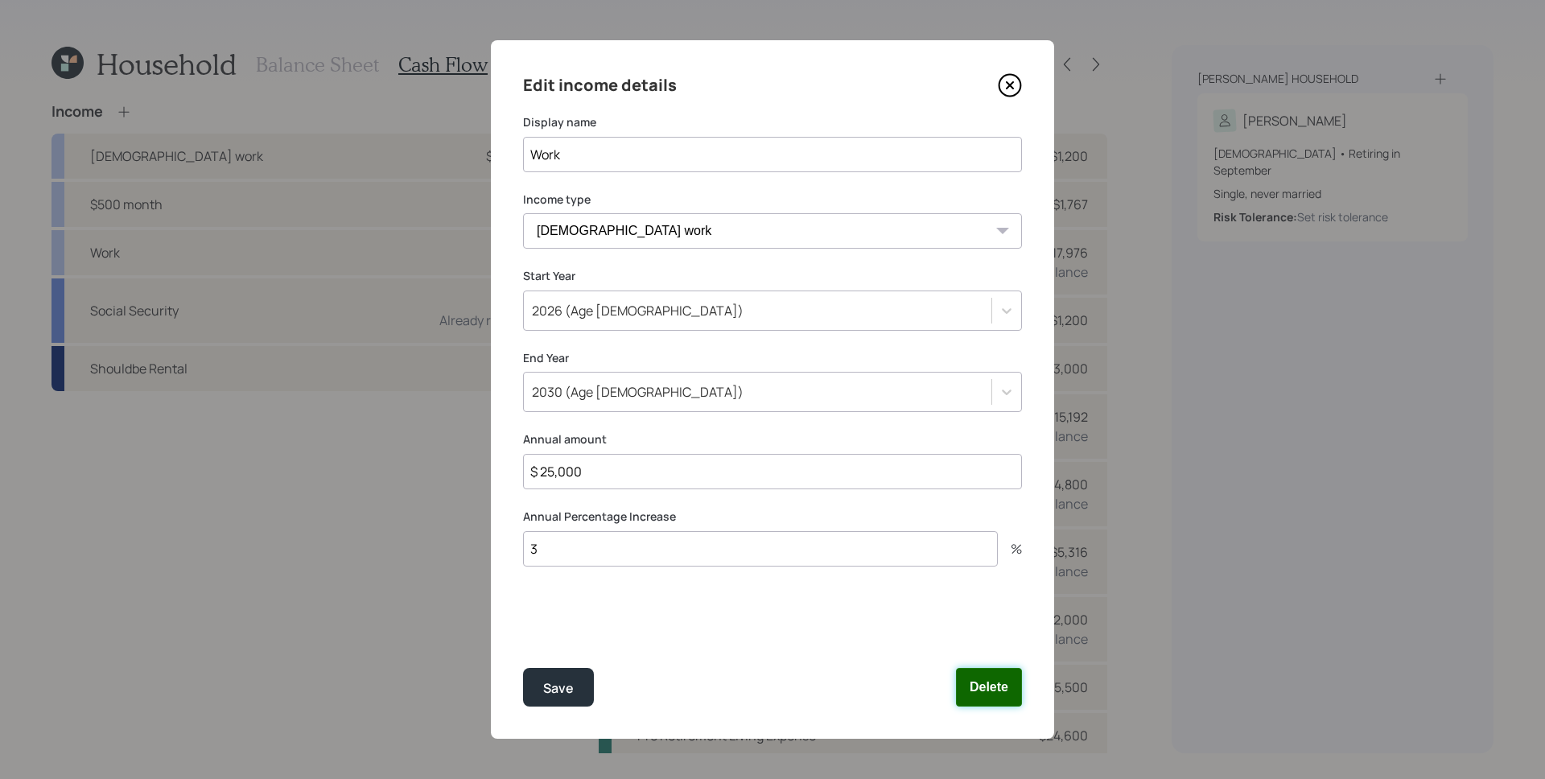
click at [995, 676] on button "Delete" at bounding box center [989, 687] width 66 height 39
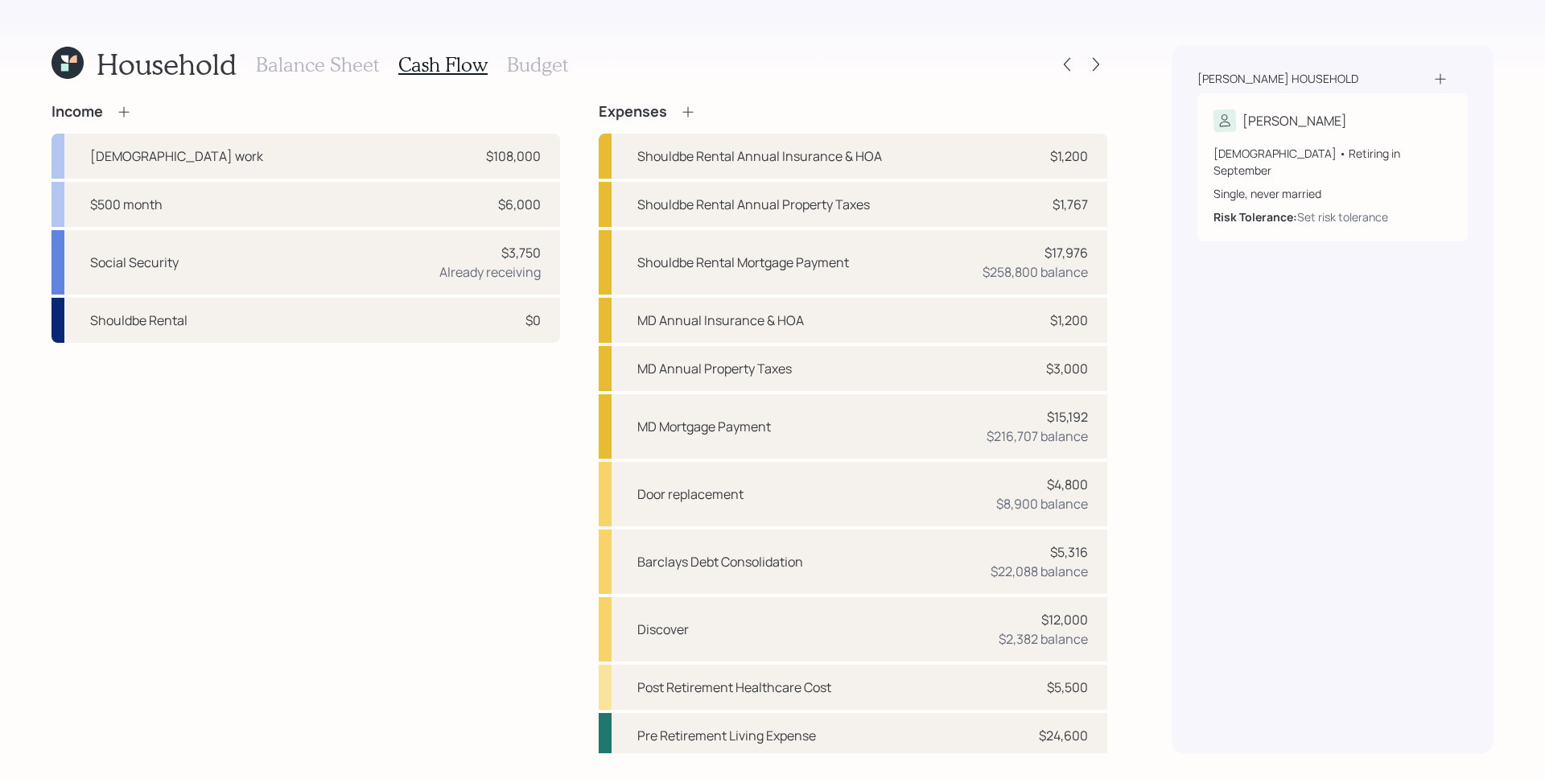
click at [320, 56] on h3 "Balance Sheet" at bounding box center [317, 64] width 123 height 23
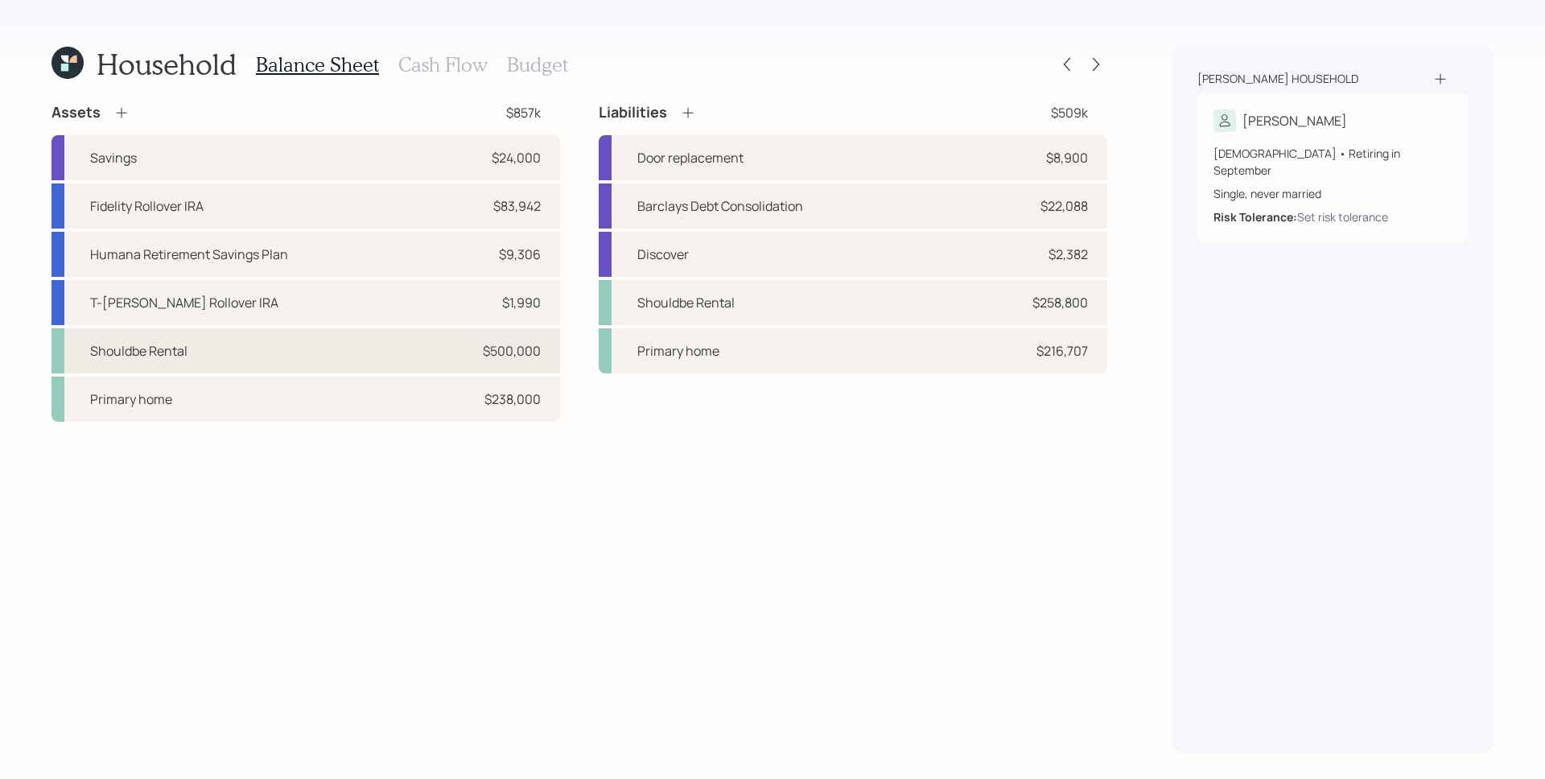
click at [534, 355] on div "$500,000" at bounding box center [512, 350] width 58 height 19
select select "rental_property"
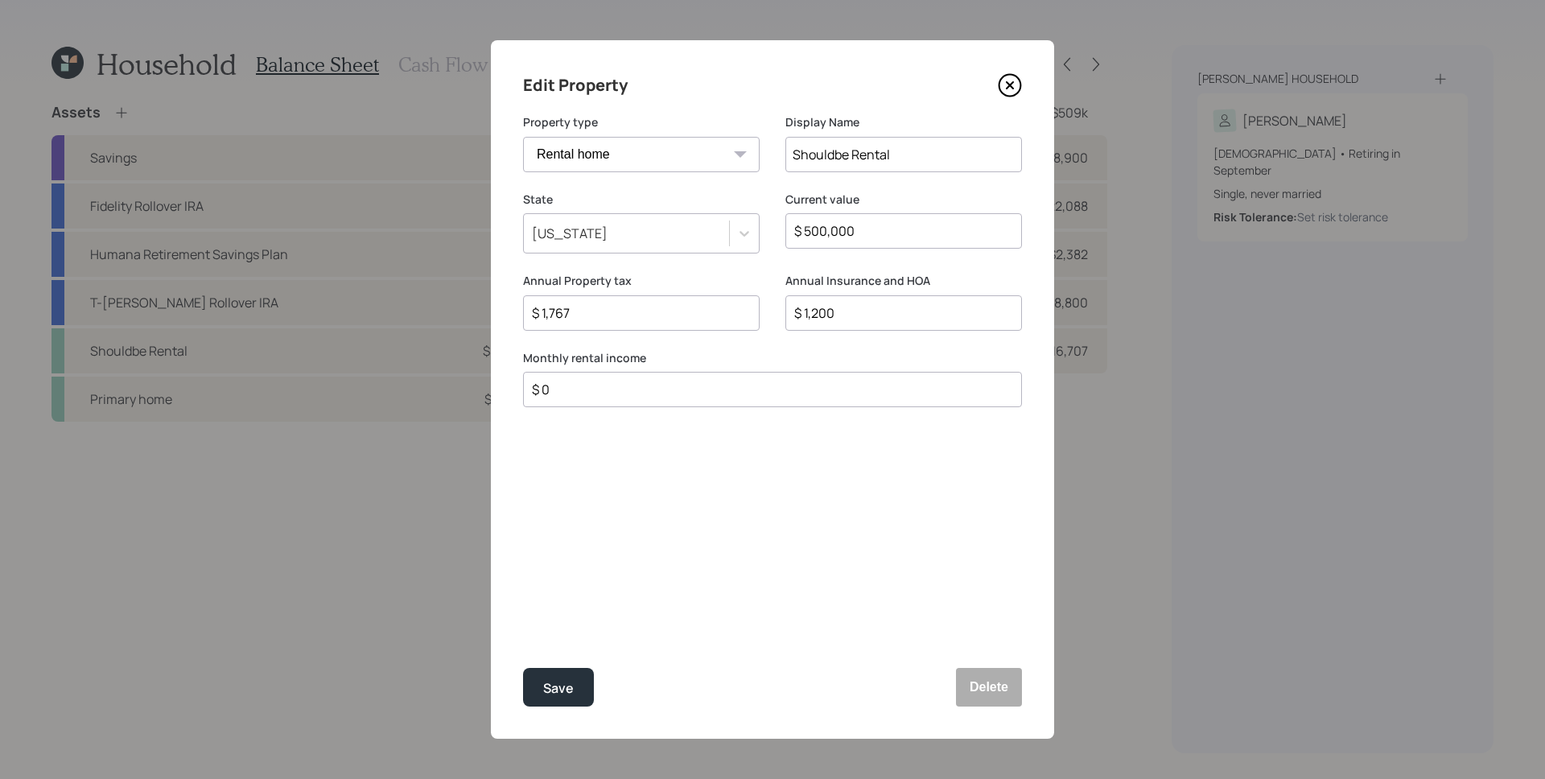
click at [585, 393] on input "$ 0" at bounding box center [766, 389] width 472 height 19
click at [588, 396] on input "$ 0" at bounding box center [766, 389] width 472 height 19
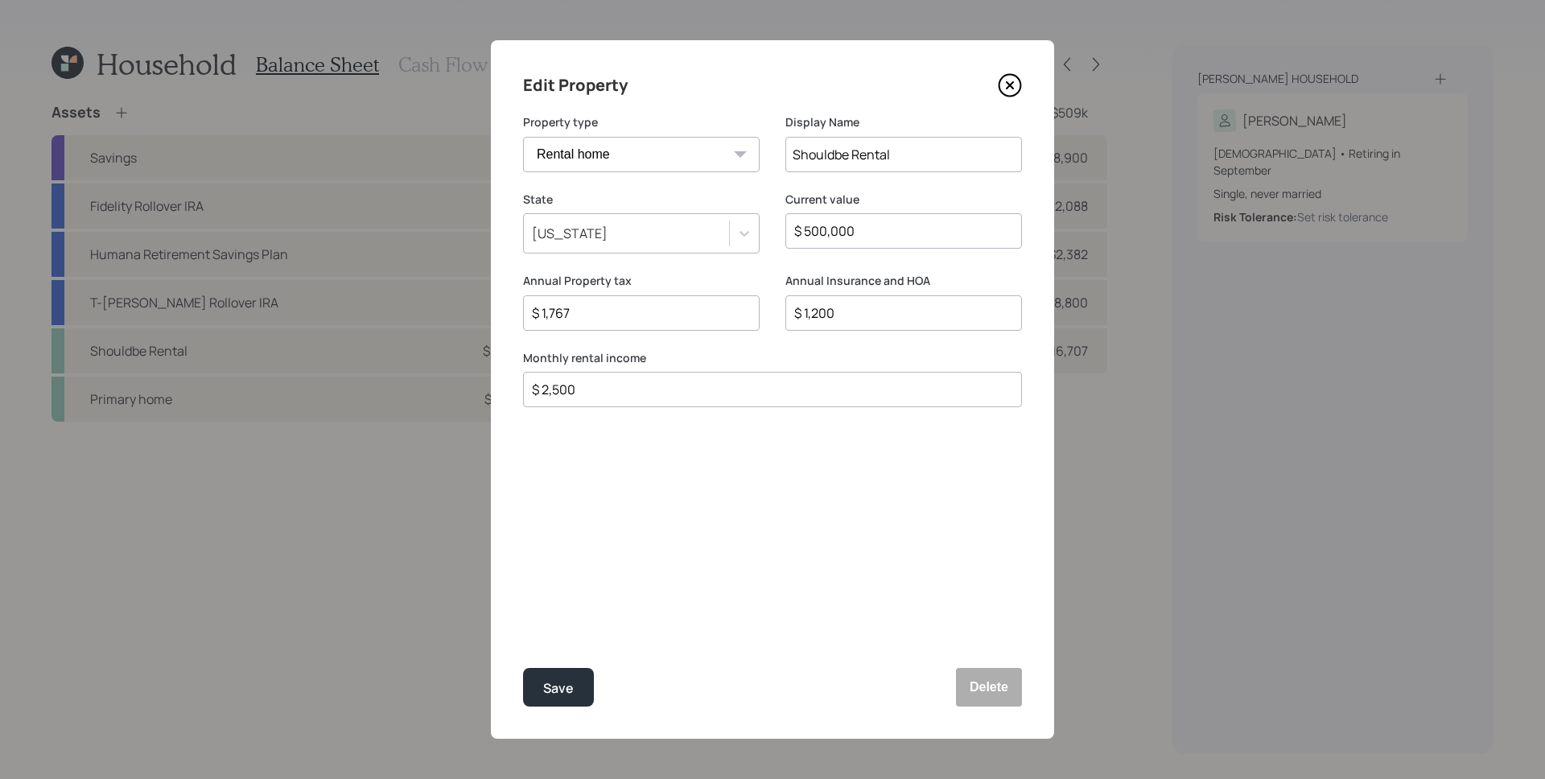
type input "$ 2,500"
drag, startPoint x: 638, startPoint y: 566, endPoint x: 639, endPoint y: 574, distance: 8.1
click at [639, 574] on div "Edit Property Property type Vacation home Rental home Display Name Shouldbe Ren…" at bounding box center [772, 389] width 563 height 699
click at [571, 685] on div "Save" at bounding box center [558, 689] width 31 height 22
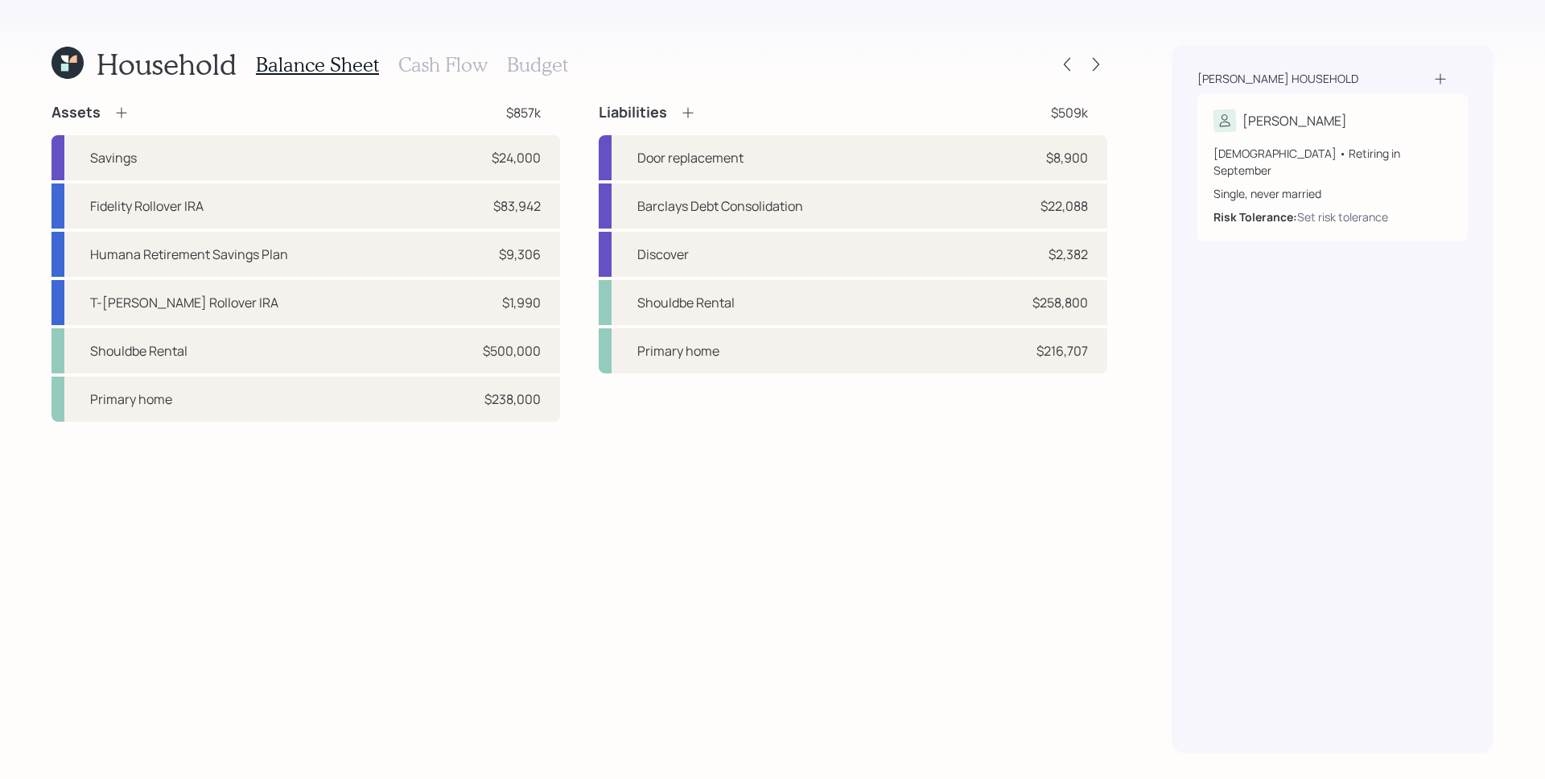
click at [678, 550] on div "Assets $857k Savings $24,000 Fidelity Rollover IRA $83,942 Humana Retirement Sa…" at bounding box center [580, 428] width 1056 height 650
click at [444, 73] on h3 "Cash Flow" at bounding box center [442, 64] width 89 height 23
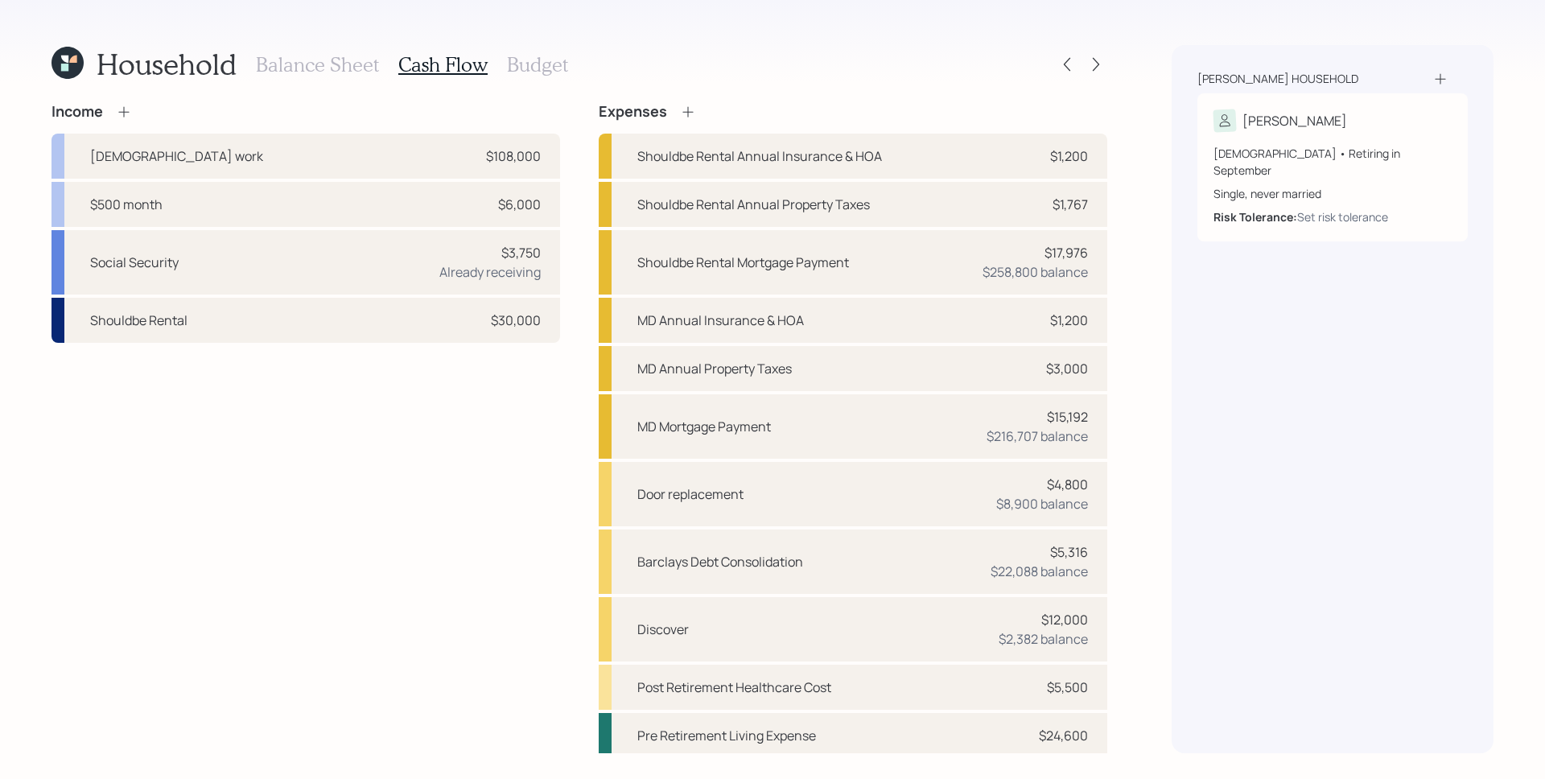
click at [128, 116] on icon at bounding box center [124, 112] width 16 height 16
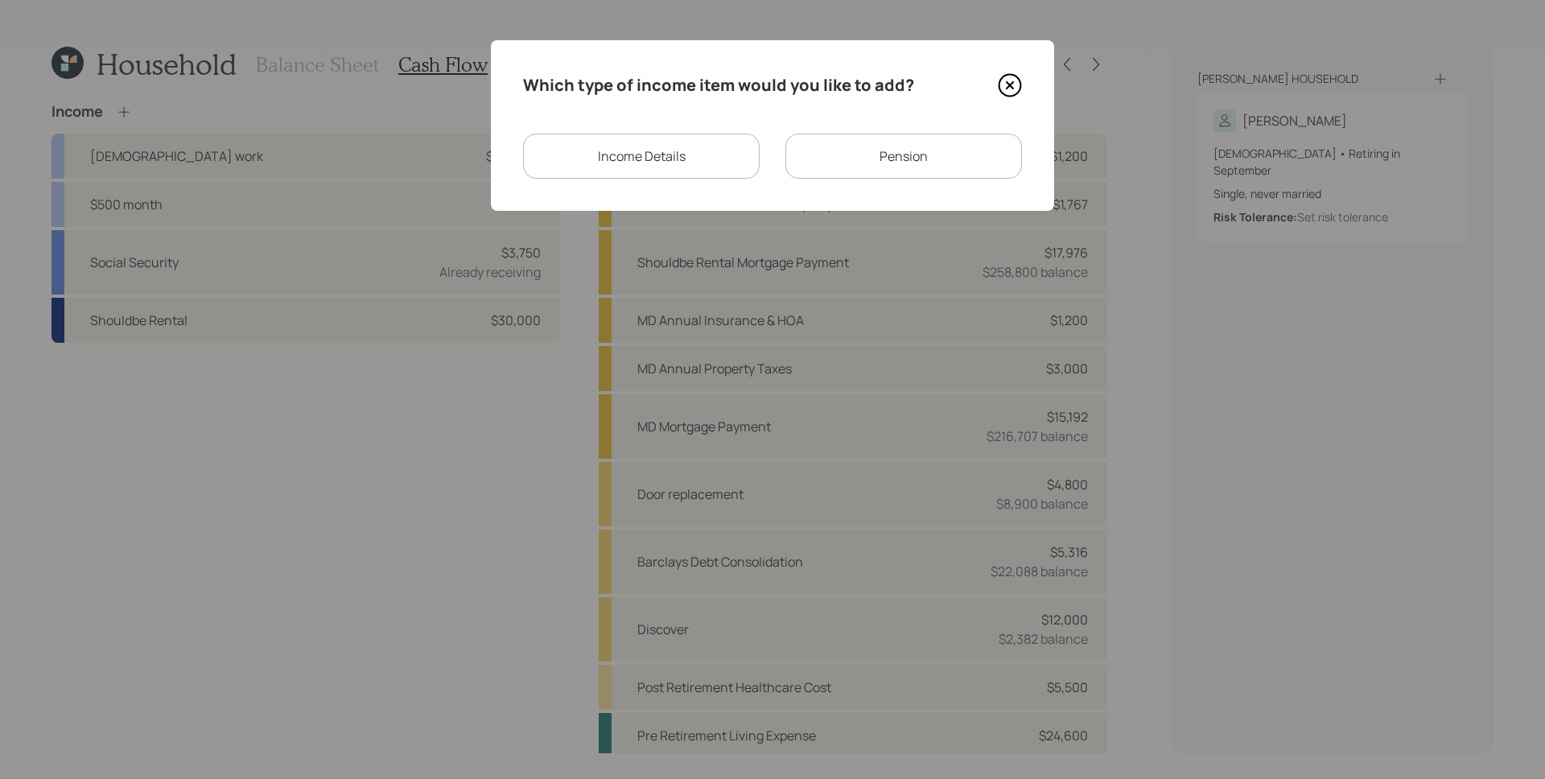
click at [689, 148] on div "Income Details" at bounding box center [641, 156] width 237 height 45
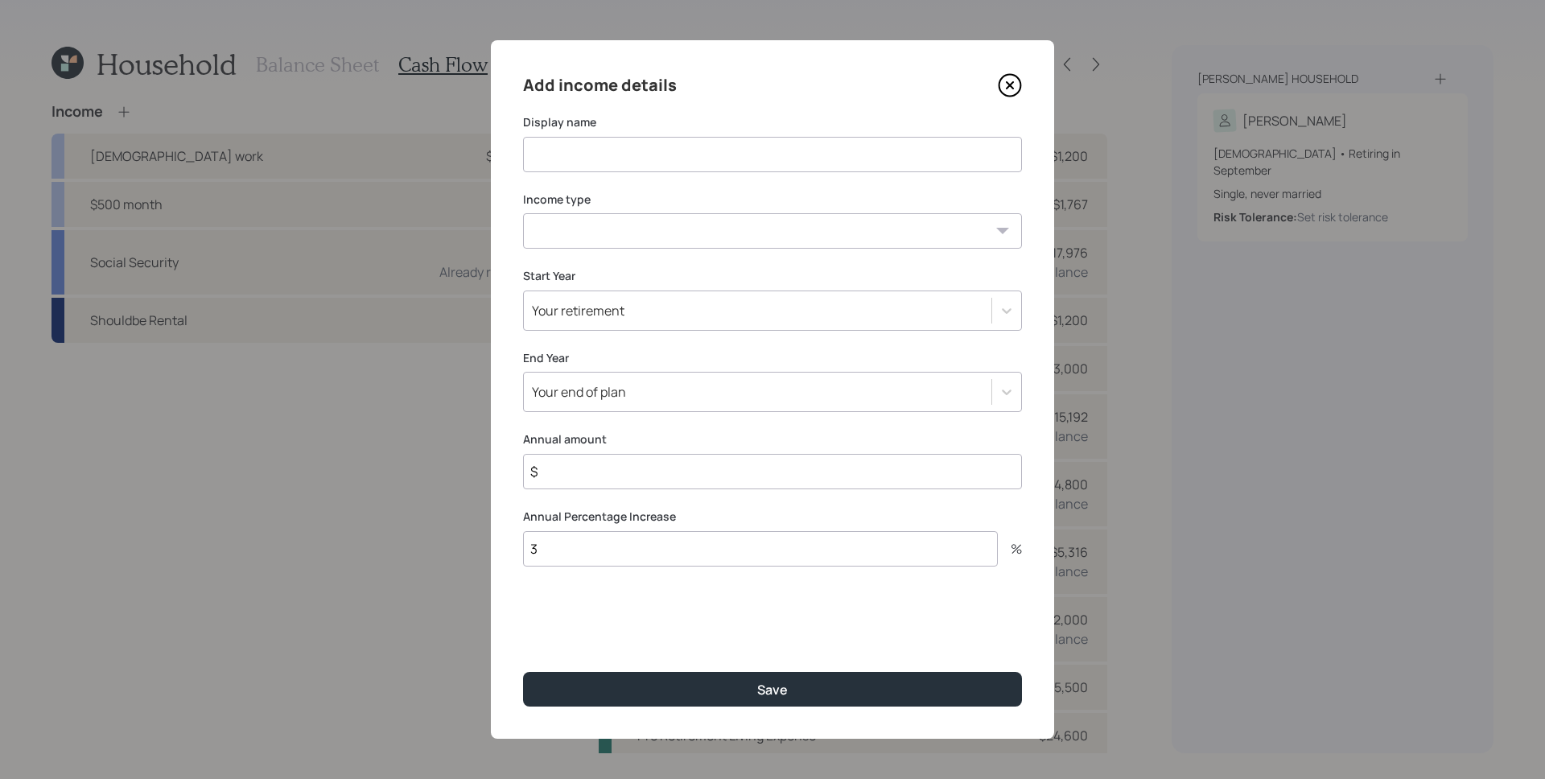
click at [683, 159] on input at bounding box center [772, 154] width 499 height 35
type input "Work"
click at [711, 237] on select "[DEMOGRAPHIC_DATA] work [DEMOGRAPHIC_DATA] work Self employment Other" at bounding box center [772, 230] width 499 height 35
select select "part_time"
click at [523, 213] on select "[DEMOGRAPHIC_DATA] work [DEMOGRAPHIC_DATA] work Self employment Other" at bounding box center [772, 230] width 499 height 35
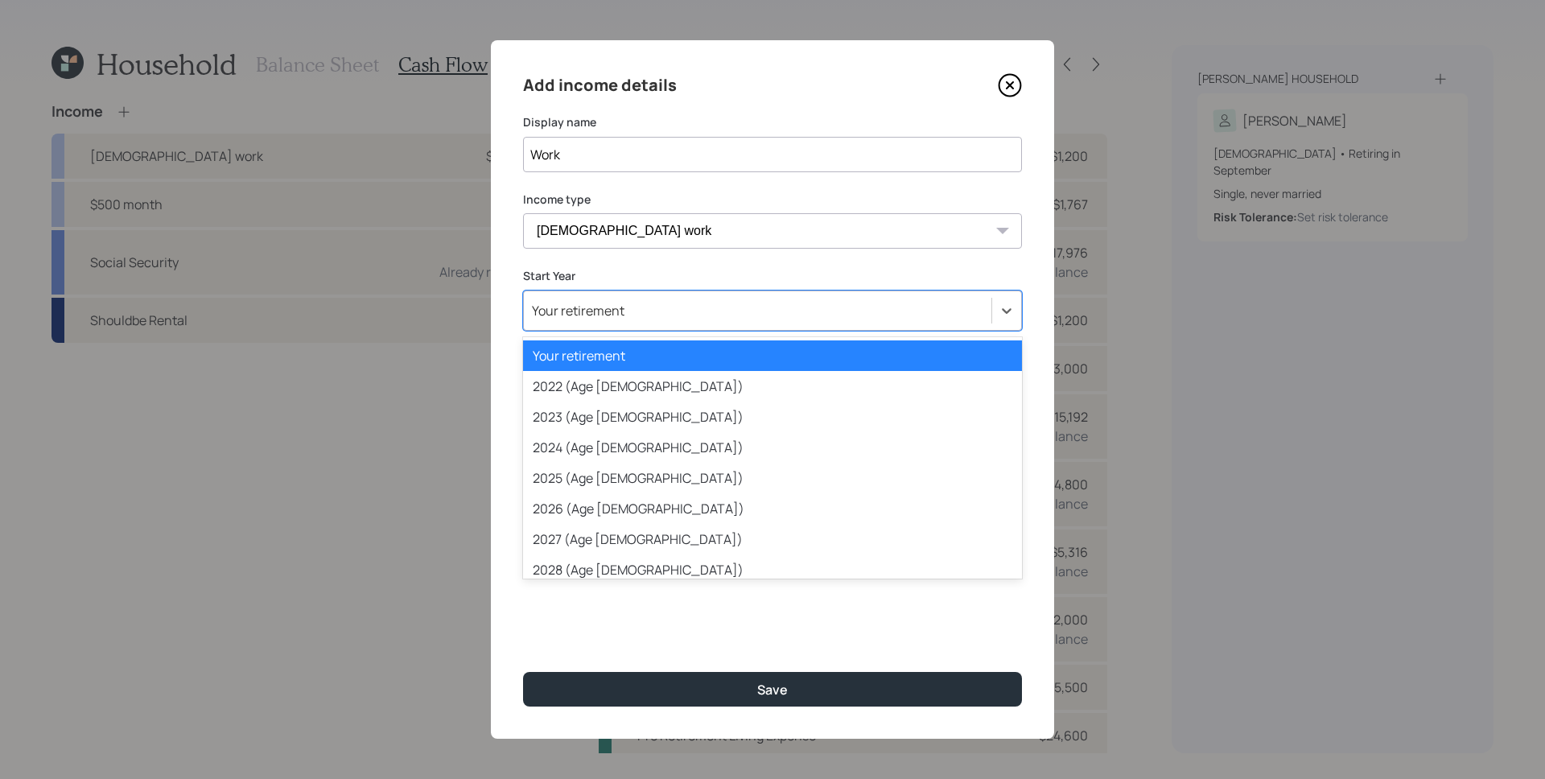
click at [670, 310] on div "Your retirement" at bounding box center [758, 310] width 468 height 27
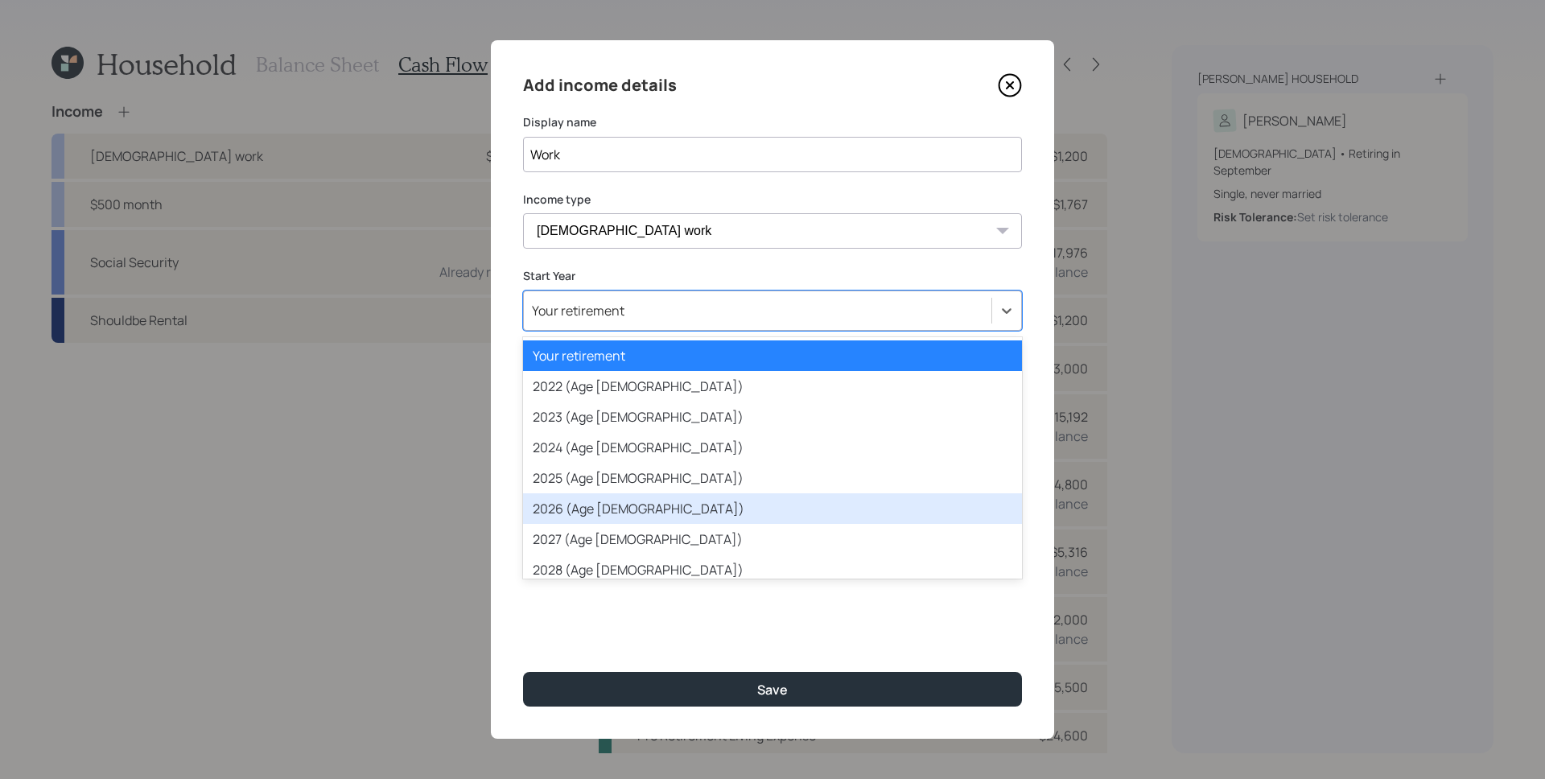
click at [621, 503] on div "2026 (Age [DEMOGRAPHIC_DATA])" at bounding box center [772, 508] width 499 height 31
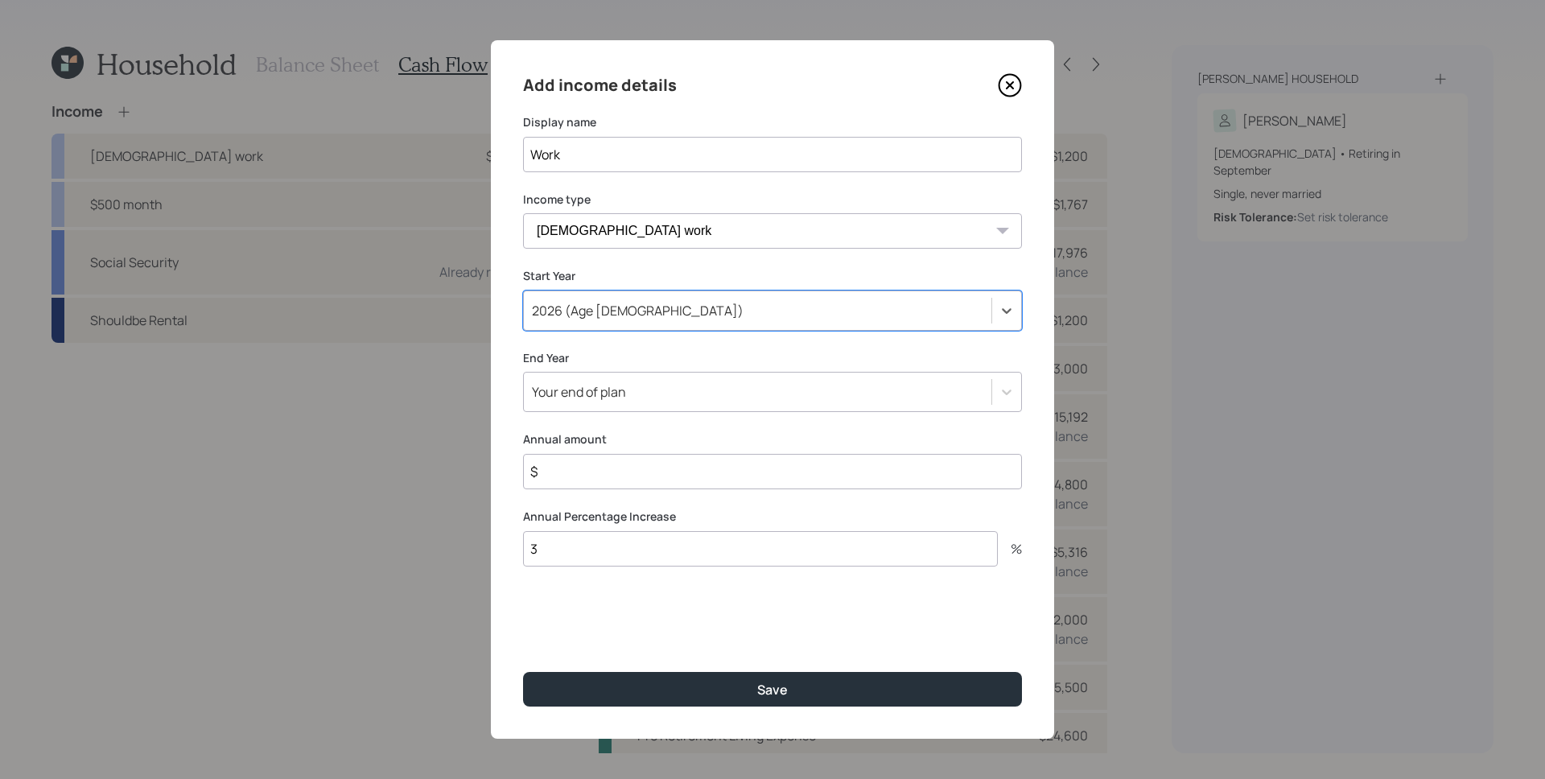
click at [601, 390] on div "Your end of plan" at bounding box center [579, 392] width 94 height 18
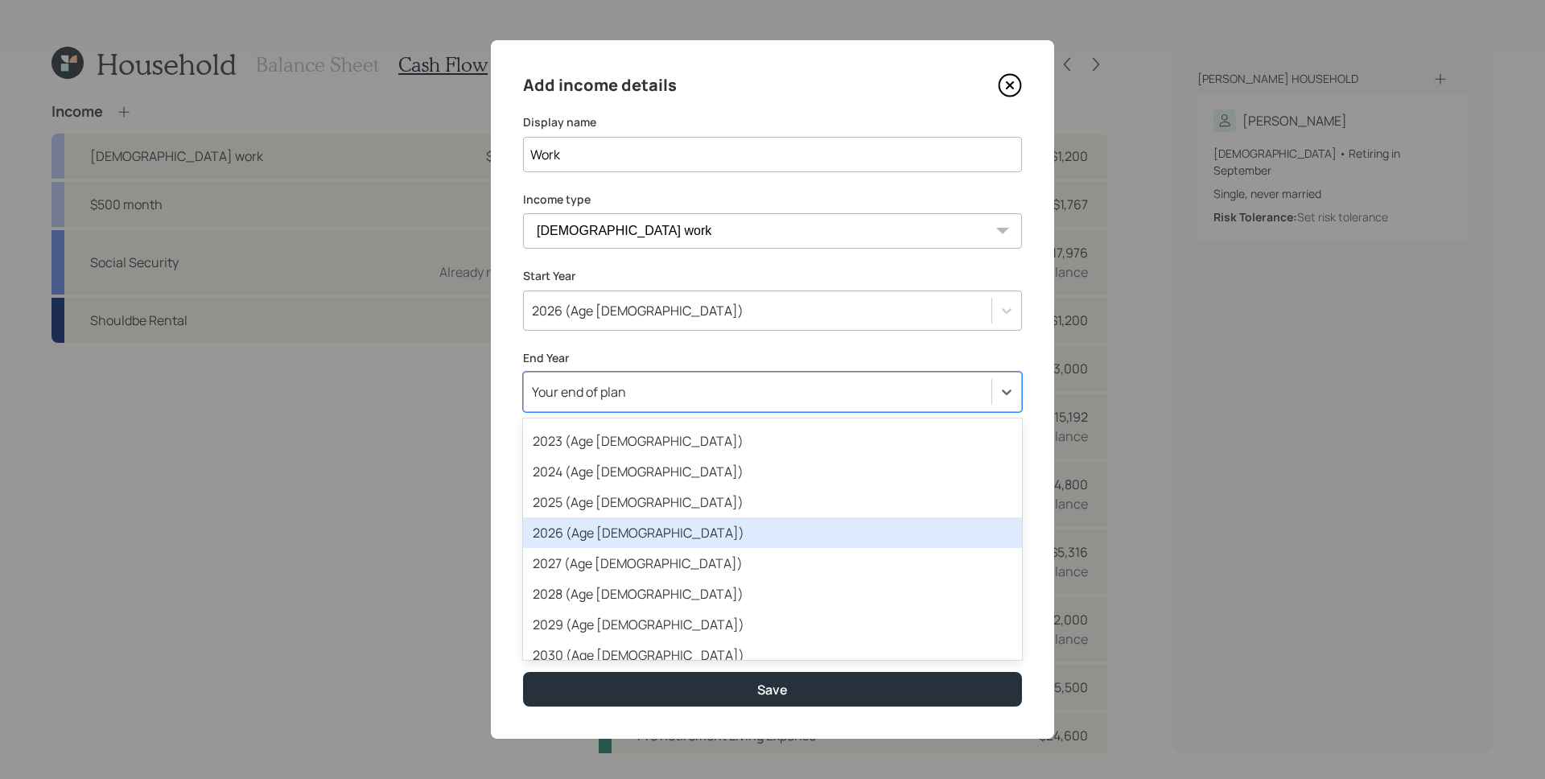
scroll to position [91, 0]
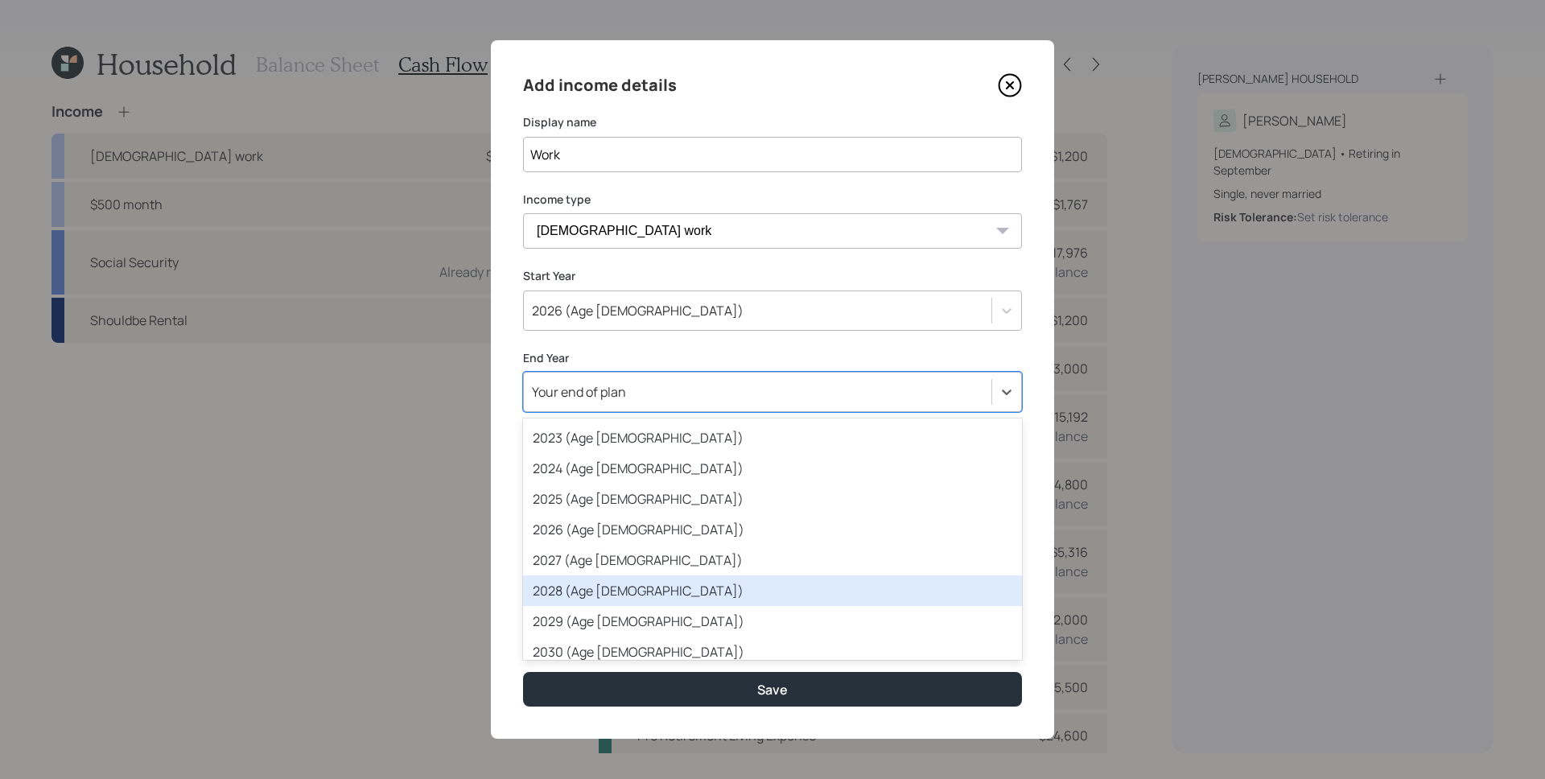
click at [620, 594] on div "2028 (Age [DEMOGRAPHIC_DATA])" at bounding box center [772, 590] width 499 height 31
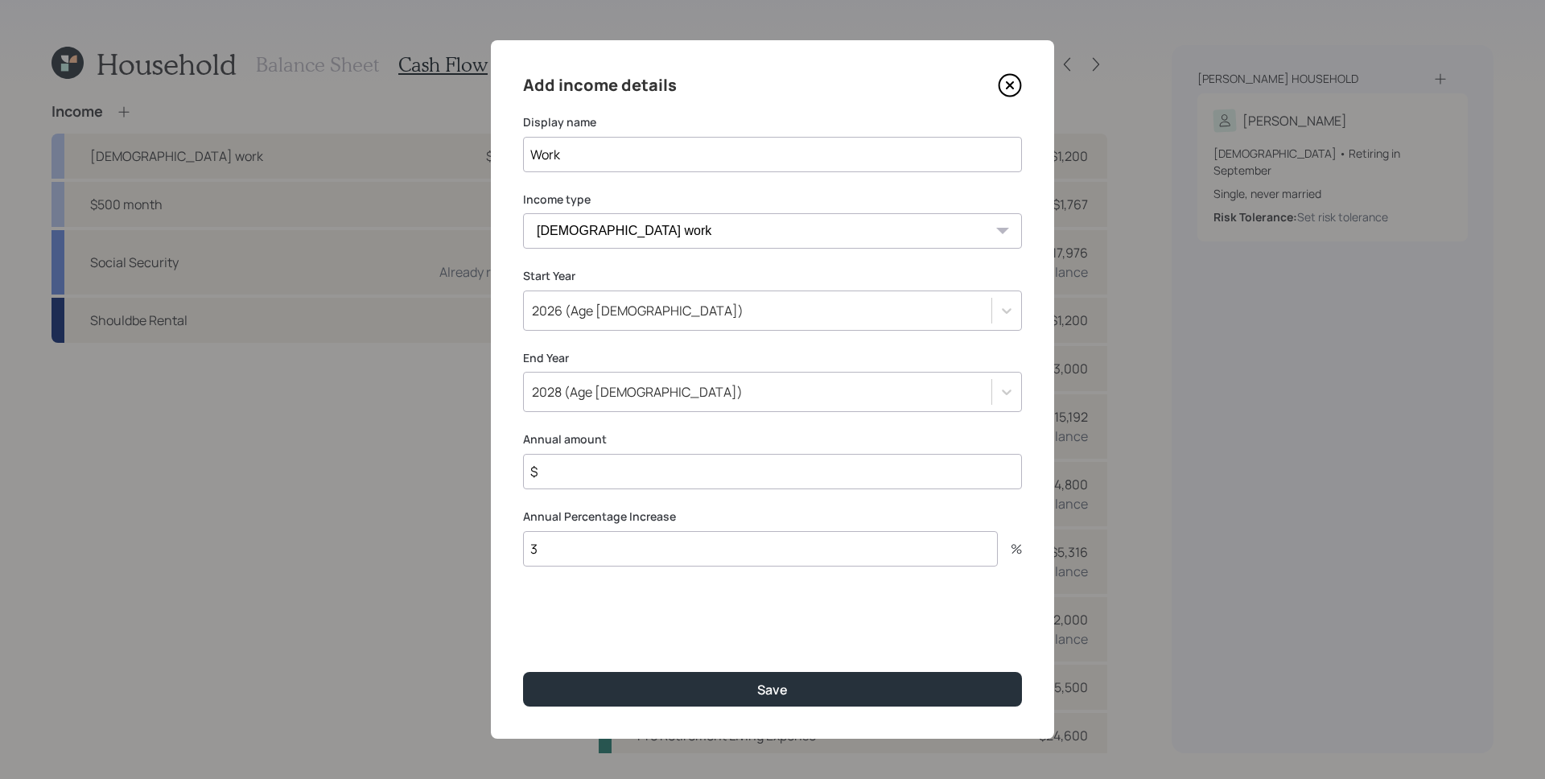
click at [632, 471] on input "$" at bounding box center [772, 471] width 499 height 35
type input "$ 25,000"
click at [523, 672] on button "Save" at bounding box center [772, 689] width 499 height 35
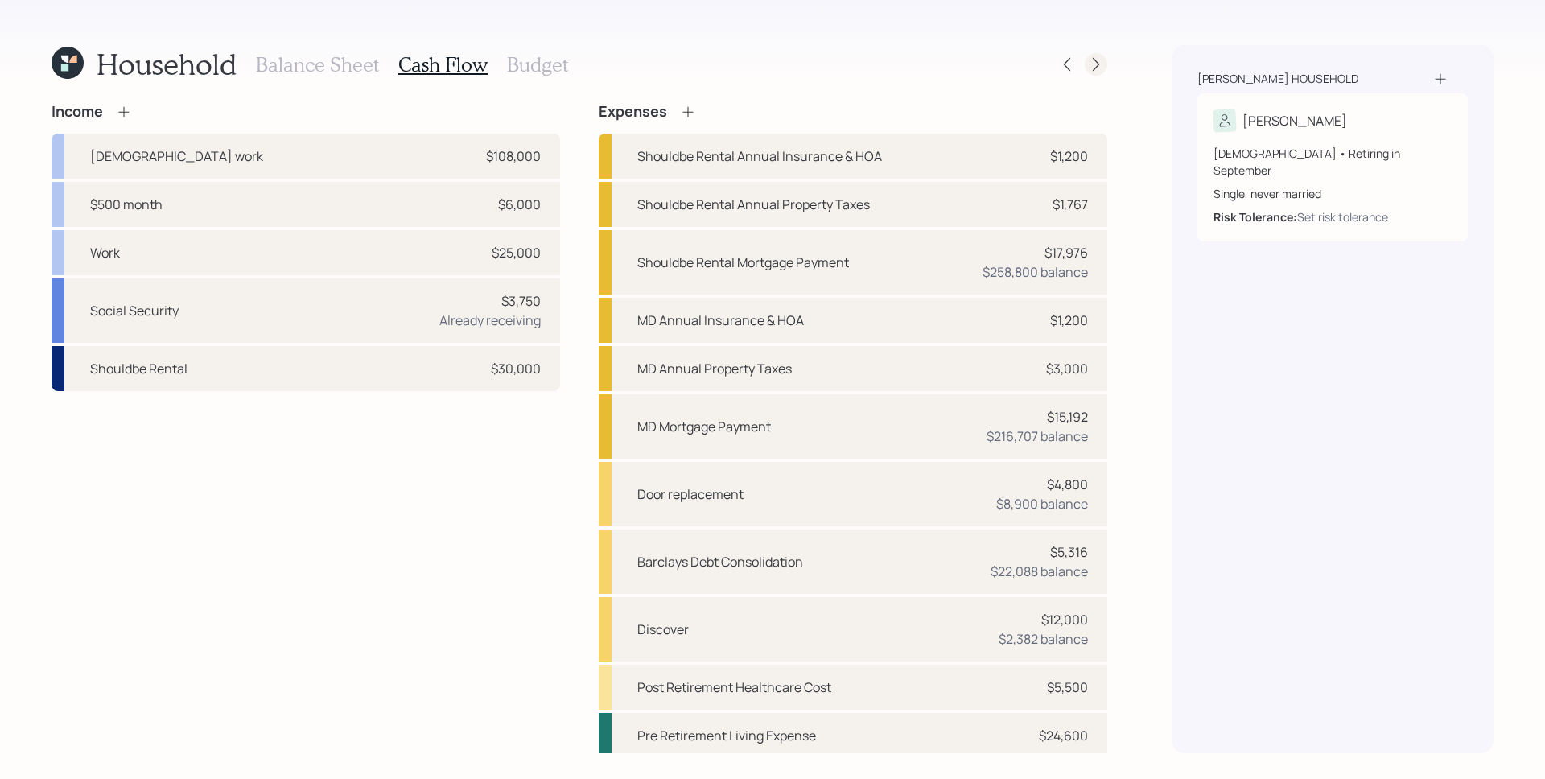
click at [1099, 69] on icon at bounding box center [1096, 64] width 16 height 16
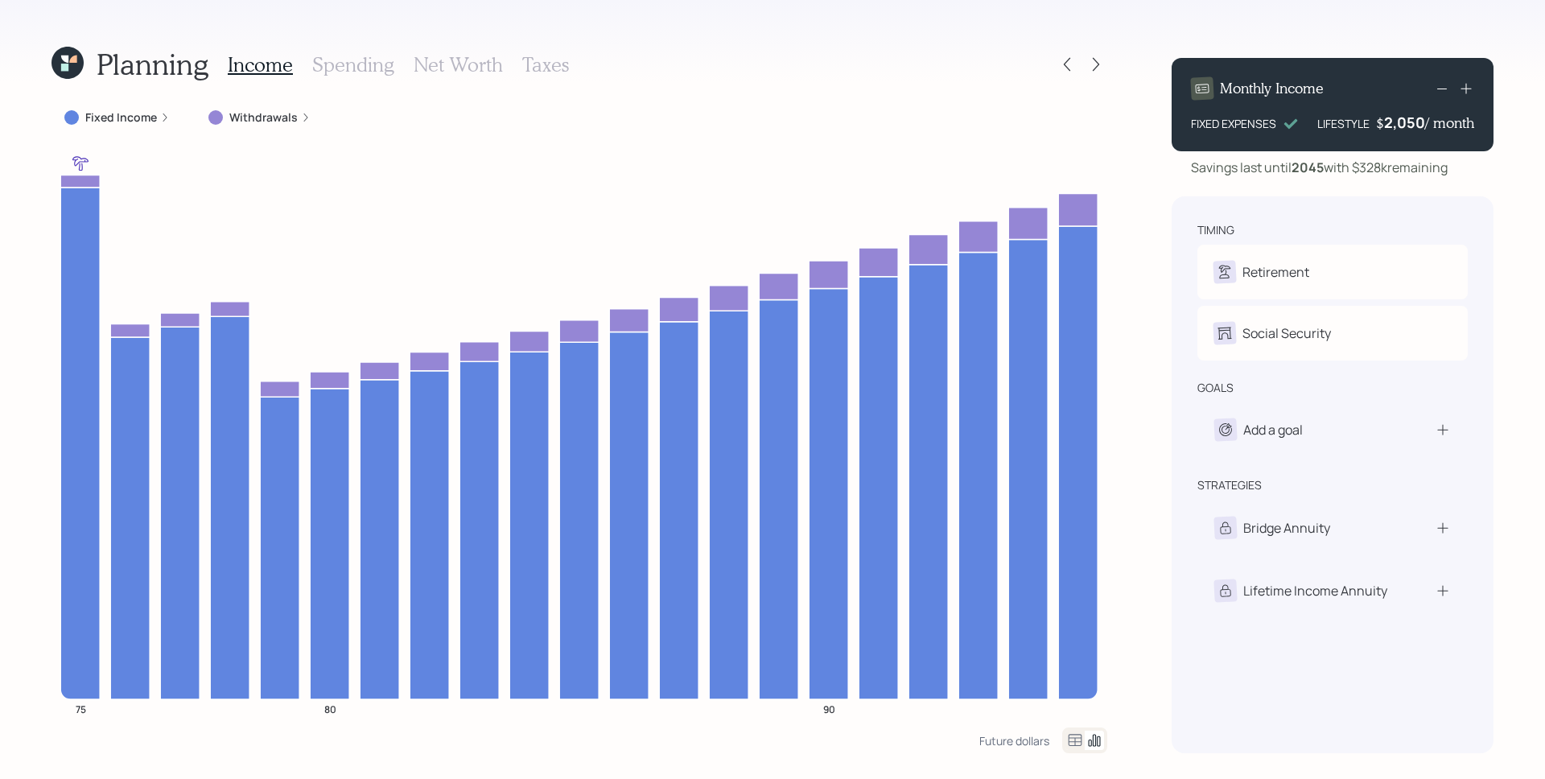
click at [145, 118] on label "Fixed Income" at bounding box center [121, 117] width 72 height 16
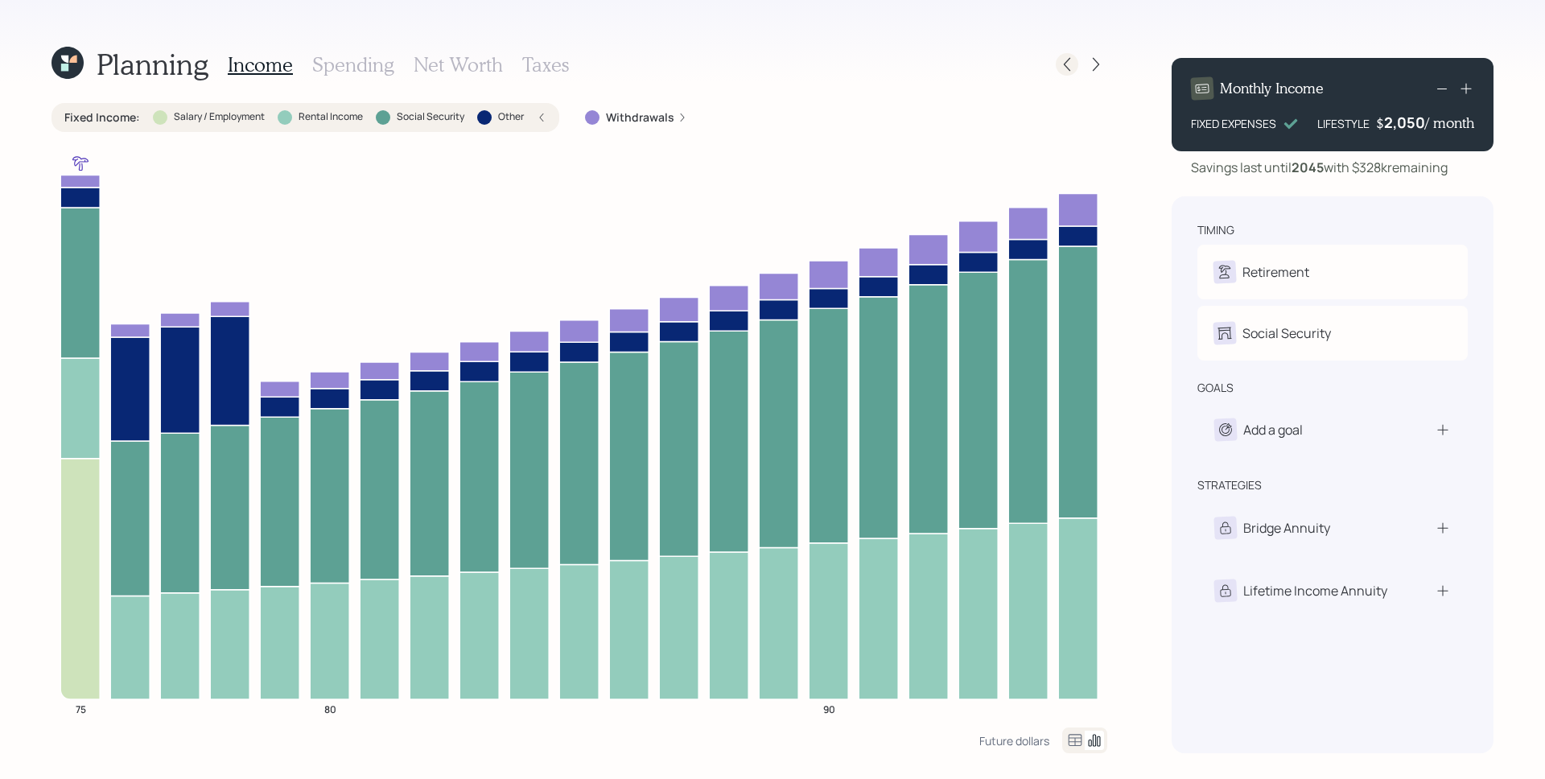
click at [1058, 64] on div at bounding box center [1067, 64] width 23 height 23
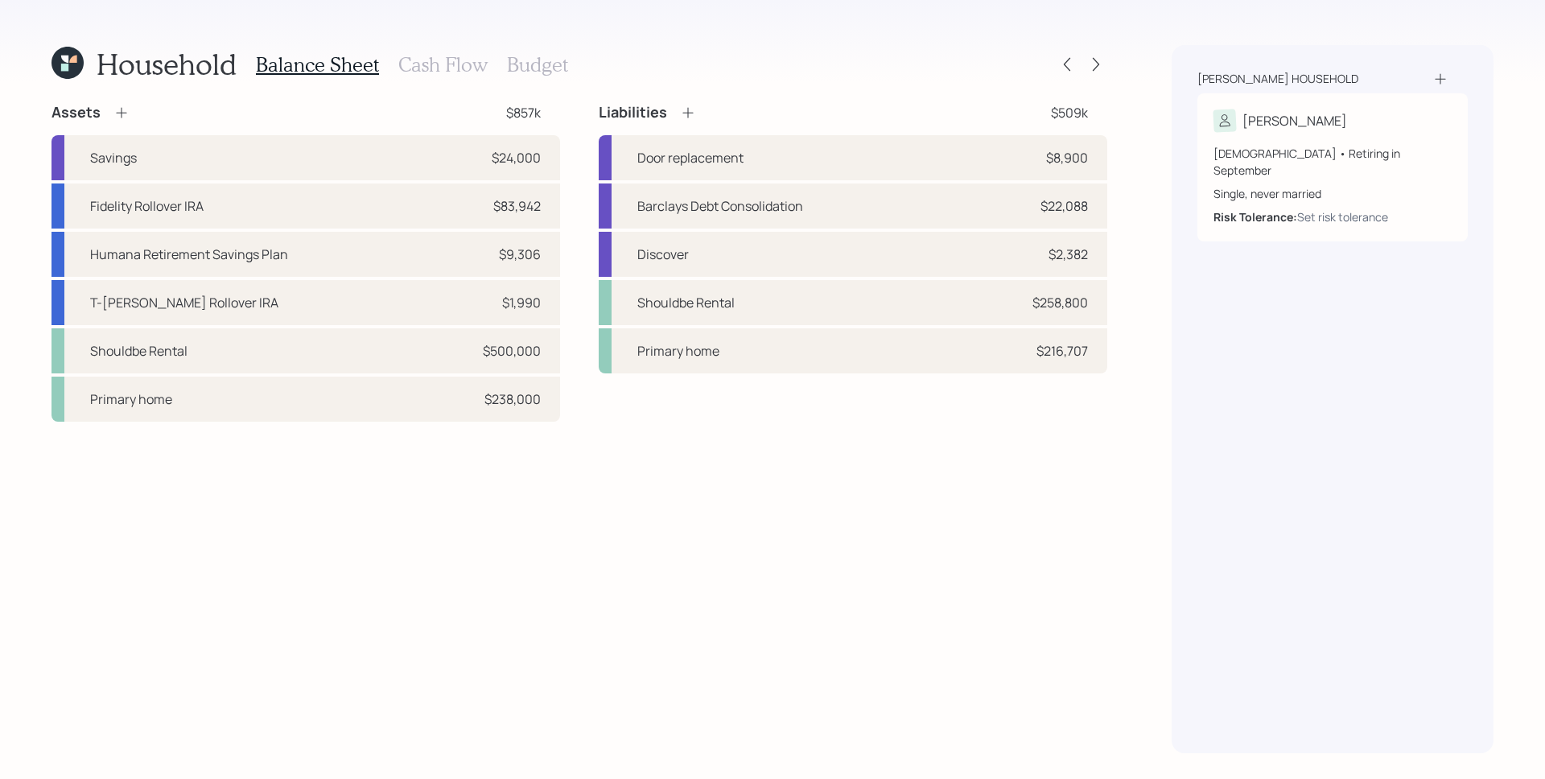
click at [431, 59] on h3 "Cash Flow" at bounding box center [442, 64] width 89 height 23
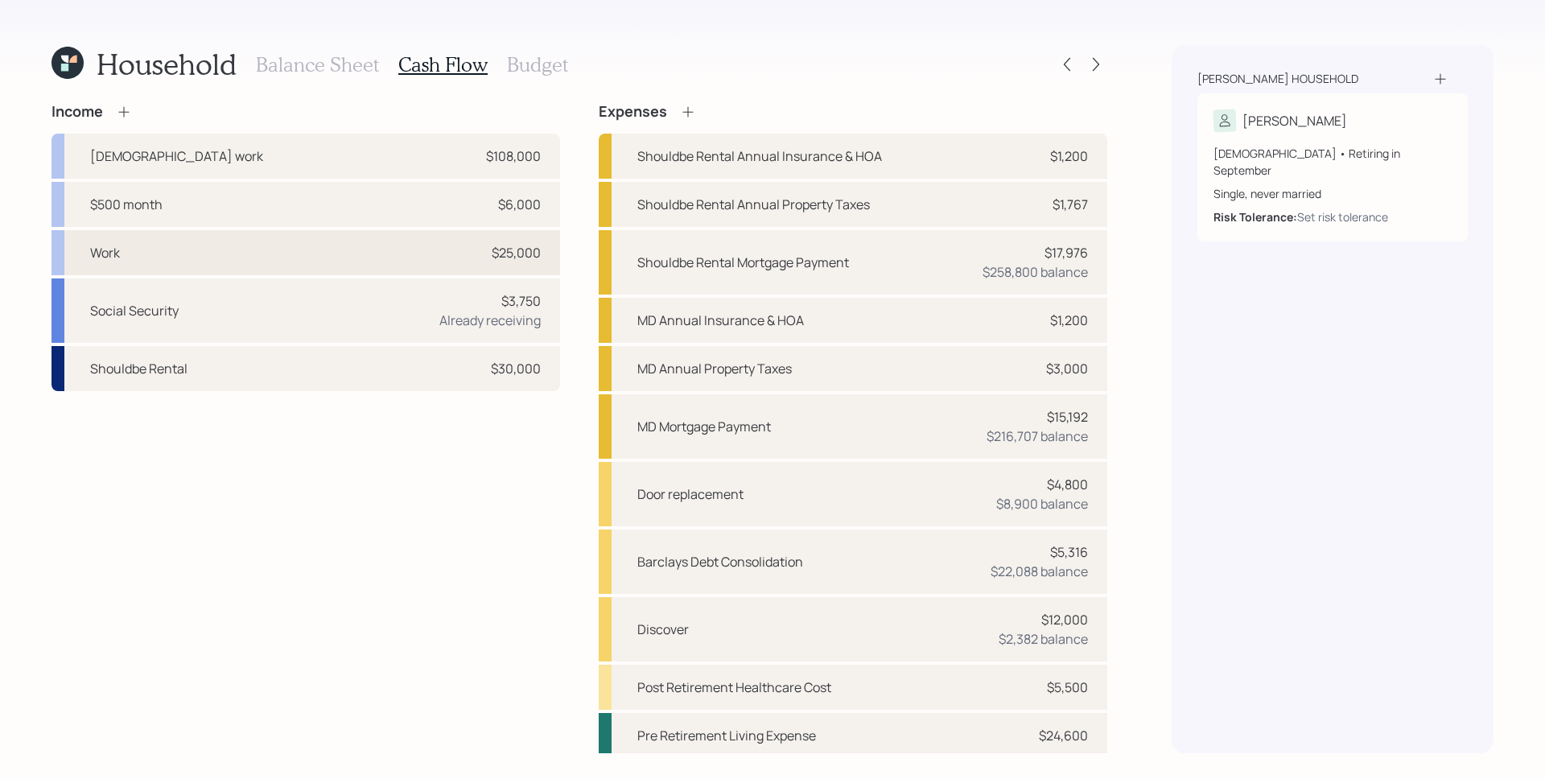
click at [264, 249] on div "Work $25,000" at bounding box center [306, 252] width 509 height 45
select select "part_time"
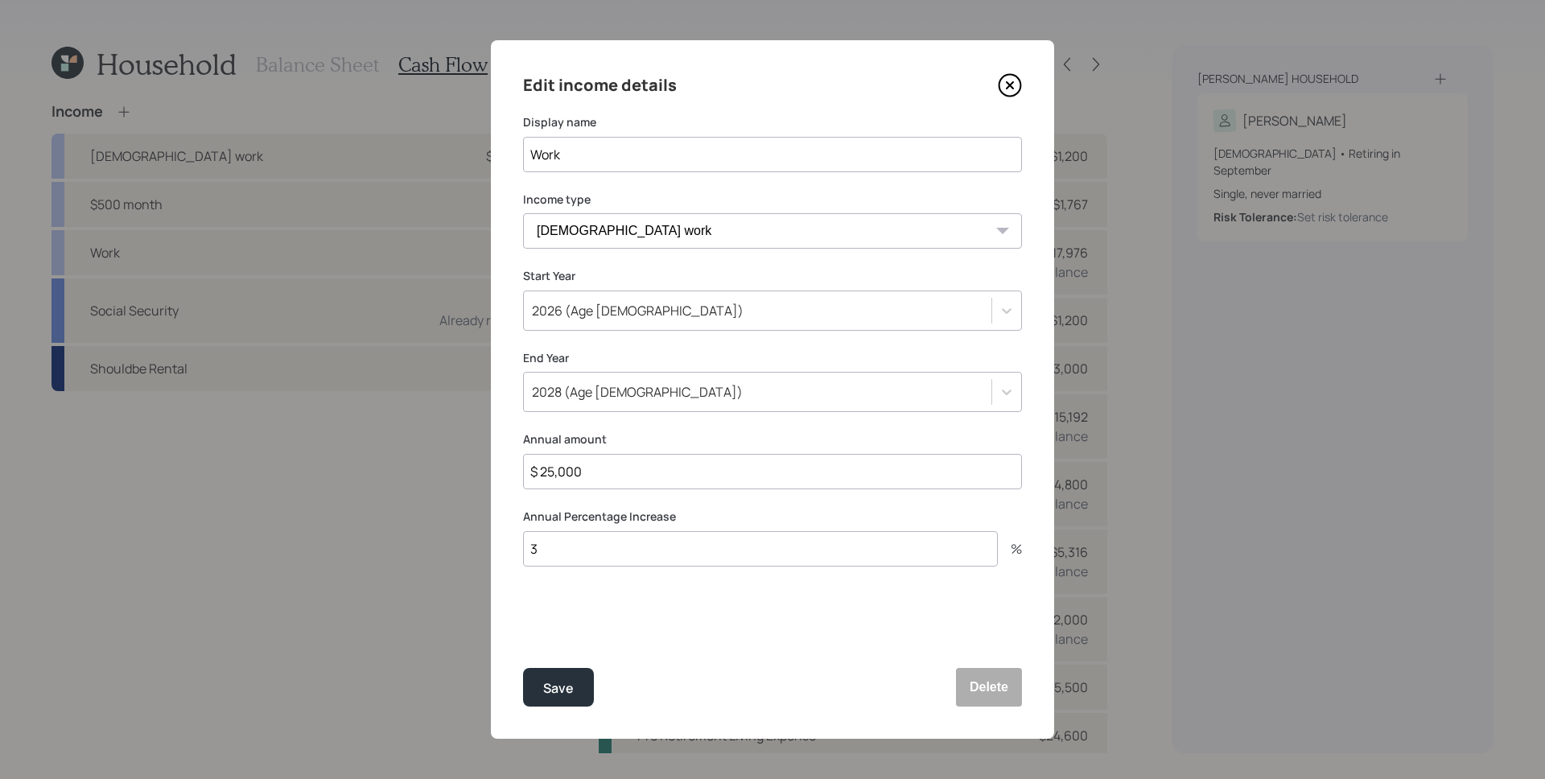
click at [636, 482] on input "$ 25,000" at bounding box center [772, 471] width 499 height 35
type input "$ 0"
click at [523, 668] on button "Save" at bounding box center [558, 687] width 71 height 39
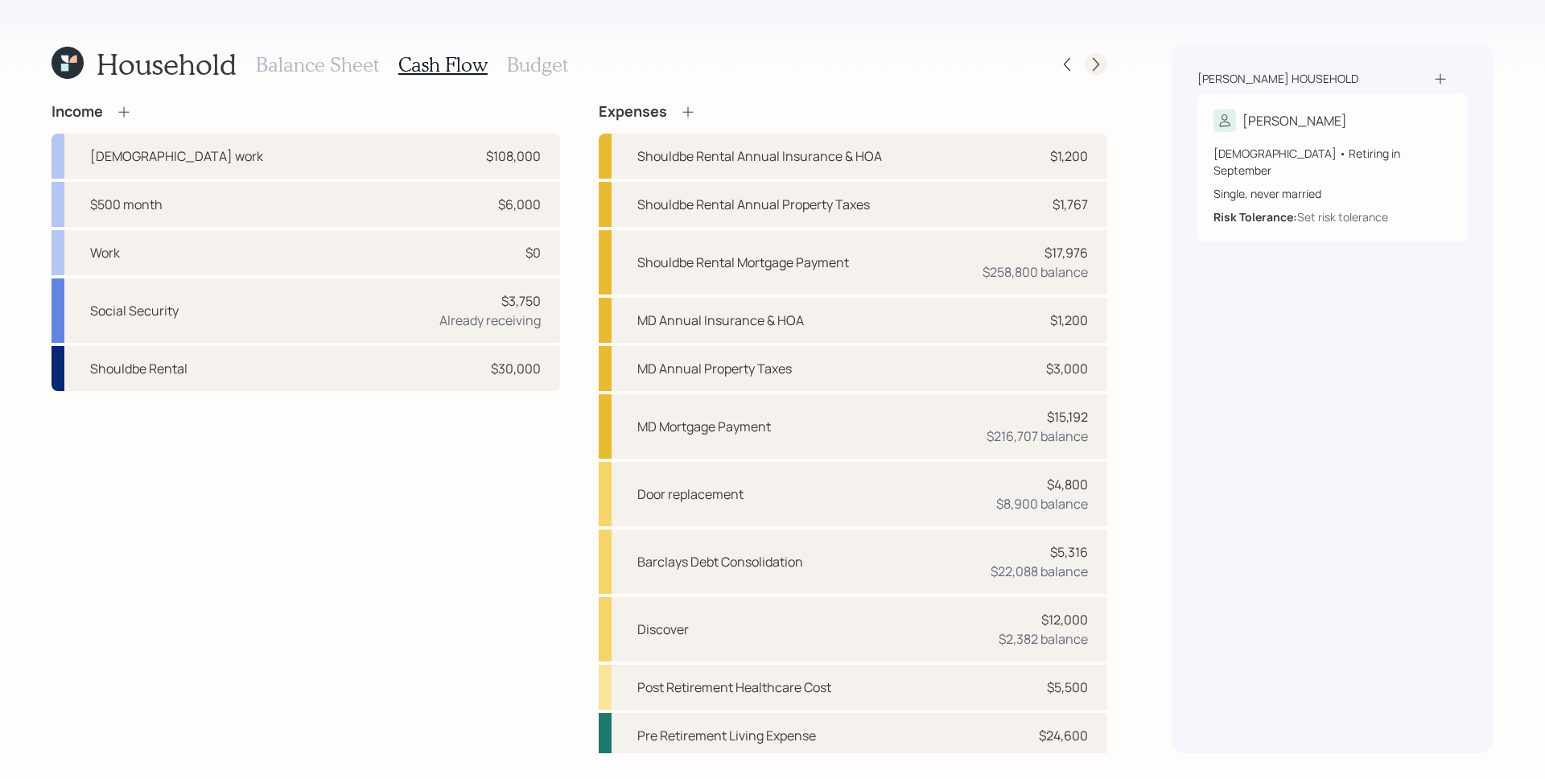
click at [1085, 60] on div at bounding box center [1096, 64] width 23 height 23
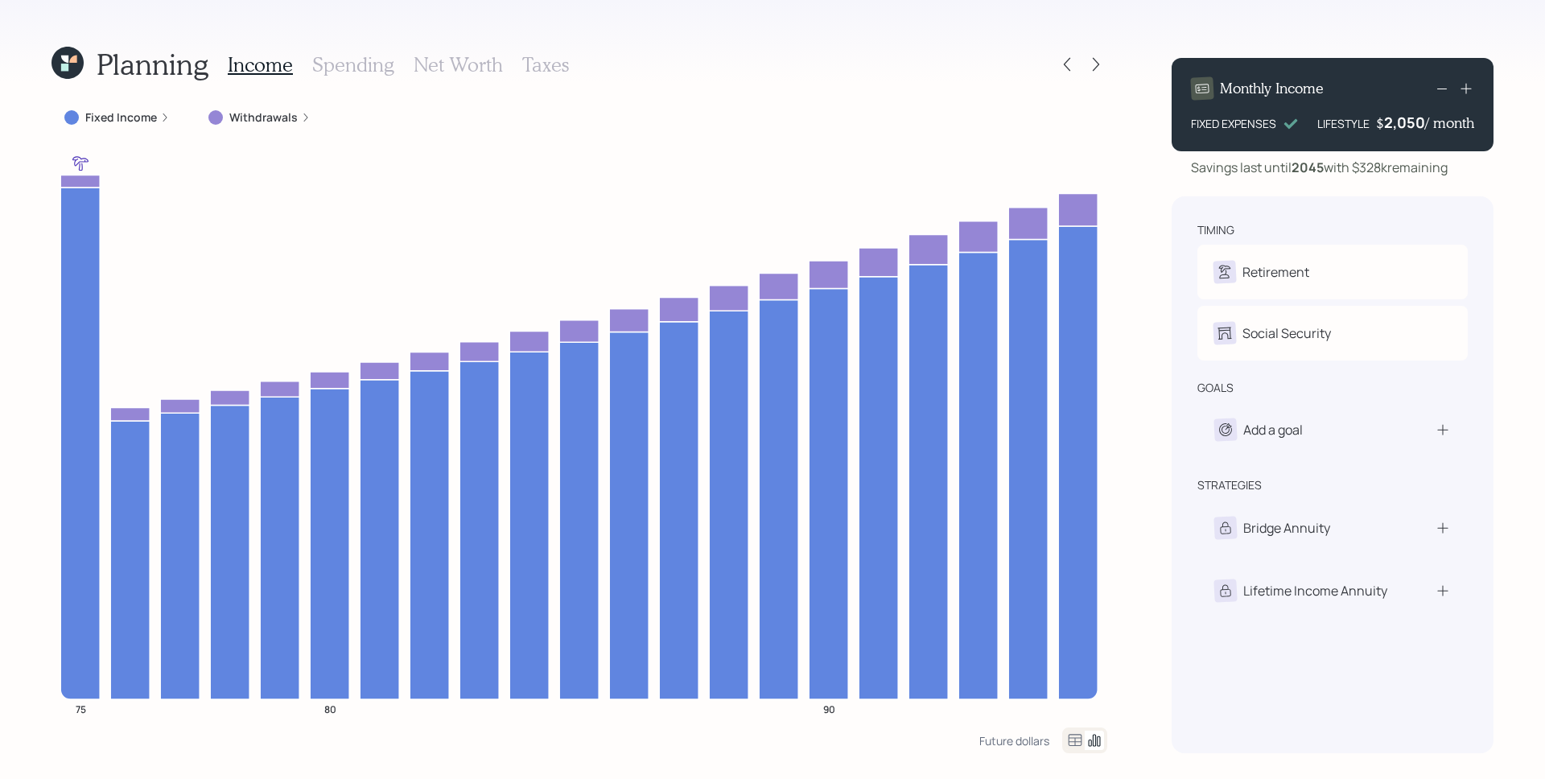
click at [303, 119] on icon at bounding box center [306, 118] width 10 height 10
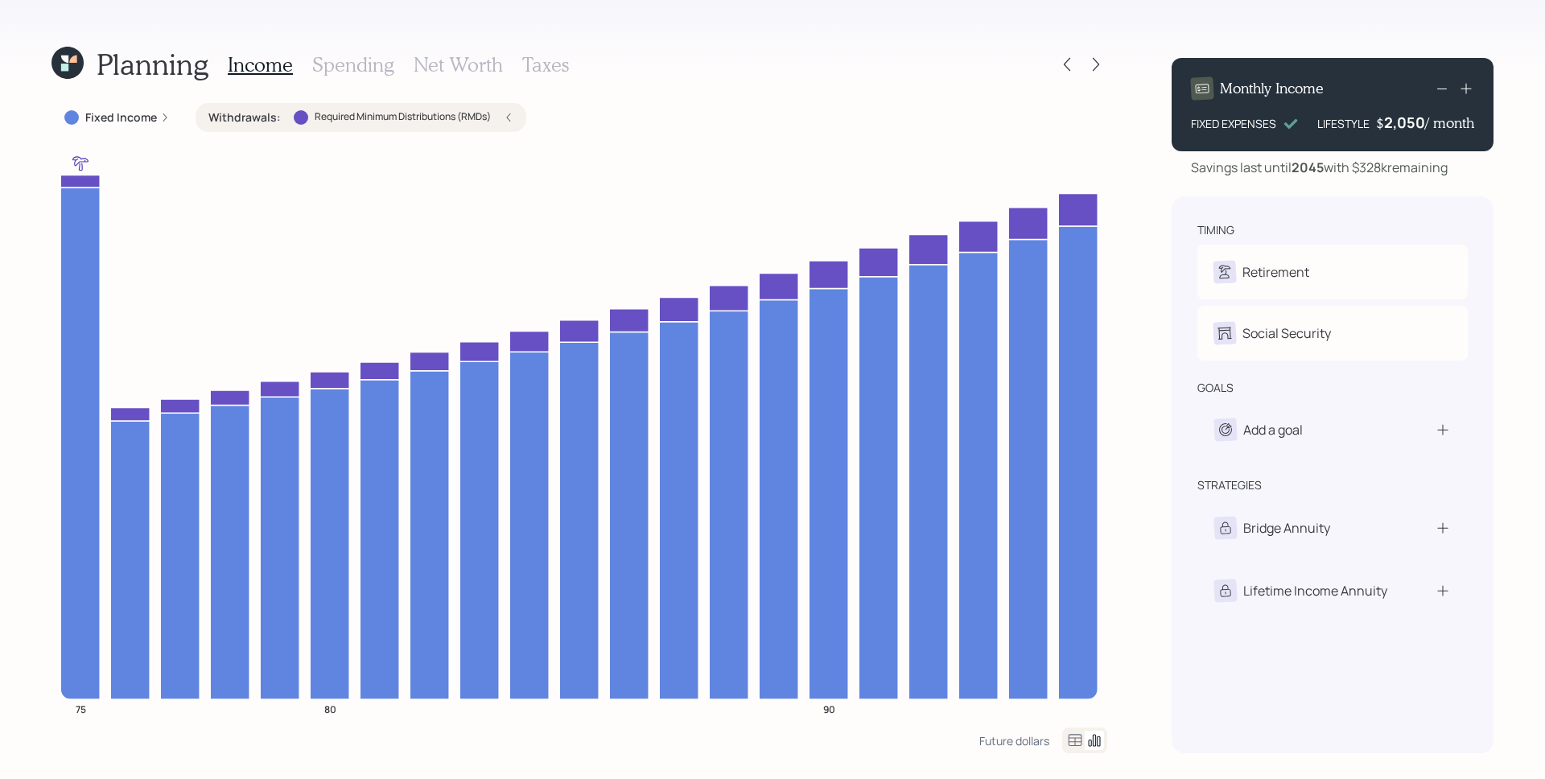
click at [367, 66] on h3 "Spending" at bounding box center [353, 64] width 82 height 23
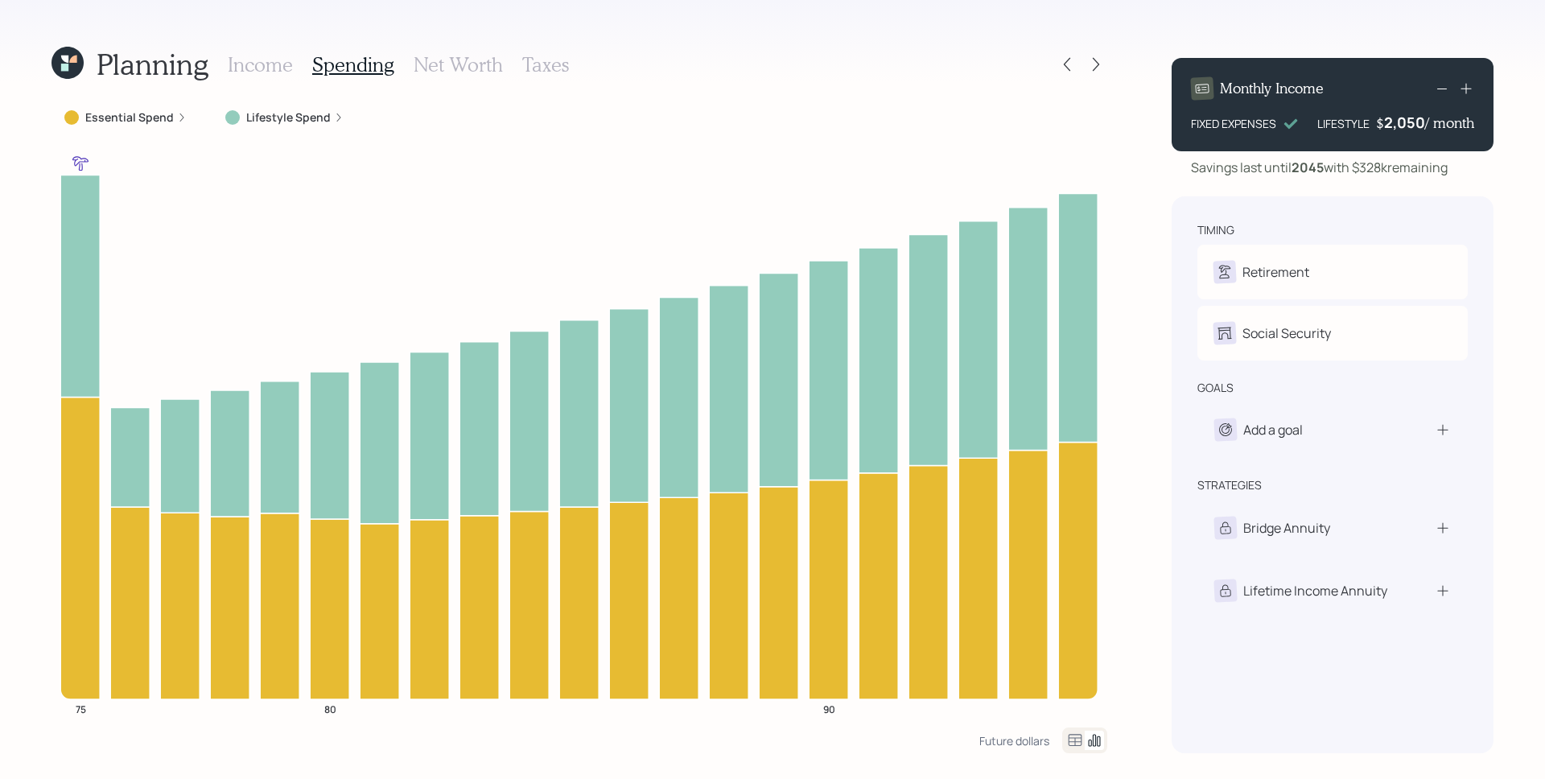
click at [316, 112] on label "Lifestyle Spend" at bounding box center [288, 117] width 85 height 16
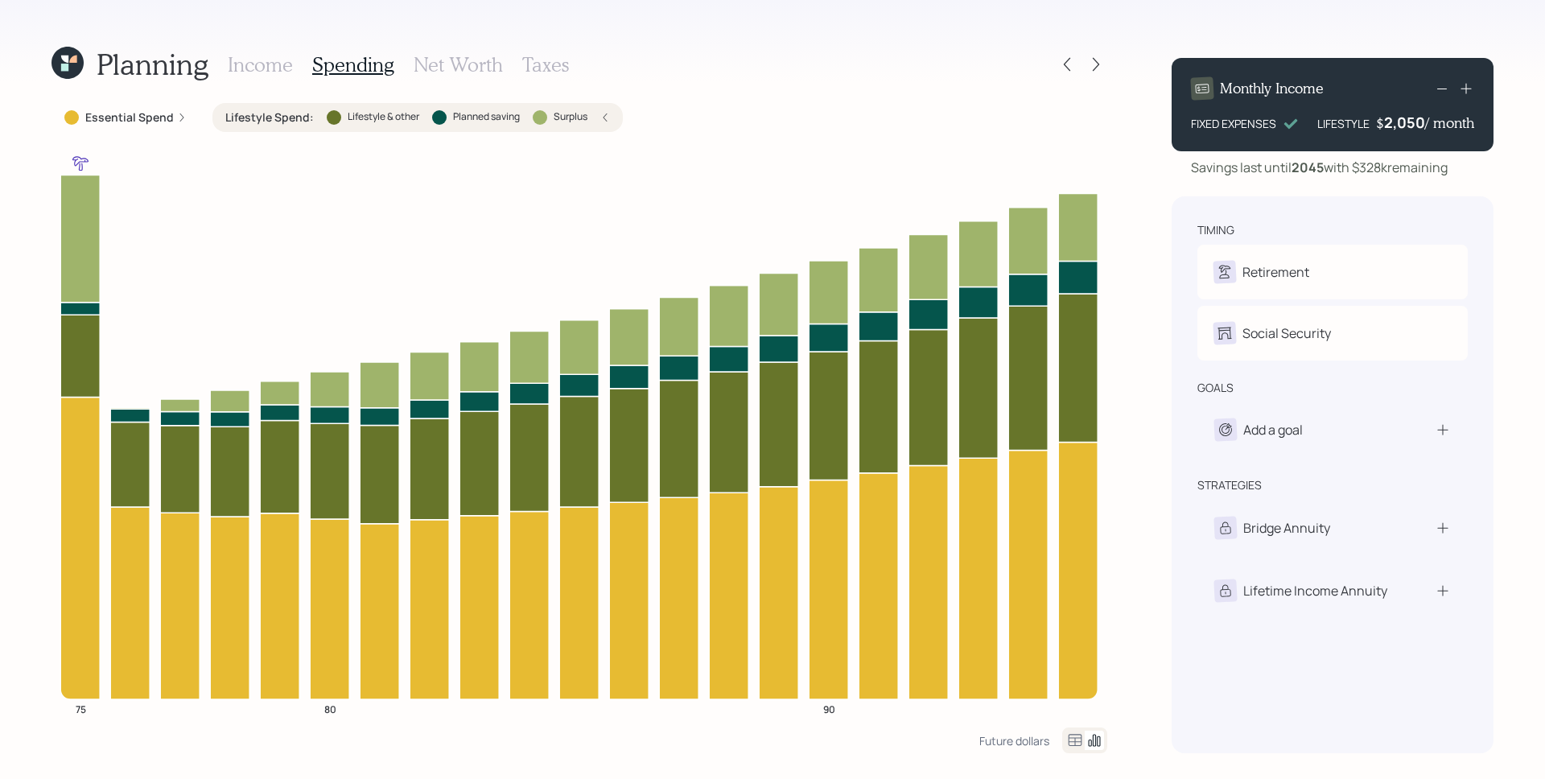
click at [1115, 227] on div "Planning Income Spending Net Worth Taxes Essential Spend Lifestyle Spend : Life…" at bounding box center [772, 389] width 1545 height 779
click at [1141, 182] on div "Planning Income Spending Net Worth Taxes Essential Spend Lifestyle Spend : Life…" at bounding box center [772, 389] width 1545 height 779
click at [1092, 61] on icon at bounding box center [1096, 64] width 16 height 16
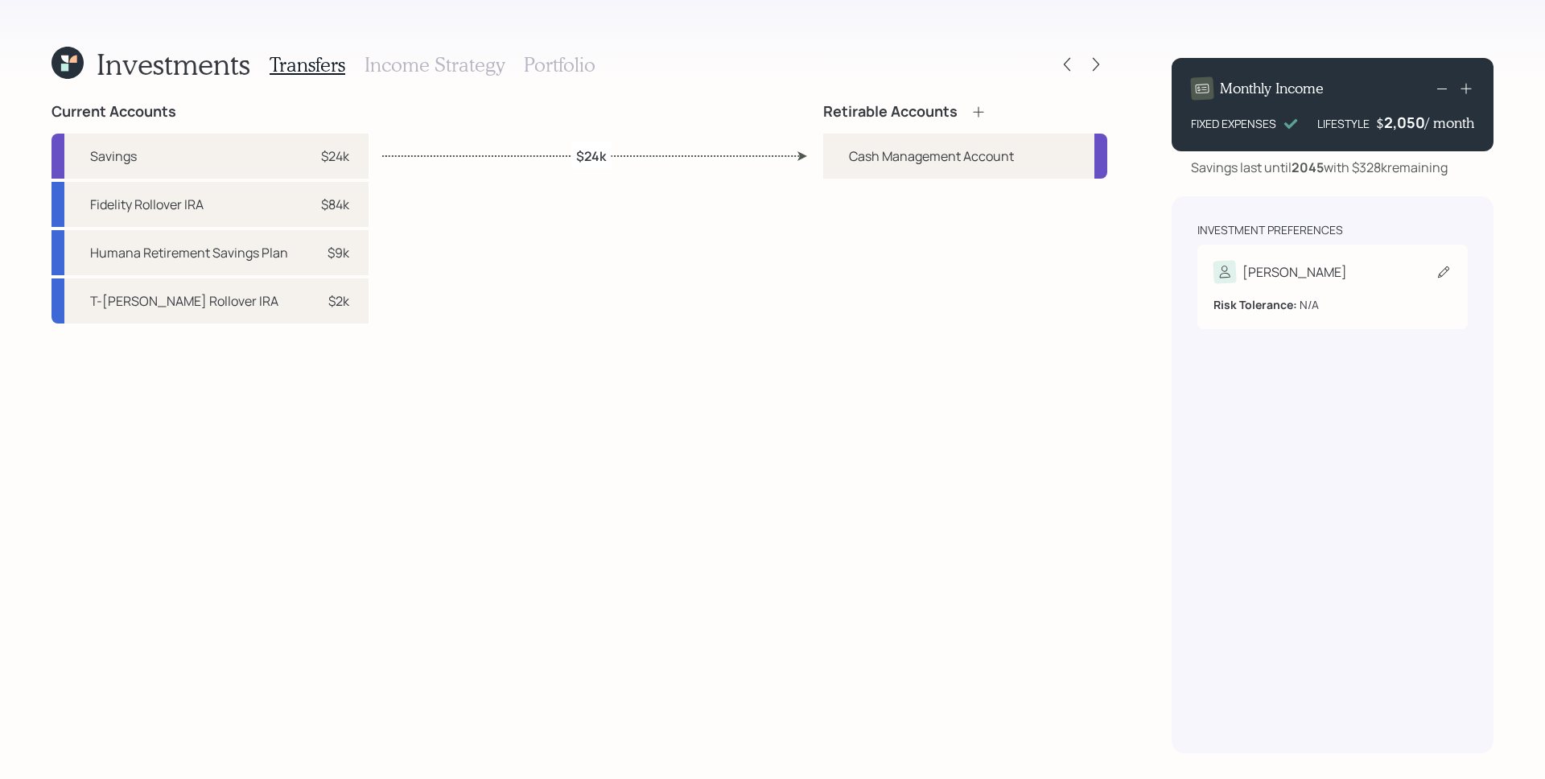
click at [1291, 285] on div "Risk Tolerance: N/A" at bounding box center [1333, 298] width 238 height 30
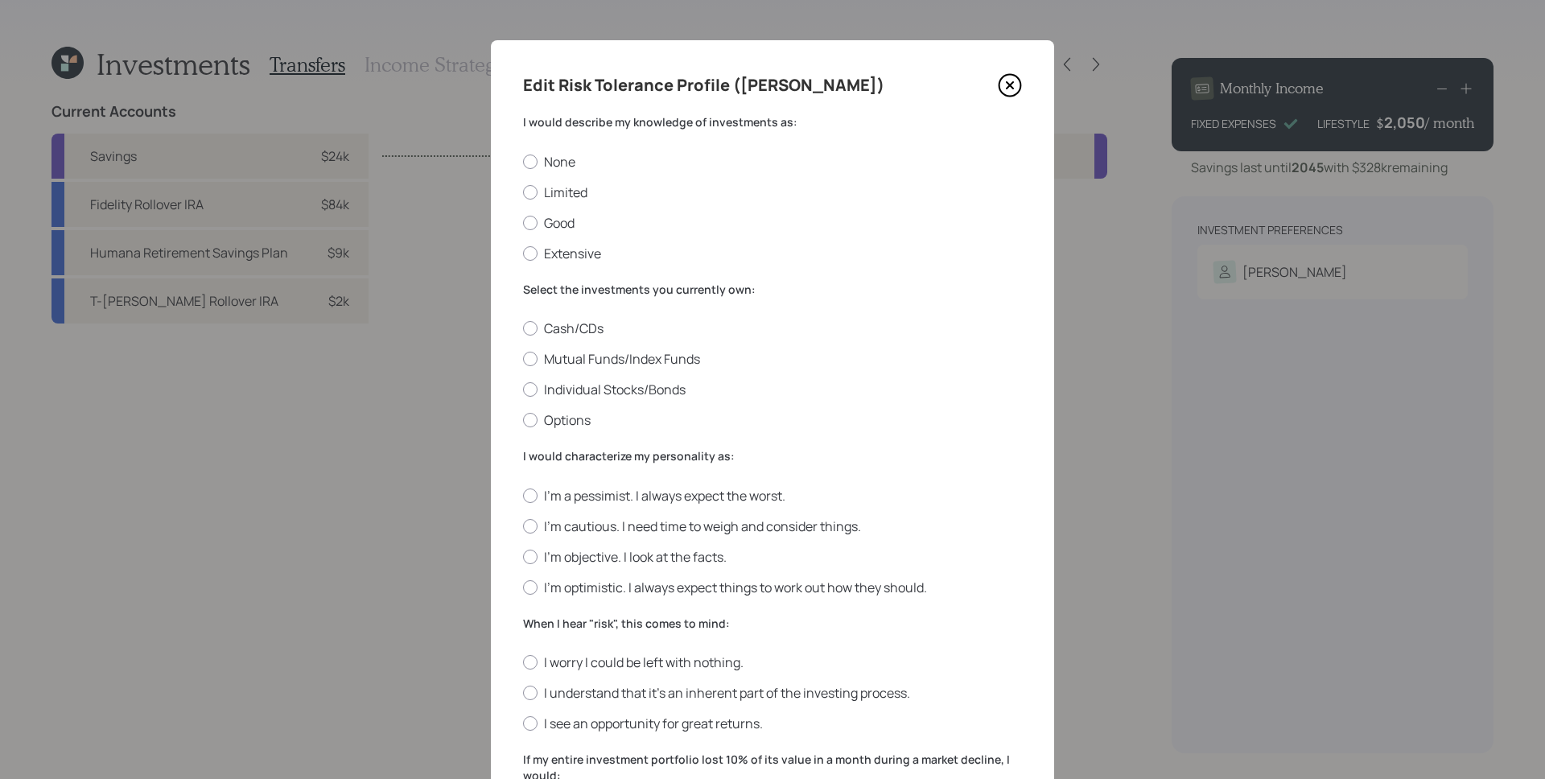
click at [851, 76] on div "Edit Risk Tolerance Profile ([PERSON_NAME])" at bounding box center [772, 85] width 499 height 26
click at [547, 229] on label "Good" at bounding box center [772, 223] width 499 height 18
click at [523, 223] on input "Good" at bounding box center [522, 222] width 1 height 1
radio input "true"
click at [569, 391] on label "Individual Stocks/Bonds" at bounding box center [772, 390] width 499 height 18
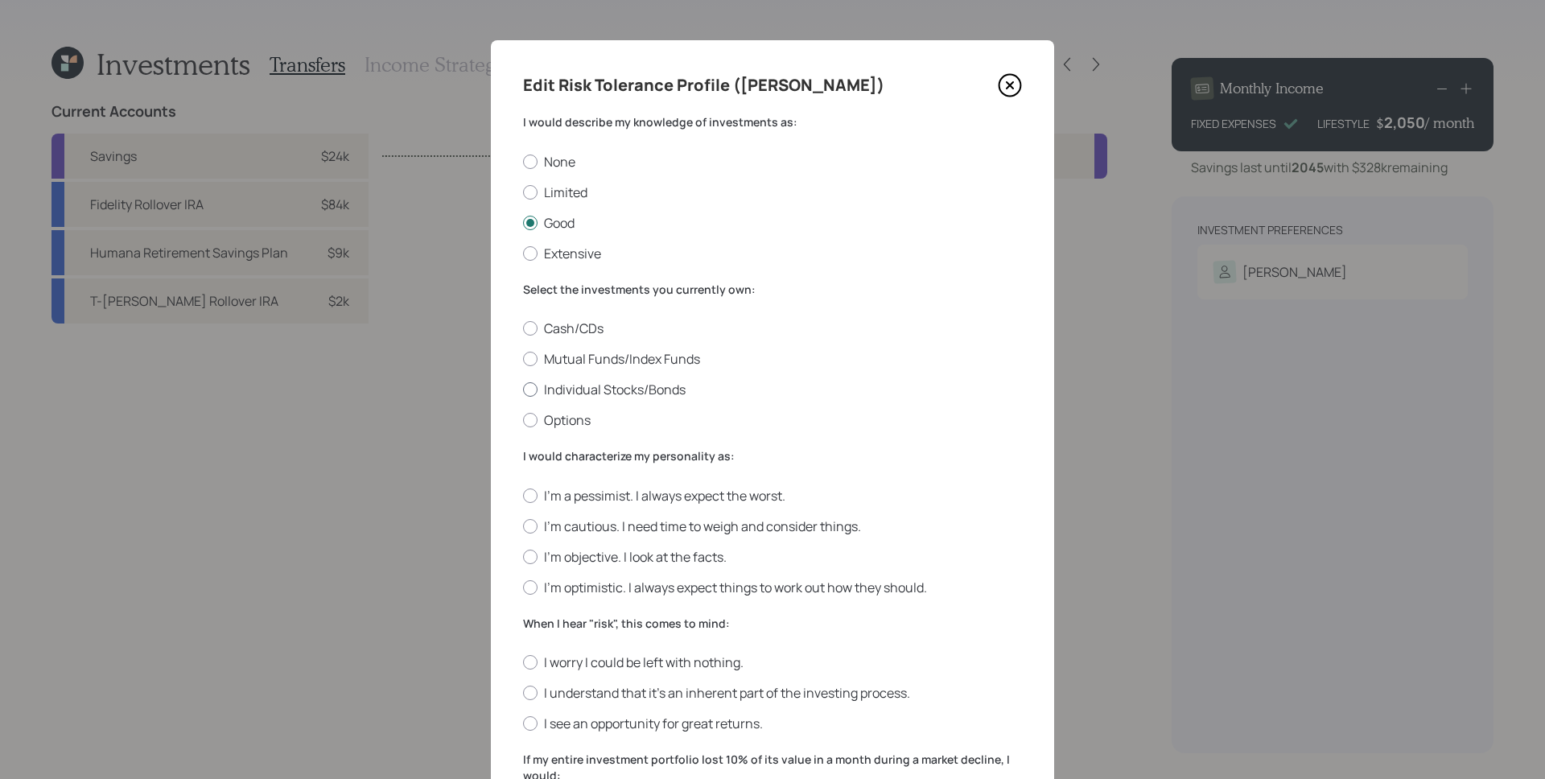
click at [523, 390] on input "Individual Stocks/Bonds" at bounding box center [522, 390] width 1 height 1
radio input "true"
click at [644, 559] on label "I'm objective. I look at the facts." at bounding box center [772, 557] width 499 height 18
click at [523, 557] on input "I'm objective. I look at the facts." at bounding box center [522, 556] width 1 height 1
radio input "true"
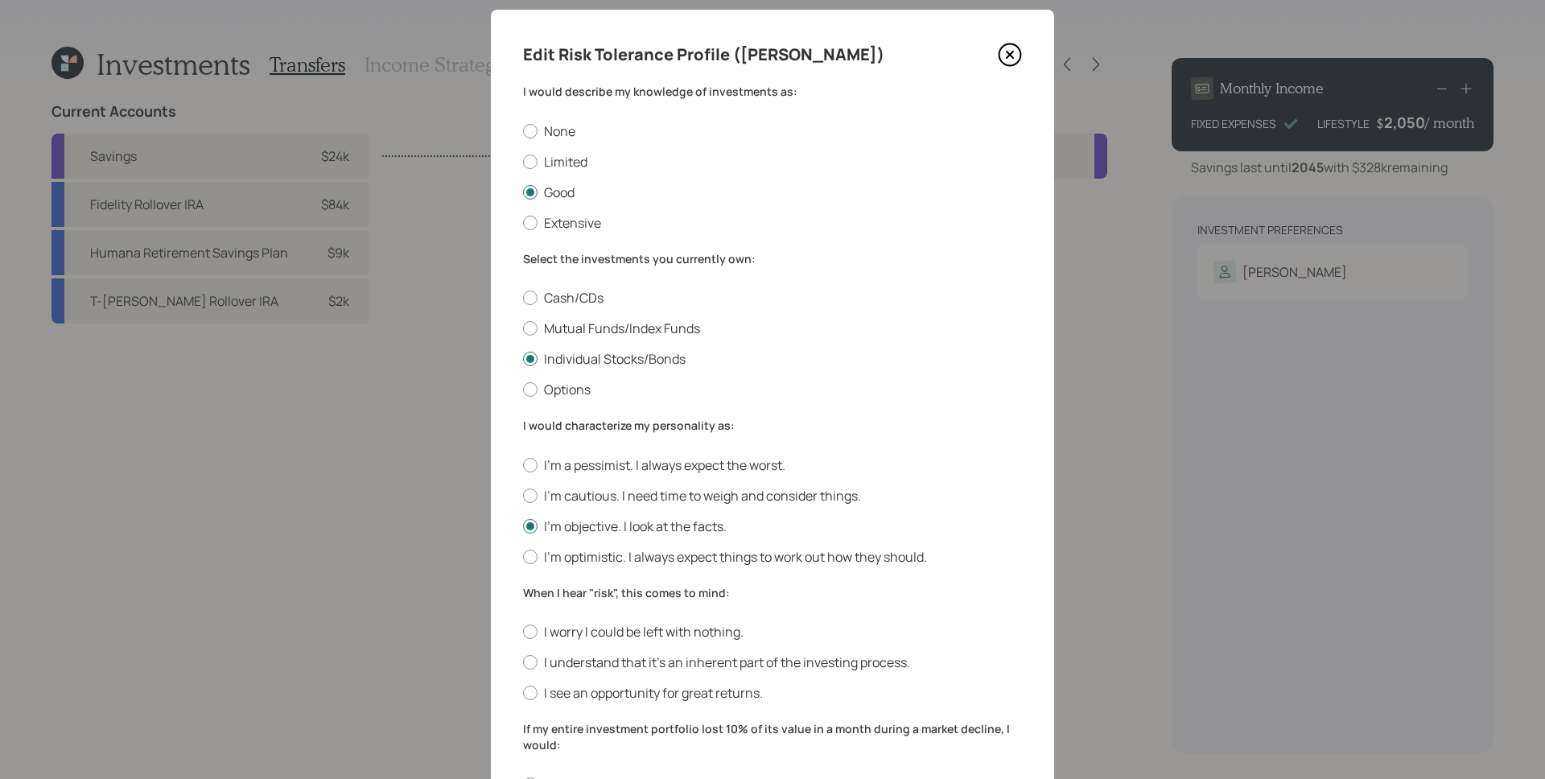
drag, startPoint x: 641, startPoint y: 664, endPoint x: 670, endPoint y: 645, distance: 35.1
click at [641, 664] on label "I understand that it’s an inherent part of the investing process." at bounding box center [772, 663] width 499 height 18
click at [523, 663] on input "I understand that it’s an inherent part of the investing process." at bounding box center [522, 662] width 1 height 1
radio input "true"
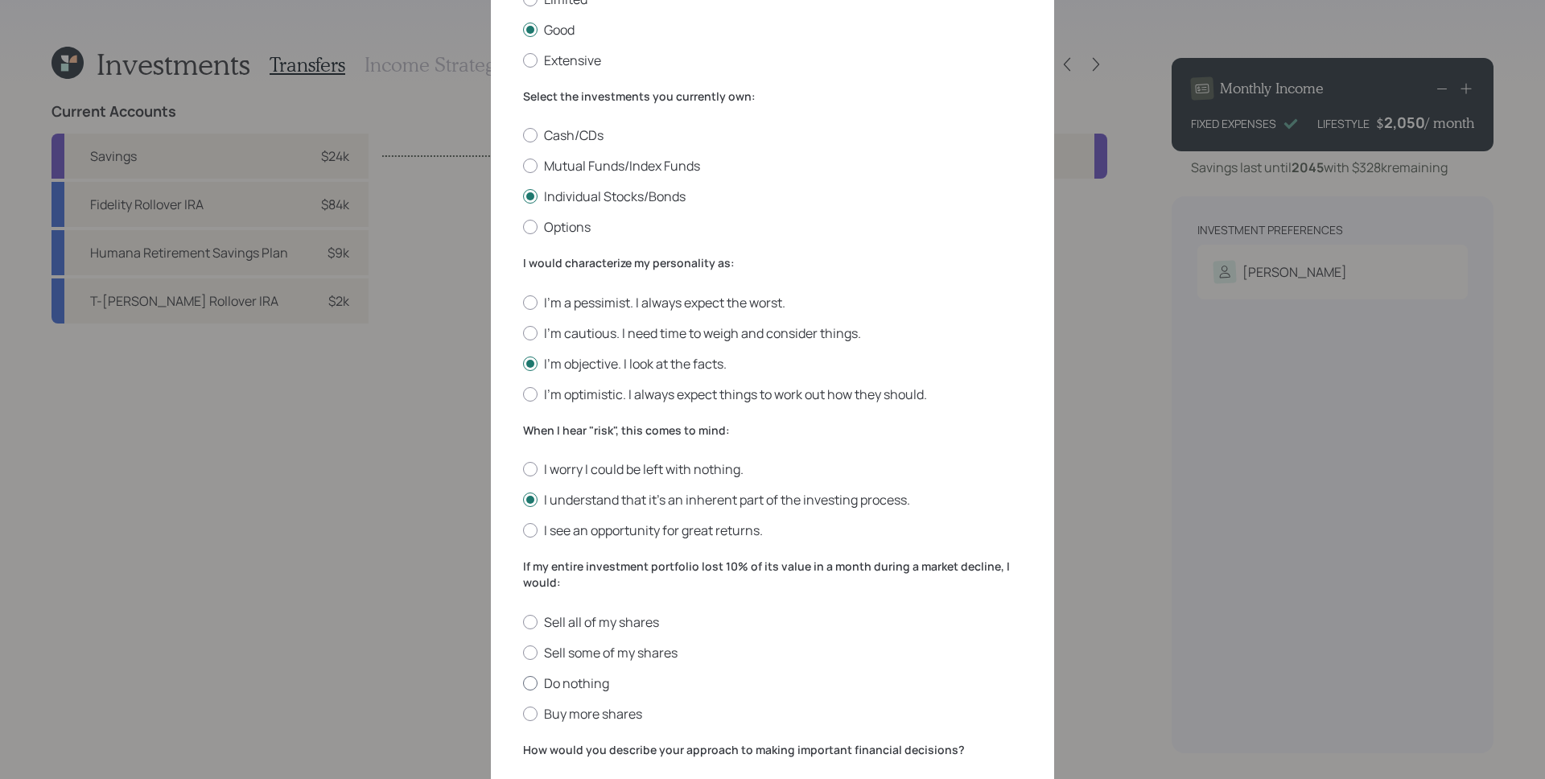
click at [574, 685] on label "Do nothing" at bounding box center [772, 683] width 499 height 18
click at [523, 683] on input "Do nothing" at bounding box center [522, 682] width 1 height 1
radio input "true"
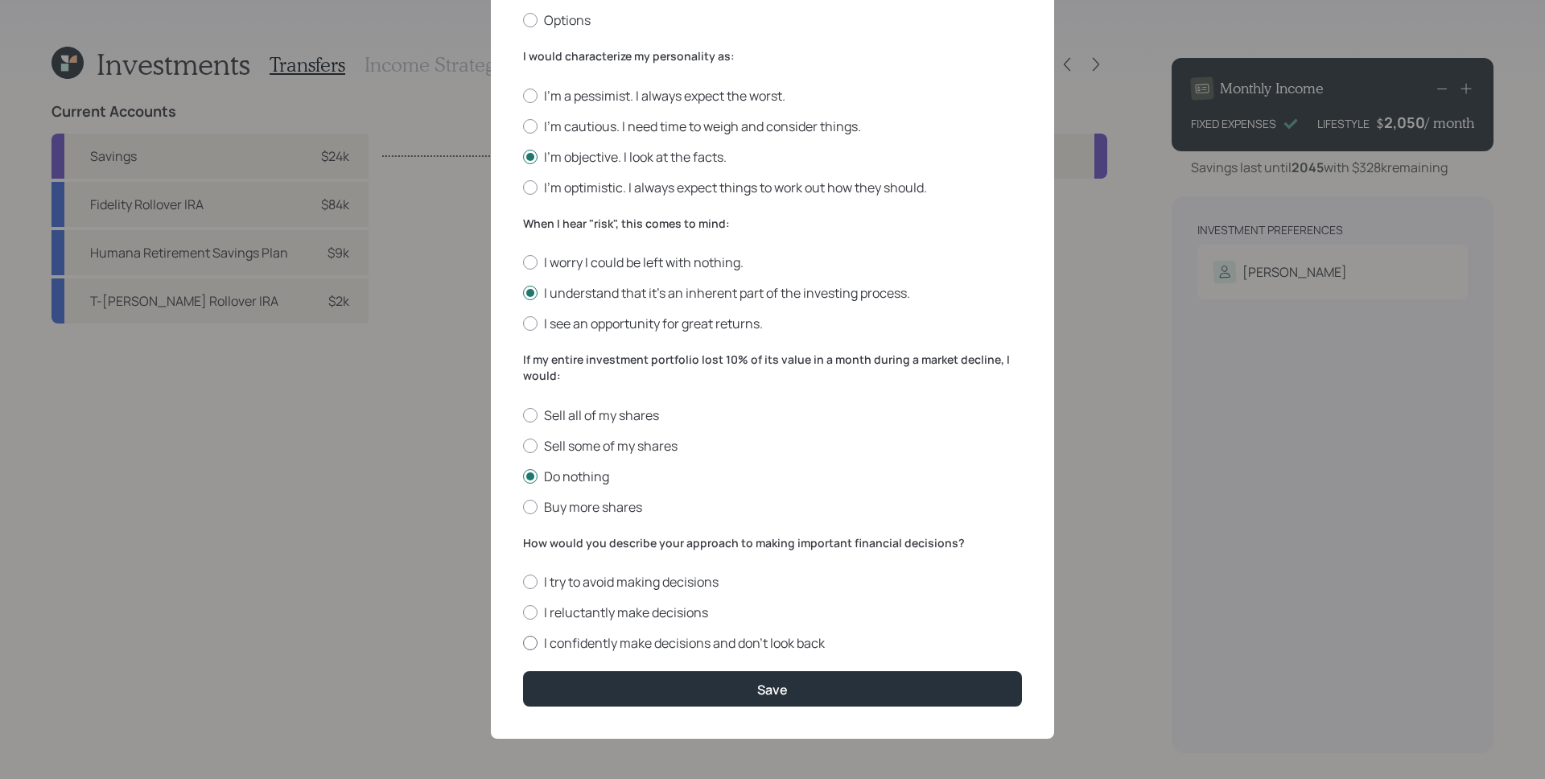
click at [574, 641] on label "I confidently make decisions and don’t look back" at bounding box center [772, 643] width 499 height 18
click at [523, 643] on input "I confidently make decisions and don’t look back" at bounding box center [522, 643] width 1 height 1
radio input "true"
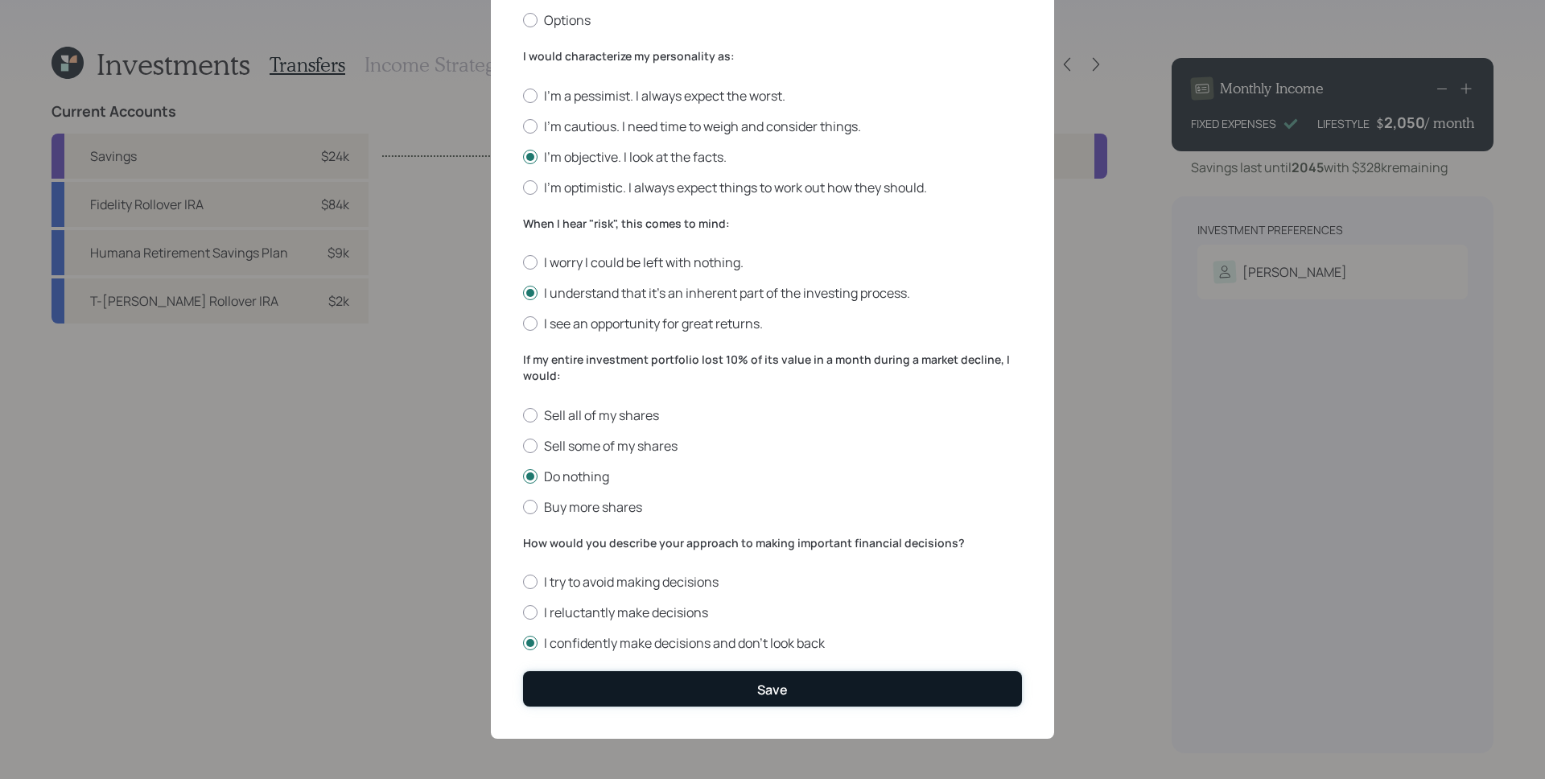
click at [659, 692] on button "Save" at bounding box center [772, 688] width 499 height 35
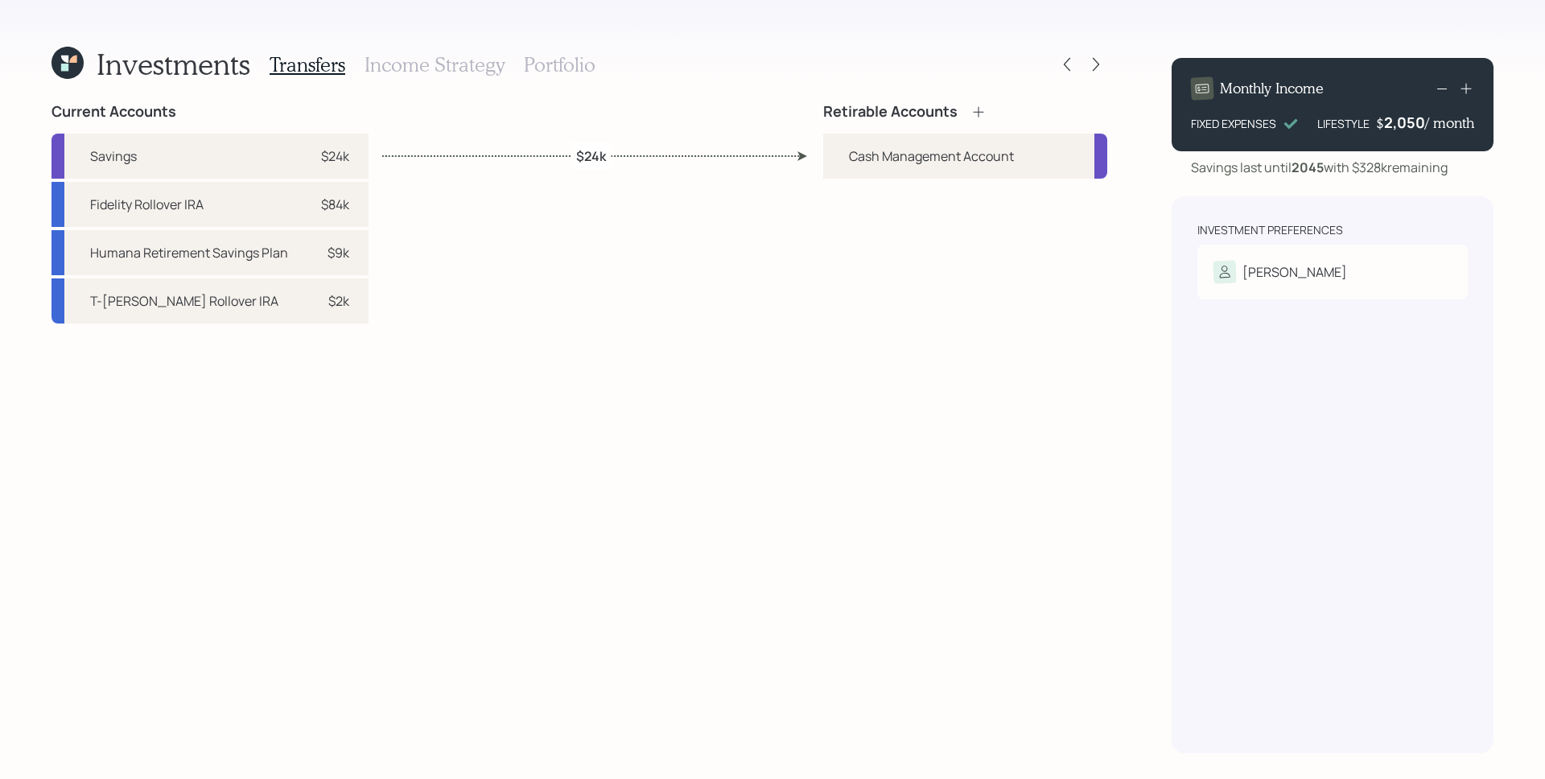
click at [975, 111] on icon at bounding box center [978, 111] width 10 height 10
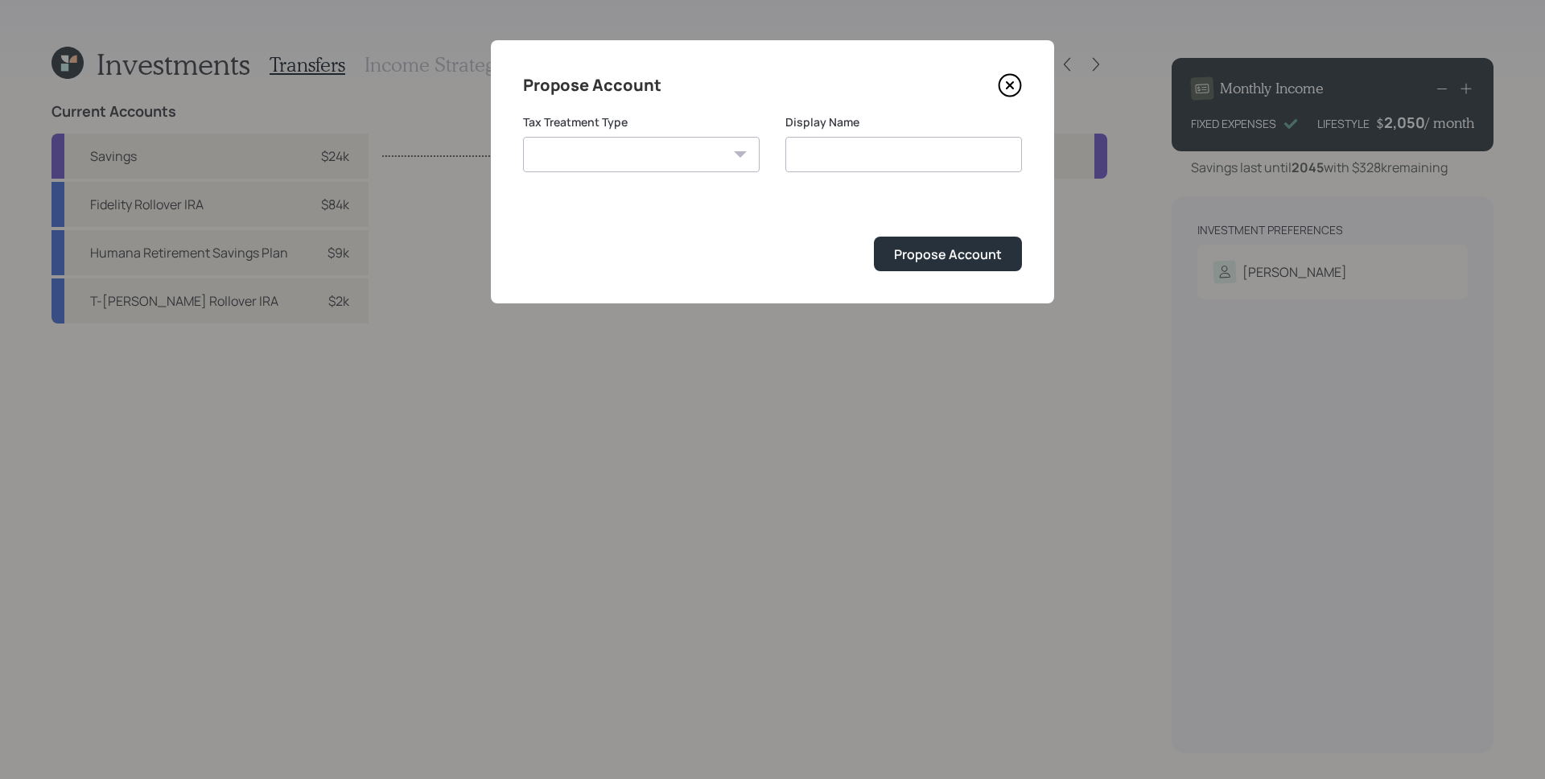
click at [655, 152] on select "[PERSON_NAME] Taxable Traditional" at bounding box center [641, 154] width 237 height 35
select select "traditional"
click at [523, 137] on select "[PERSON_NAME] Taxable Traditional" at bounding box center [641, 154] width 237 height 35
click at [881, 161] on input "Traditional" at bounding box center [903, 154] width 237 height 35
type input "Traditional IRA"
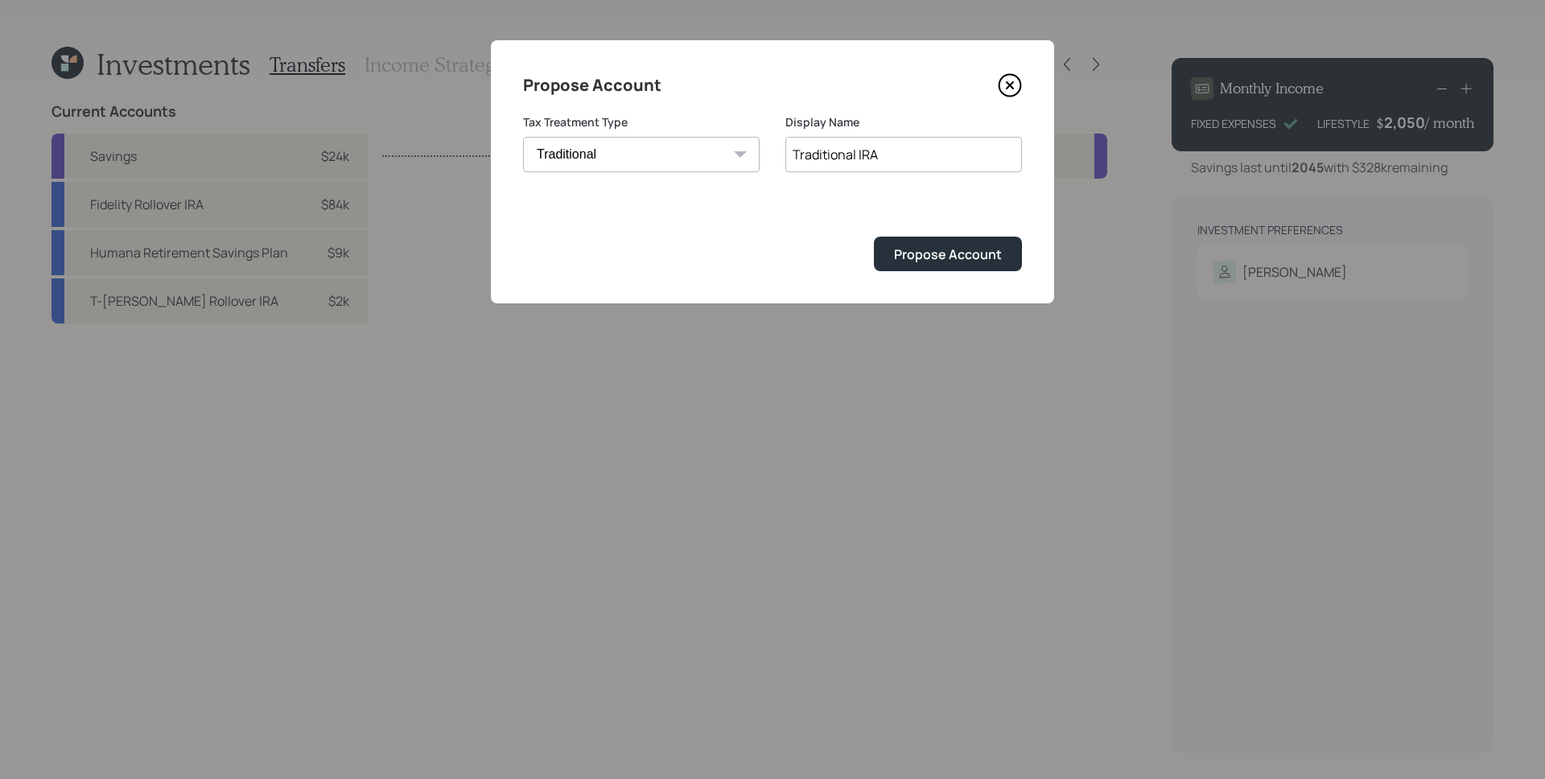
click at [874, 237] on button "Propose Account" at bounding box center [948, 254] width 148 height 35
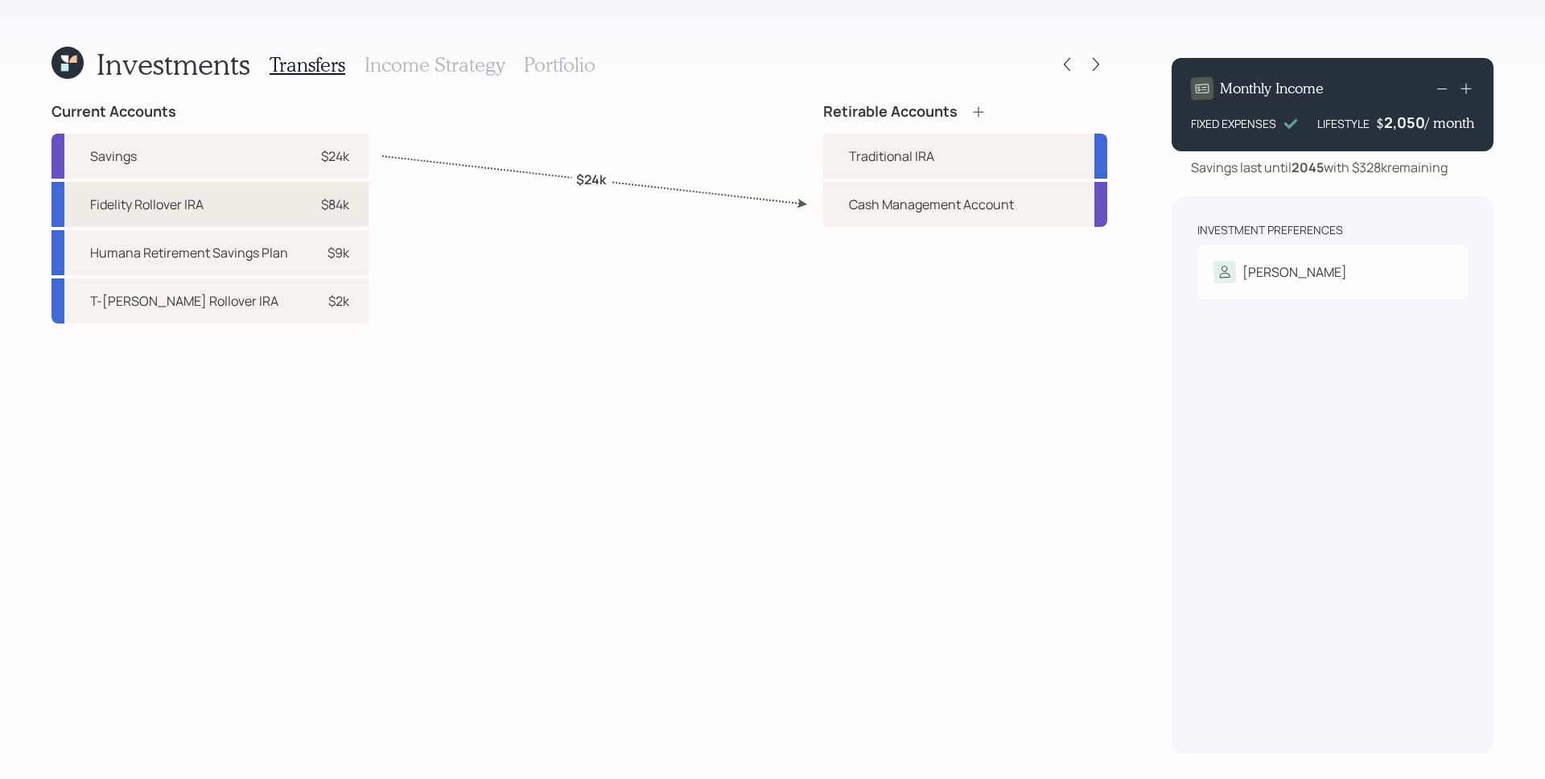
click at [337, 204] on div "$84k" at bounding box center [335, 204] width 28 height 19
click at [890, 159] on div "Traditional IRA" at bounding box center [891, 155] width 85 height 19
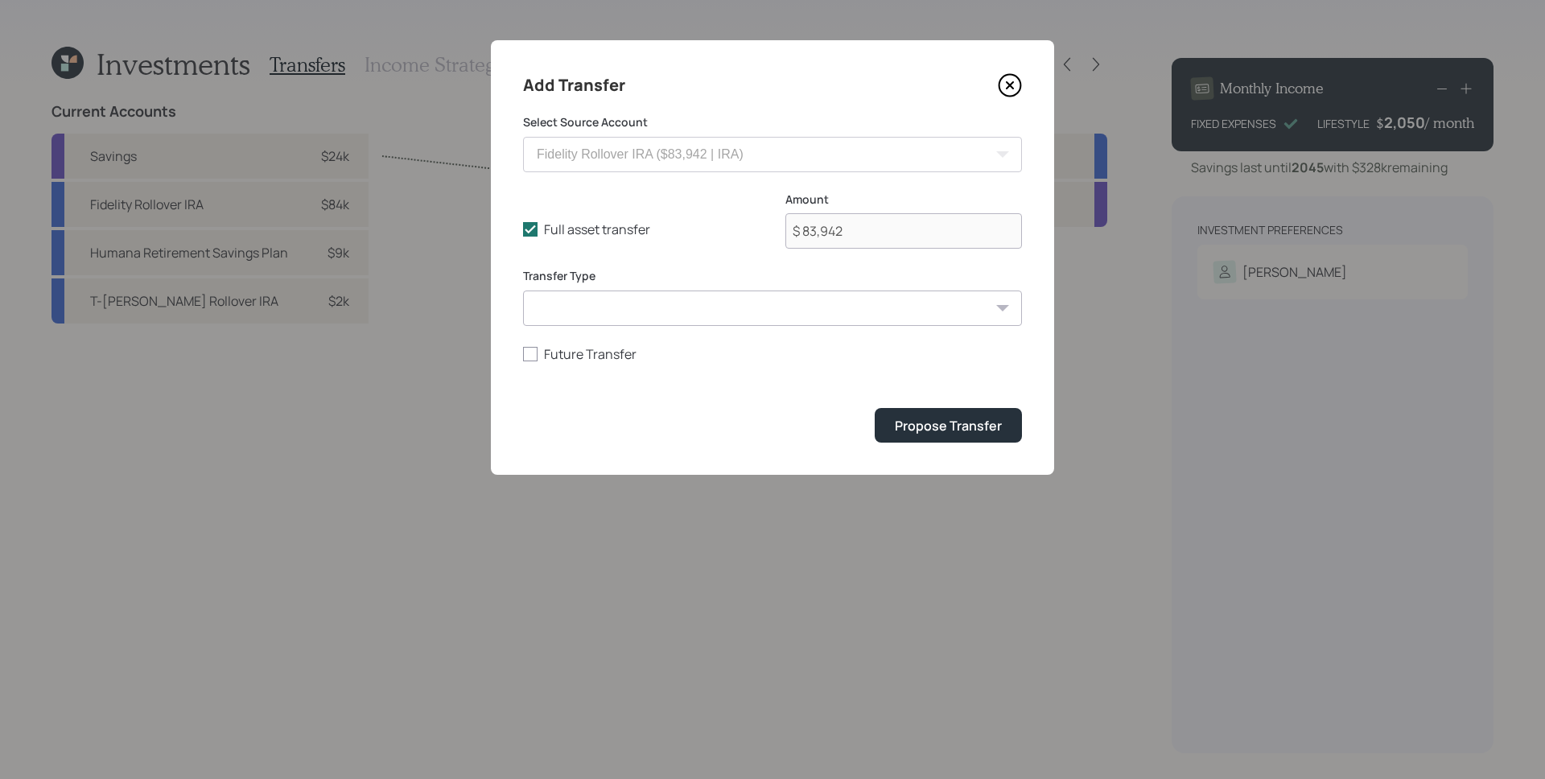
click at [964, 452] on div "Add Transfer Select Source Account Fidelity Rollover IRA ($83,942 | IRA) Saving…" at bounding box center [772, 257] width 563 height 435
click at [963, 431] on div "Propose Transfer" at bounding box center [948, 426] width 107 height 18
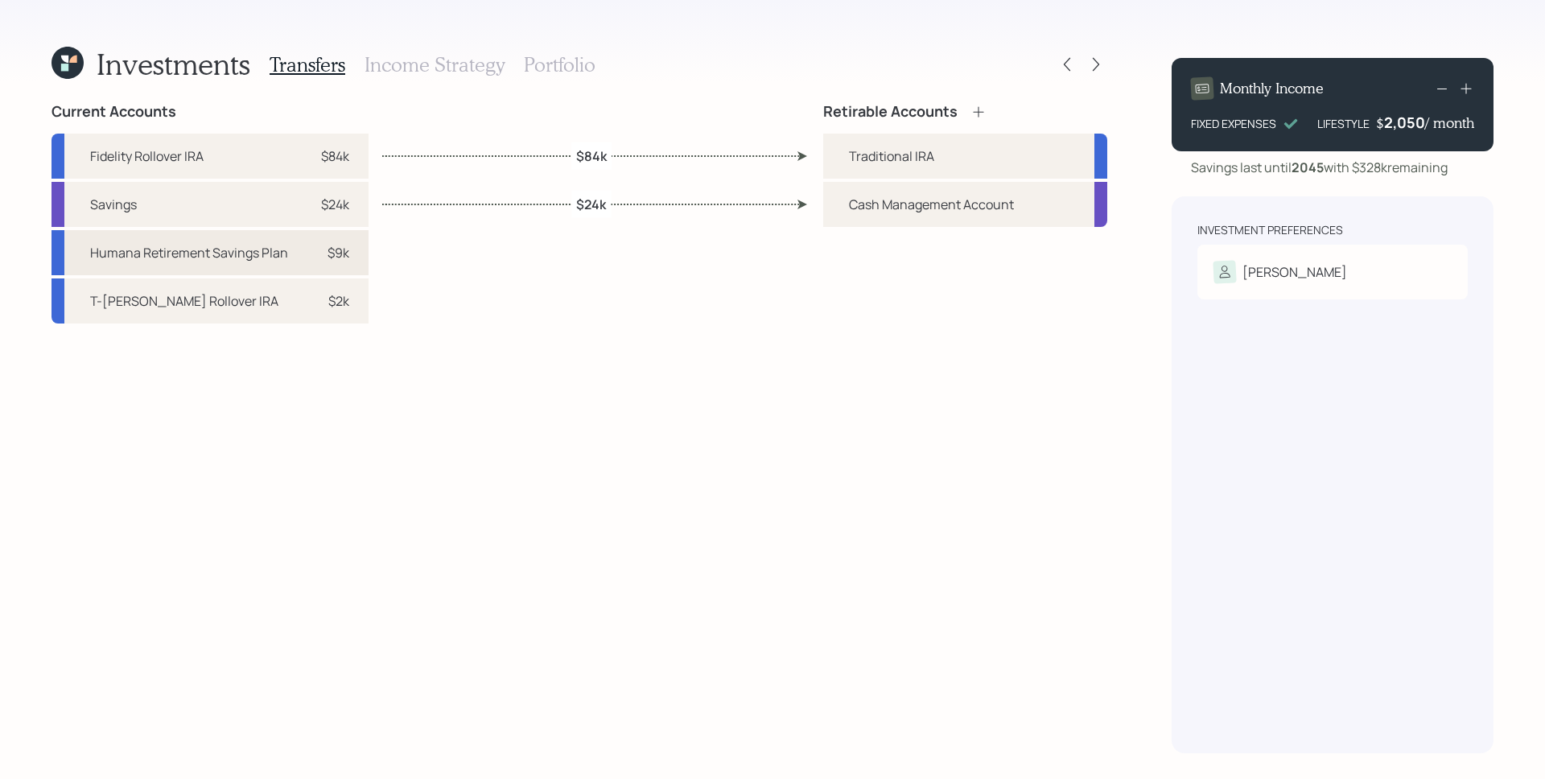
click at [342, 251] on div "$9k" at bounding box center [339, 252] width 22 height 19
click at [890, 148] on div "Traditional IRA" at bounding box center [891, 155] width 85 height 19
select select "abbbc8da-c906-41d8-9e5f-07c09f9bb8d6"
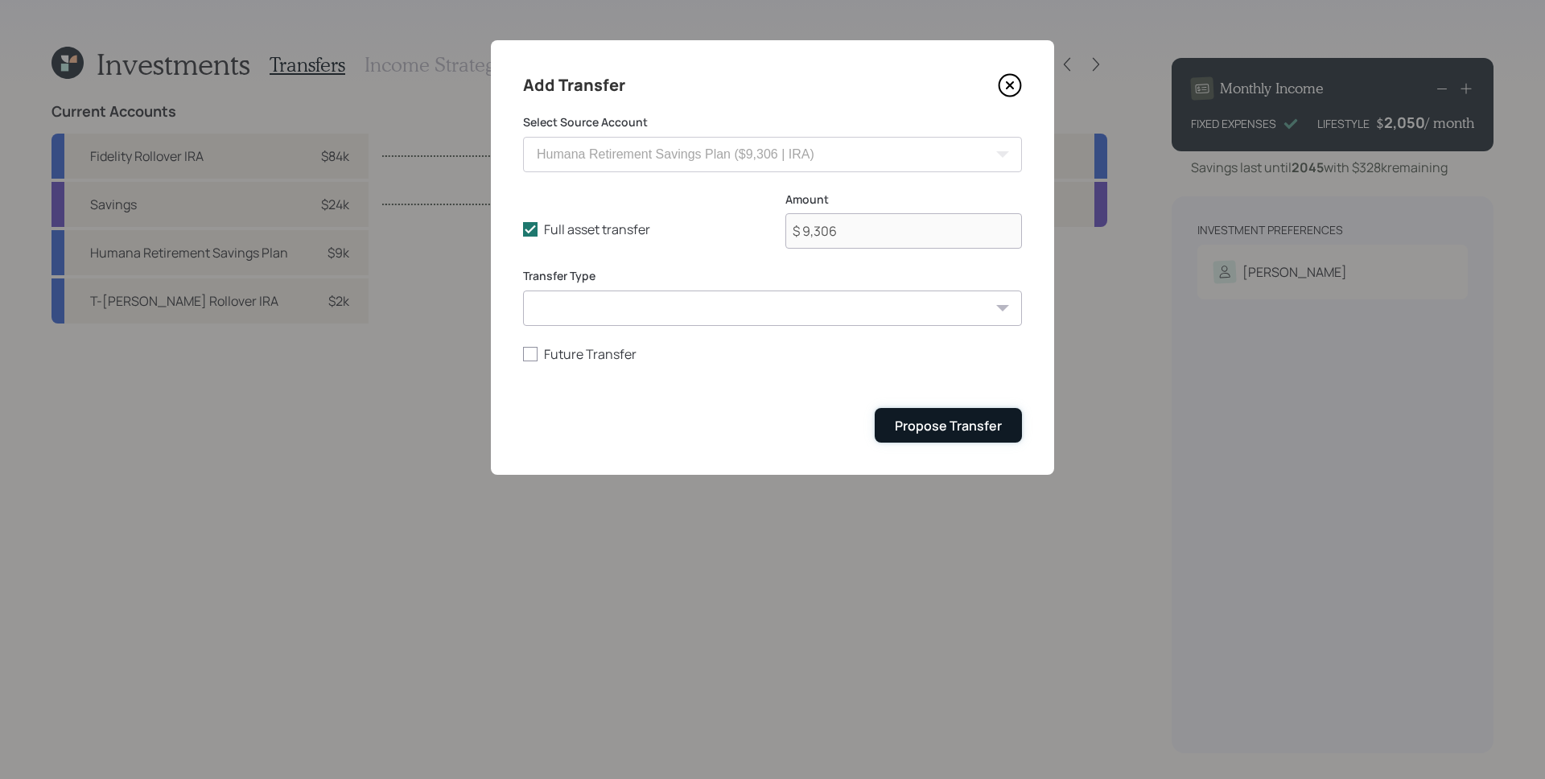
click at [963, 432] on div "Propose Transfer" at bounding box center [948, 426] width 107 height 18
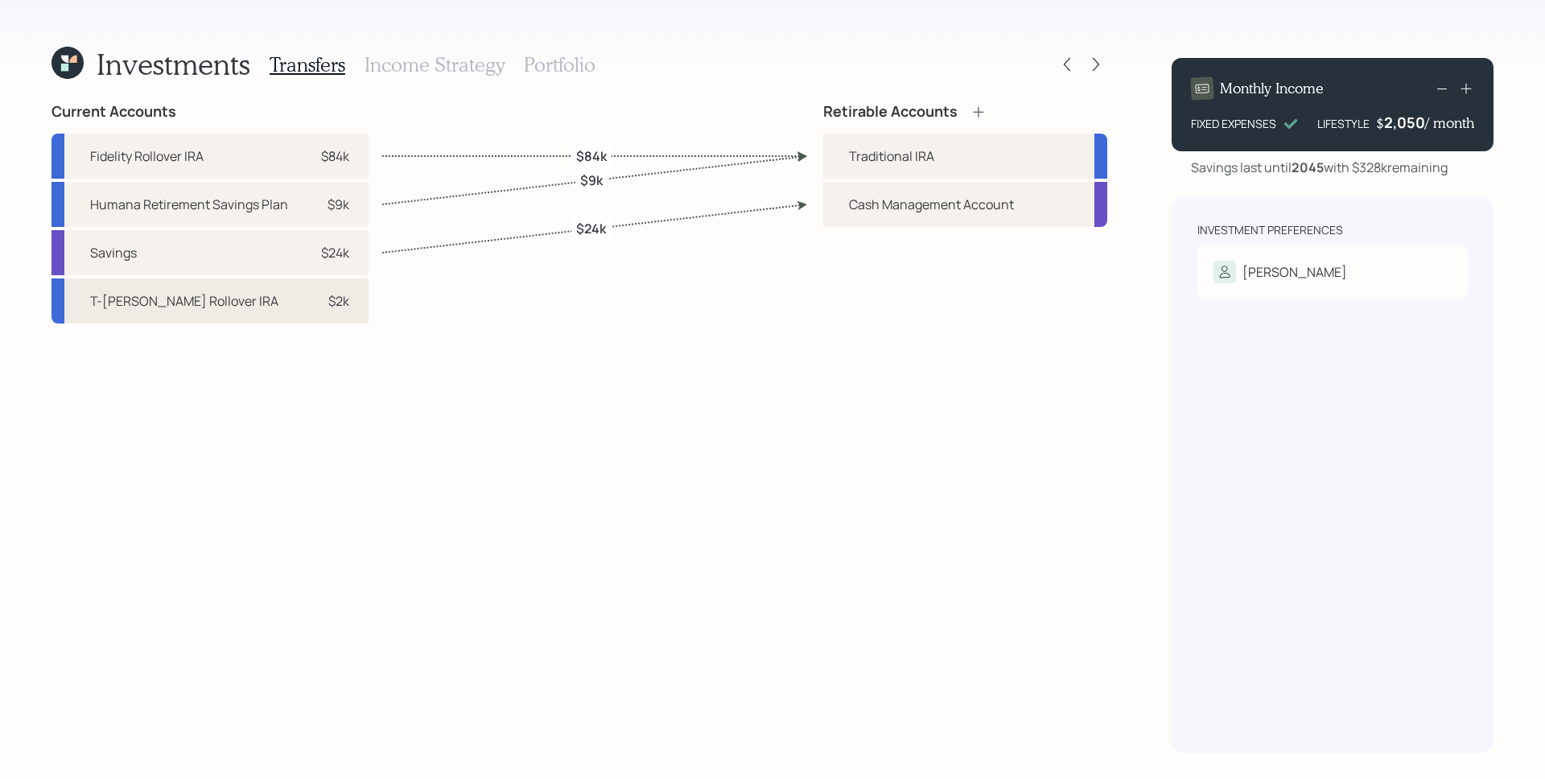
click at [275, 304] on div "T-[PERSON_NAME] Rollover IRA $2k" at bounding box center [210, 300] width 317 height 45
click at [843, 154] on div "Traditional IRA" at bounding box center [965, 156] width 284 height 45
select select "78198891-6a37-492c-bd98-6f36c686d40f"
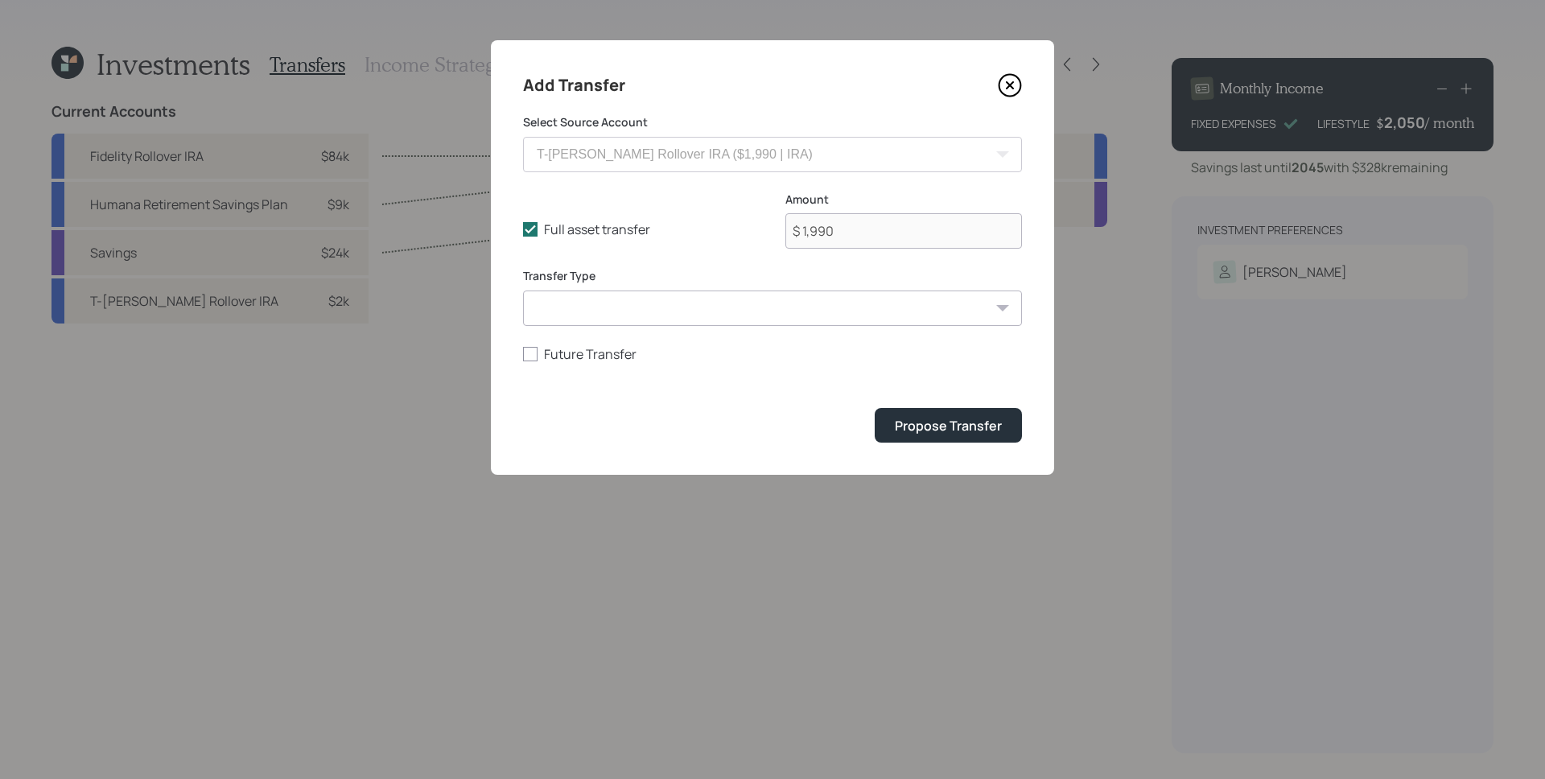
click at [957, 444] on div "Add Transfer Select Source Account Fidelity Rollover IRA ($83,942 | IRA) Saving…" at bounding box center [772, 257] width 563 height 435
click at [962, 429] on div "Propose Transfer" at bounding box center [948, 426] width 107 height 18
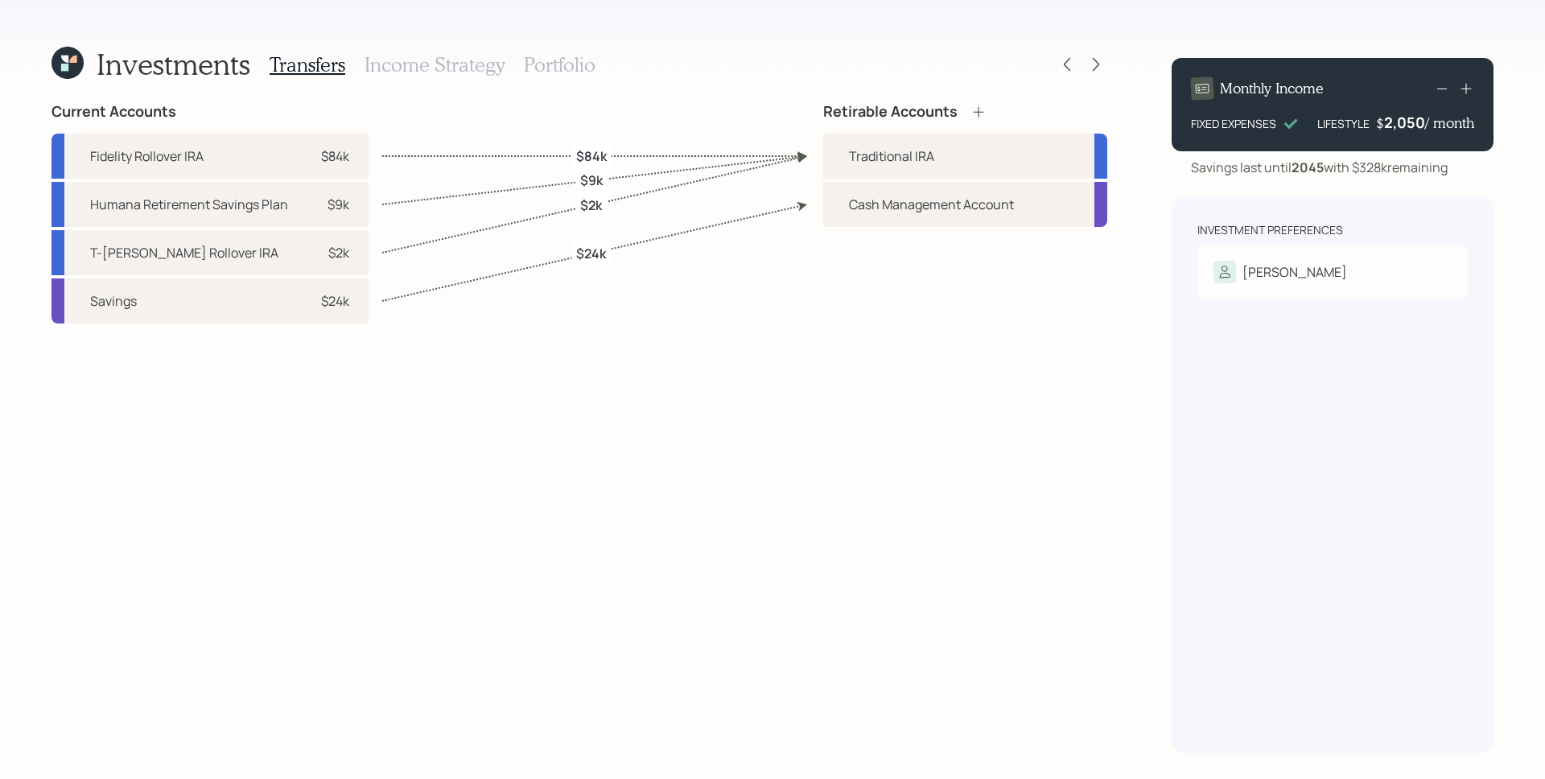
click at [443, 64] on h3 "Income Strategy" at bounding box center [435, 64] width 140 height 23
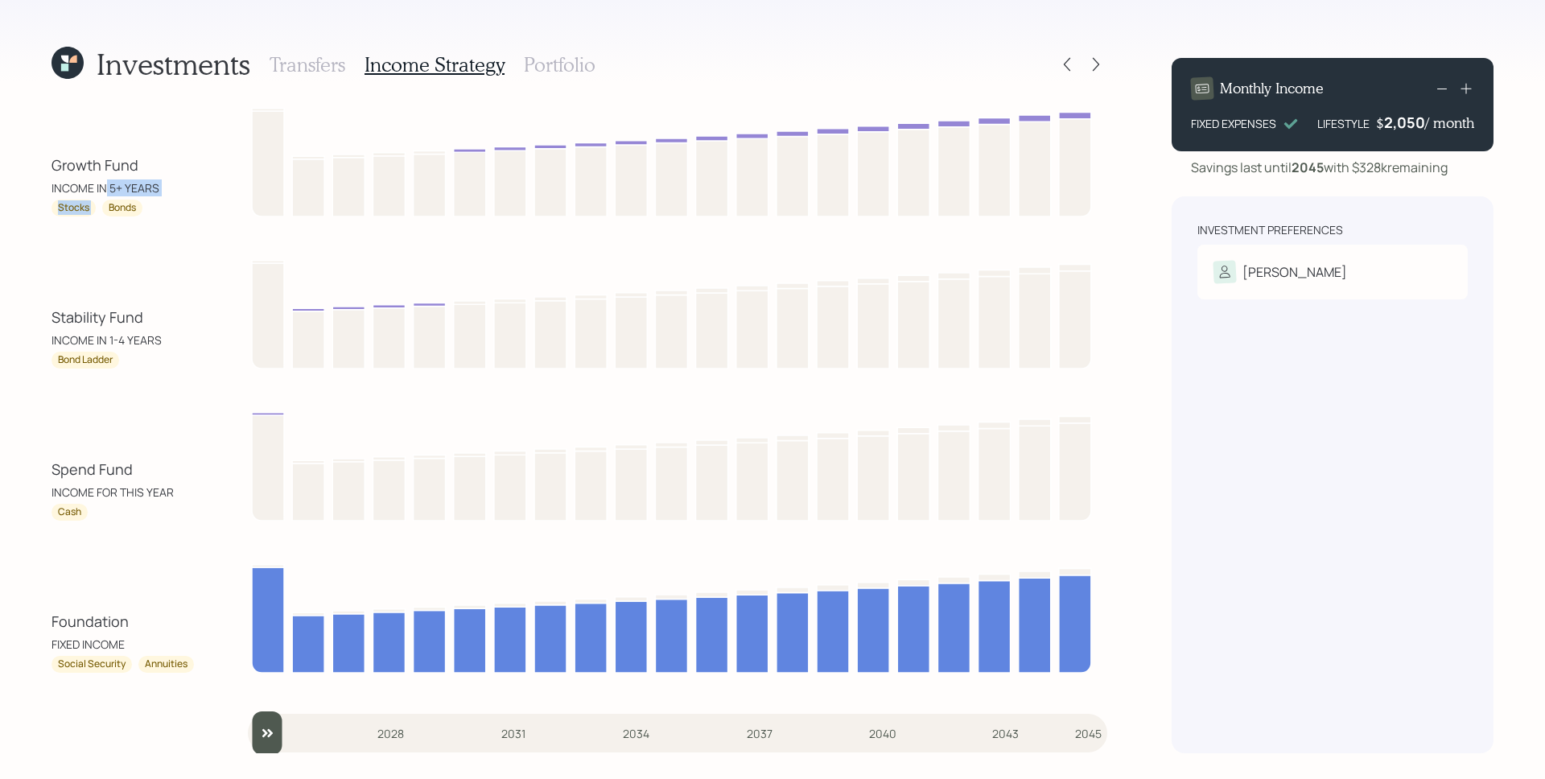
drag, startPoint x: 104, startPoint y: 188, endPoint x: 162, endPoint y: 200, distance: 59.2
click at [162, 200] on div "Growth Fund INCOME IN 5+ YEARS Stocks Bonds" at bounding box center [124, 186] width 145 height 62
click at [162, 200] on div "Stocks Bonds" at bounding box center [124, 208] width 145 height 17
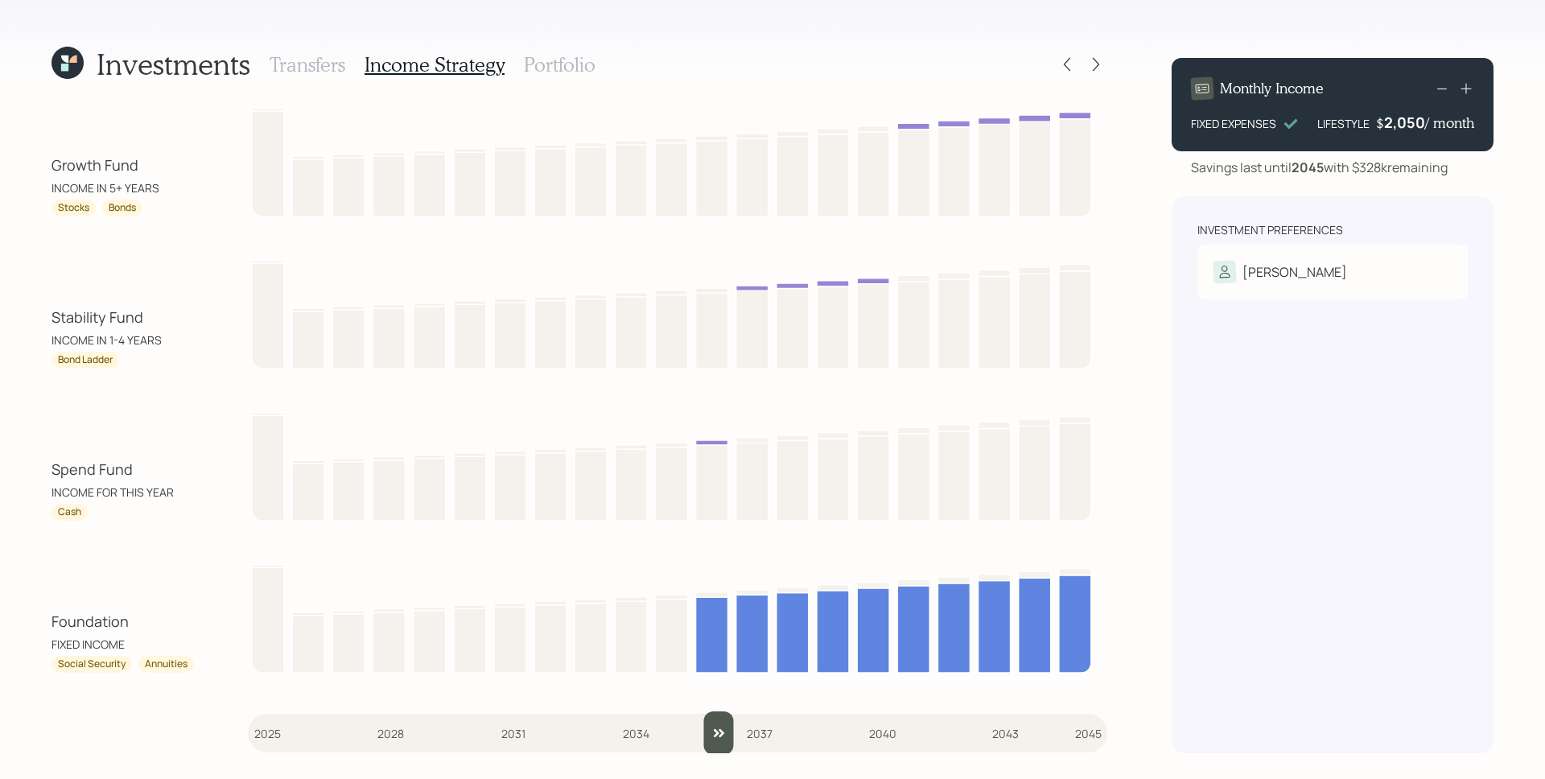
type input "2025"
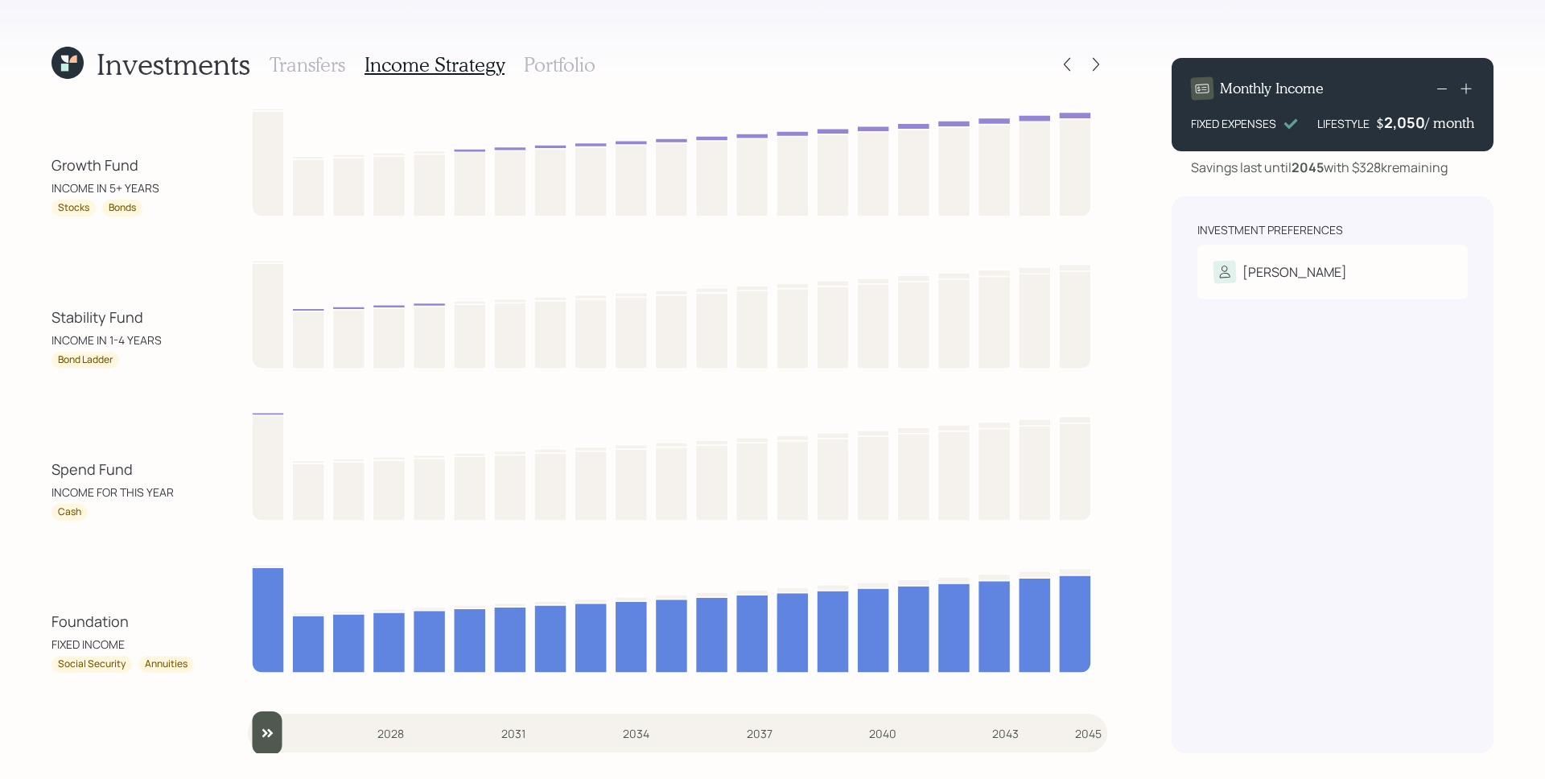
drag, startPoint x: 270, startPoint y: 728, endPoint x: 168, endPoint y: 752, distance: 104.1
click at [169, 752] on div "Growth Fund INCOME IN 5+ YEARS Stocks Bonds Stability Fund INCOME IN 1-4 YEARS …" at bounding box center [580, 428] width 1056 height 650
click at [179, 736] on div "Growth Fund INCOME IN 5+ YEARS Stocks Bonds Stability Fund INCOME IN 1-4 YEARS …" at bounding box center [580, 428] width 1056 height 650
click at [567, 64] on h3 "Portfolio" at bounding box center [560, 64] width 72 height 23
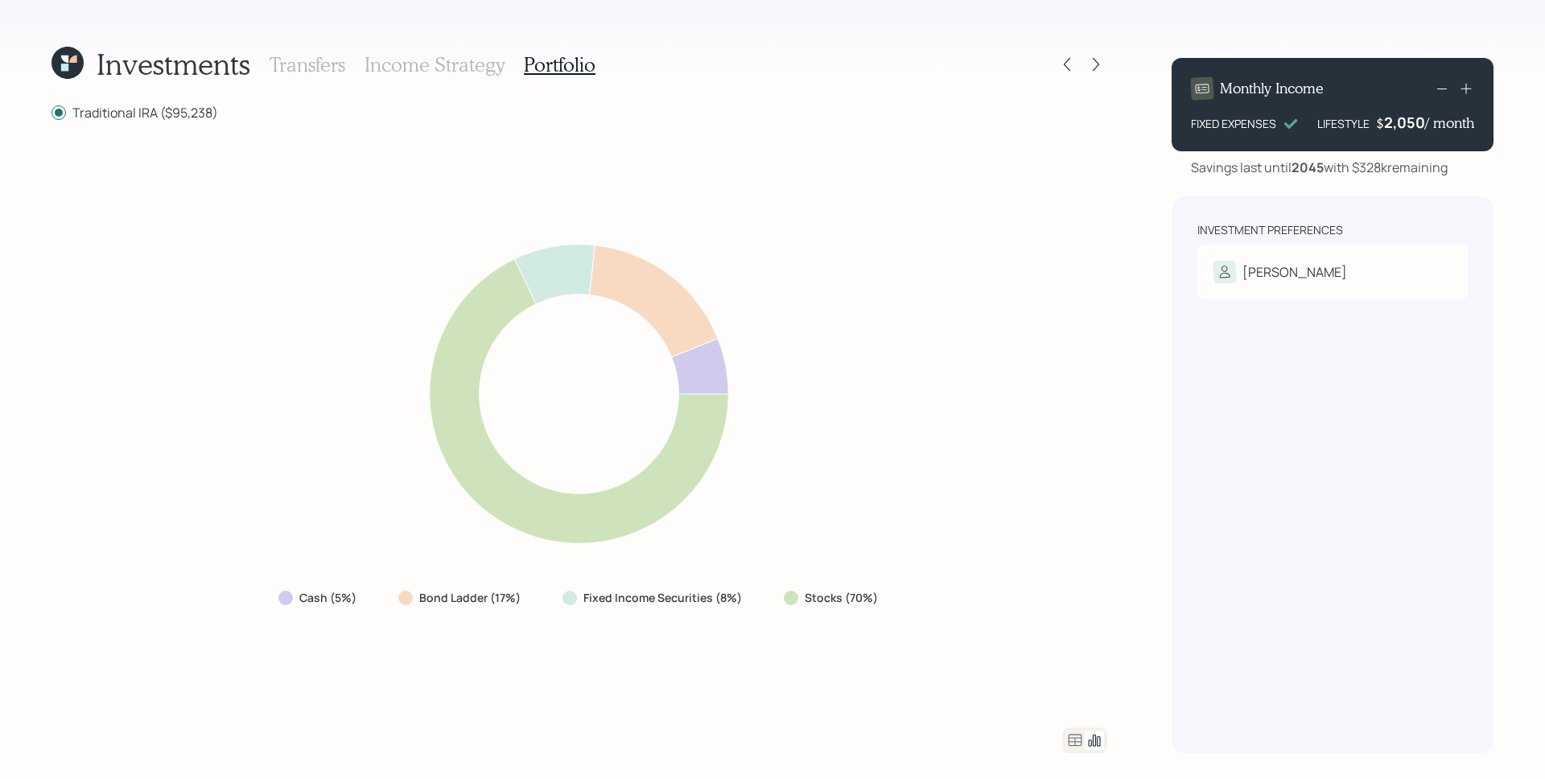
drag, startPoint x: 266, startPoint y: 454, endPoint x: 1018, endPoint y: 407, distance: 753.1
click at [266, 454] on icon at bounding box center [578, 394] width 633 height 340
click at [1101, 69] on icon at bounding box center [1096, 64] width 16 height 16
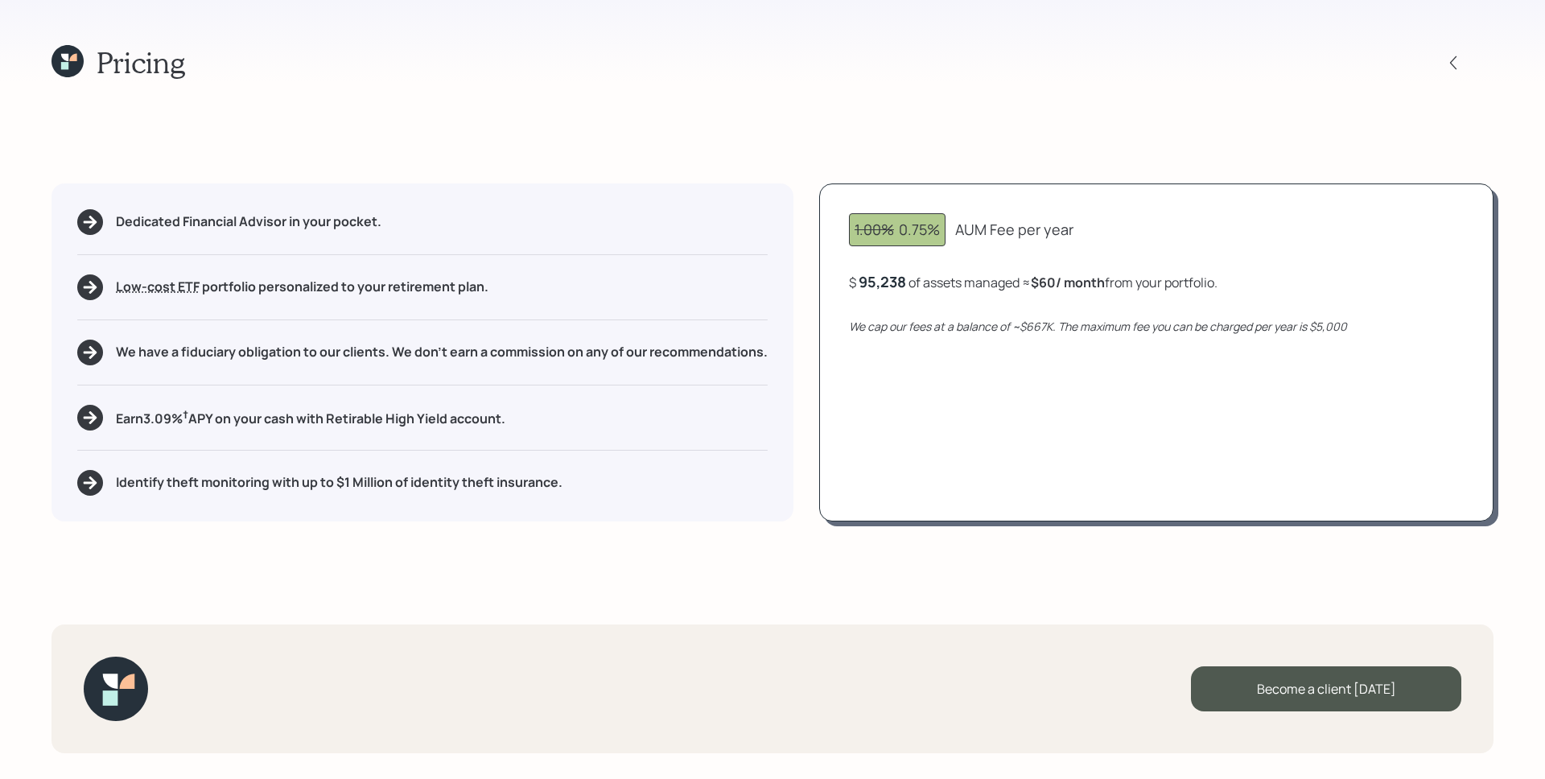
click at [1115, 199] on div "1.00% 0.75% AUM Fee per year $ 95,238 of assets managed ≈ $60 / month from your…" at bounding box center [1156, 352] width 674 height 338
drag, startPoint x: 903, startPoint y: 230, endPoint x: 946, endPoint y: 233, distance: 43.5
click at [946, 233] on div "1.00% 0.75%" at bounding box center [897, 229] width 97 height 33
click at [964, 211] on div "1.00% 0.75% AUM Fee per year $ 95,238 of assets managed ≈ $60 / month from your…" at bounding box center [1156, 352] width 674 height 338
click at [60, 64] on icon at bounding box center [68, 61] width 32 height 32
